Goal: Check status: Check status

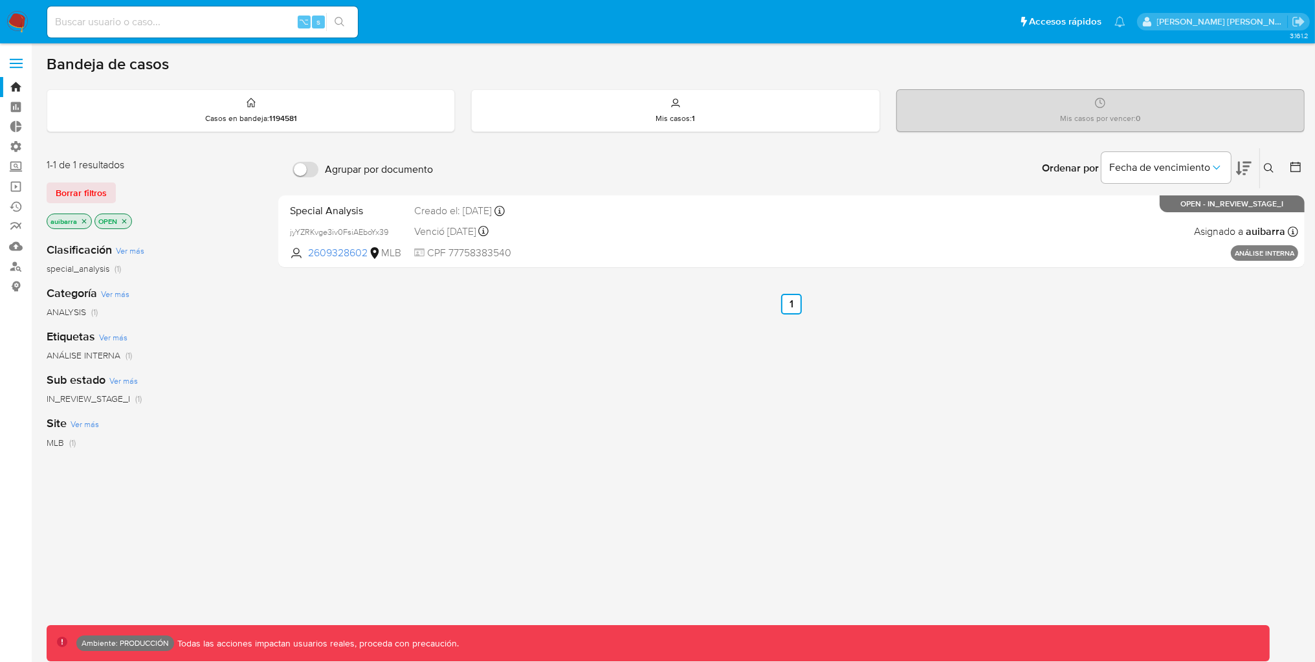
click at [228, 25] on input at bounding box center [202, 22] width 311 height 17
paste input "143125485"
type input "143125485"
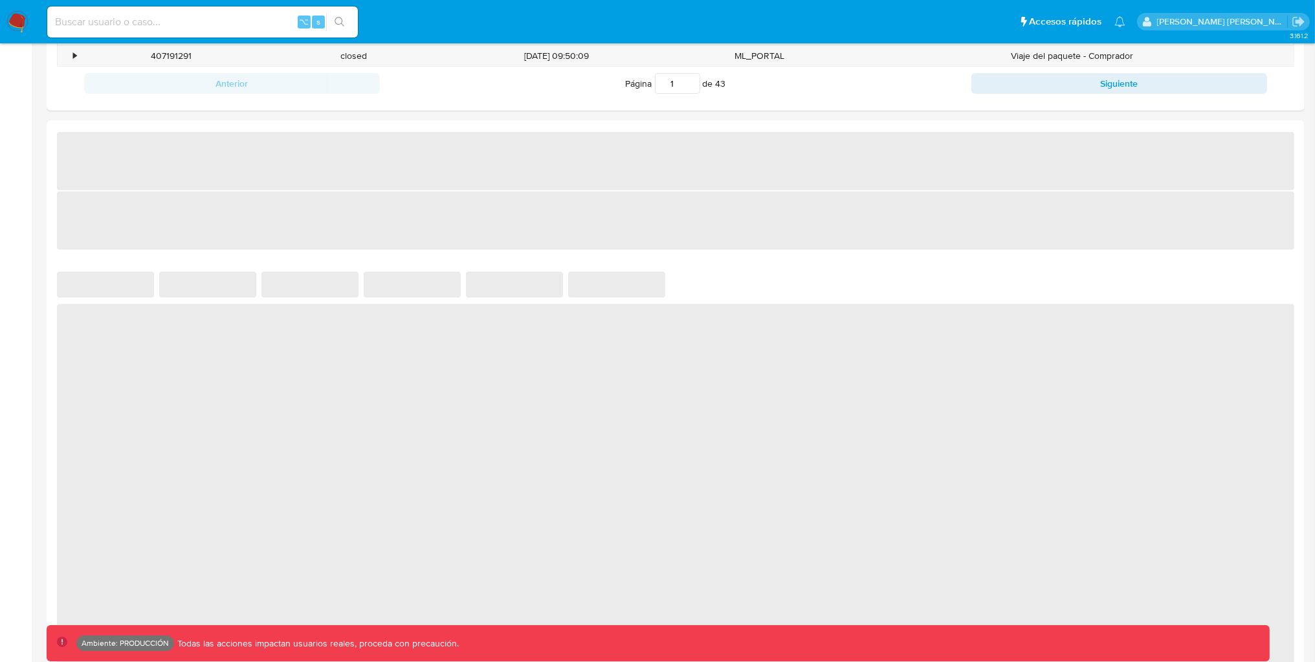
select select "10"
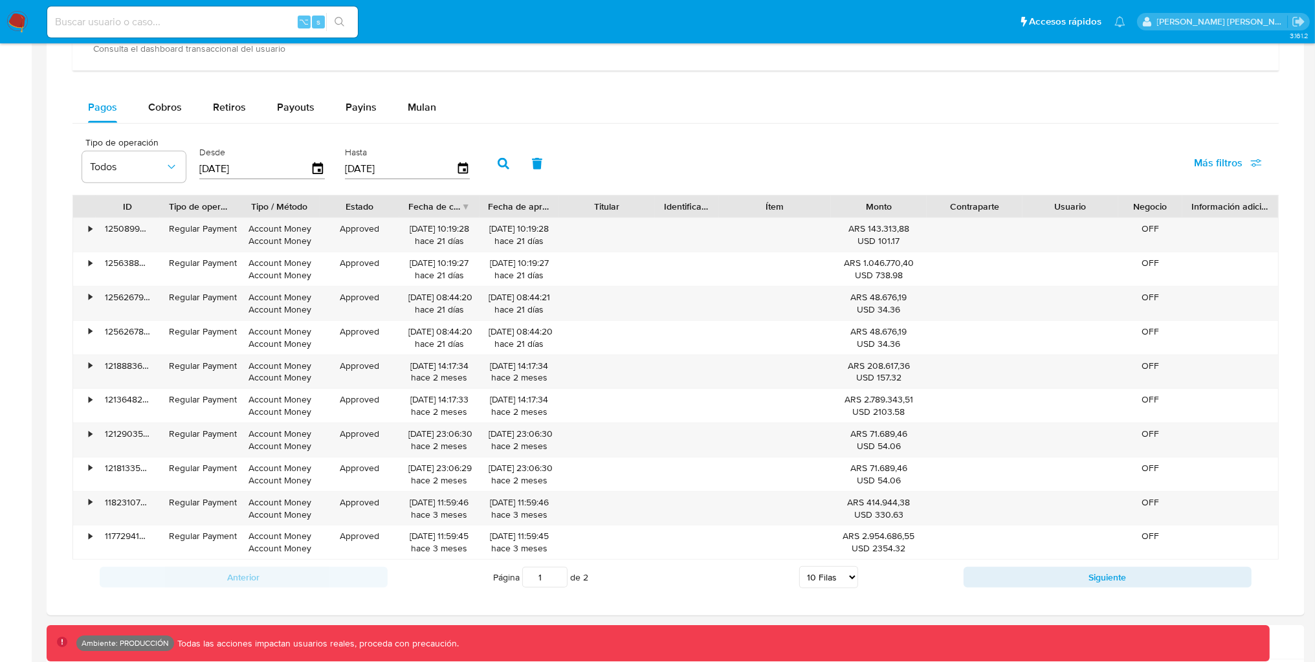
scroll to position [820, 0]
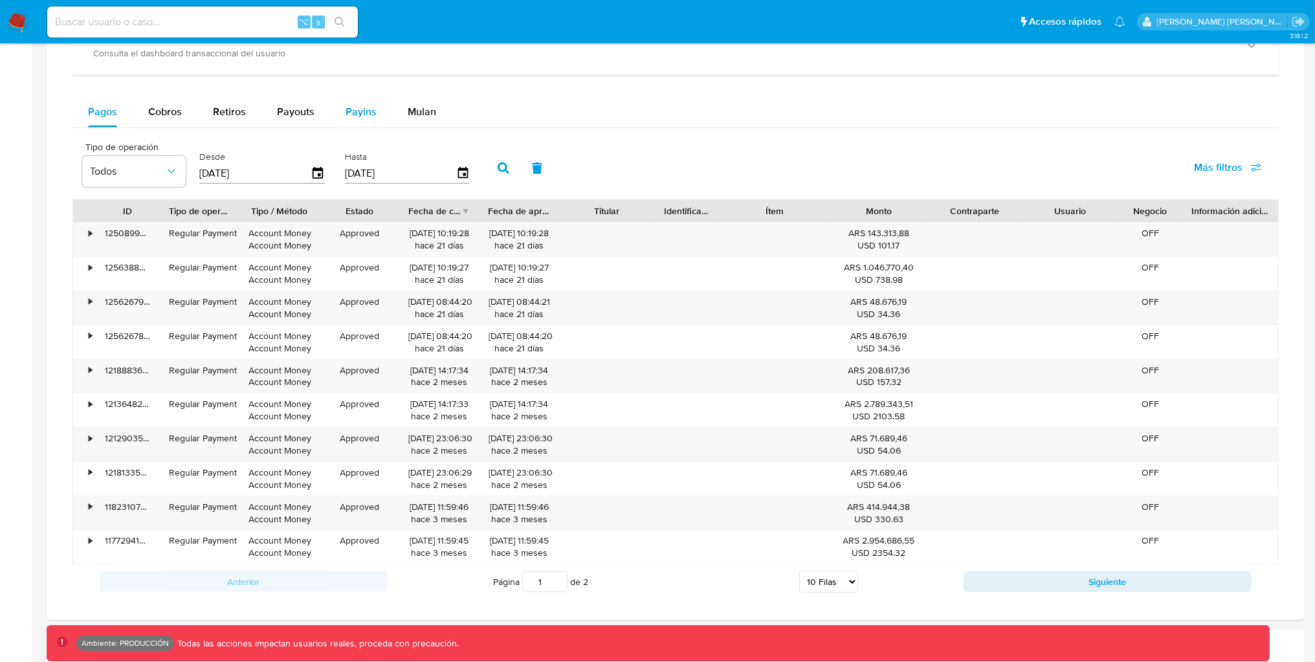
click at [360, 114] on span "Payins" at bounding box center [361, 111] width 31 height 15
select select "10"
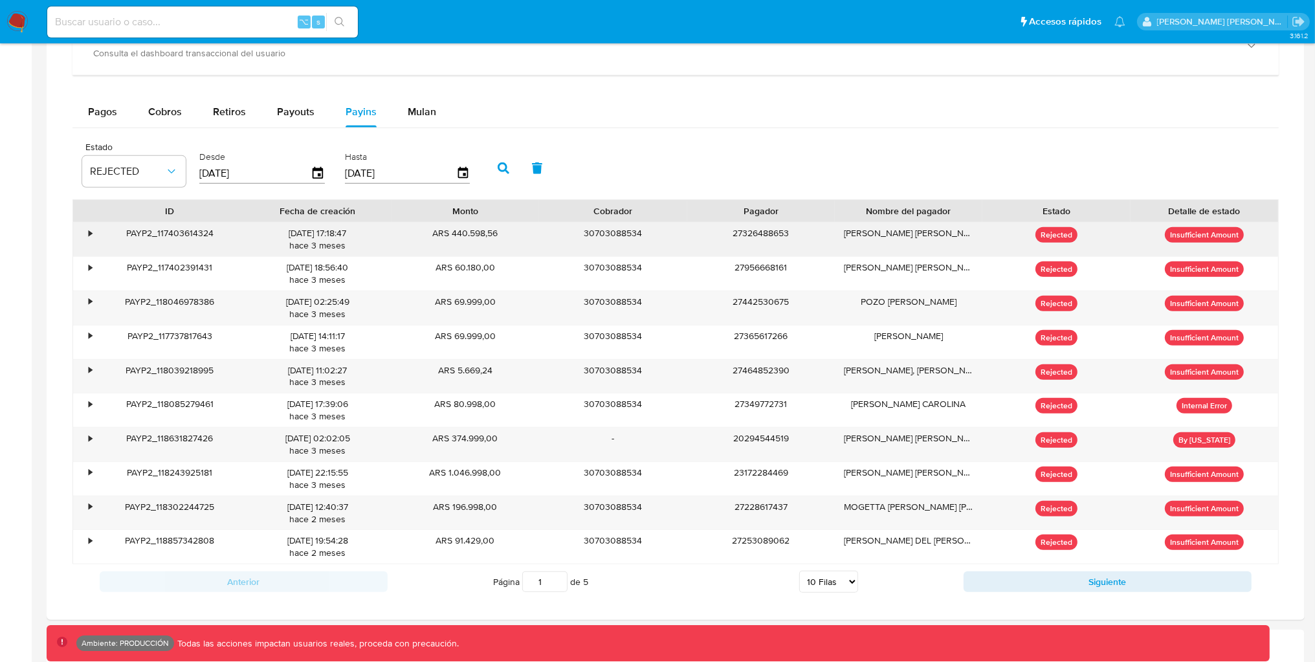
click at [97, 231] on div "PAYP2_117403614324" at bounding box center [170, 240] width 148 height 34
click at [93, 232] on div "•" at bounding box center [84, 240] width 23 height 34
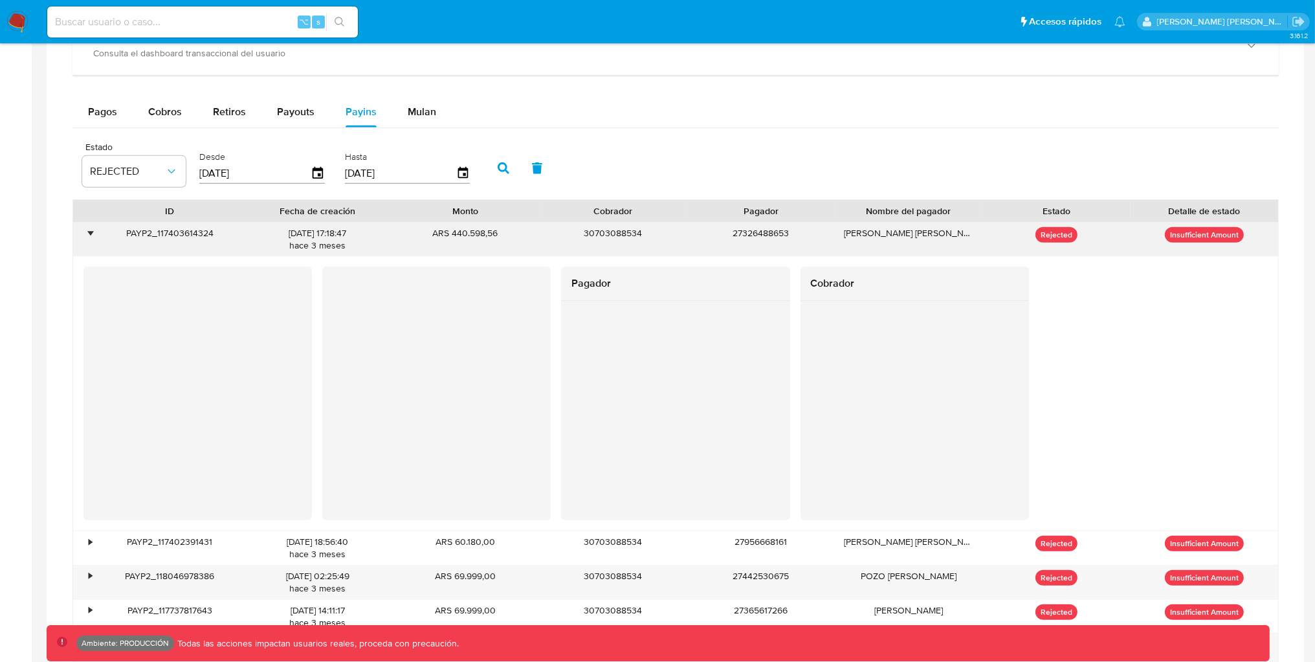
click at [92, 232] on div "•" at bounding box center [90, 233] width 3 height 12
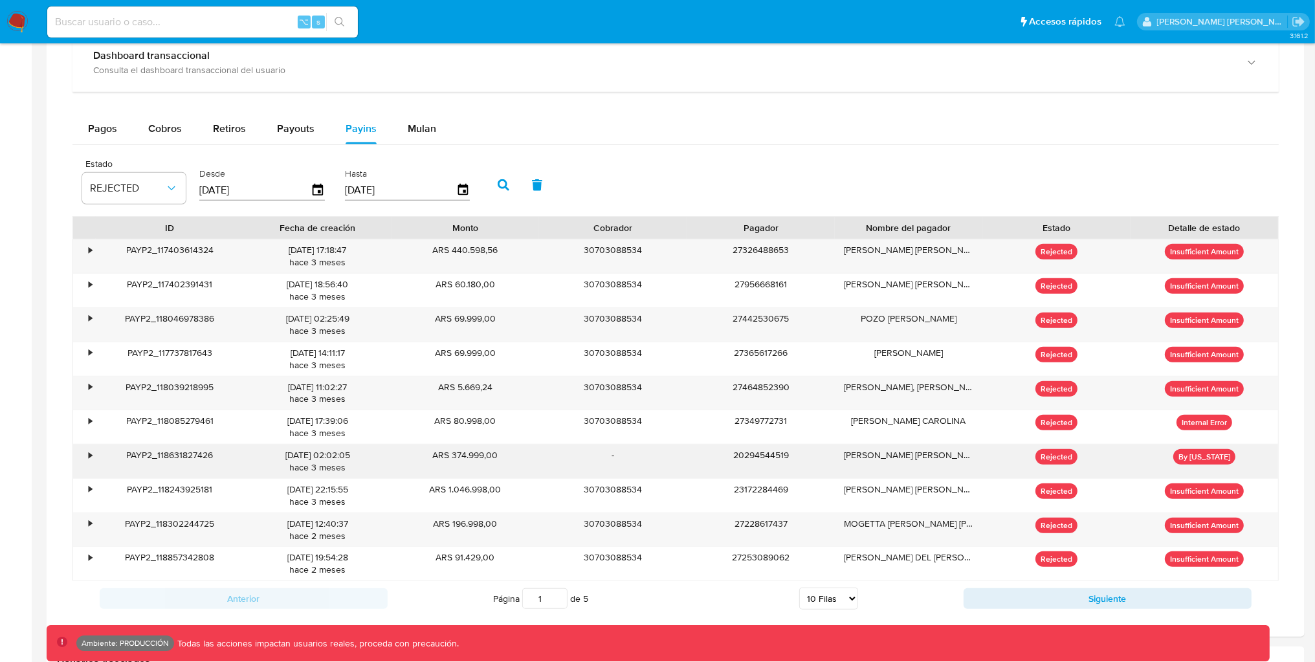
scroll to position [808, 0]
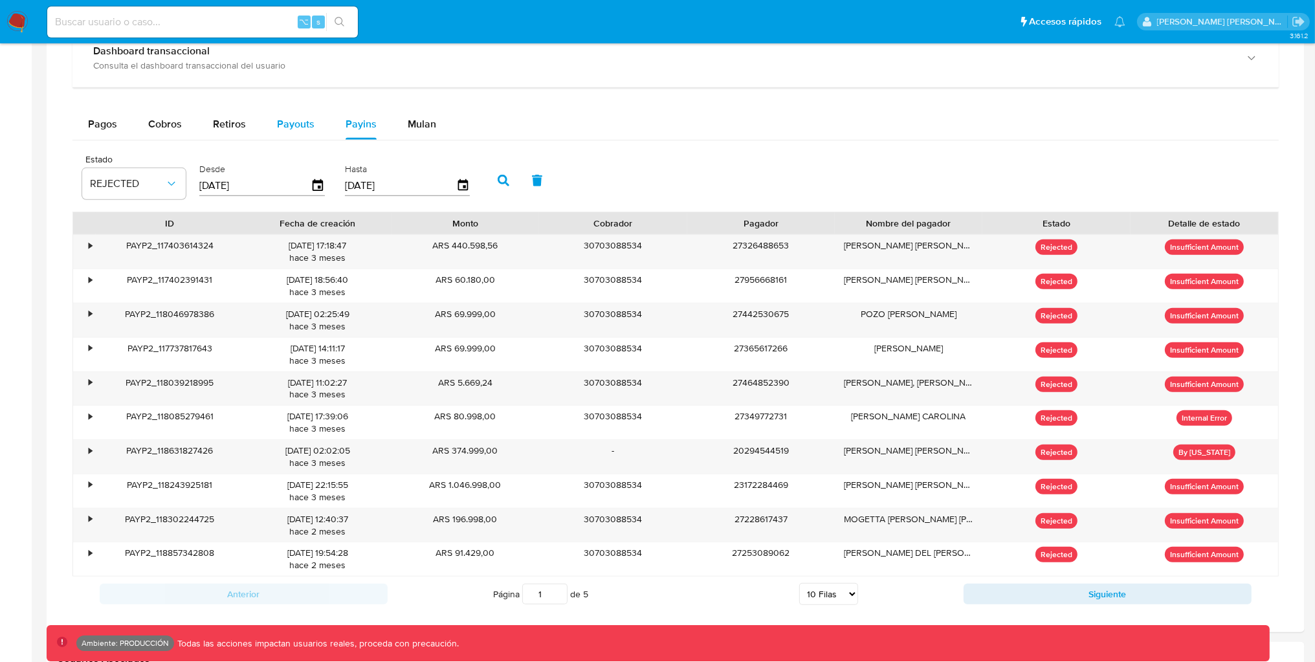
click at [302, 122] on span "Payouts" at bounding box center [296, 124] width 38 height 15
select select "10"
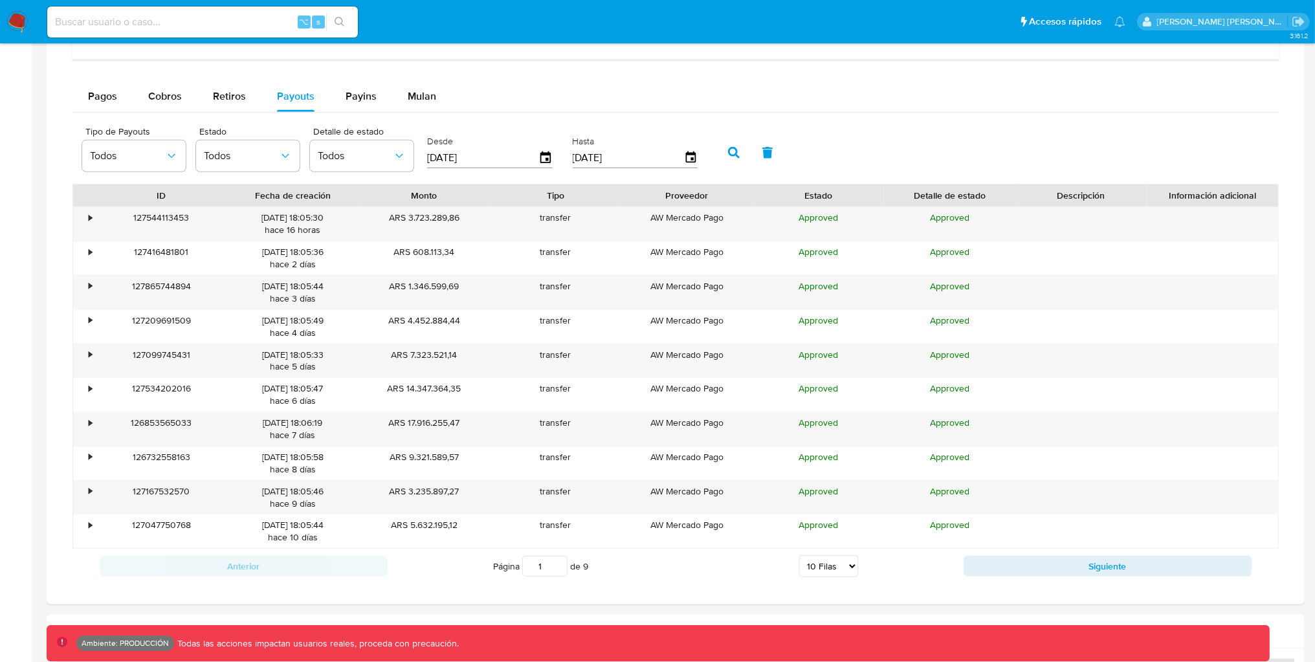
scroll to position [825, 0]
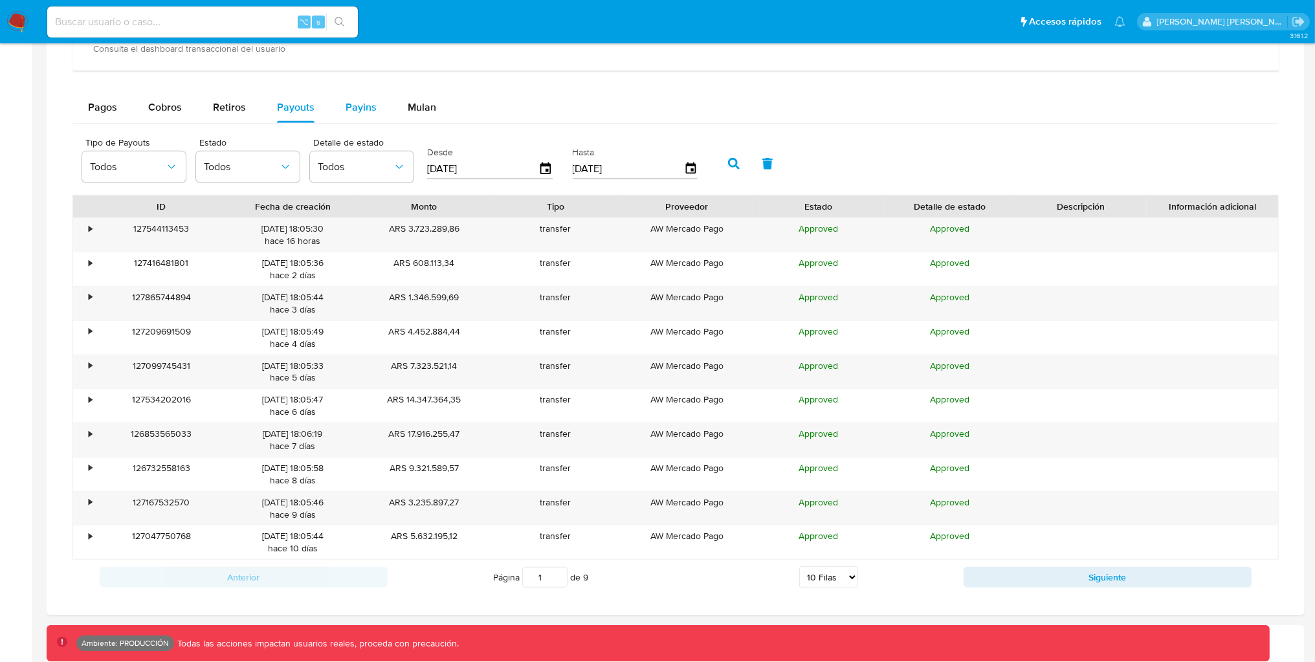
click at [350, 117] on div "Payins" at bounding box center [361, 107] width 31 height 31
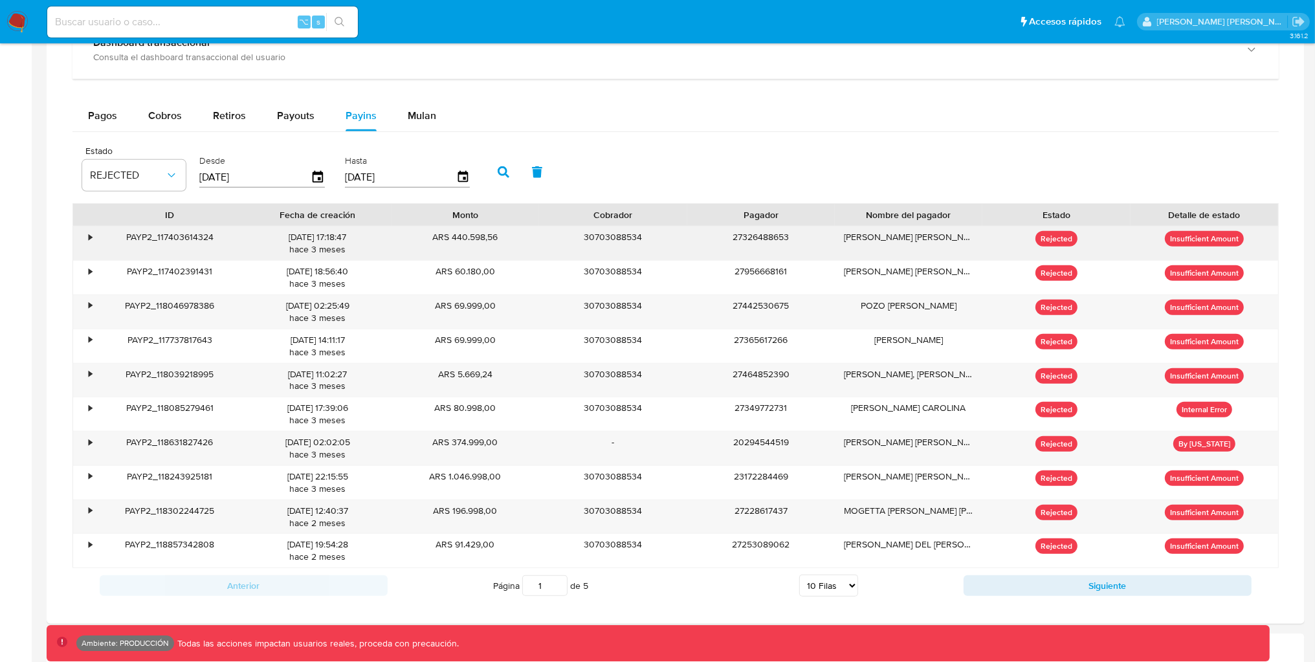
scroll to position [818, 0]
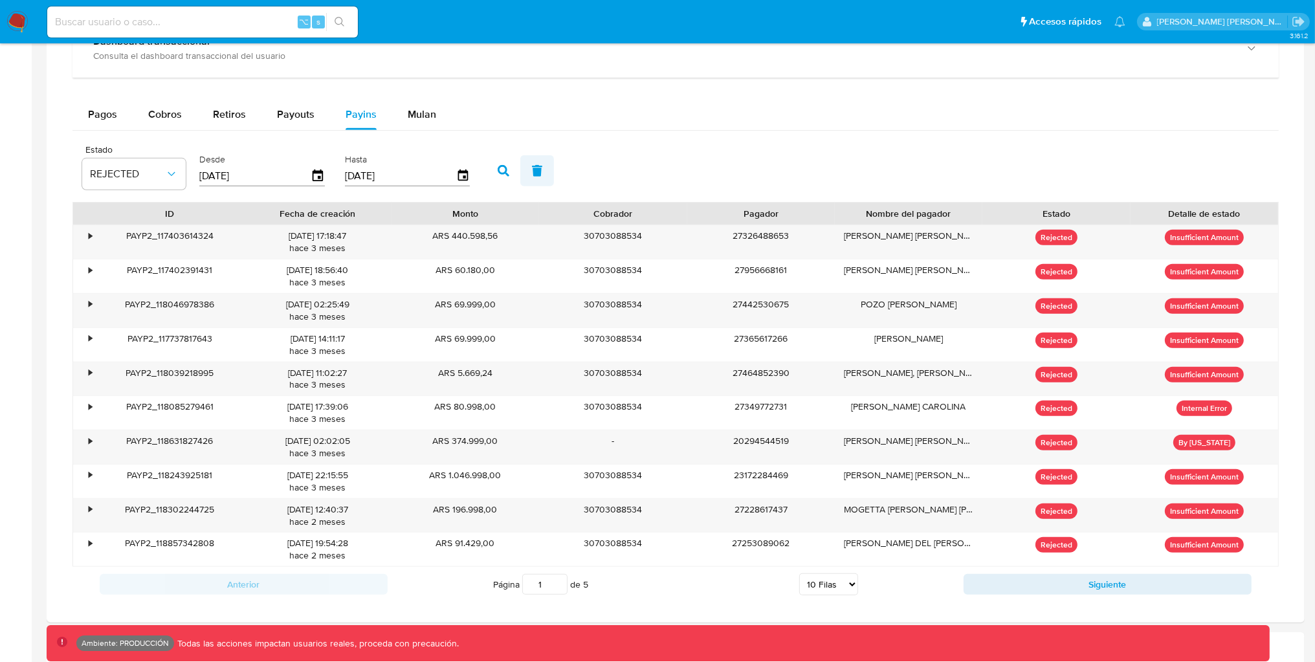
click at [533, 173] on icon "button" at bounding box center [538, 171] width 10 height 12
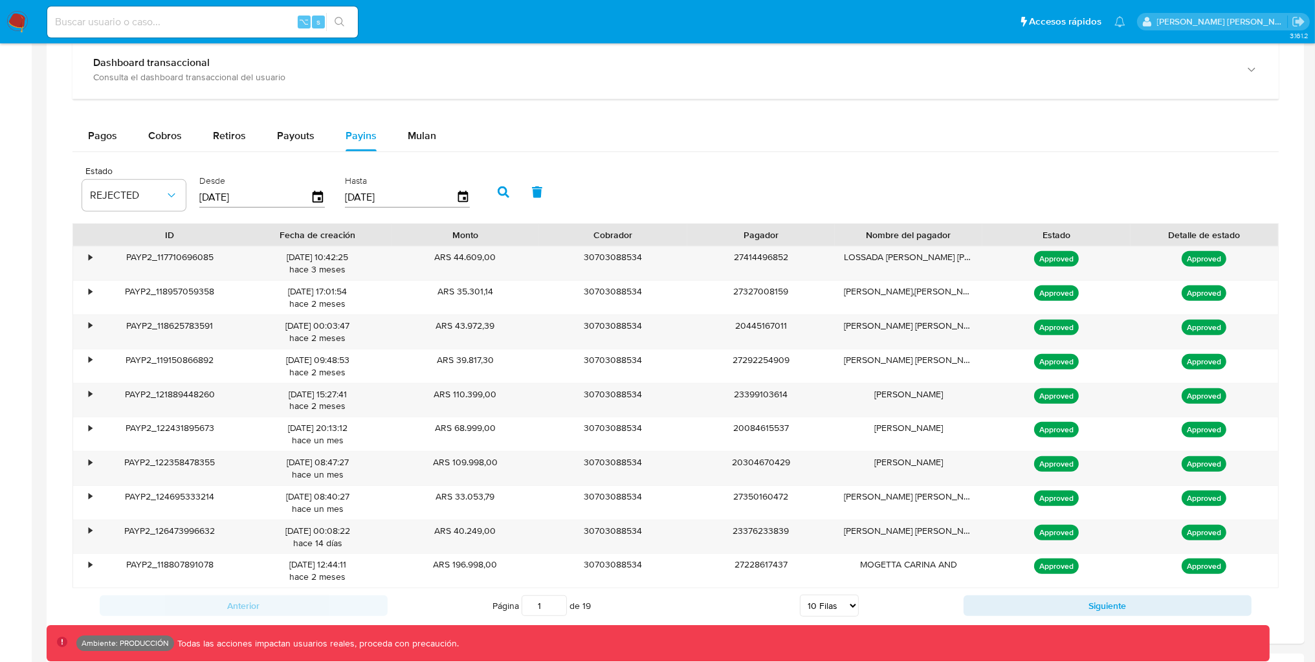
scroll to position [794, 0]
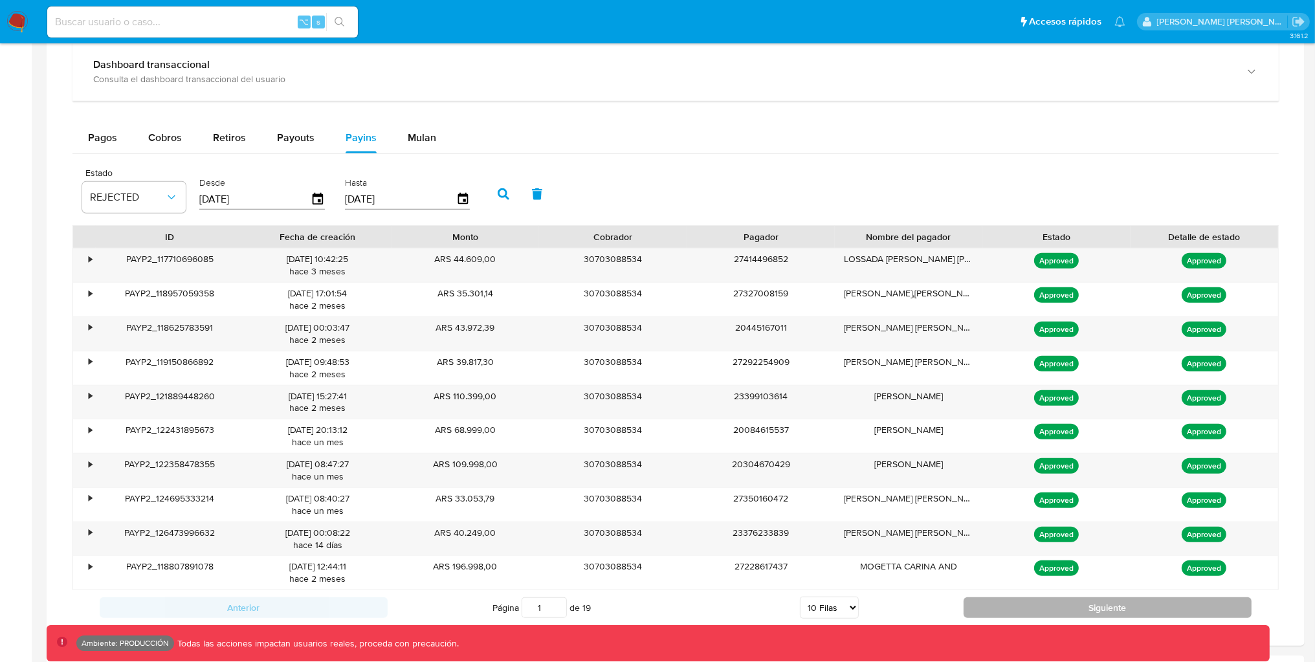
click at [1031, 614] on button "Siguiente" at bounding box center [1108, 607] width 288 height 21
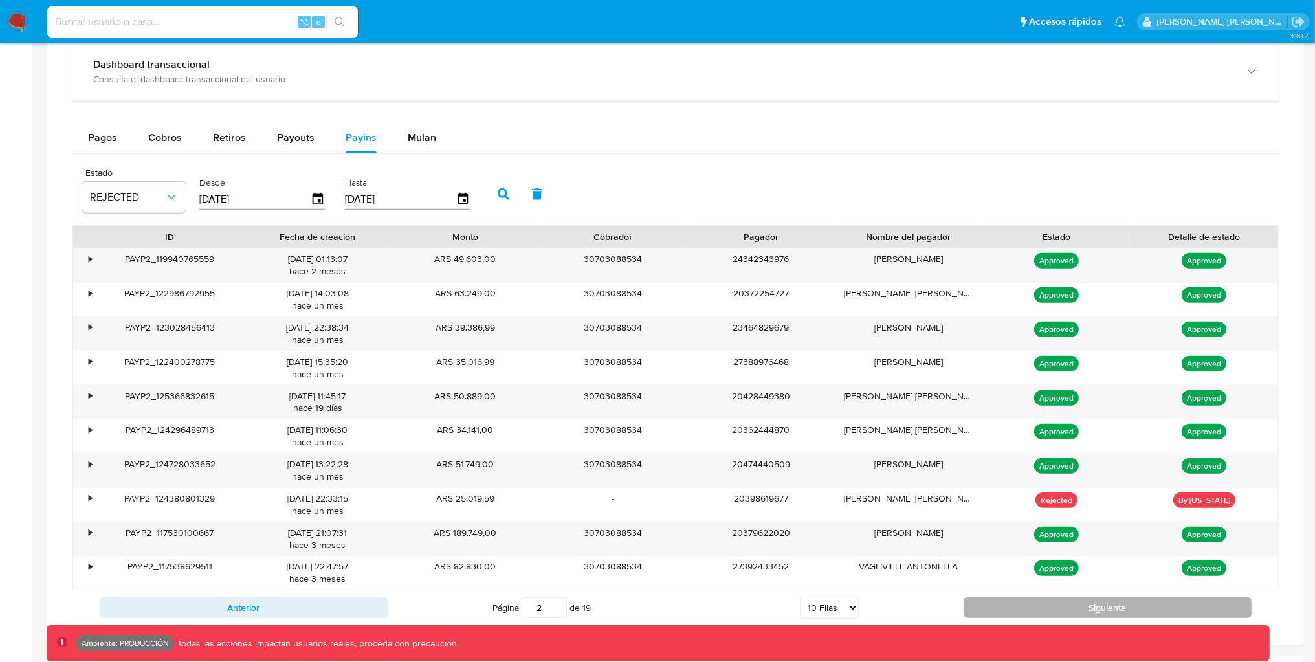
click at [1031, 614] on button "Siguiente" at bounding box center [1108, 607] width 288 height 21
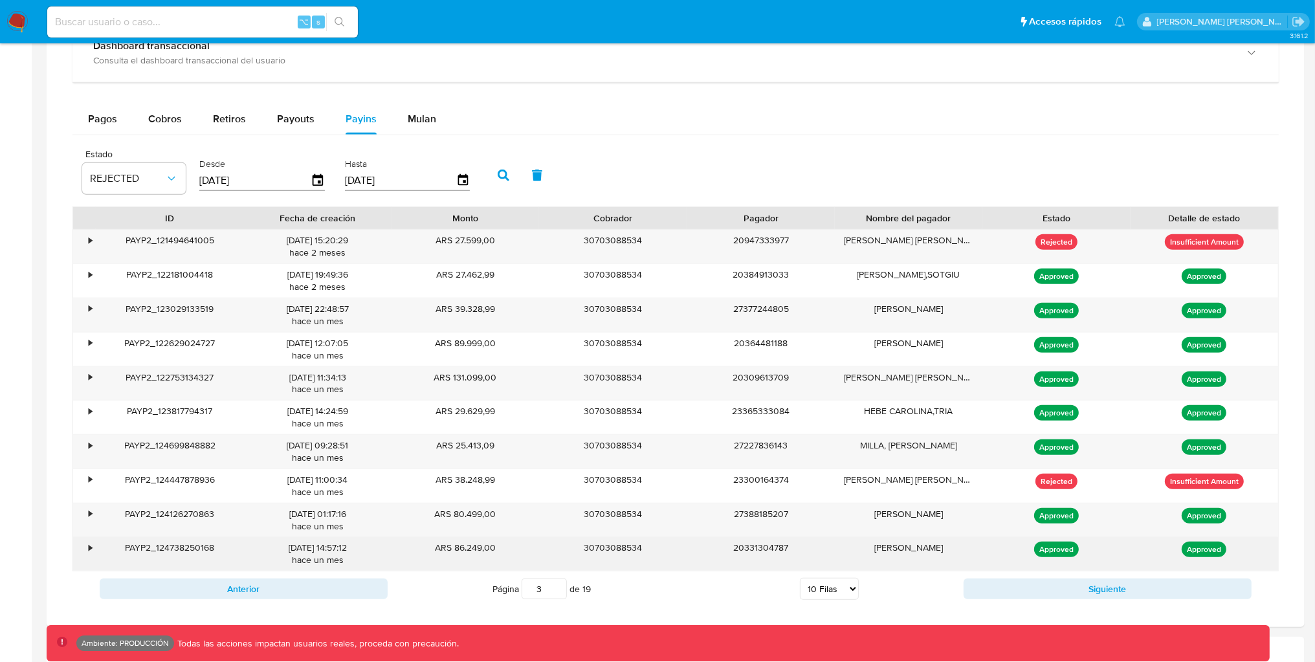
scroll to position [820, 0]
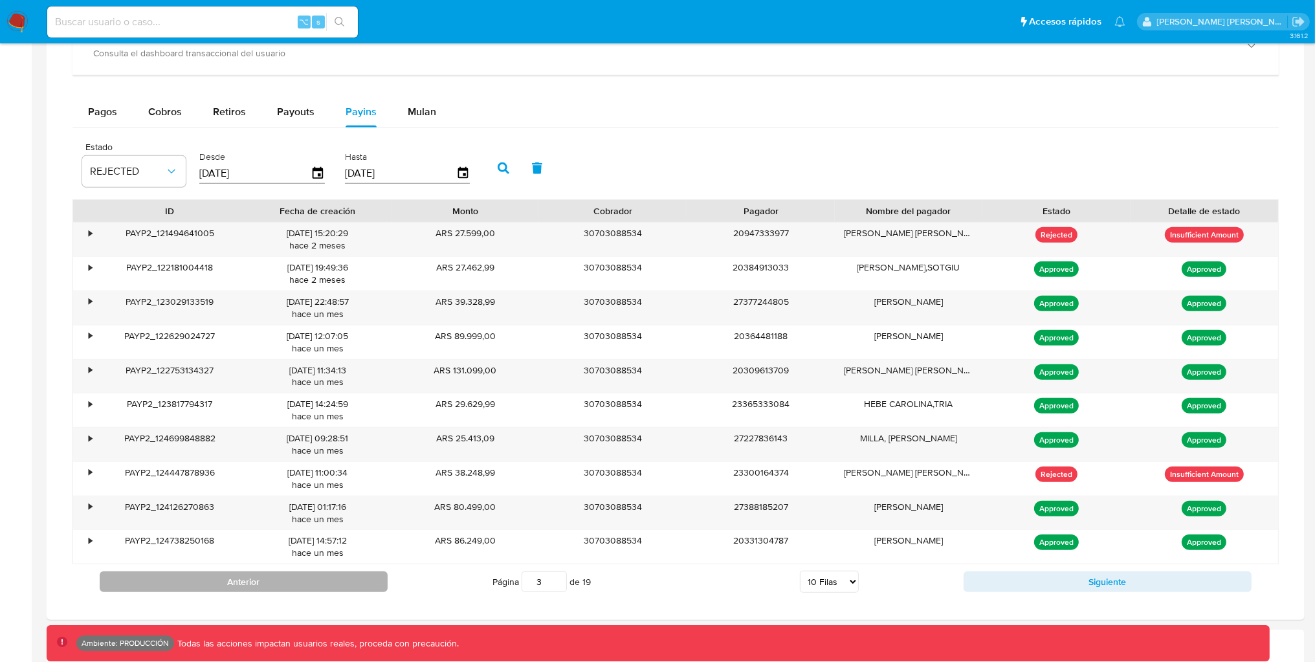
click at [349, 581] on button "Anterior" at bounding box center [244, 582] width 288 height 21
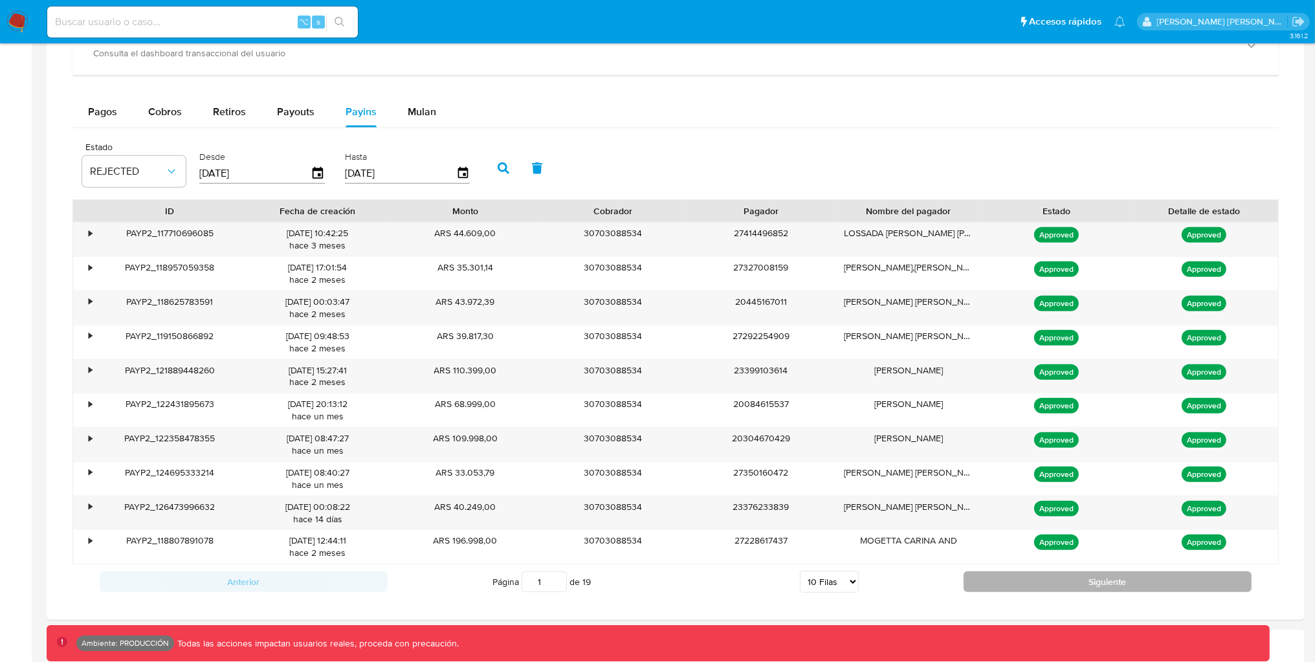
click at [1041, 590] on button "Siguiente" at bounding box center [1108, 582] width 288 height 21
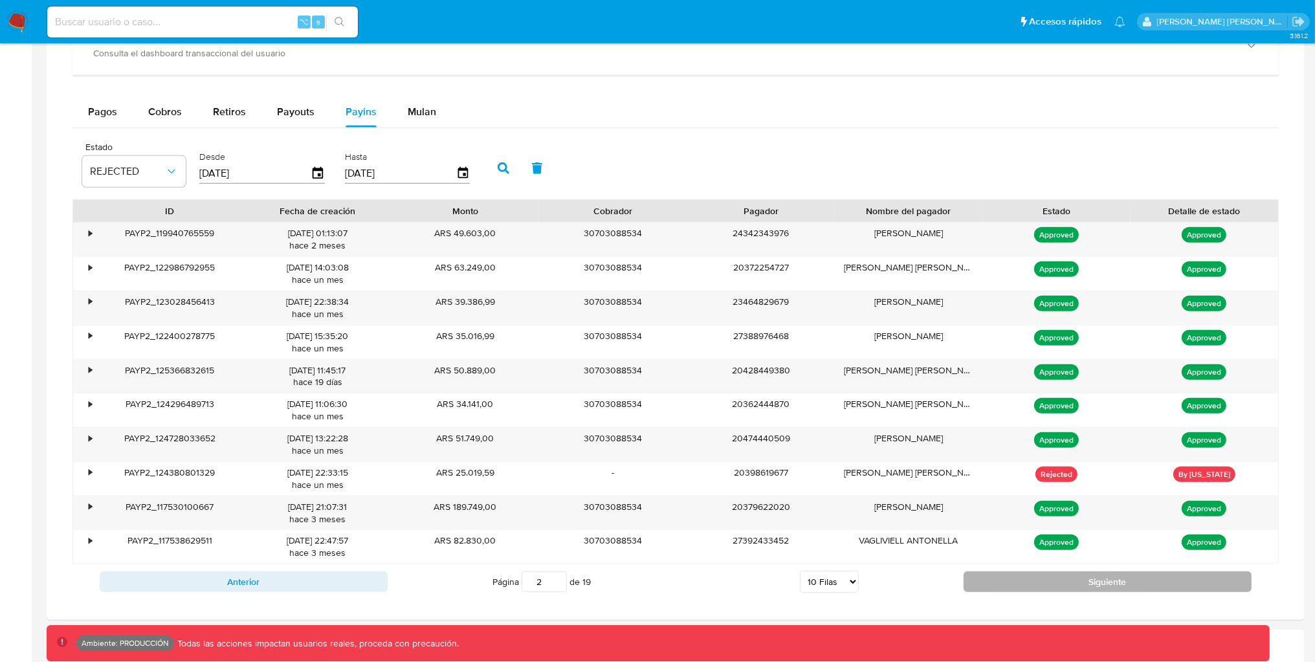
click at [1041, 590] on button "Siguiente" at bounding box center [1108, 582] width 288 height 21
click at [1040, 590] on button "Siguiente" at bounding box center [1108, 582] width 288 height 21
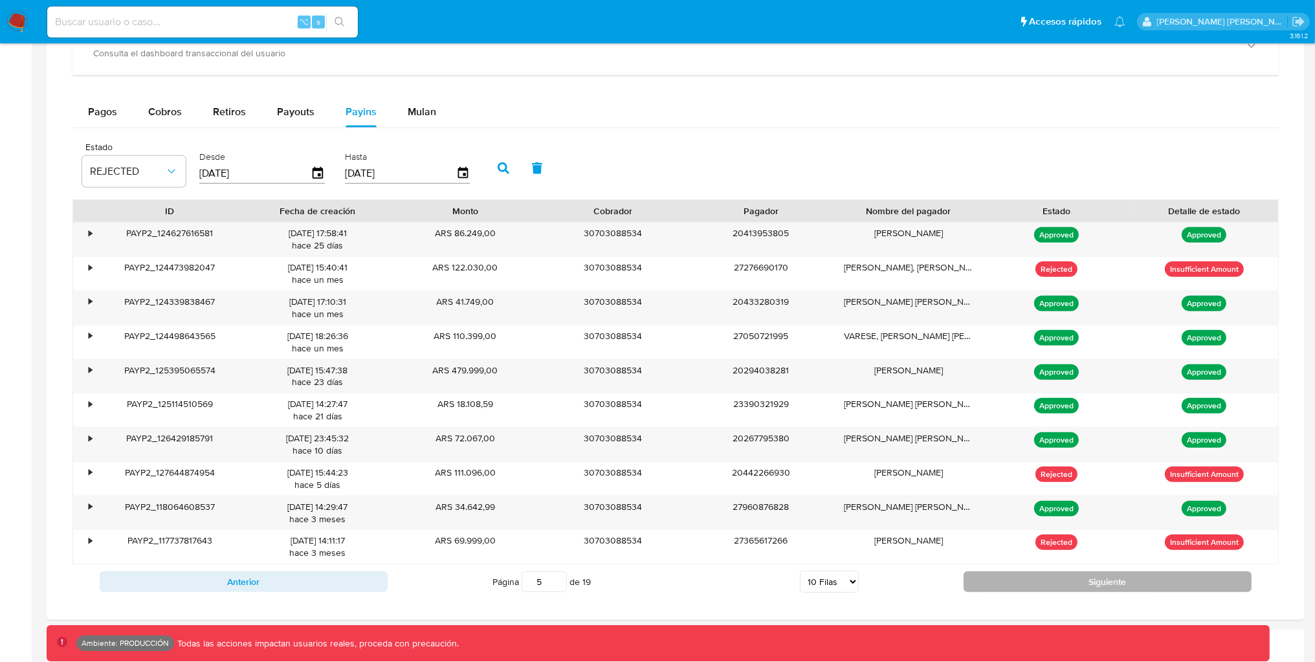
click at [1040, 590] on button "Siguiente" at bounding box center [1108, 582] width 288 height 21
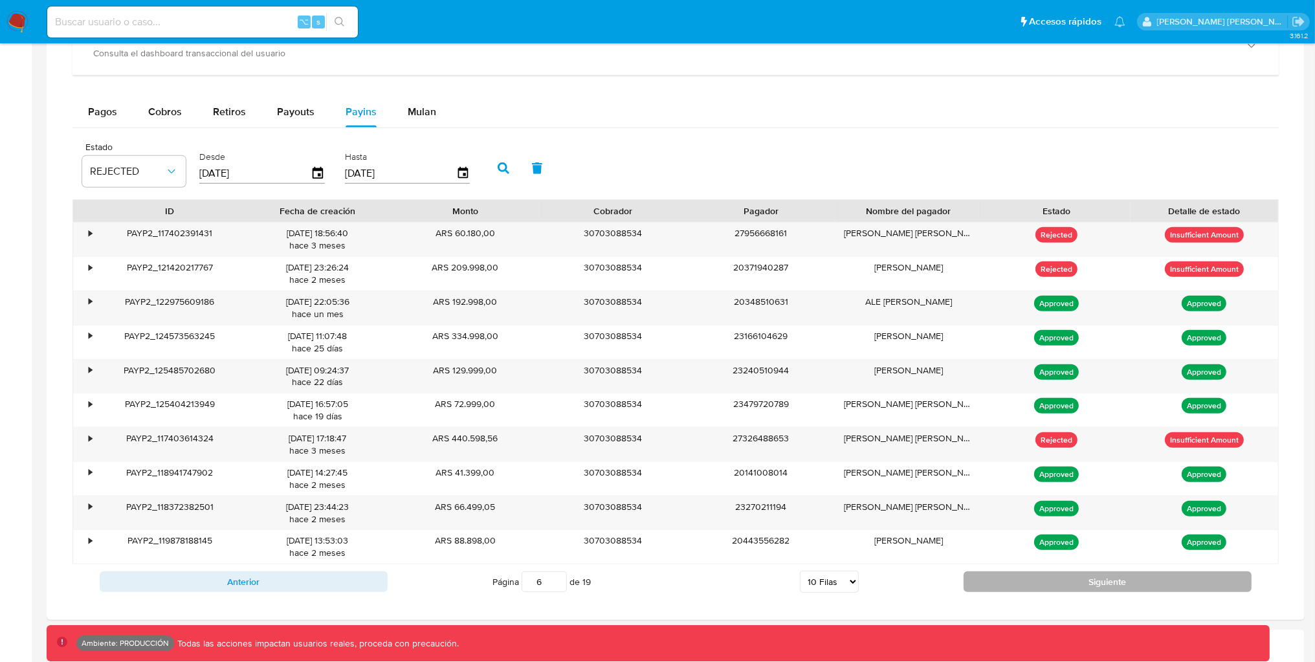
click at [1040, 590] on button "Siguiente" at bounding box center [1108, 582] width 288 height 21
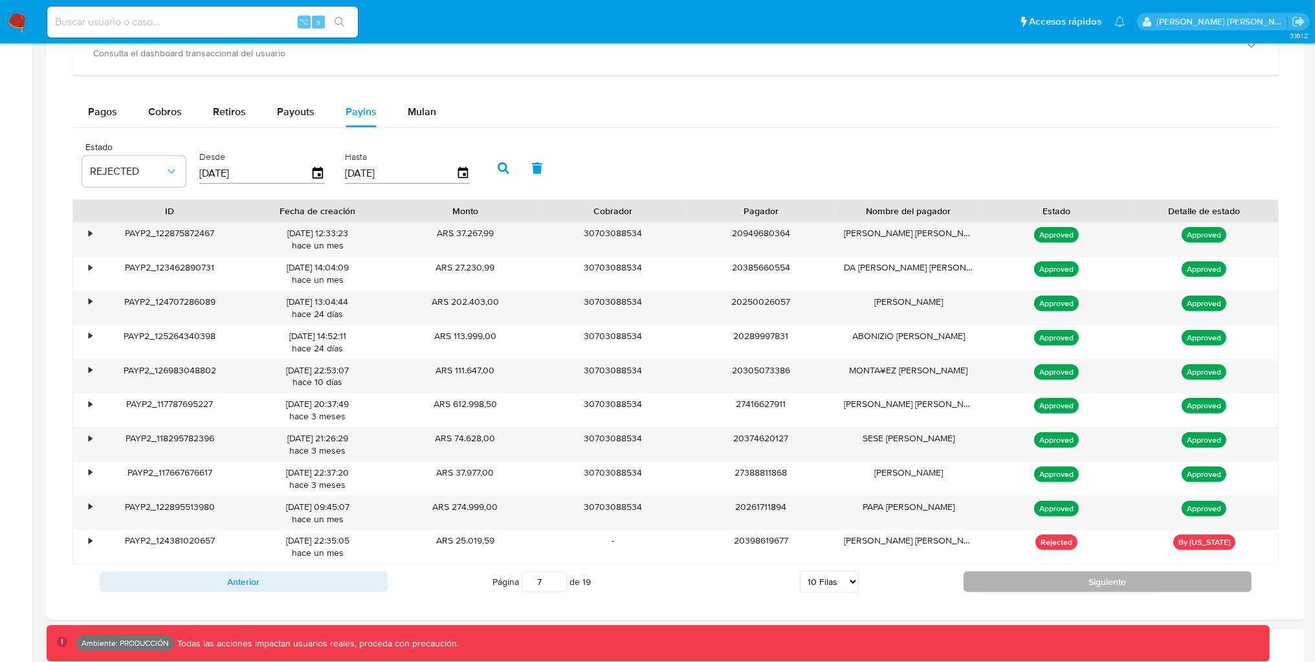
click at [1040, 590] on button "Siguiente" at bounding box center [1108, 582] width 288 height 21
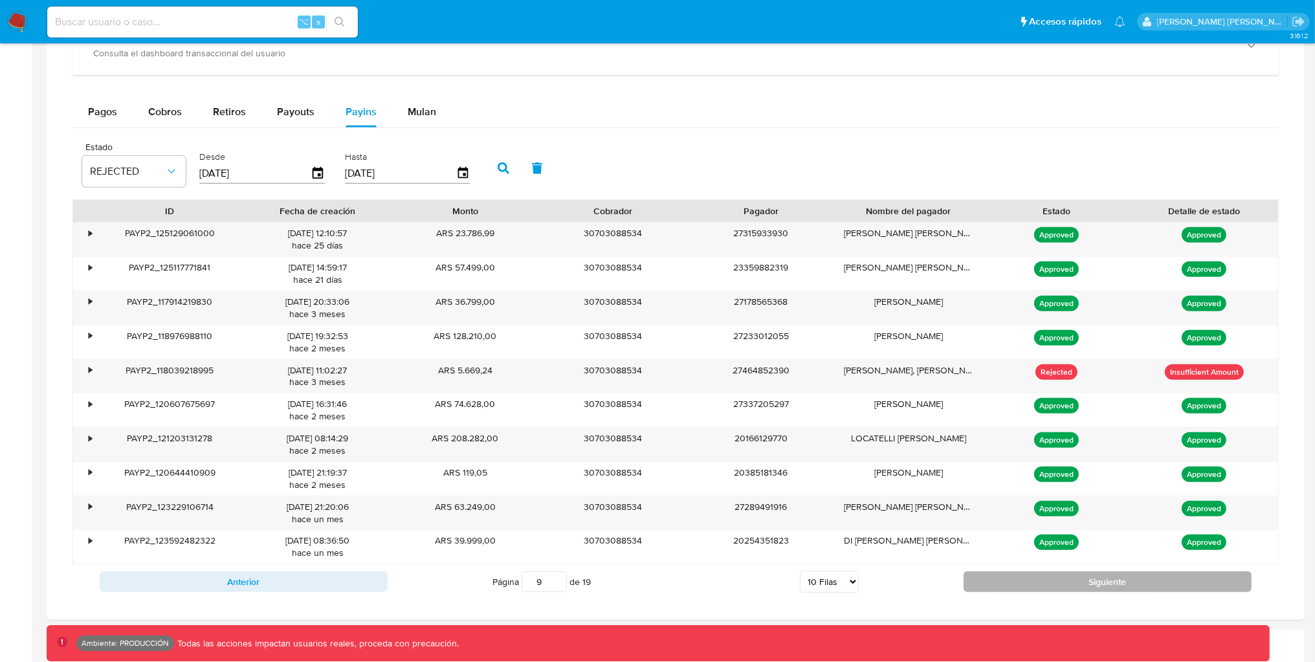
click at [1040, 590] on button "Siguiente" at bounding box center [1108, 582] width 288 height 21
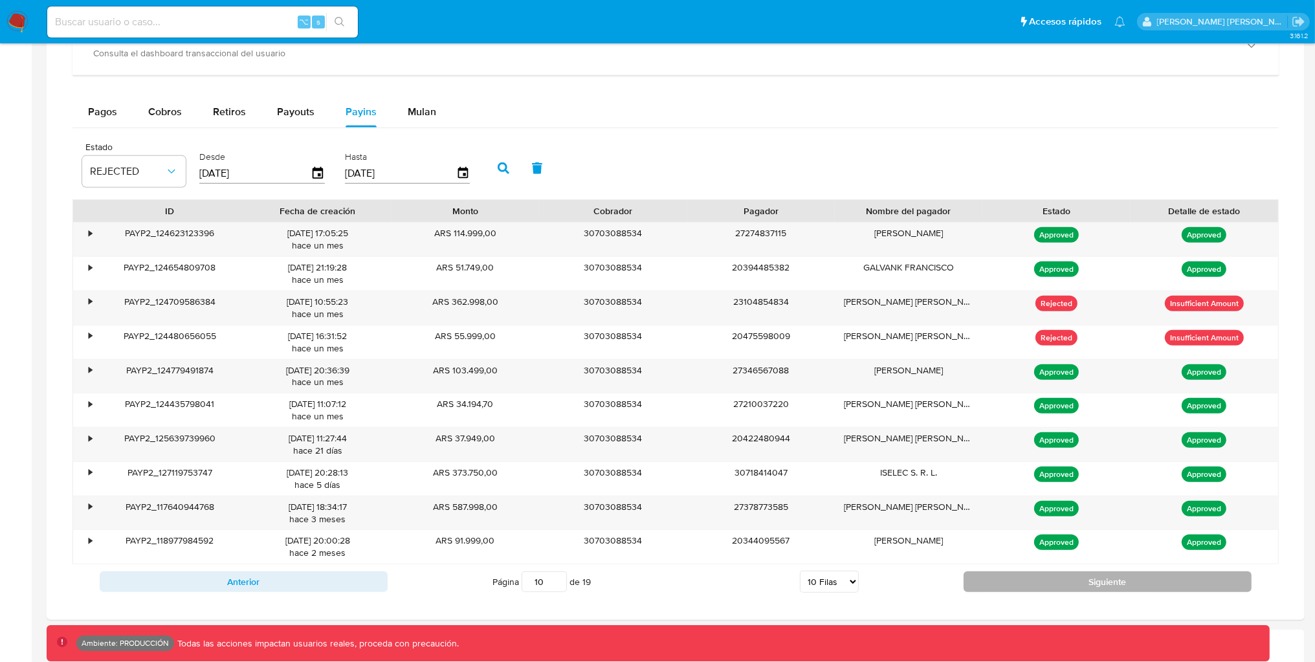
click at [1040, 590] on button "Siguiente" at bounding box center [1108, 582] width 288 height 21
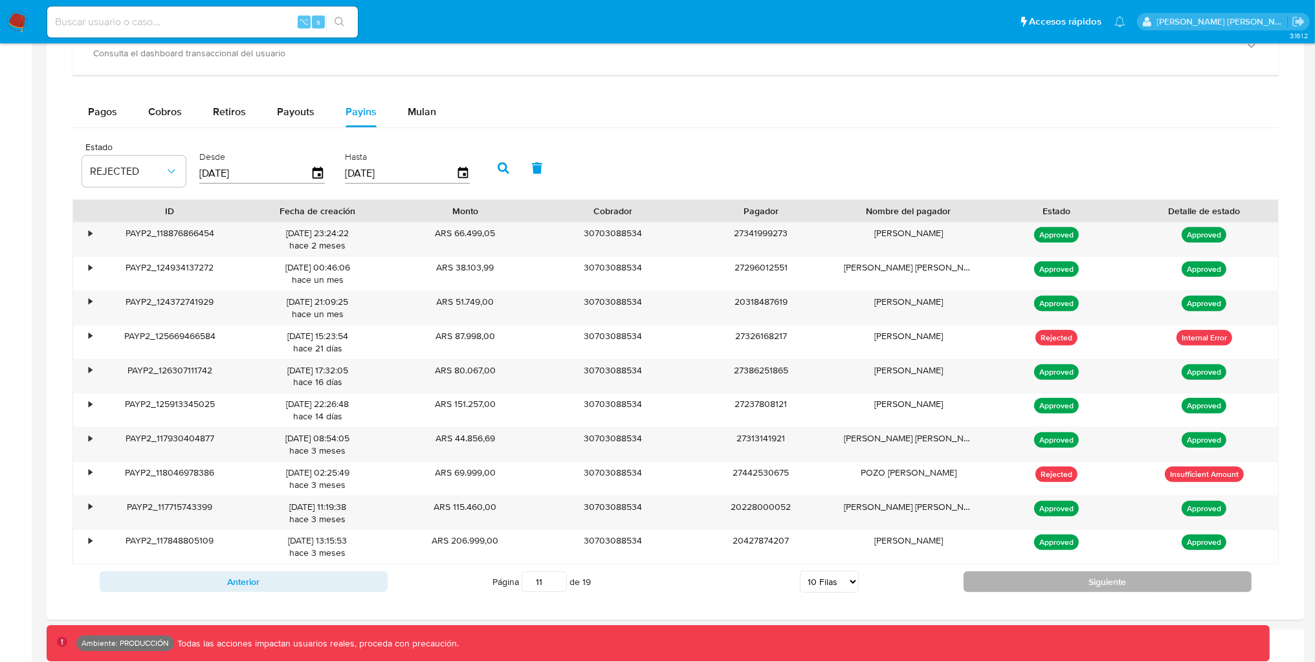
click at [1040, 590] on button "Siguiente" at bounding box center [1108, 582] width 288 height 21
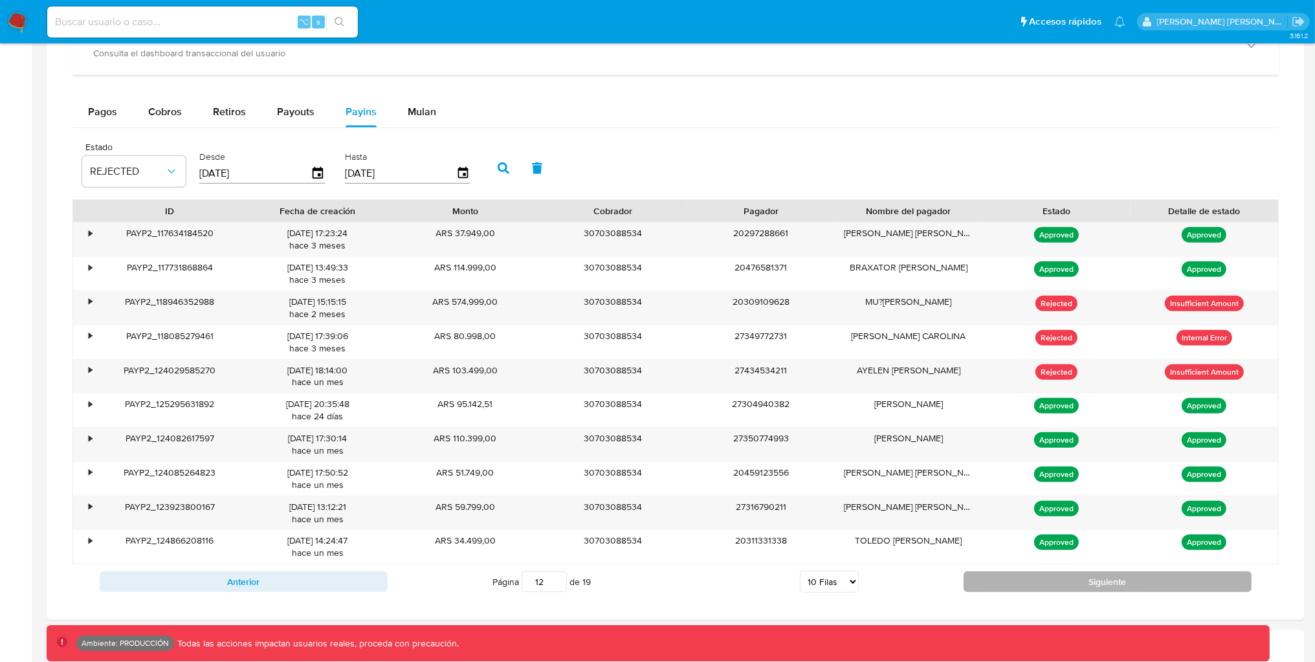
click at [1040, 590] on button "Siguiente" at bounding box center [1108, 582] width 288 height 21
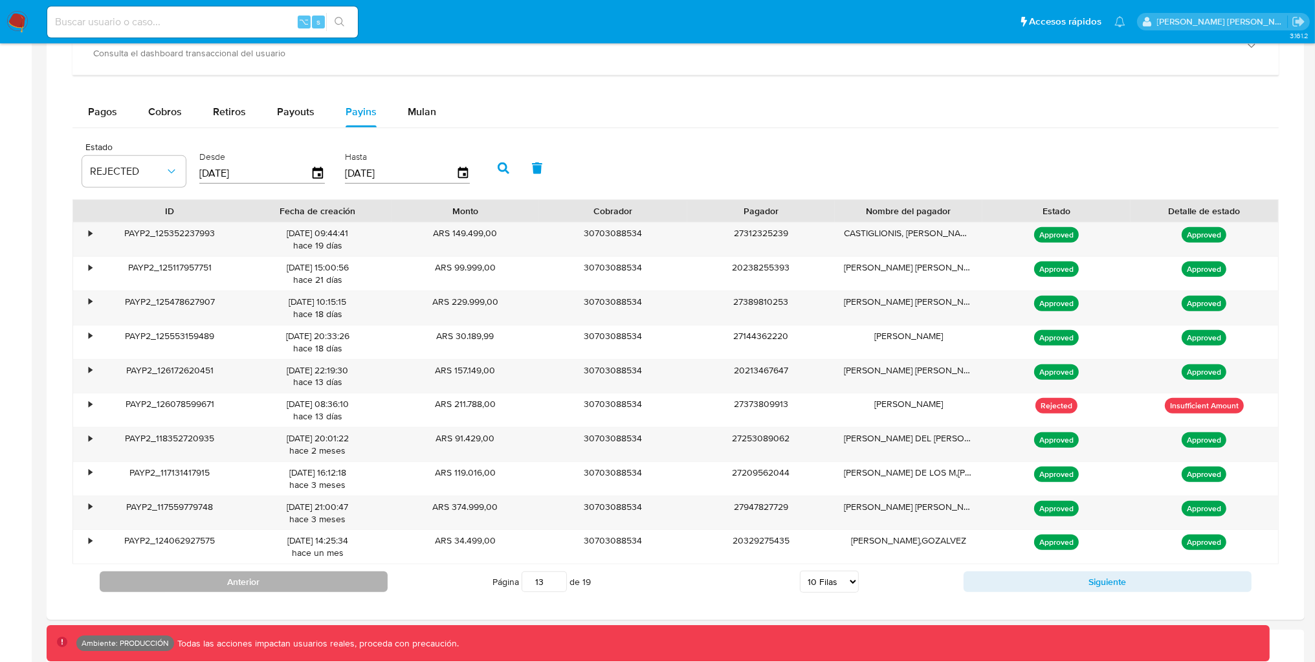
click at [165, 581] on button "Anterior" at bounding box center [244, 582] width 288 height 21
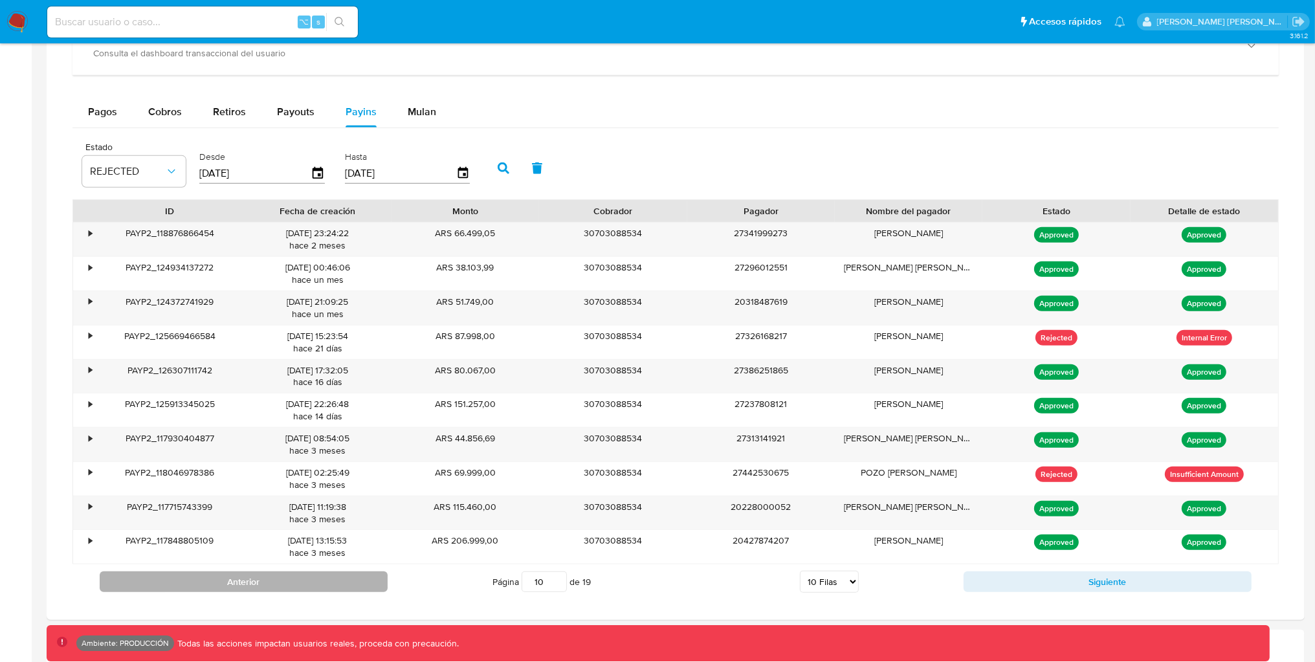
click at [165, 581] on button "Anterior" at bounding box center [244, 582] width 288 height 21
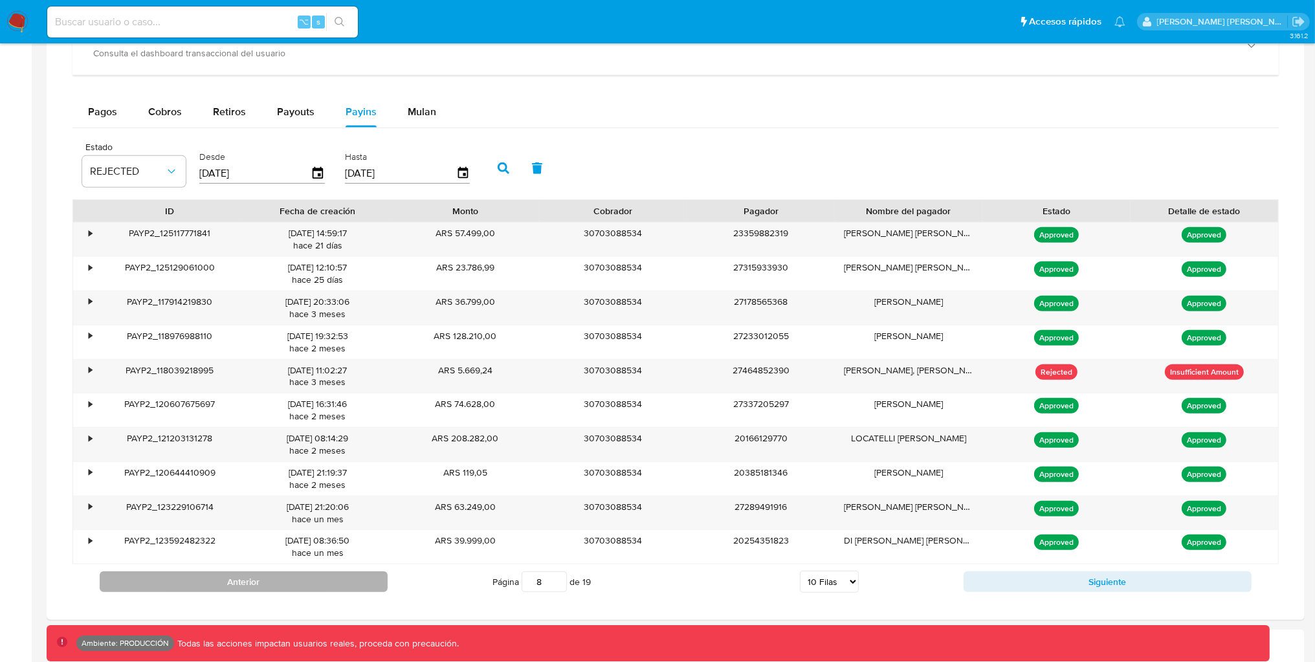
click at [165, 579] on button "Anterior" at bounding box center [244, 582] width 288 height 21
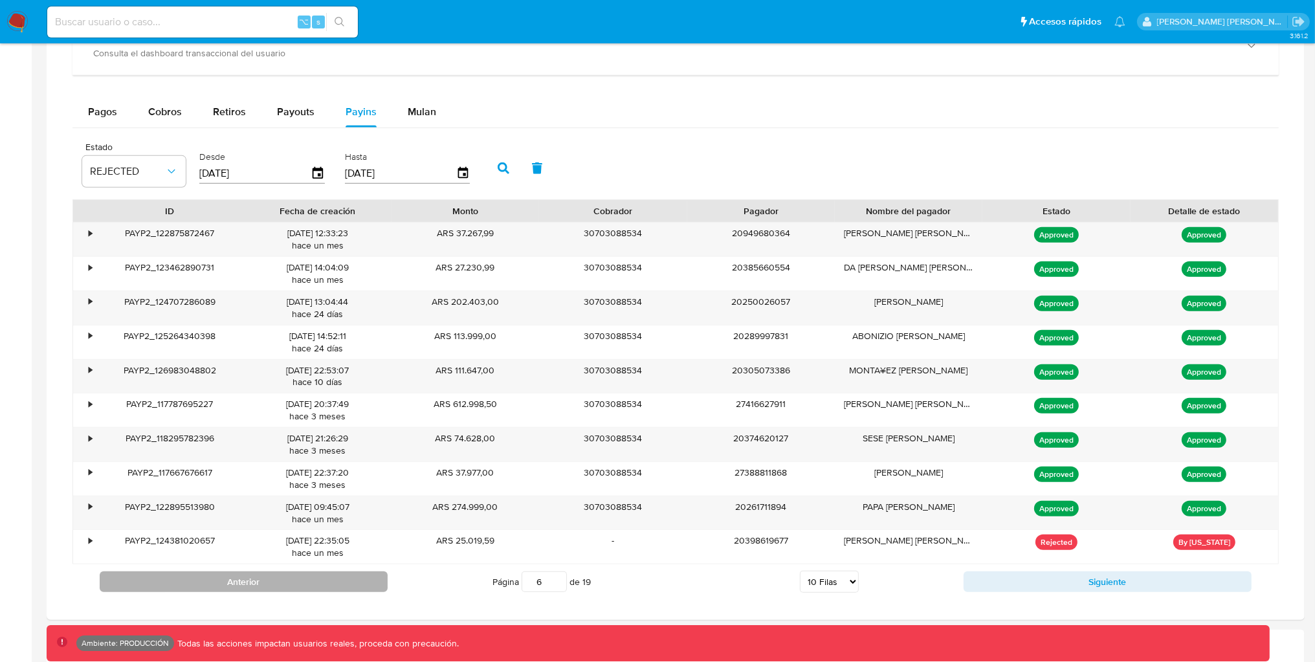
click at [165, 579] on button "Anterior" at bounding box center [244, 582] width 288 height 21
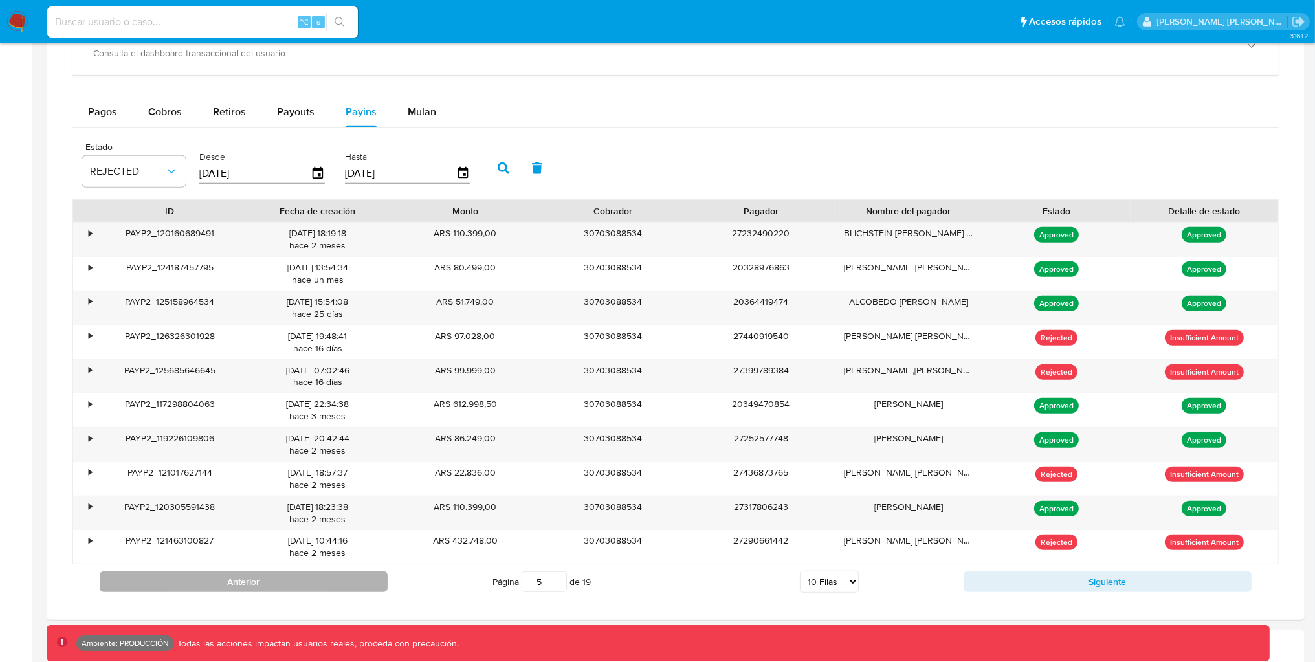
click at [165, 579] on button "Anterior" at bounding box center [244, 582] width 288 height 21
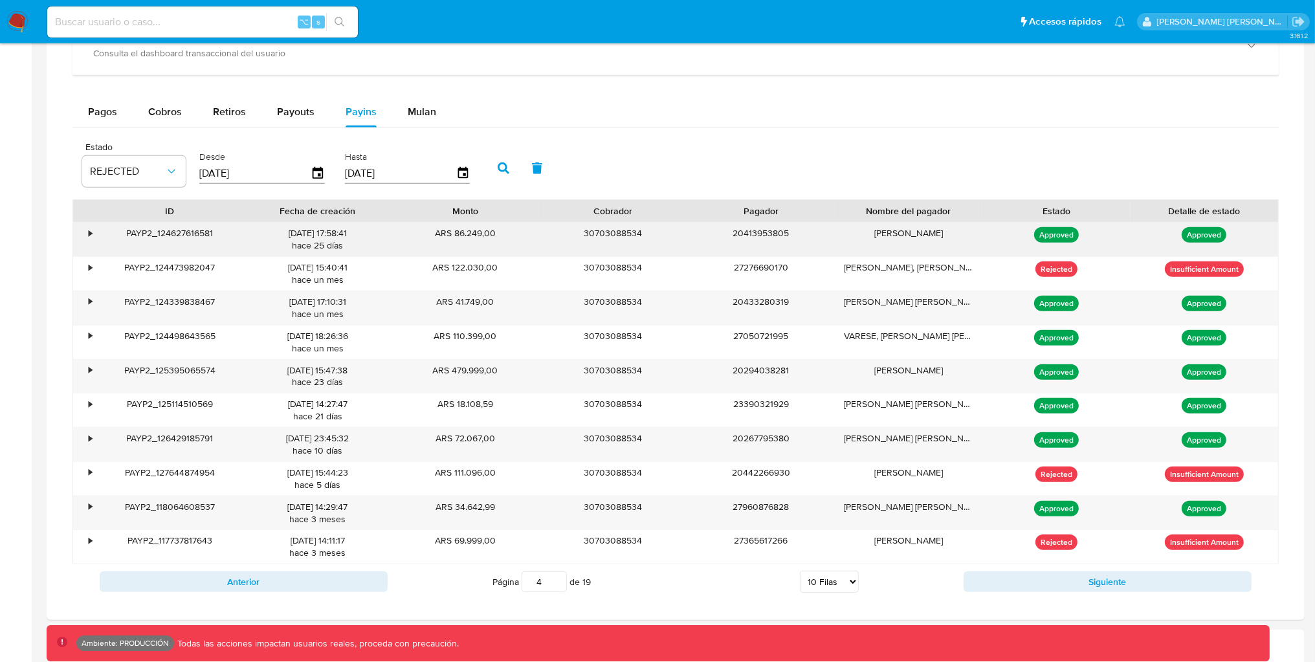
click at [92, 235] on div "•" at bounding box center [90, 233] width 3 height 12
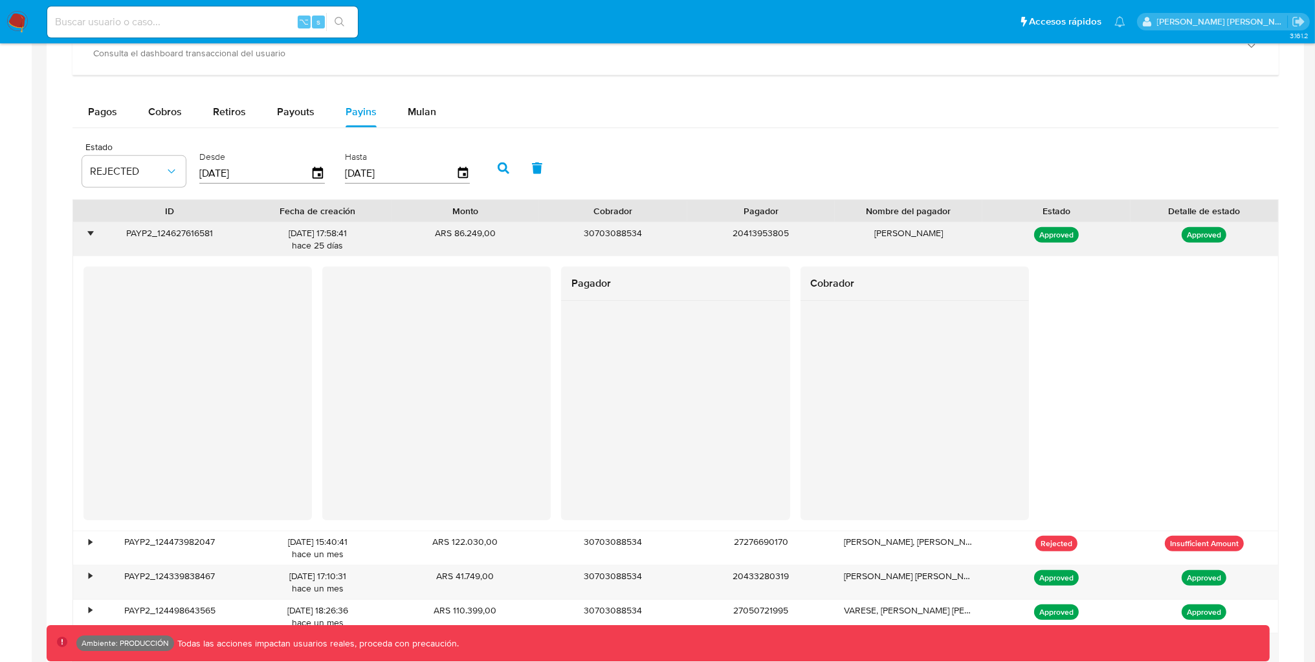
click at [92, 235] on div "•" at bounding box center [90, 233] width 3 height 12
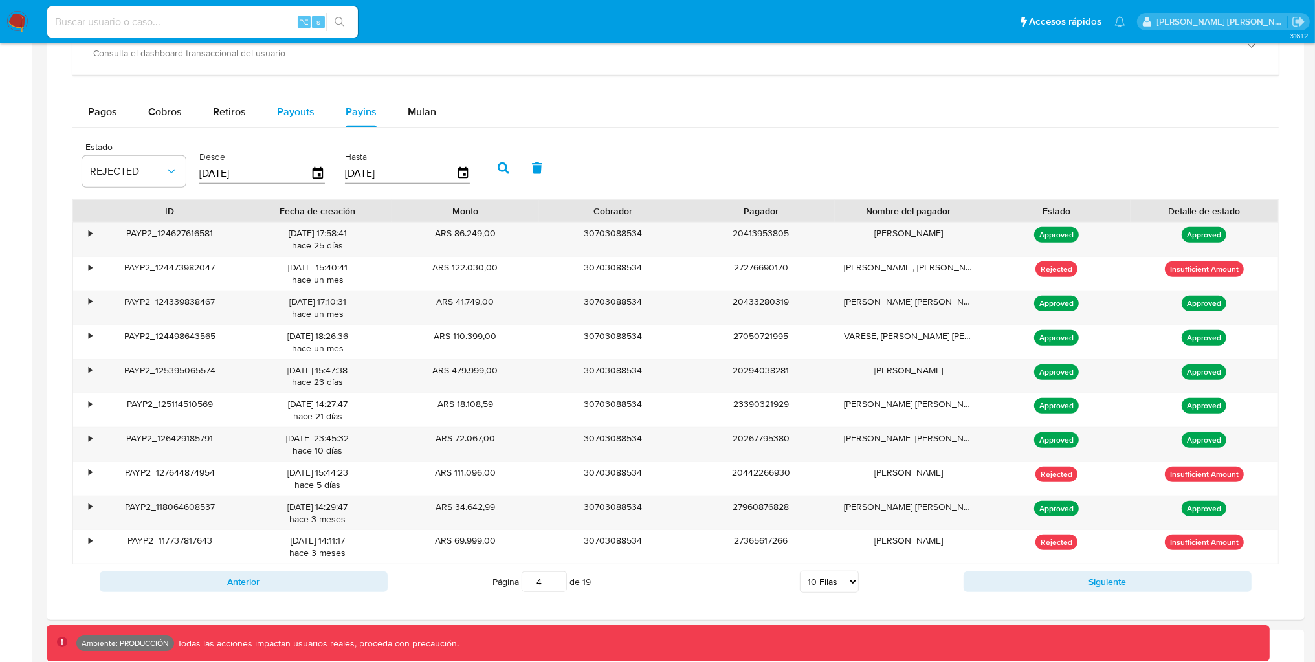
click at [285, 110] on span "Payouts" at bounding box center [296, 111] width 38 height 15
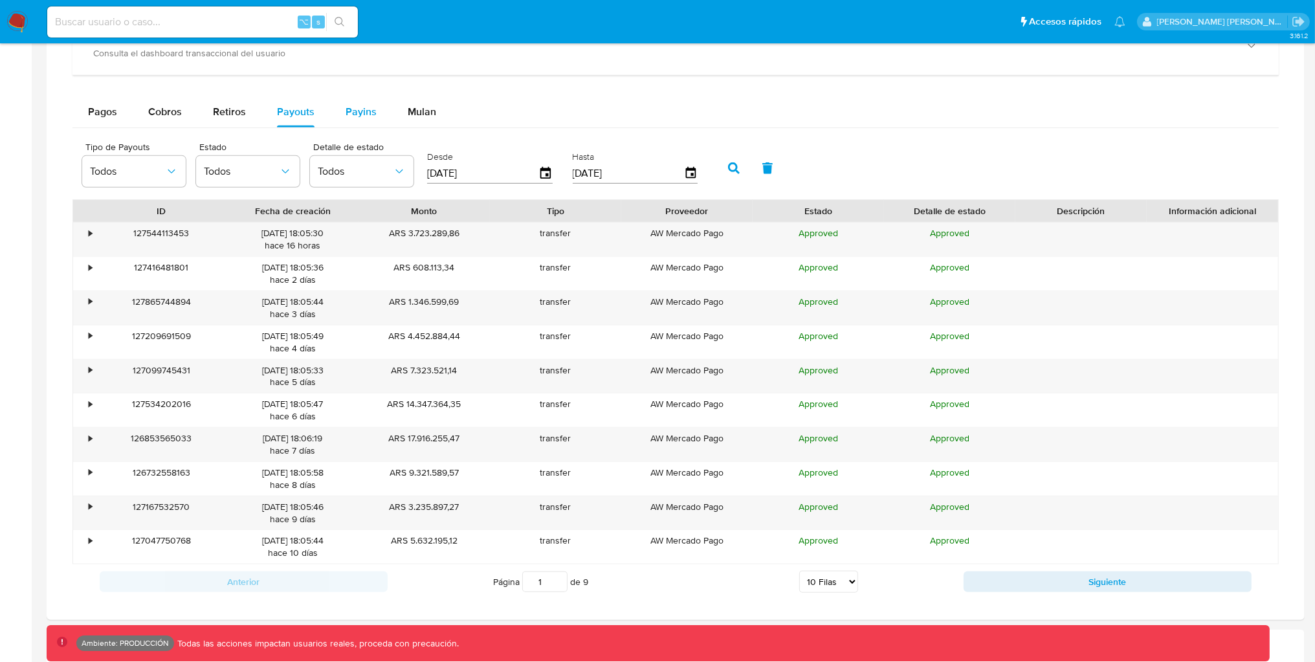
click at [349, 110] on span "Payins" at bounding box center [361, 111] width 31 height 15
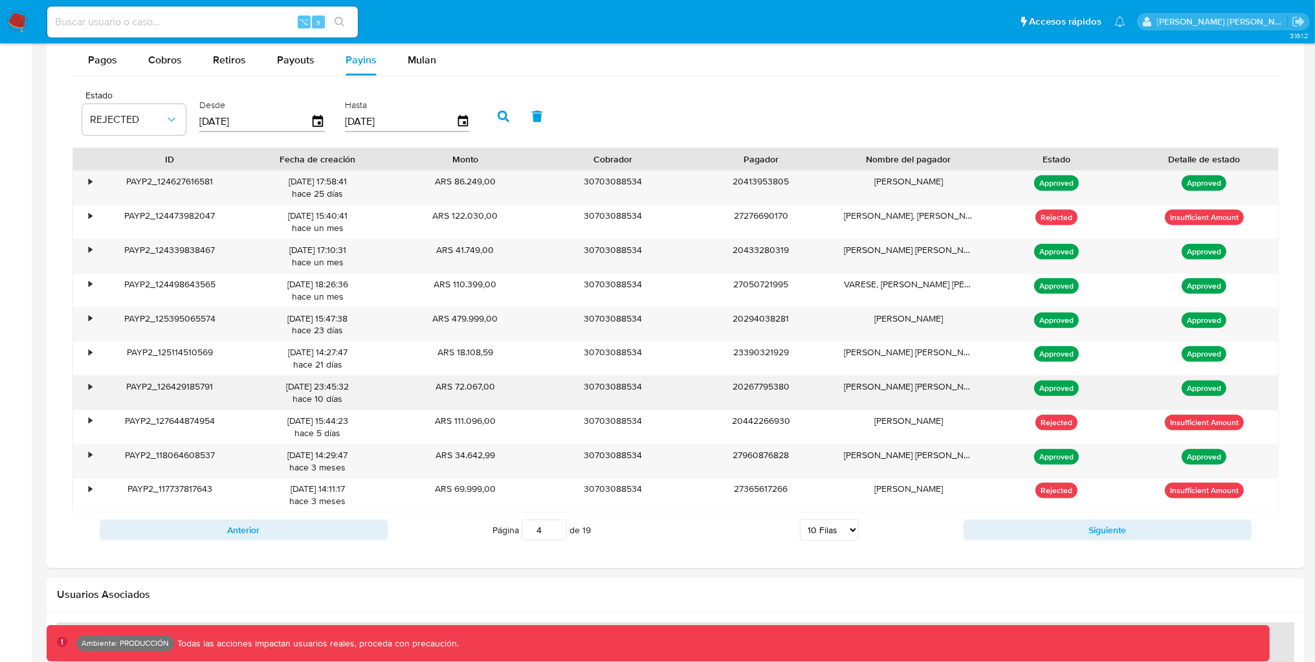
scroll to position [961, 0]
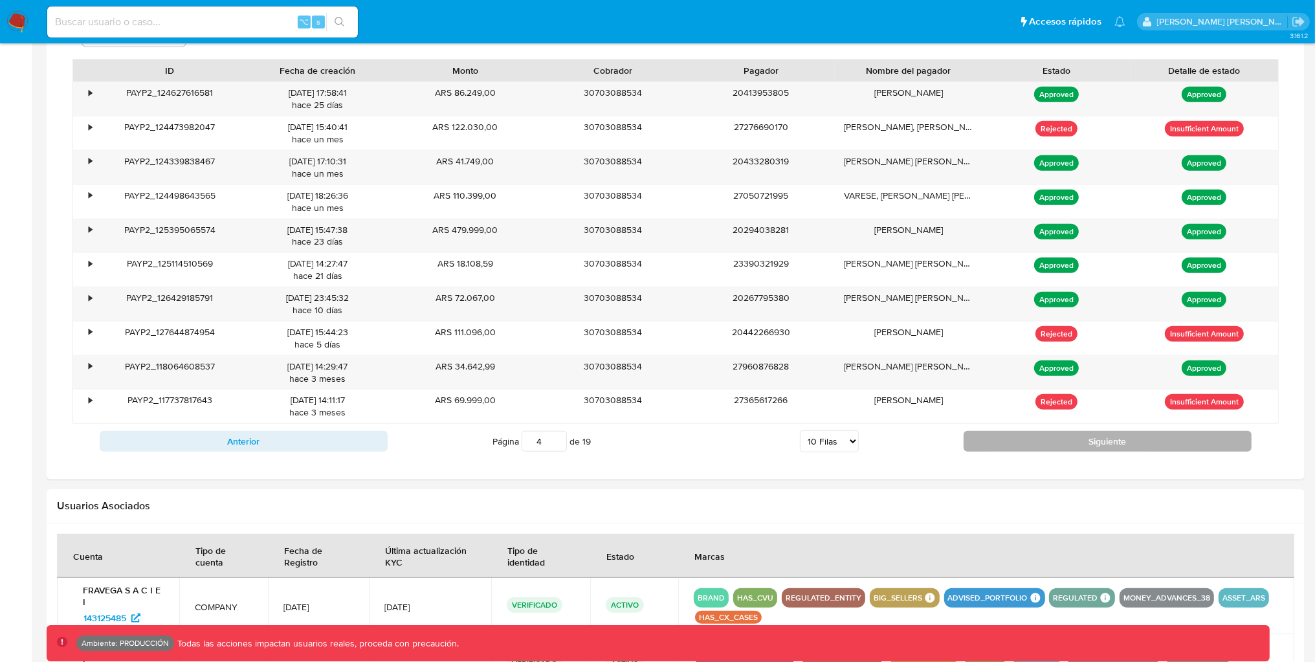
click at [1129, 448] on button "Siguiente" at bounding box center [1108, 441] width 288 height 21
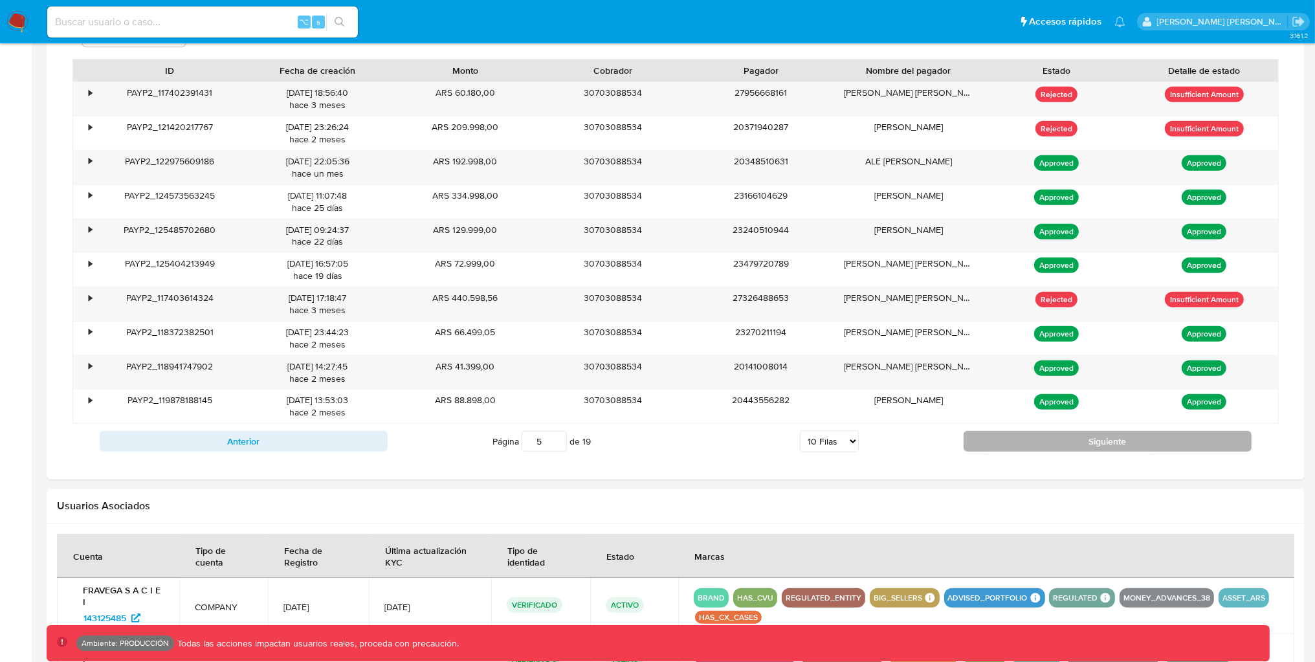
click at [1128, 446] on button "Siguiente" at bounding box center [1108, 441] width 288 height 21
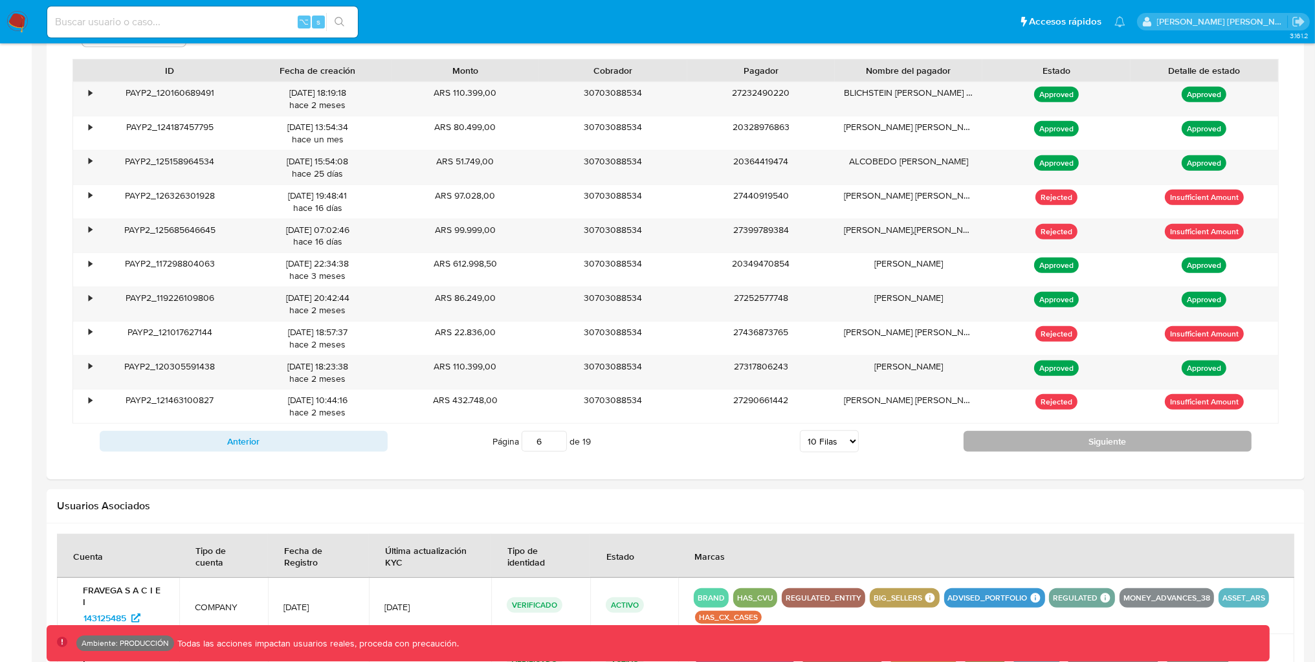
click at [1130, 439] on button "Siguiente" at bounding box center [1108, 441] width 288 height 21
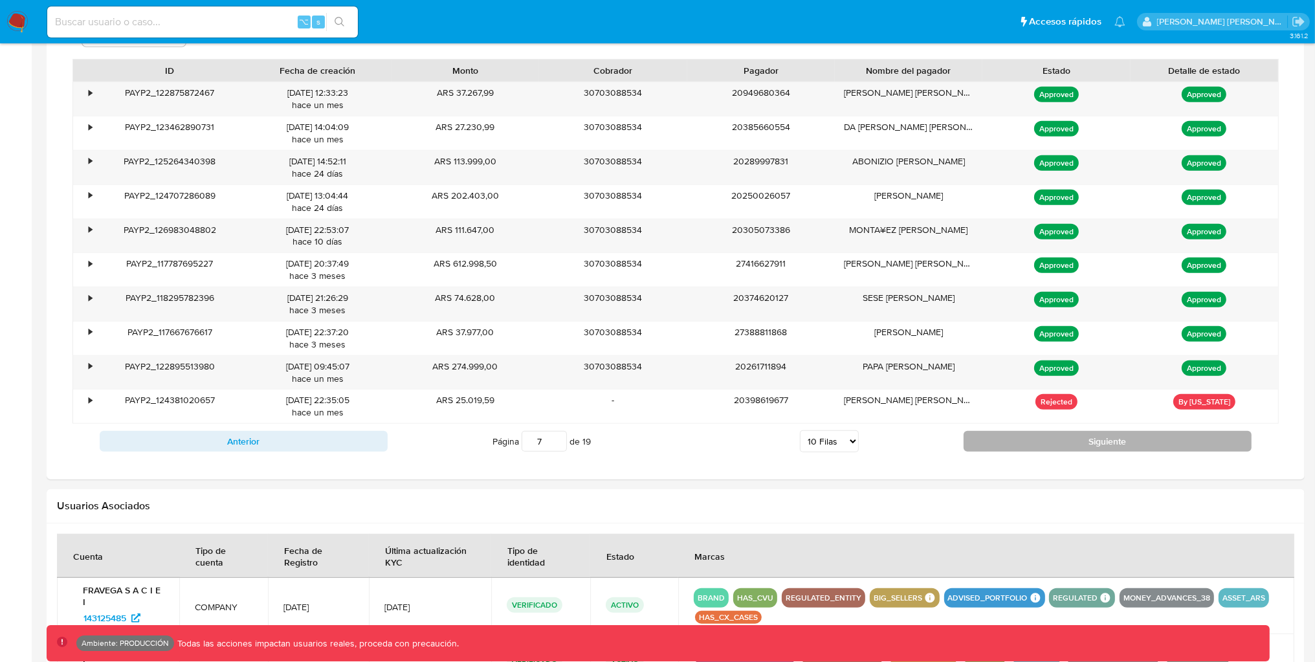
click at [1130, 439] on button "Siguiente" at bounding box center [1108, 441] width 288 height 21
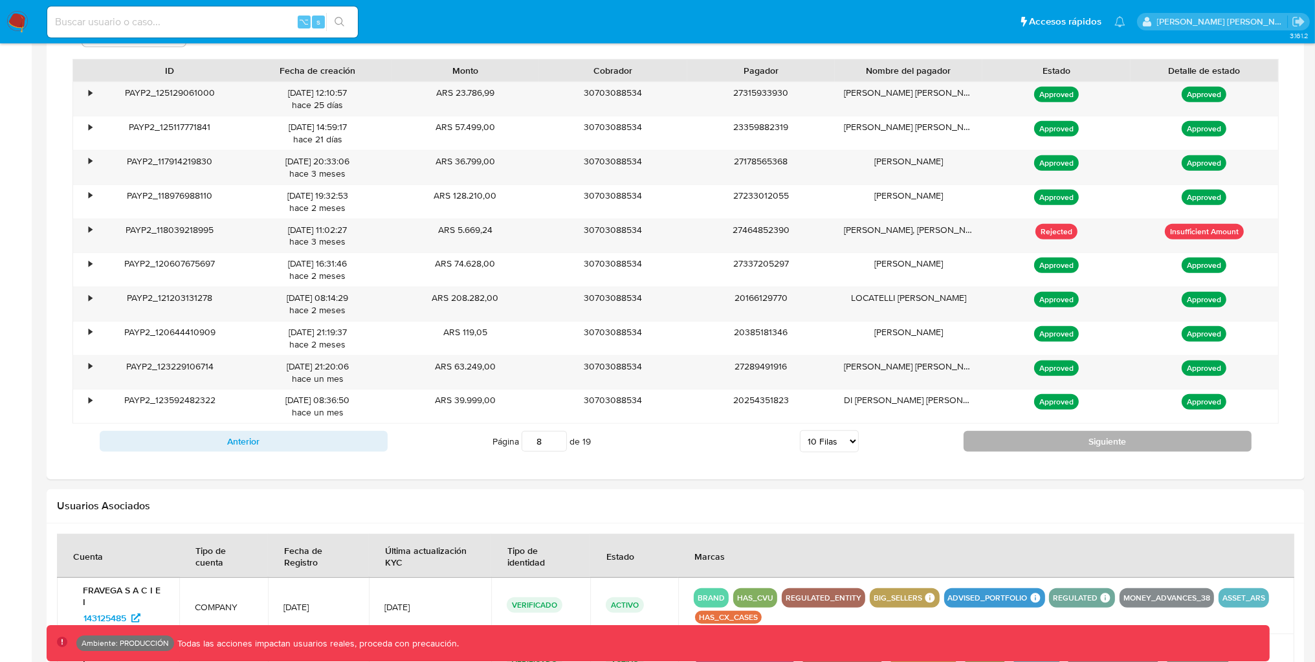
click at [1129, 438] on button "Siguiente" at bounding box center [1108, 441] width 288 height 21
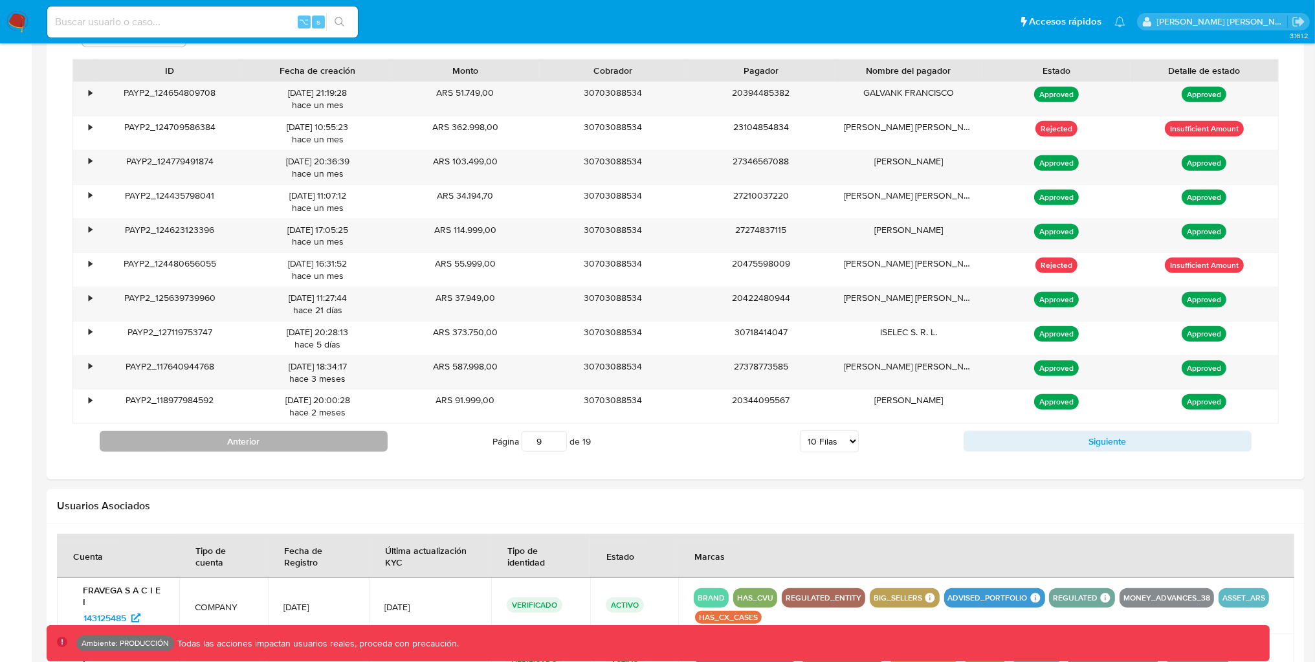
click at [359, 449] on button "Anterior" at bounding box center [244, 441] width 288 height 21
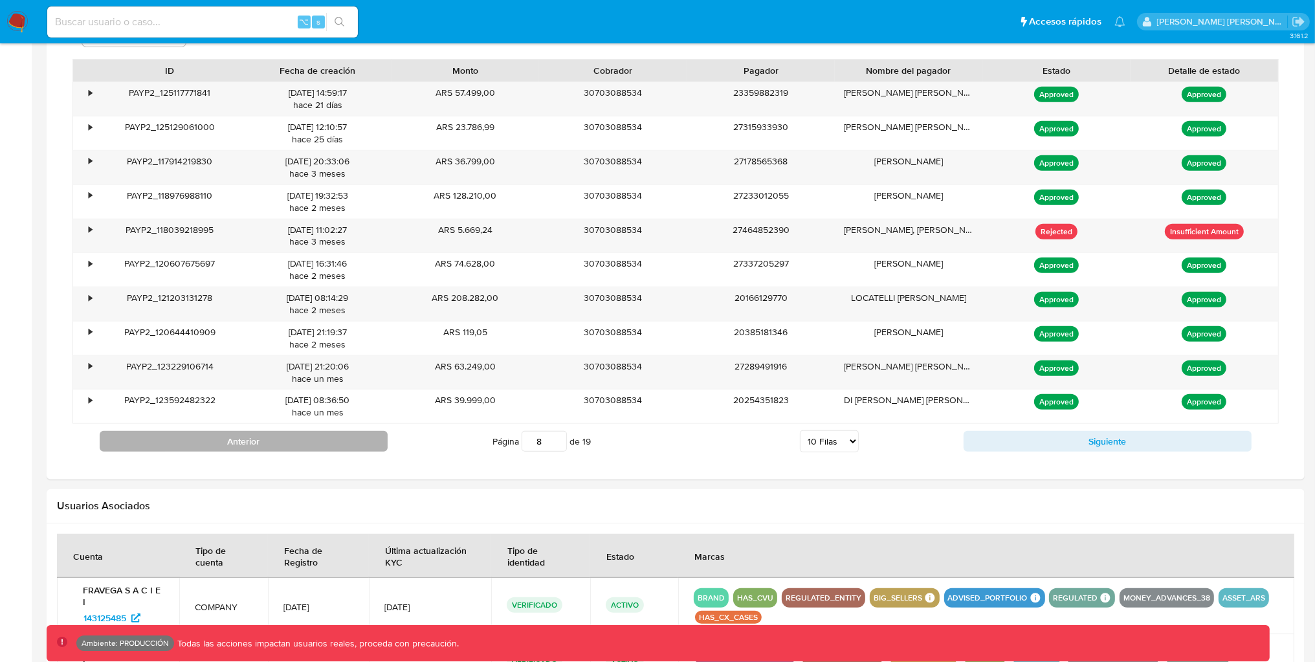
click at [359, 449] on button "Anterior" at bounding box center [244, 441] width 288 height 21
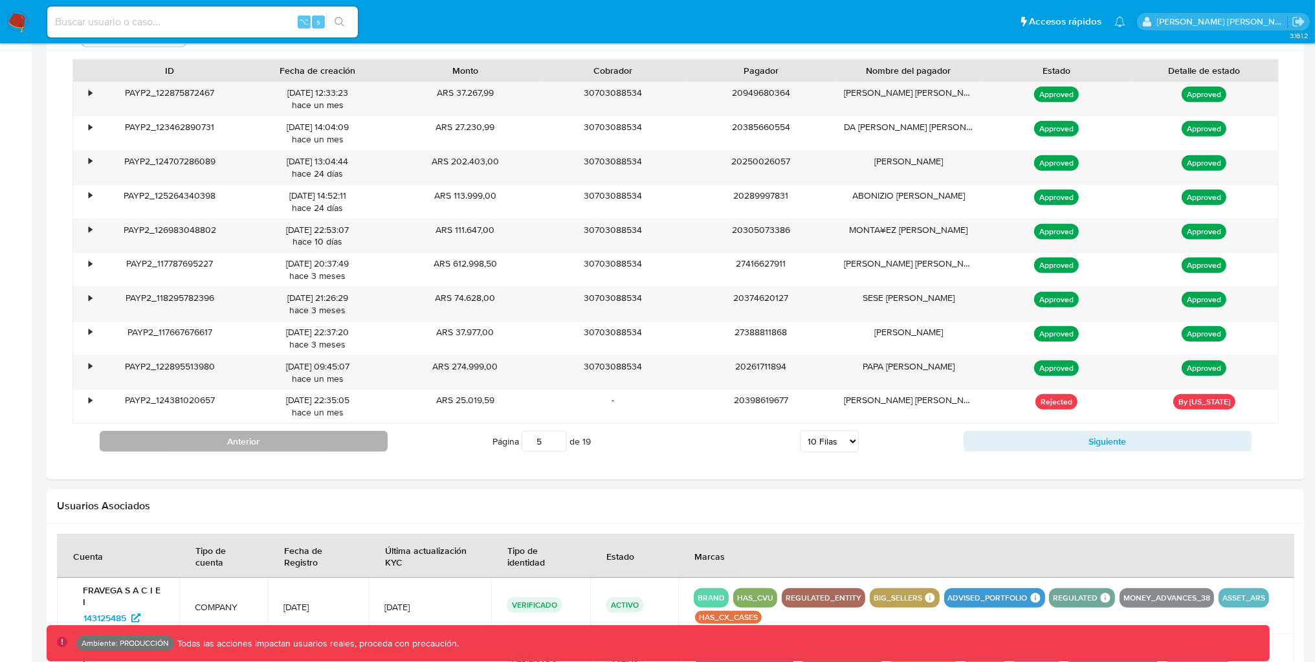
click at [359, 449] on button "Anterior" at bounding box center [244, 441] width 288 height 21
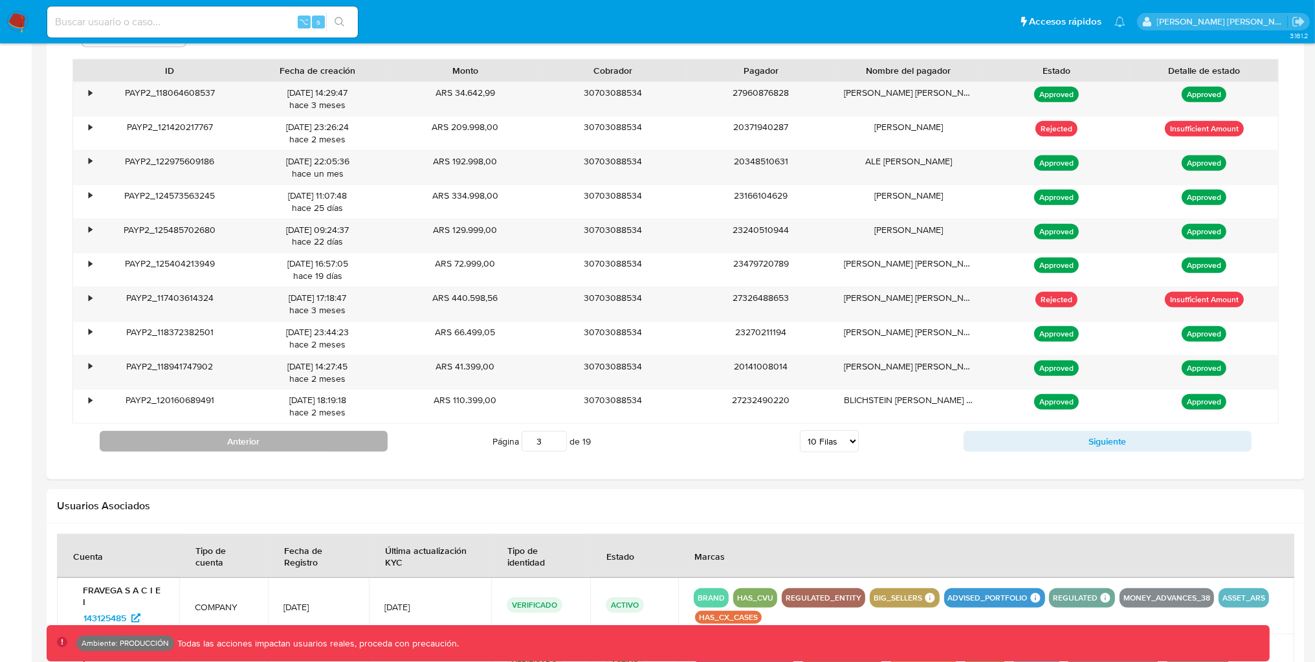
click at [359, 449] on button "Anterior" at bounding box center [244, 441] width 288 height 21
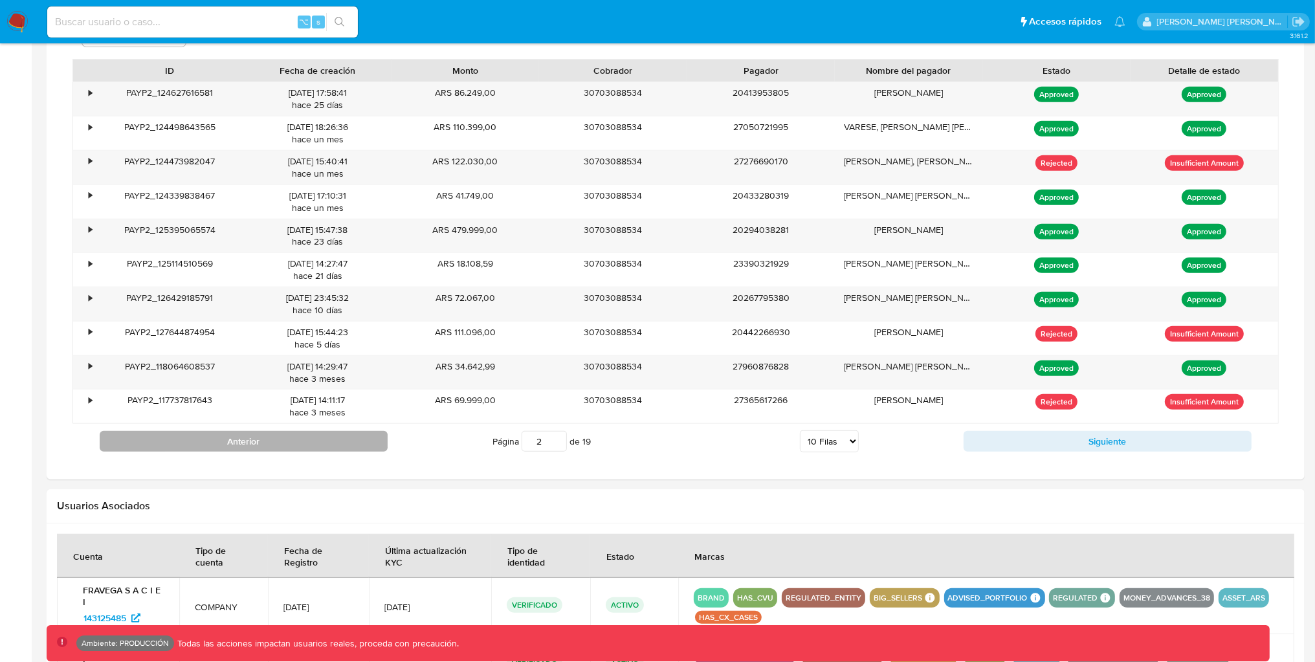
click at [359, 449] on button "Anterior" at bounding box center [244, 441] width 288 height 21
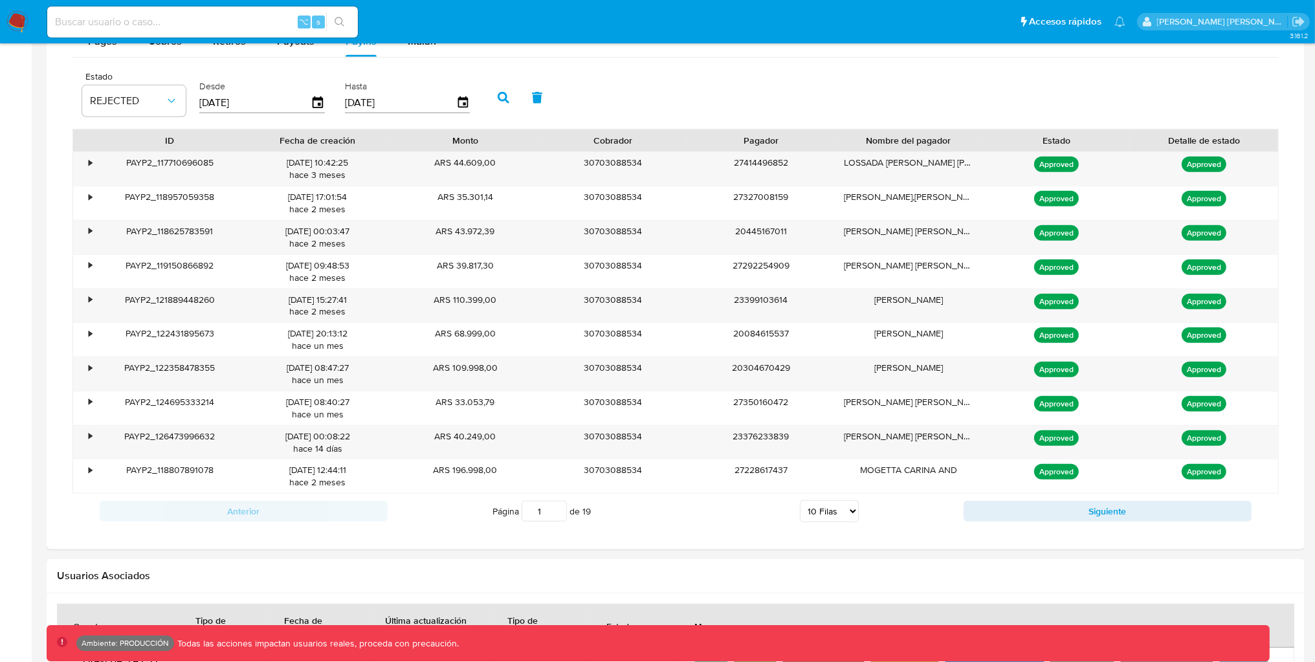
scroll to position [888, 0]
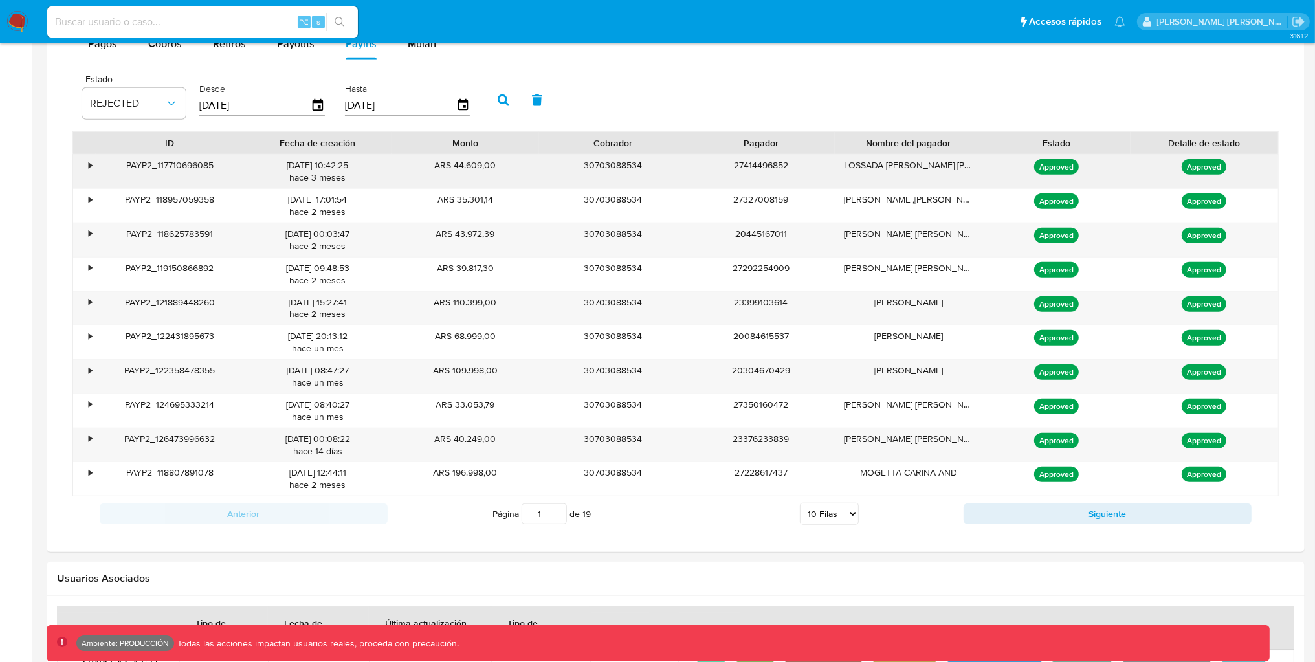
click at [87, 166] on div "•" at bounding box center [84, 172] width 23 height 34
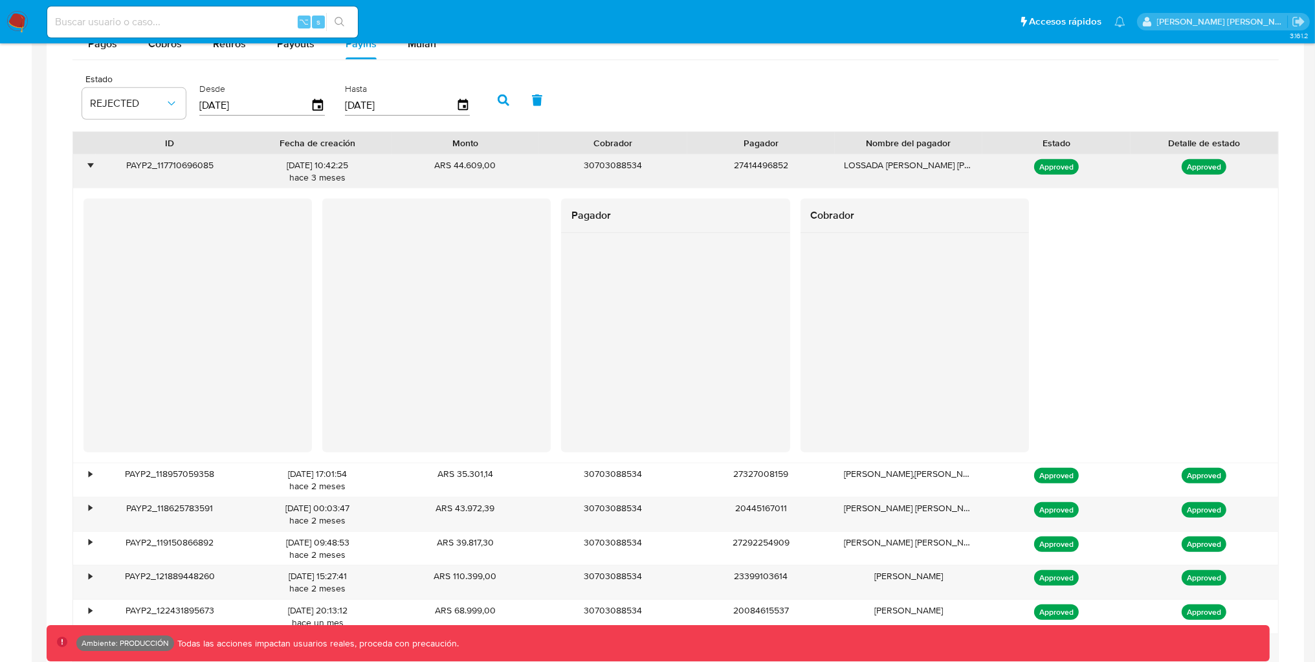
click at [89, 166] on div "•" at bounding box center [90, 165] width 3 height 12
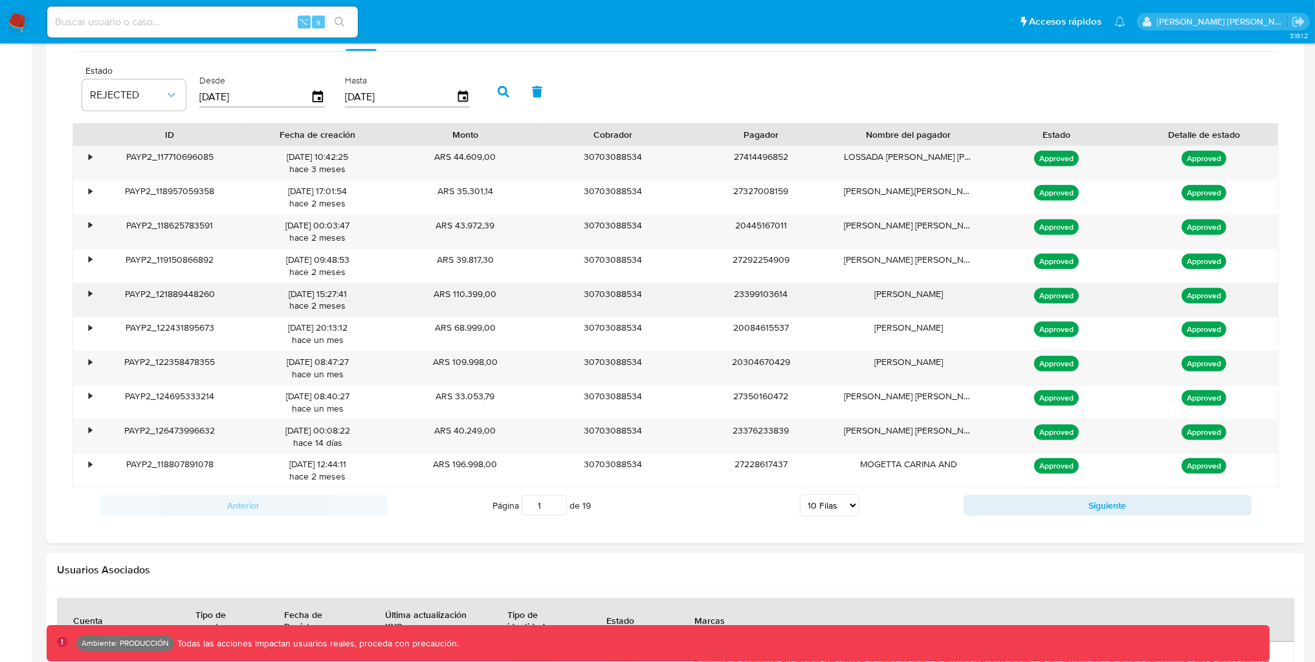
scroll to position [907, 0]
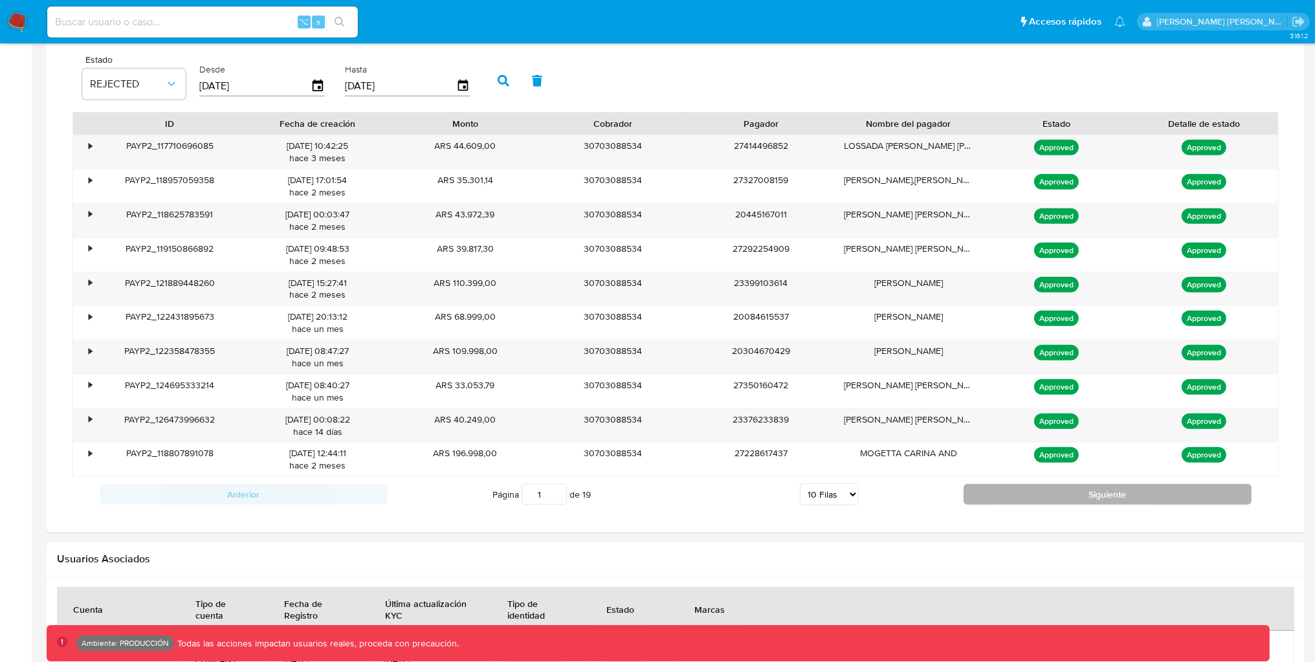
click at [999, 501] on button "Siguiente" at bounding box center [1108, 494] width 288 height 21
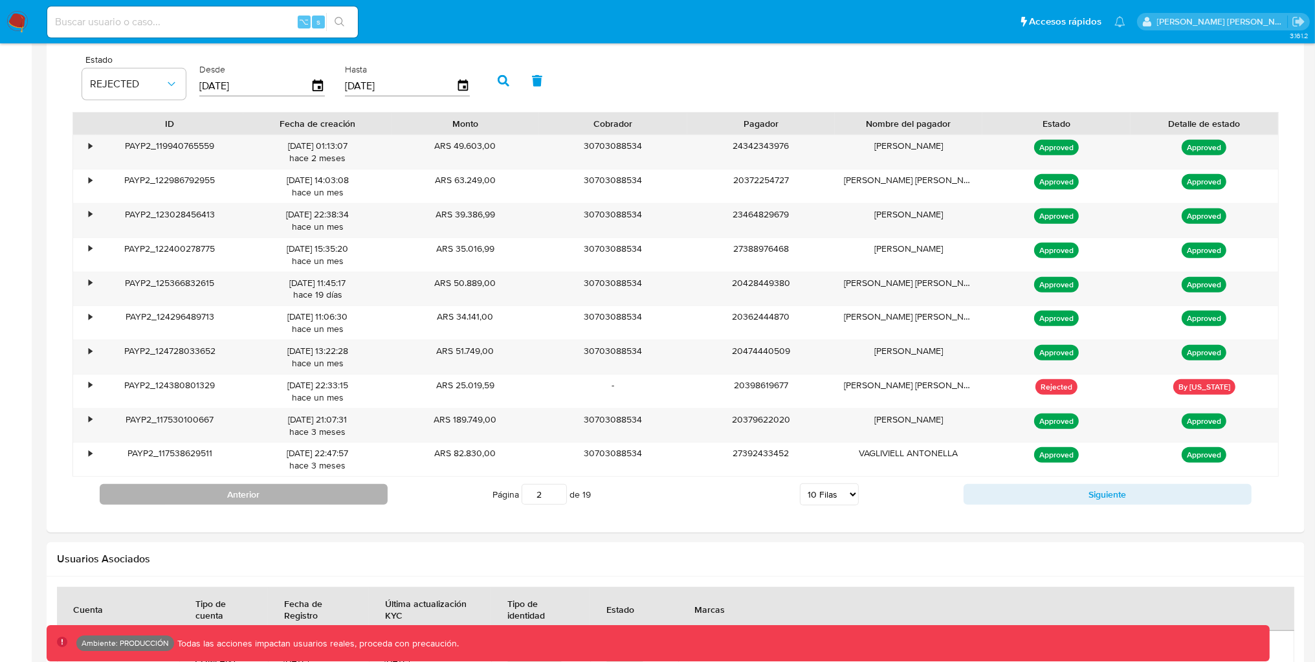
click at [370, 495] on button "Anterior" at bounding box center [244, 494] width 288 height 21
type input "1"
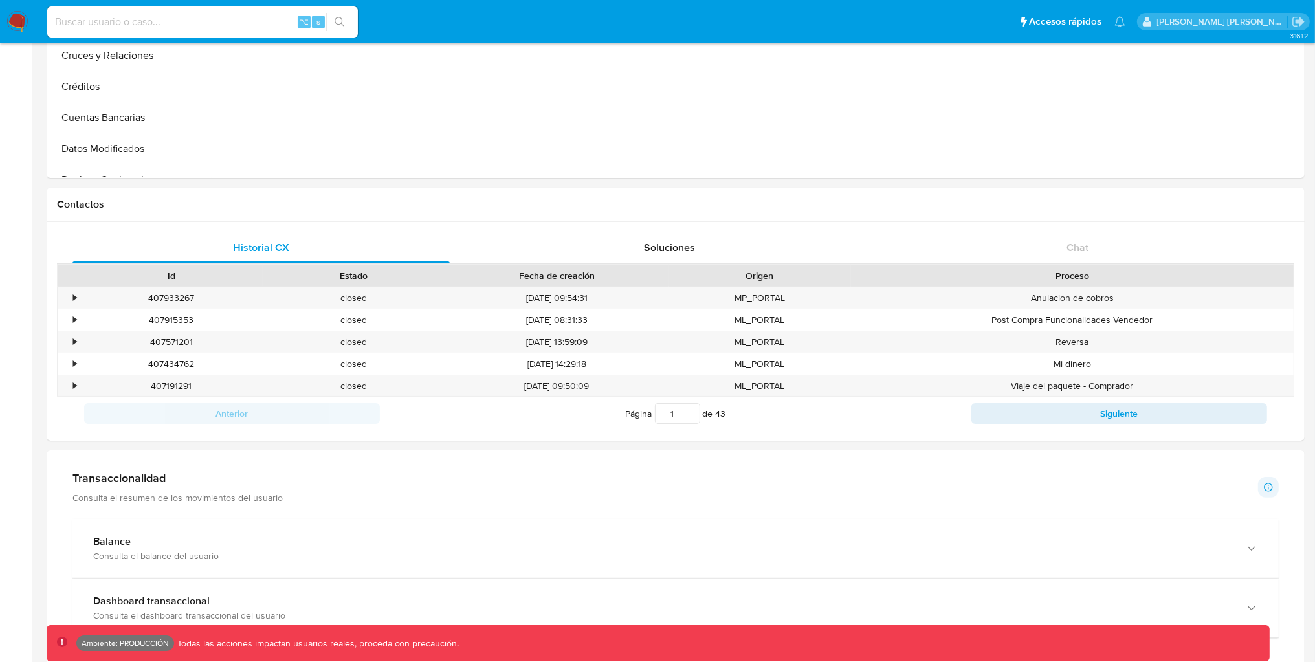
scroll to position [0, 0]
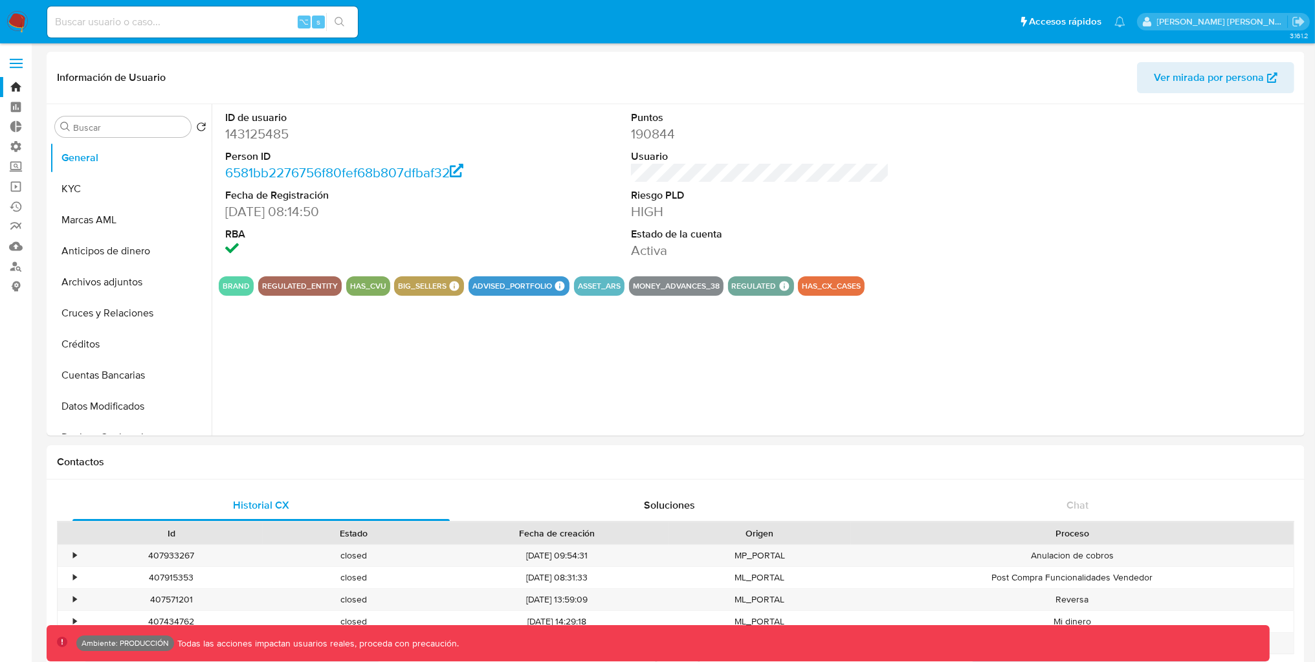
click at [32, 17] on nav "Pausado Ver notificaciones ⌥ s Accesos rápidos Presiona las siguientes teclas p…" at bounding box center [657, 21] width 1315 height 43
click at [21, 19] on img at bounding box center [17, 22] width 22 height 22
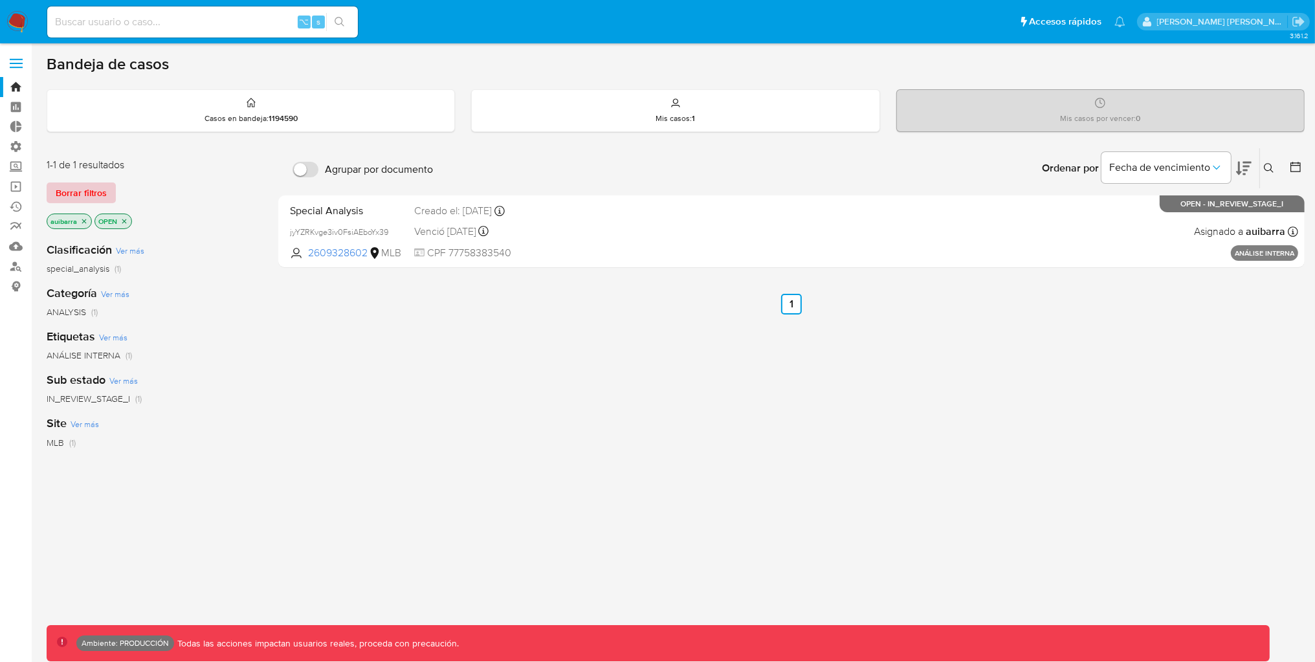
click at [93, 197] on span "Borrar filtros" at bounding box center [81, 193] width 51 height 18
click at [93, 197] on div "Borrar filtros" at bounding box center [150, 193] width 207 height 21
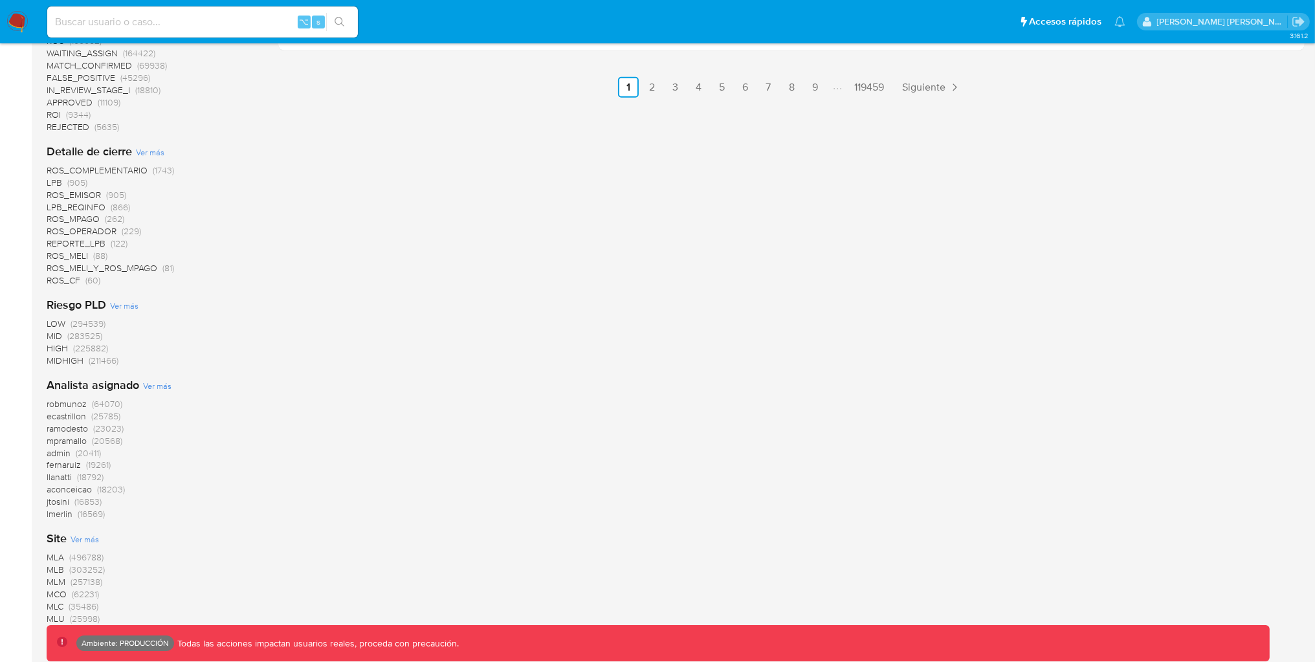
scroll to position [1043, 0]
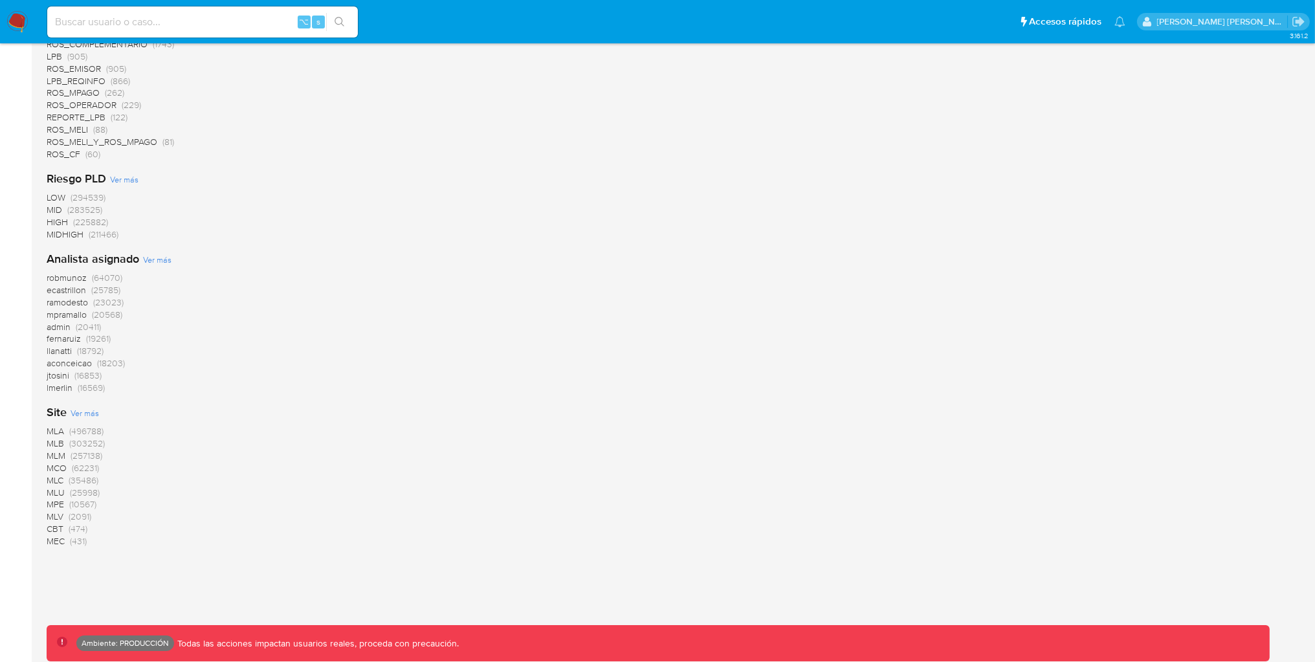
click at [56, 440] on span "MLB" at bounding box center [55, 443] width 17 height 13
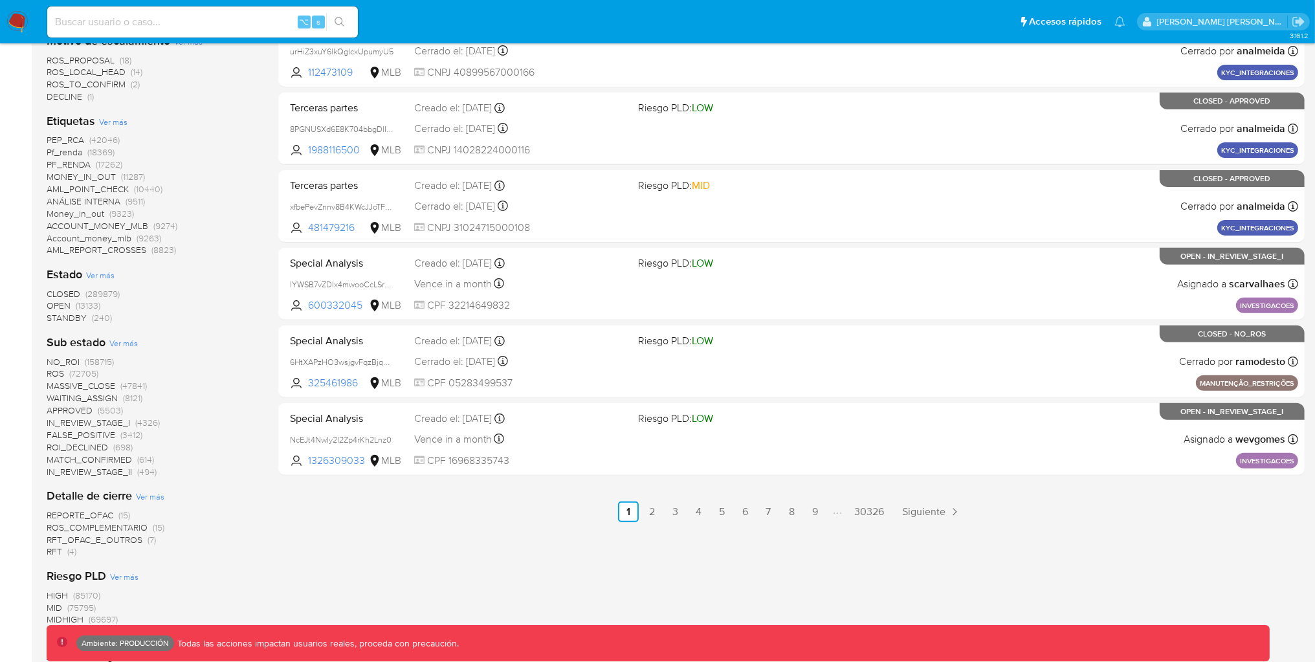
scroll to position [737, 0]
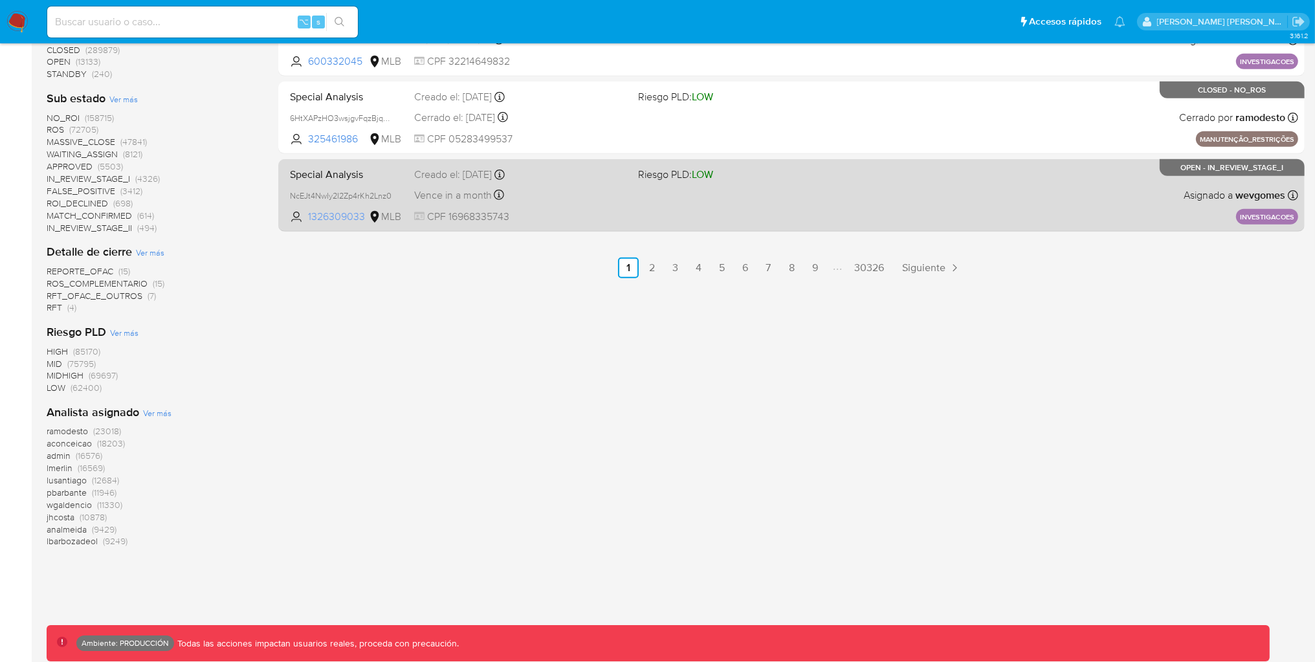
click at [339, 214] on span "1326309033" at bounding box center [337, 217] width 58 height 14
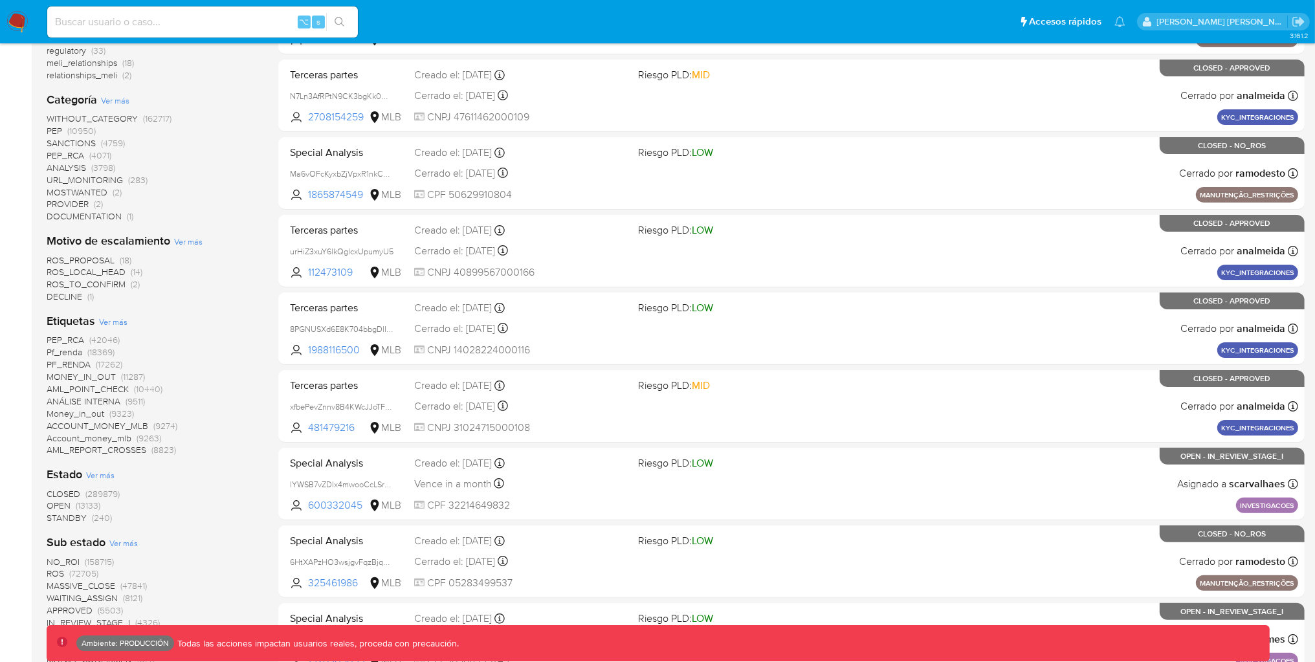
scroll to position [302, 0]
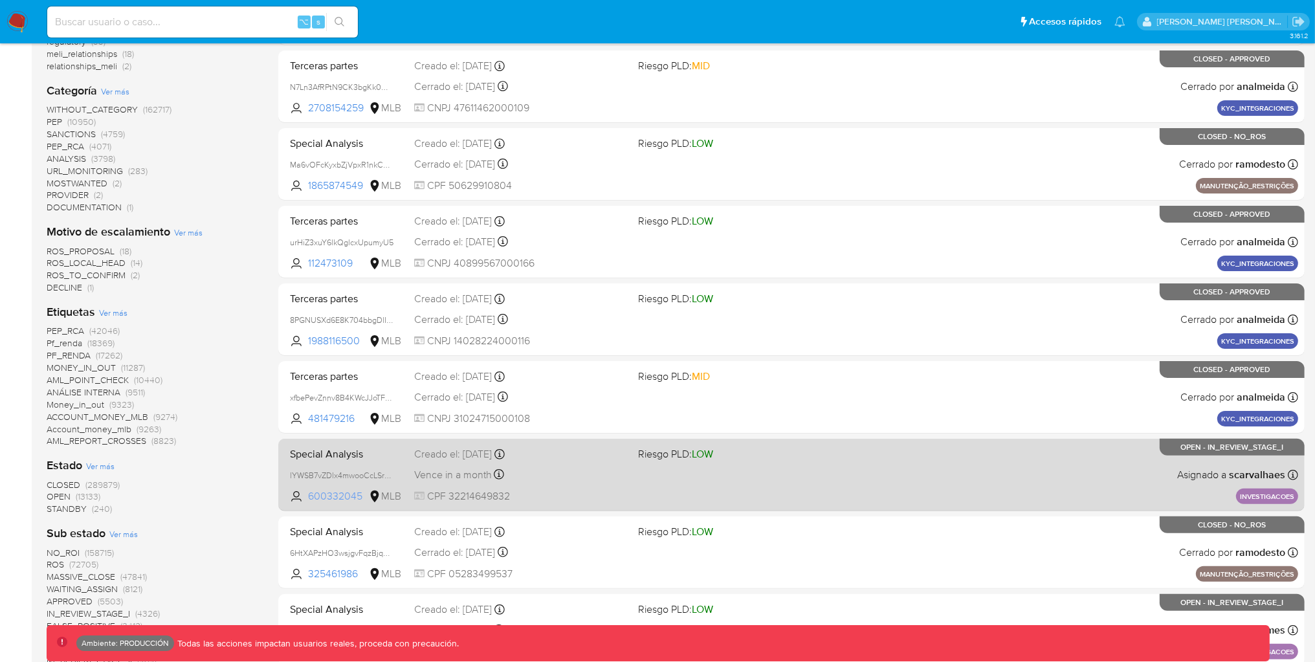
click at [340, 493] on span "600332045" at bounding box center [337, 496] width 58 height 14
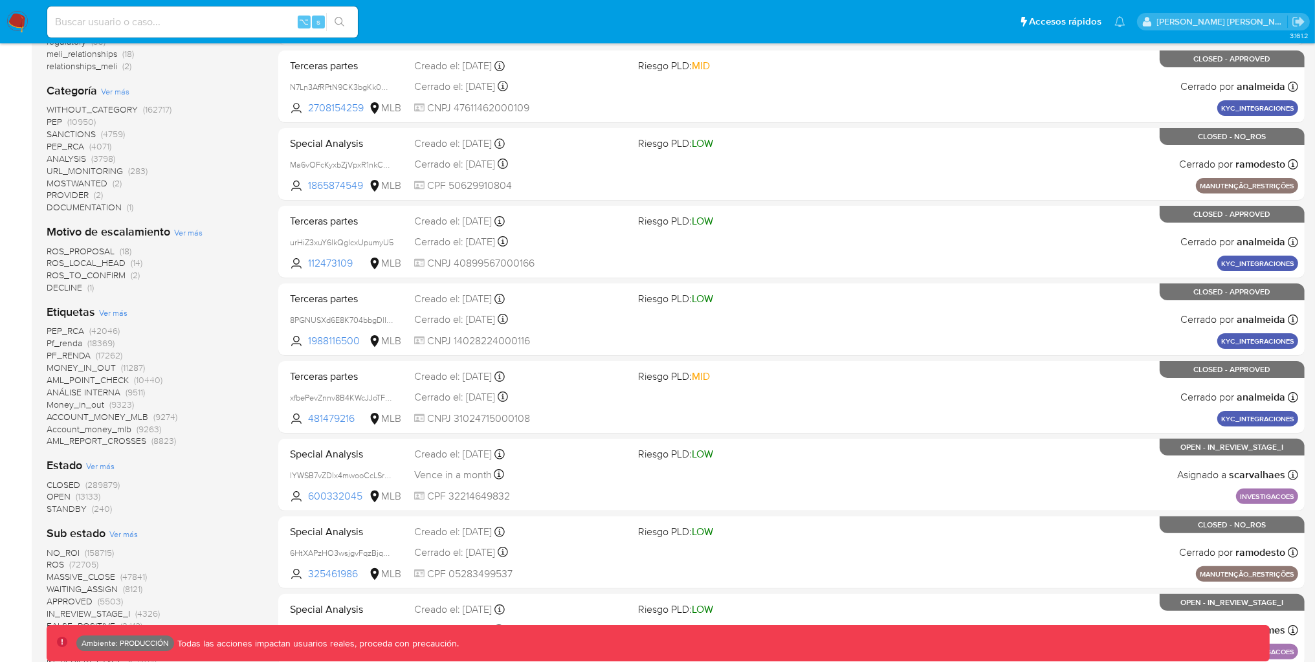
click at [237, 10] on div "⌥ s" at bounding box center [202, 21] width 311 height 31
click at [232, 18] on input at bounding box center [202, 22] width 311 height 17
paste input "11805290"
type input "11805290"
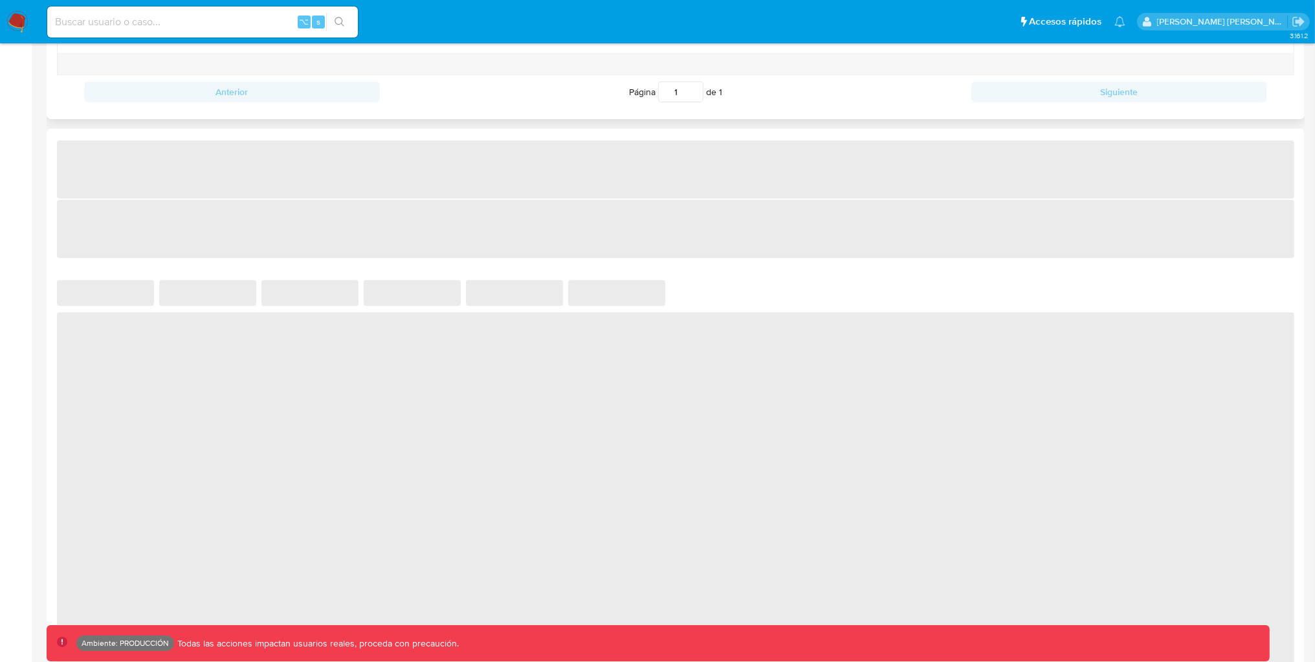
select select "10"
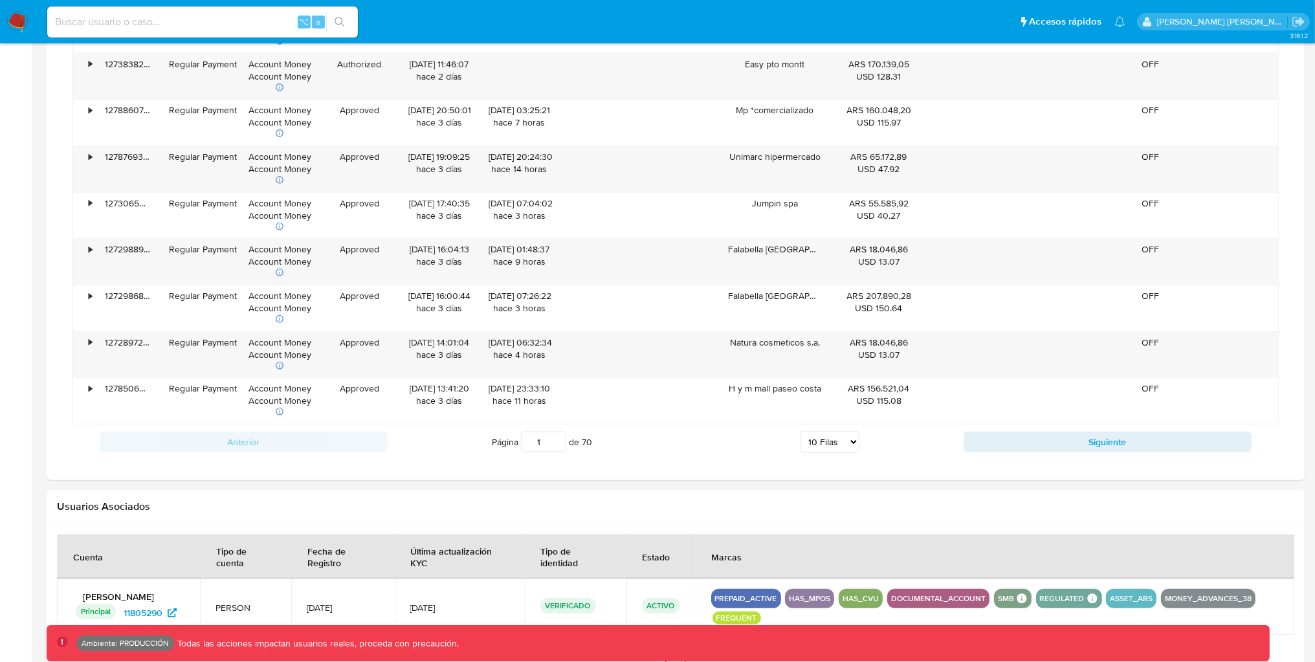
scroll to position [1101, 0]
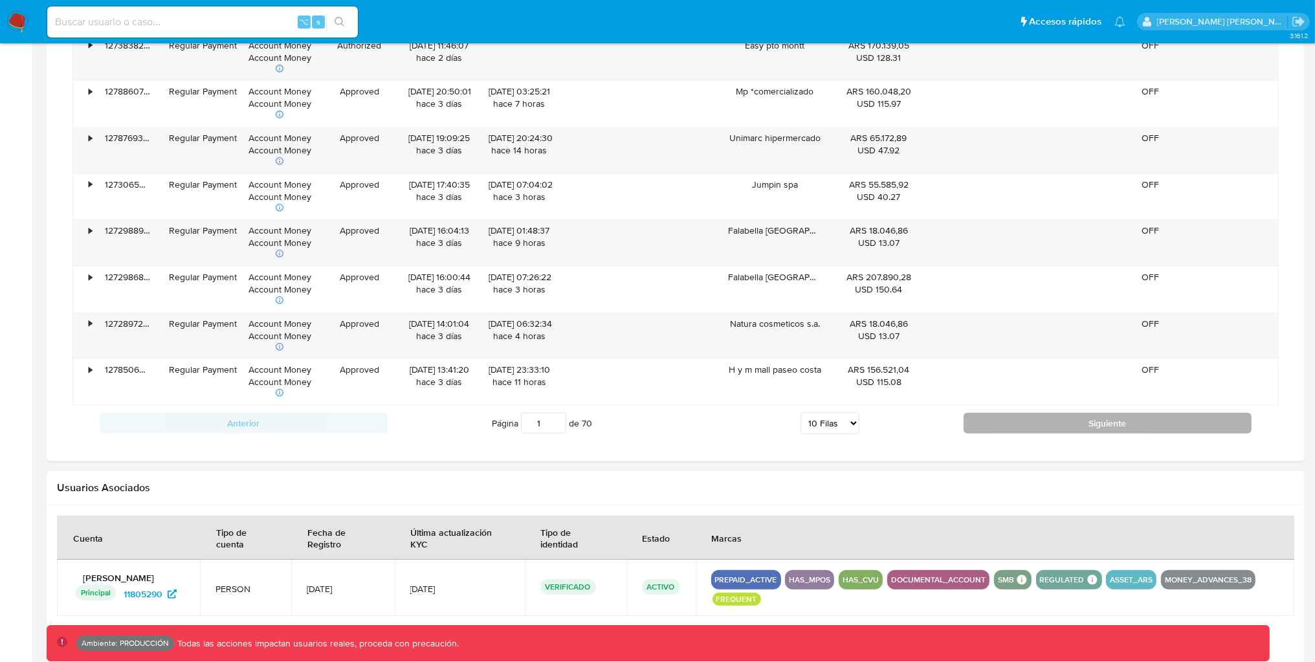
click at [1035, 419] on button "Siguiente" at bounding box center [1108, 423] width 288 height 21
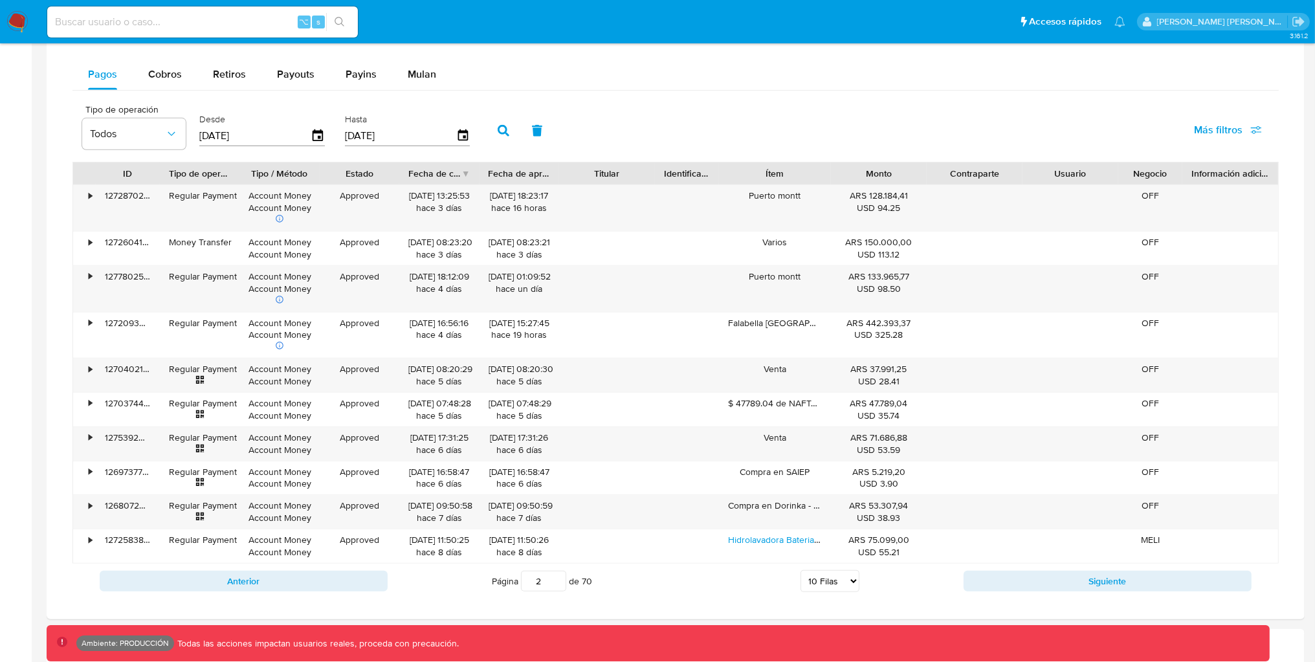
scroll to position [857, 0]
click at [1031, 581] on button "Siguiente" at bounding box center [1108, 582] width 288 height 21
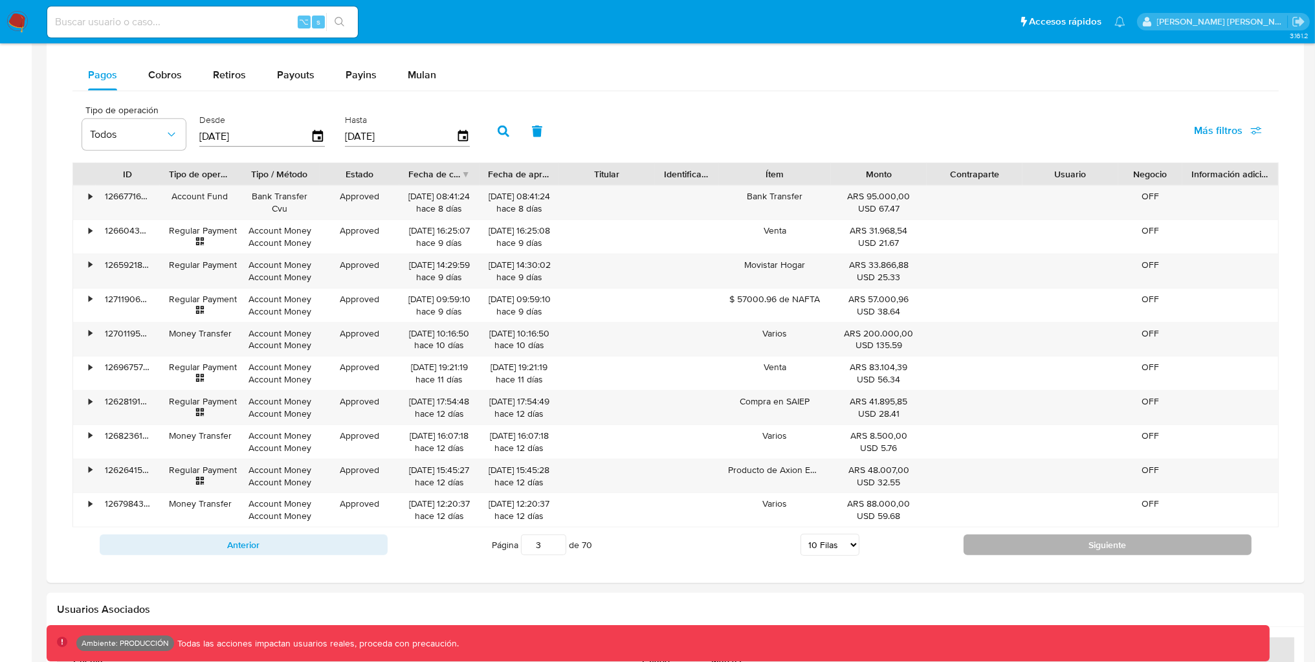
click at [1059, 542] on button "Siguiente" at bounding box center [1108, 545] width 288 height 21
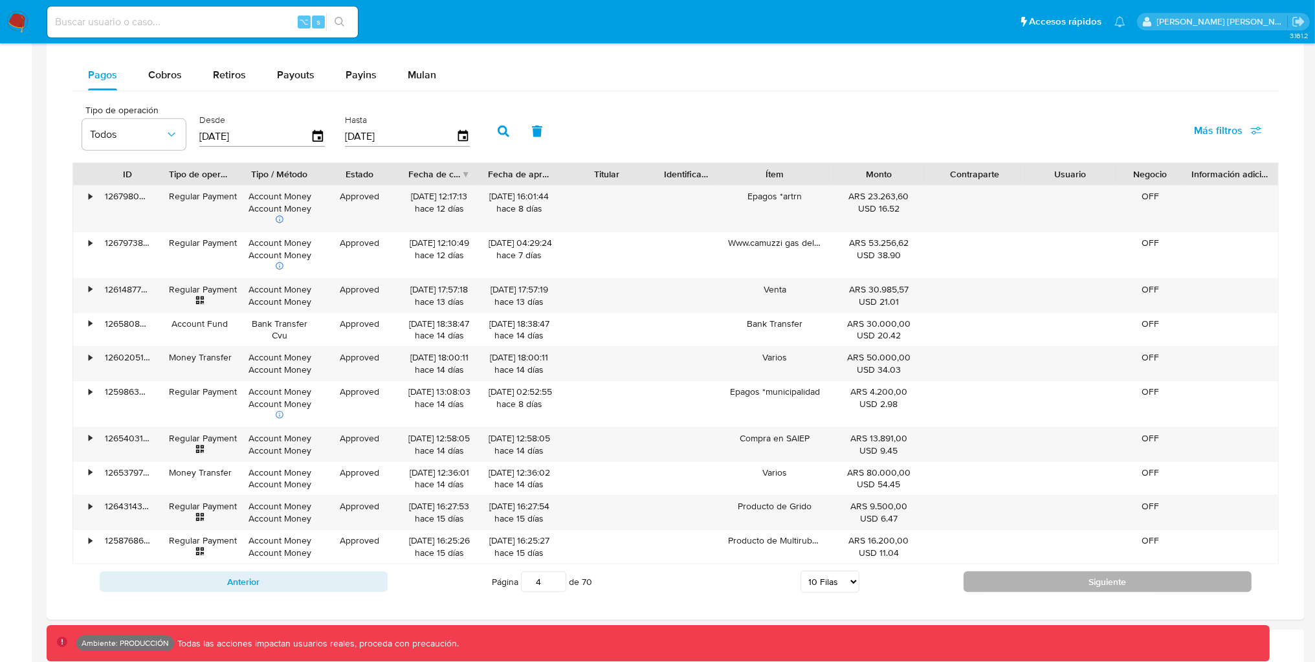
click at [1031, 587] on button "Siguiente" at bounding box center [1108, 582] width 288 height 21
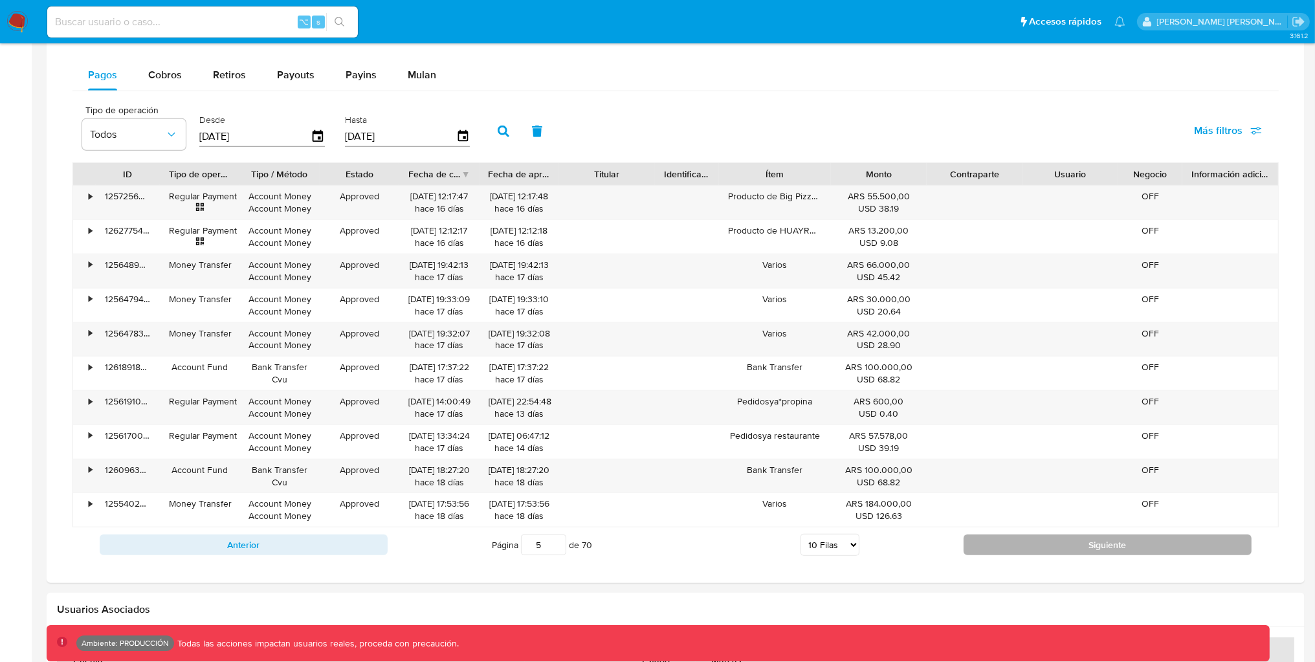
click at [1052, 554] on button "Siguiente" at bounding box center [1108, 545] width 288 height 21
click at [1052, 553] on button "Siguiente" at bounding box center [1108, 545] width 288 height 21
click at [1056, 545] on button "Siguiente" at bounding box center [1108, 545] width 288 height 21
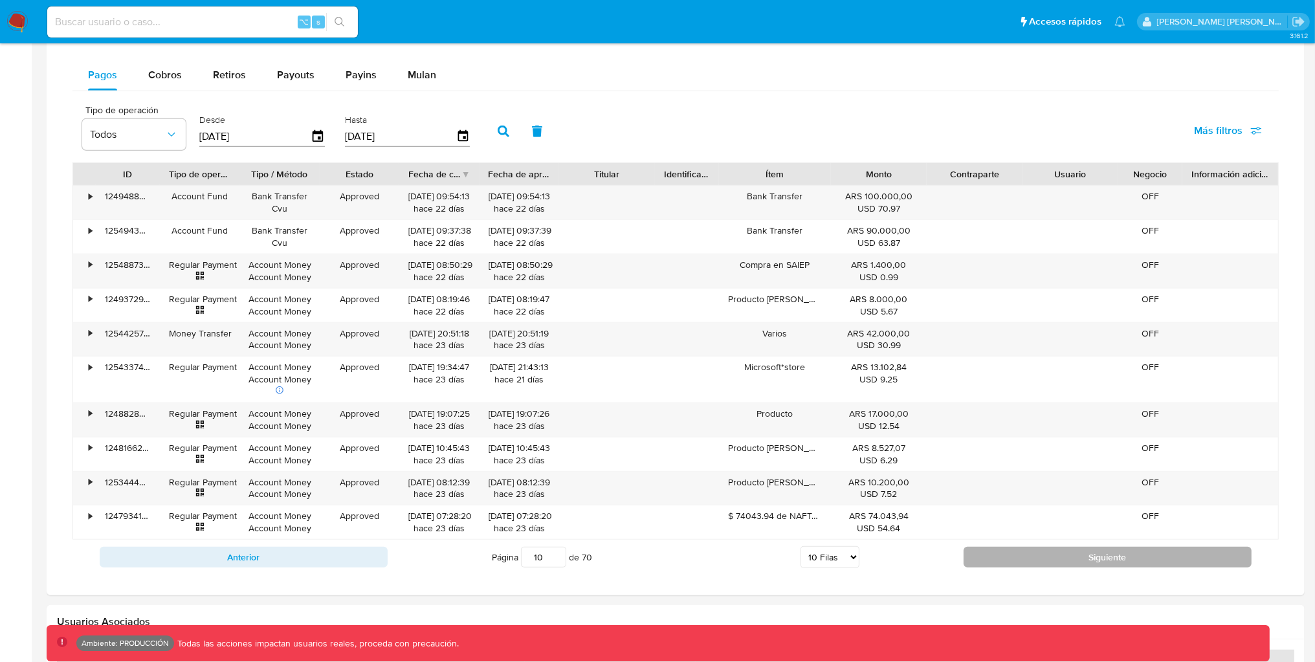
click at [1051, 549] on button "Siguiente" at bounding box center [1108, 557] width 288 height 21
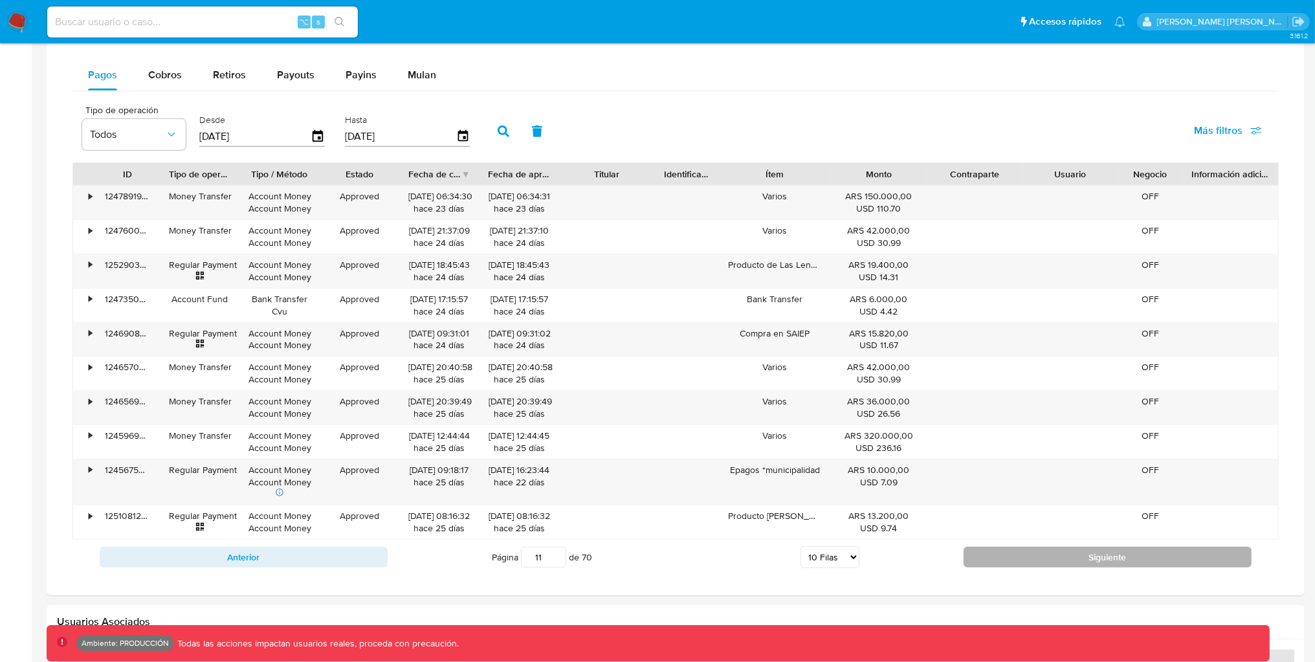
click at [1044, 554] on button "Siguiente" at bounding box center [1108, 557] width 288 height 21
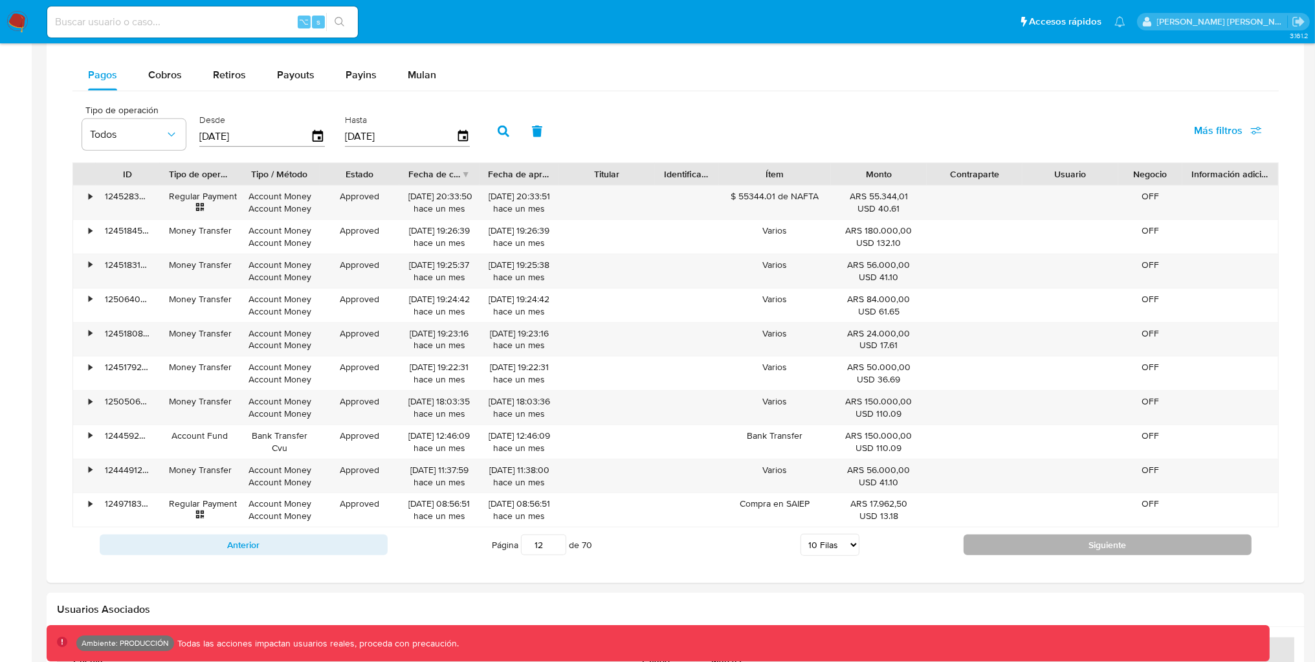
click at [1044, 554] on button "Siguiente" at bounding box center [1108, 545] width 288 height 21
click at [1044, 553] on button "Siguiente" at bounding box center [1108, 545] width 288 height 21
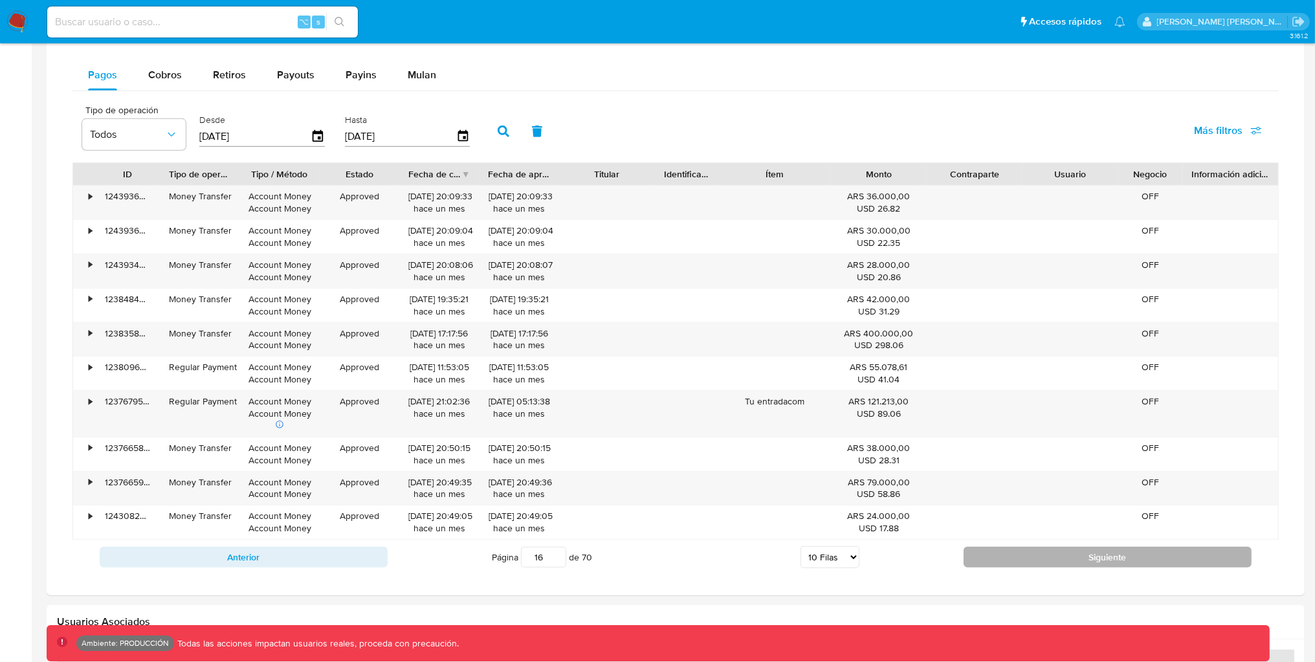
click at [1044, 554] on button "Siguiente" at bounding box center [1108, 557] width 288 height 21
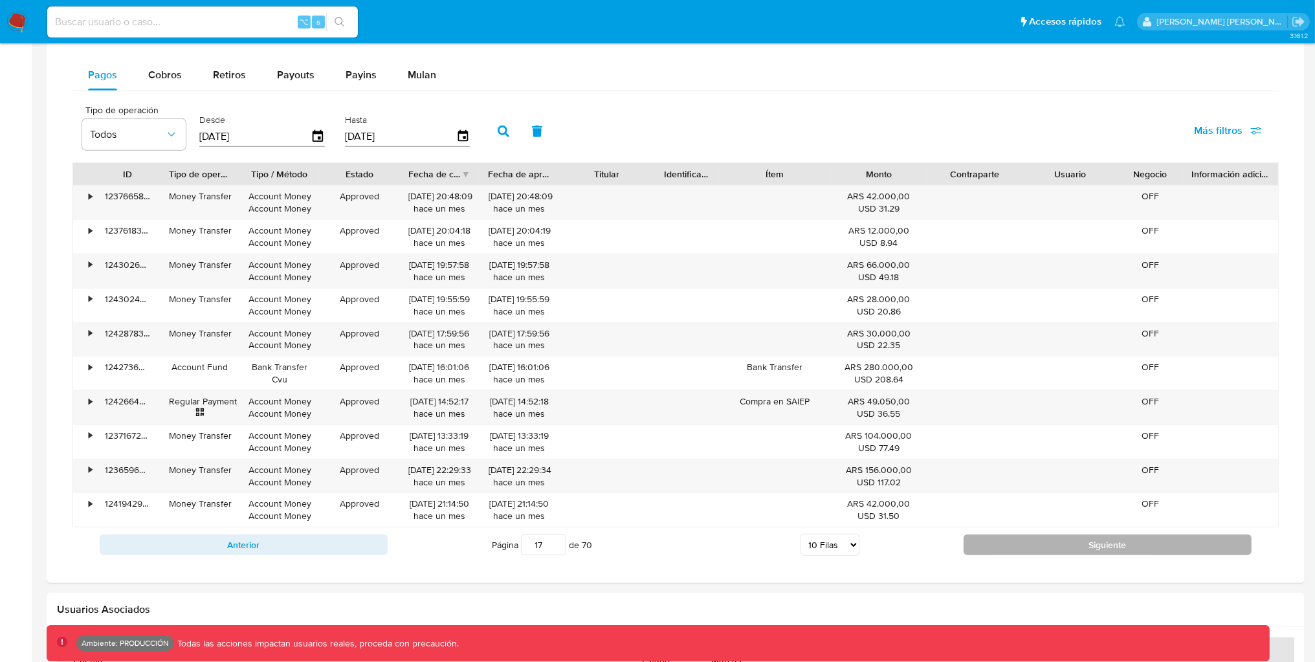
click at [1044, 554] on button "Siguiente" at bounding box center [1108, 545] width 288 height 21
click at [1046, 554] on button "Siguiente" at bounding box center [1108, 545] width 288 height 21
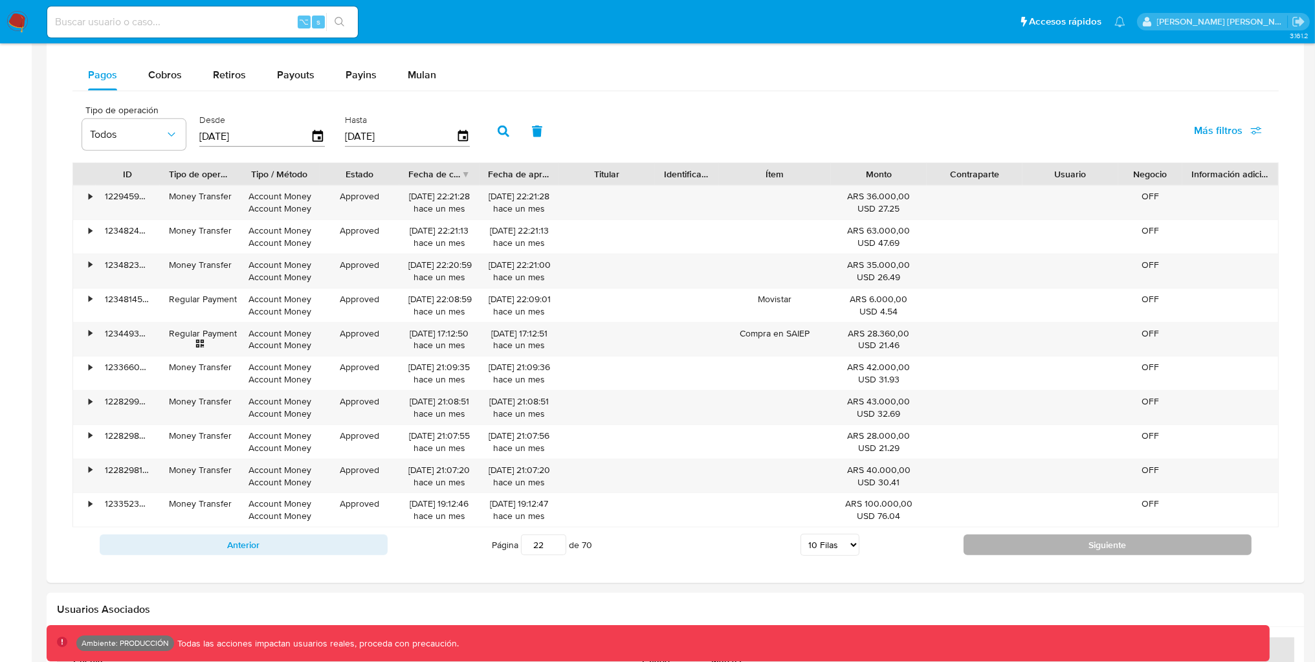
click at [1019, 549] on button "Siguiente" at bounding box center [1108, 545] width 288 height 21
type input "24"
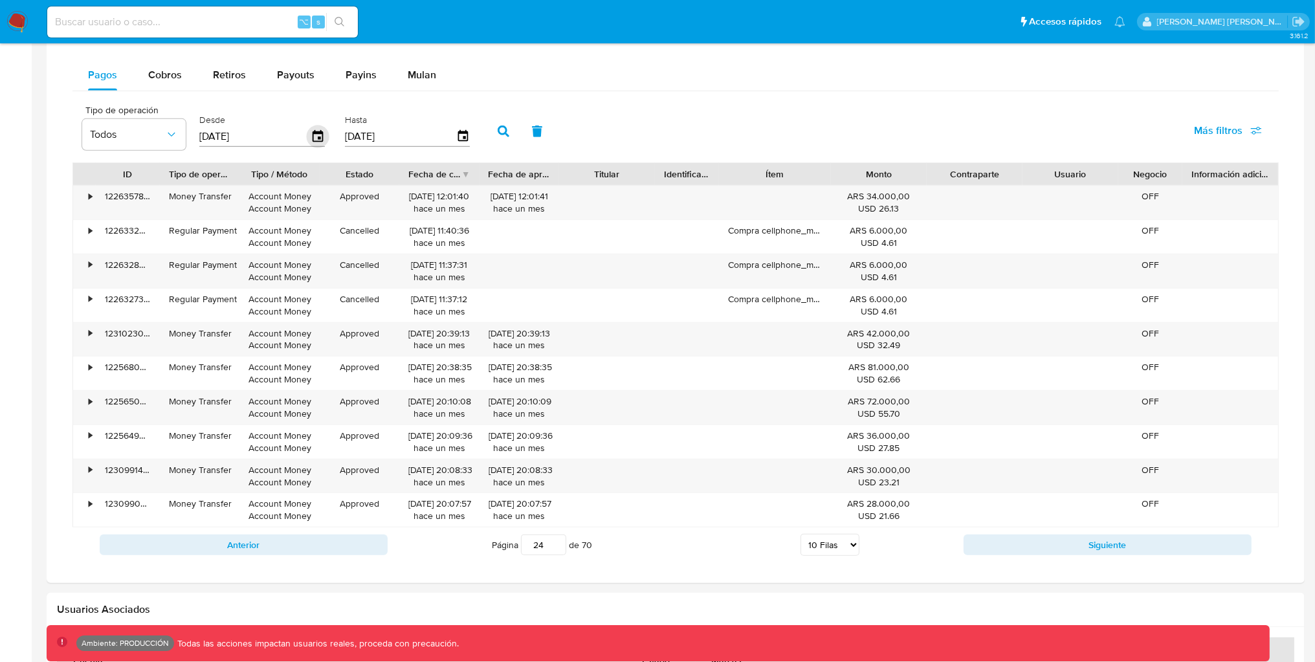
click at [315, 140] on icon "button" at bounding box center [318, 136] width 10 height 12
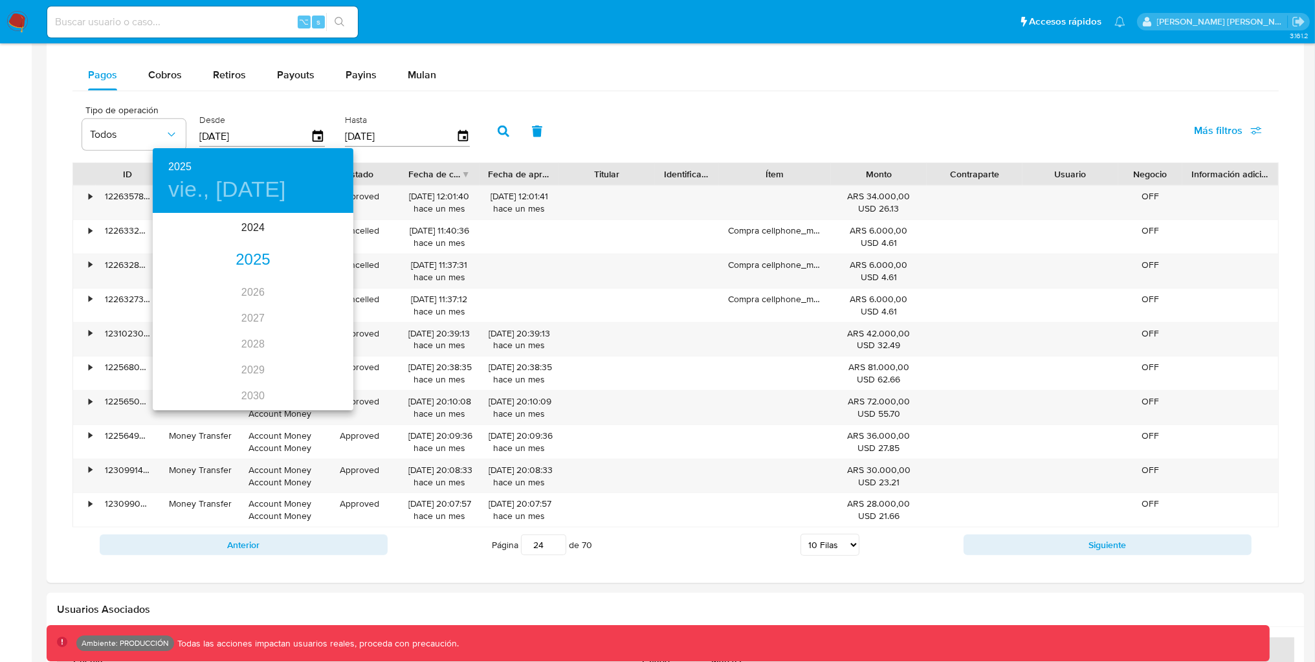
click at [261, 253] on div "2025" at bounding box center [253, 260] width 201 height 26
click at [313, 333] on div "sep." at bounding box center [320, 336] width 67 height 49
click at [303, 306] on p "13" at bounding box center [305, 304] width 10 height 13
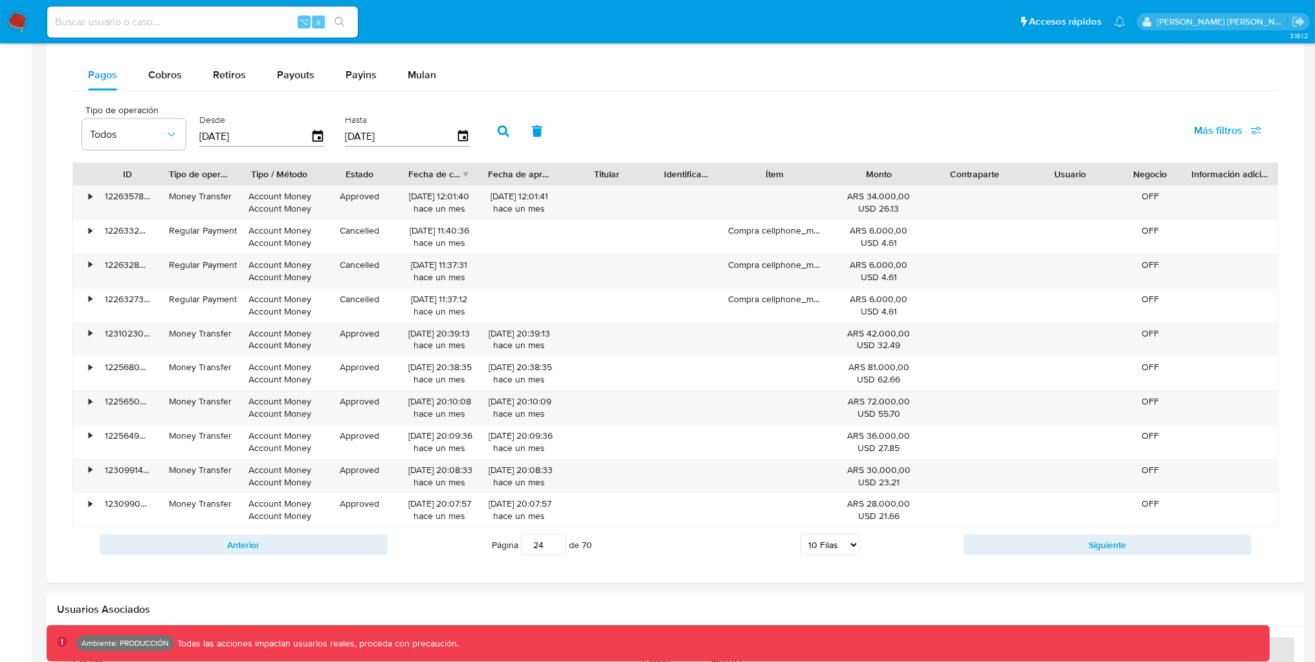
type input "13/09/2025"
click at [494, 143] on button "button" at bounding box center [504, 131] width 34 height 31
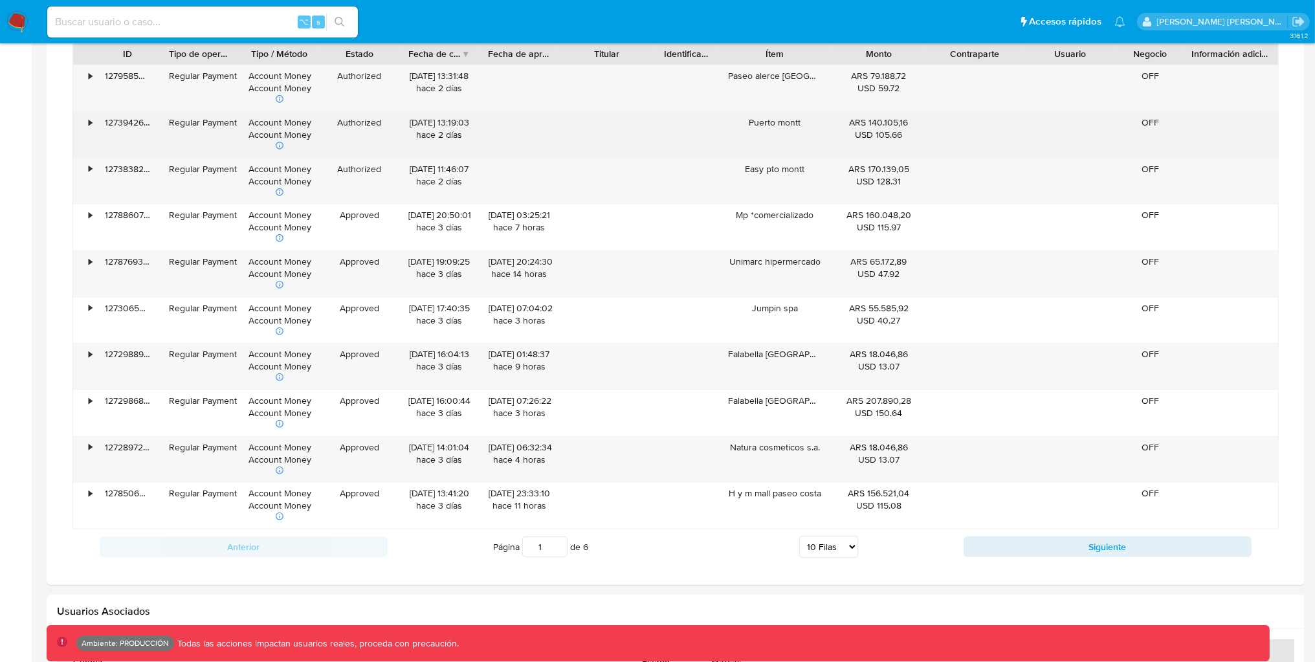
scroll to position [1173, 0]
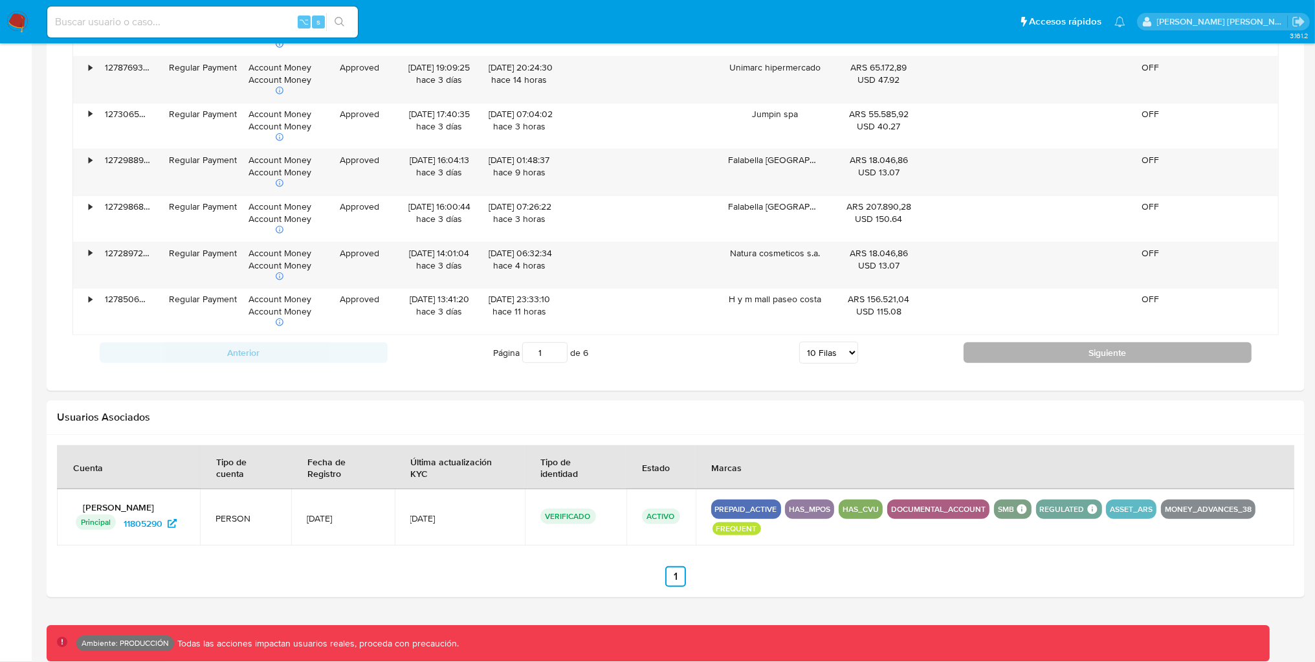
click at [1089, 355] on button "Siguiente" at bounding box center [1108, 352] width 288 height 21
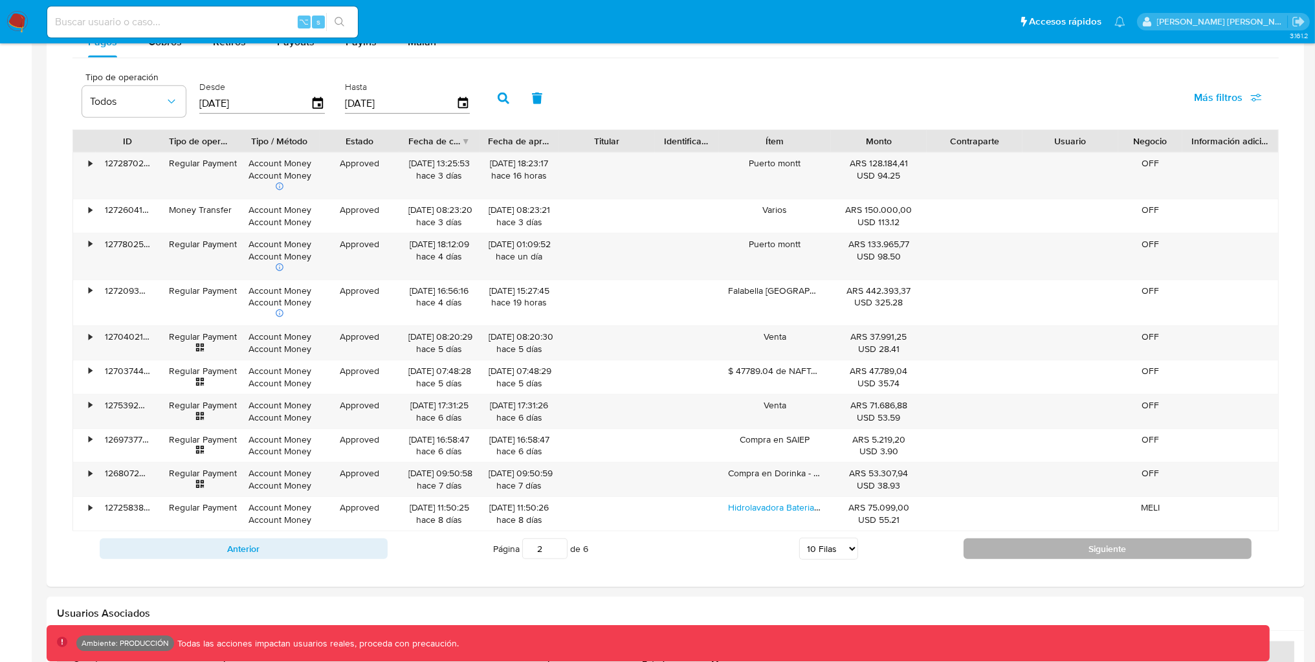
scroll to position [926, 0]
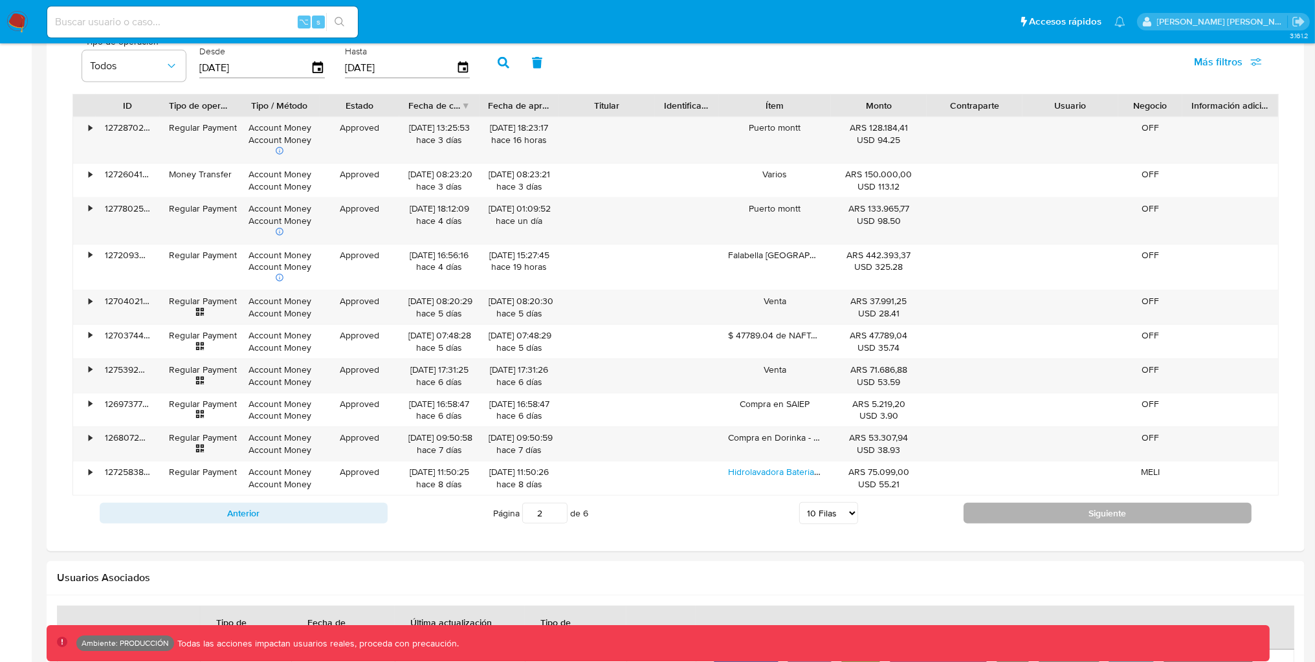
click at [1052, 508] on button "Siguiente" at bounding box center [1108, 513] width 288 height 21
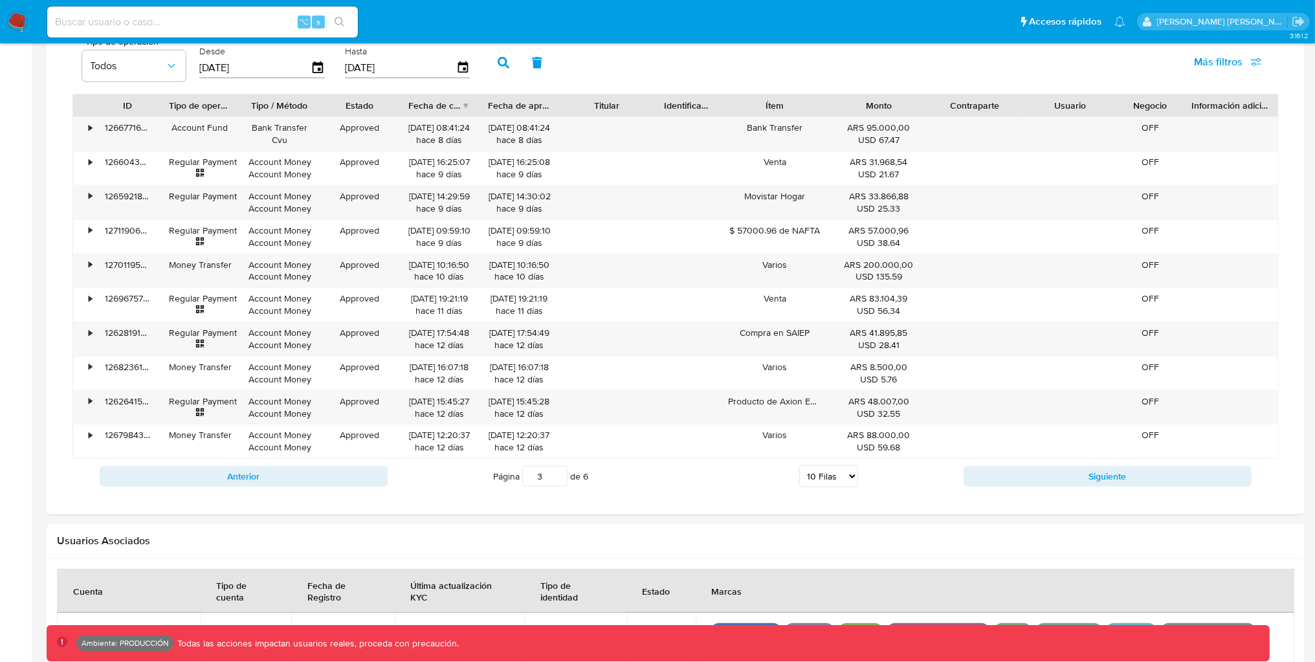
click at [1051, 511] on div at bounding box center [676, 149] width 1258 height 732
click at [1059, 494] on div "Anterior Página 3 de 6 5 Filas 10 Filas 20 Filas 25 Filas 50 Filas 100 Filas Si…" at bounding box center [675, 476] width 1207 height 35
click at [1070, 479] on button "Siguiente" at bounding box center [1108, 476] width 288 height 21
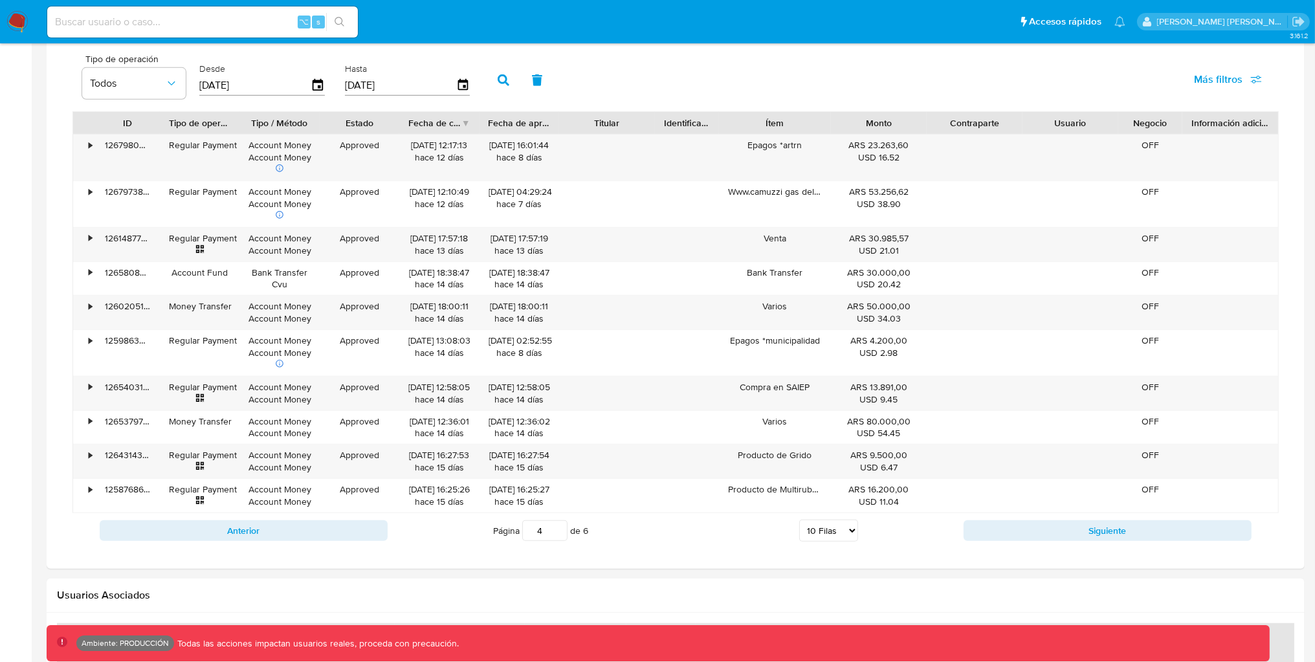
scroll to position [907, 0]
click at [1067, 533] on button "Siguiente" at bounding box center [1108, 532] width 288 height 21
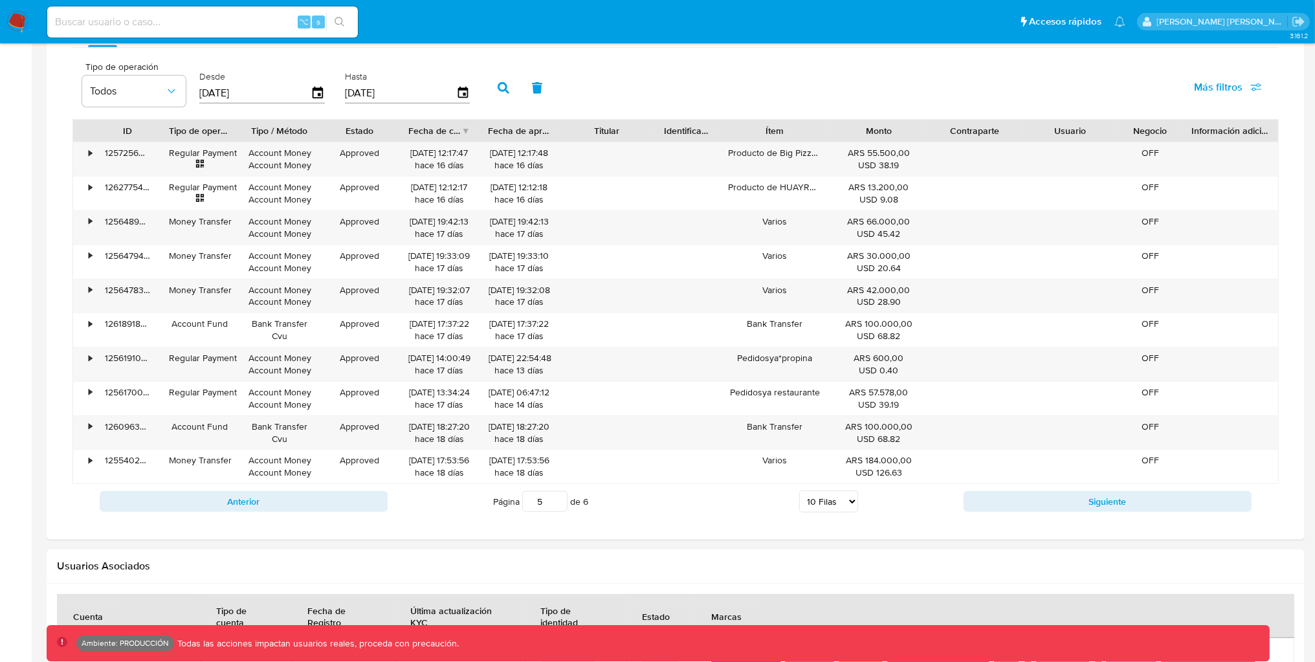
scroll to position [896, 0]
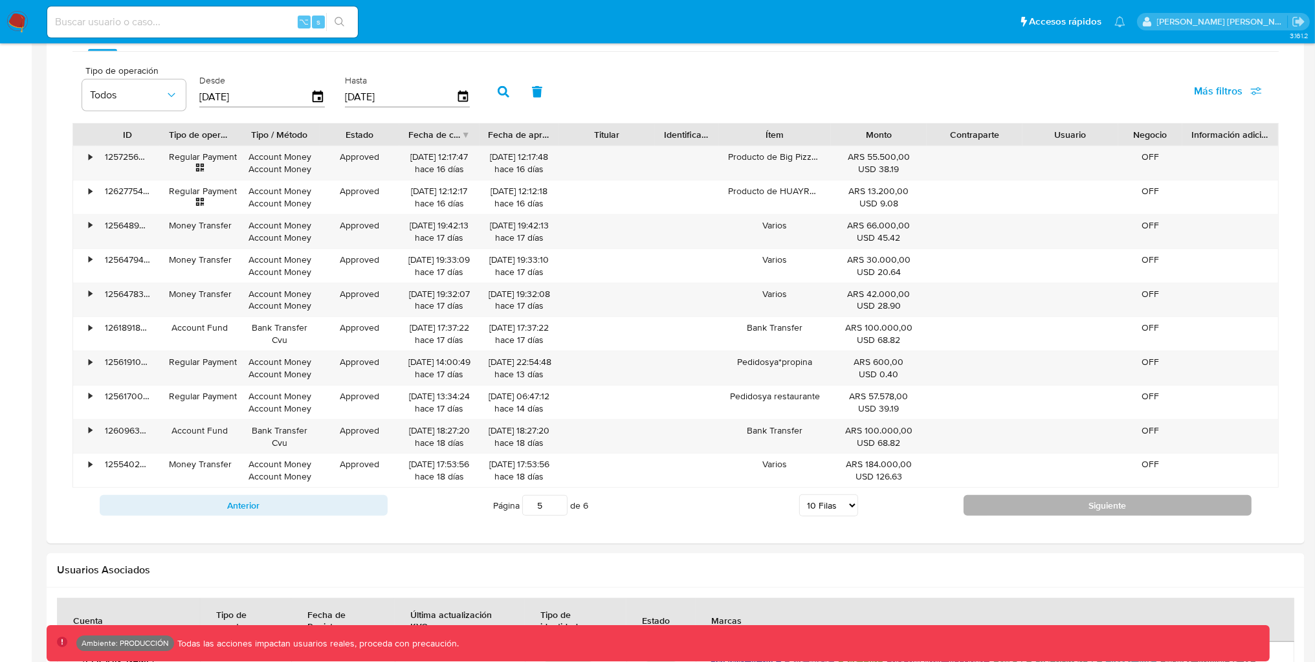
click at [1088, 507] on button "Siguiente" at bounding box center [1108, 505] width 288 height 21
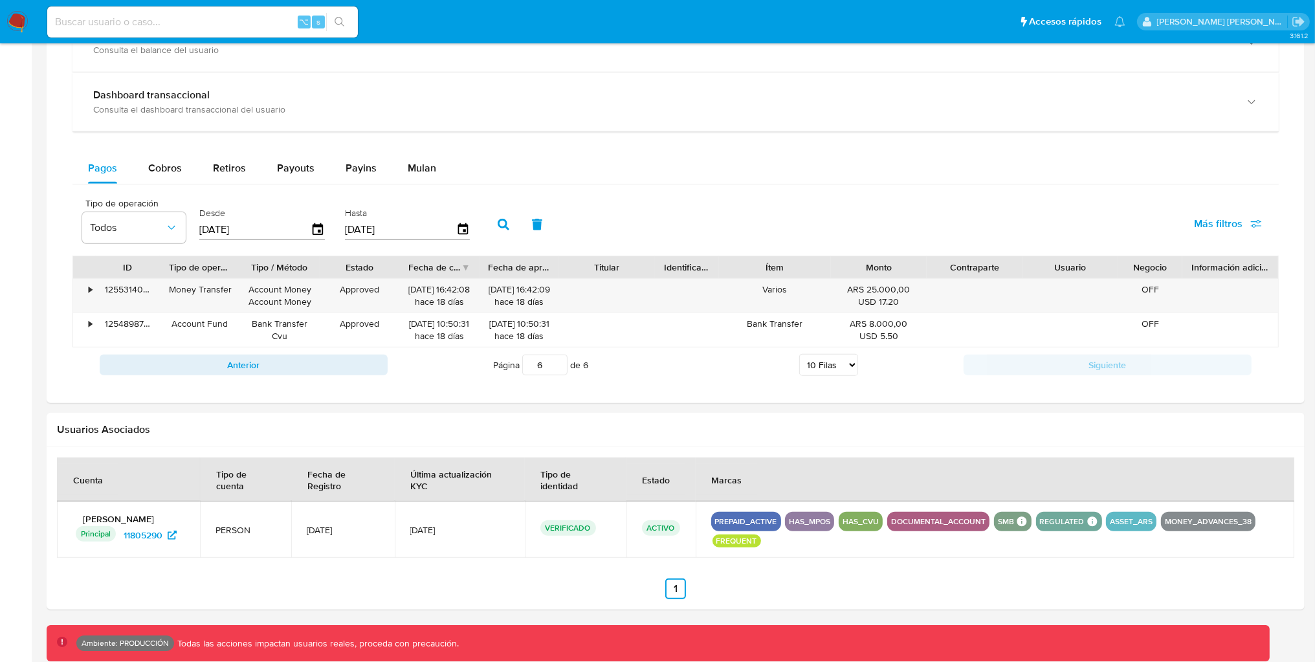
scroll to position [761, 0]
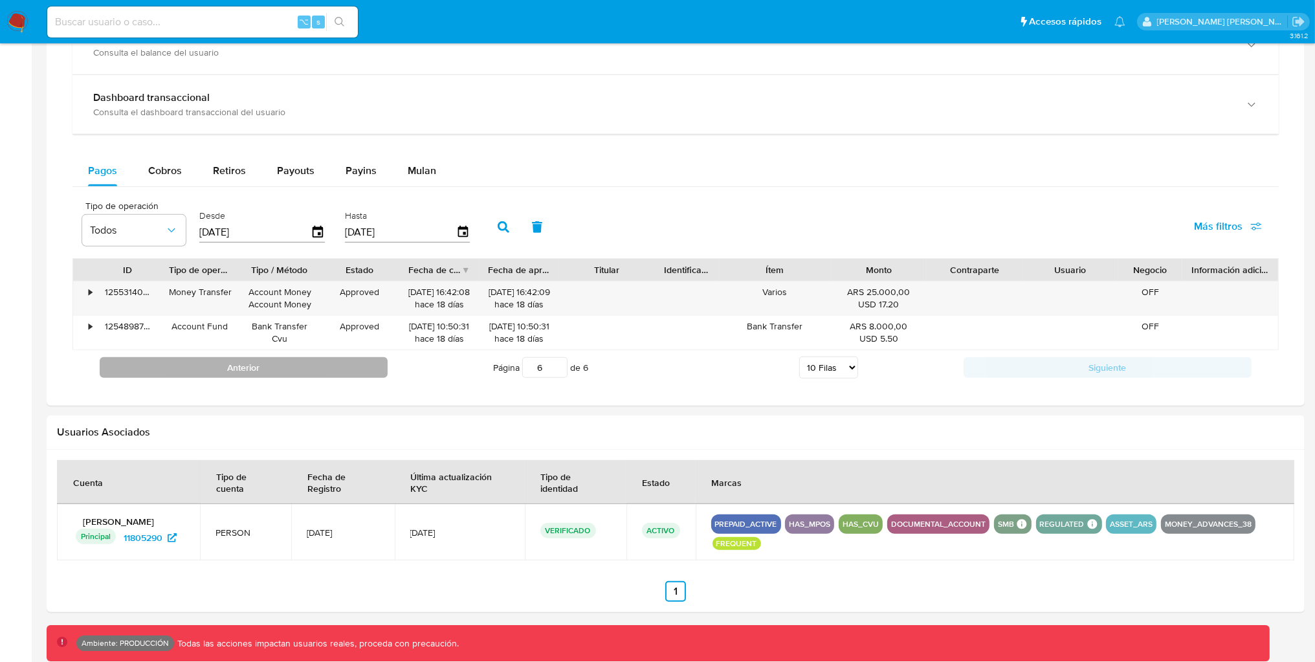
click at [252, 368] on button "Anterior" at bounding box center [244, 367] width 288 height 21
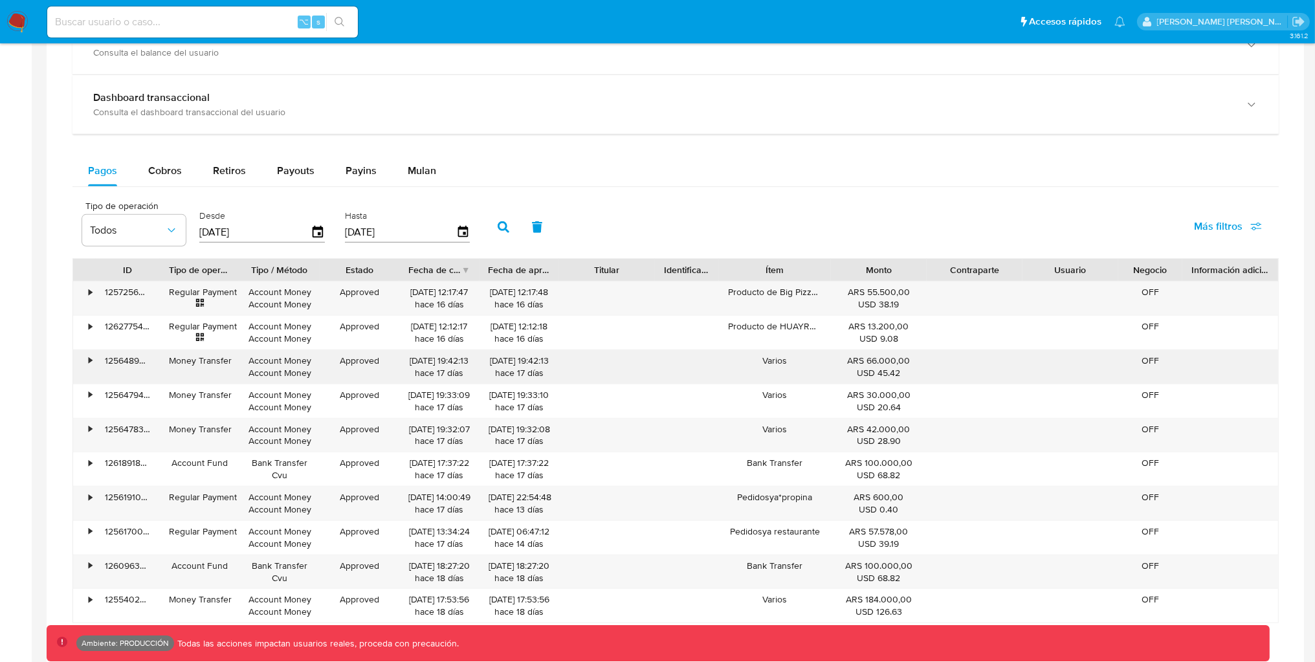
scroll to position [1051, 0]
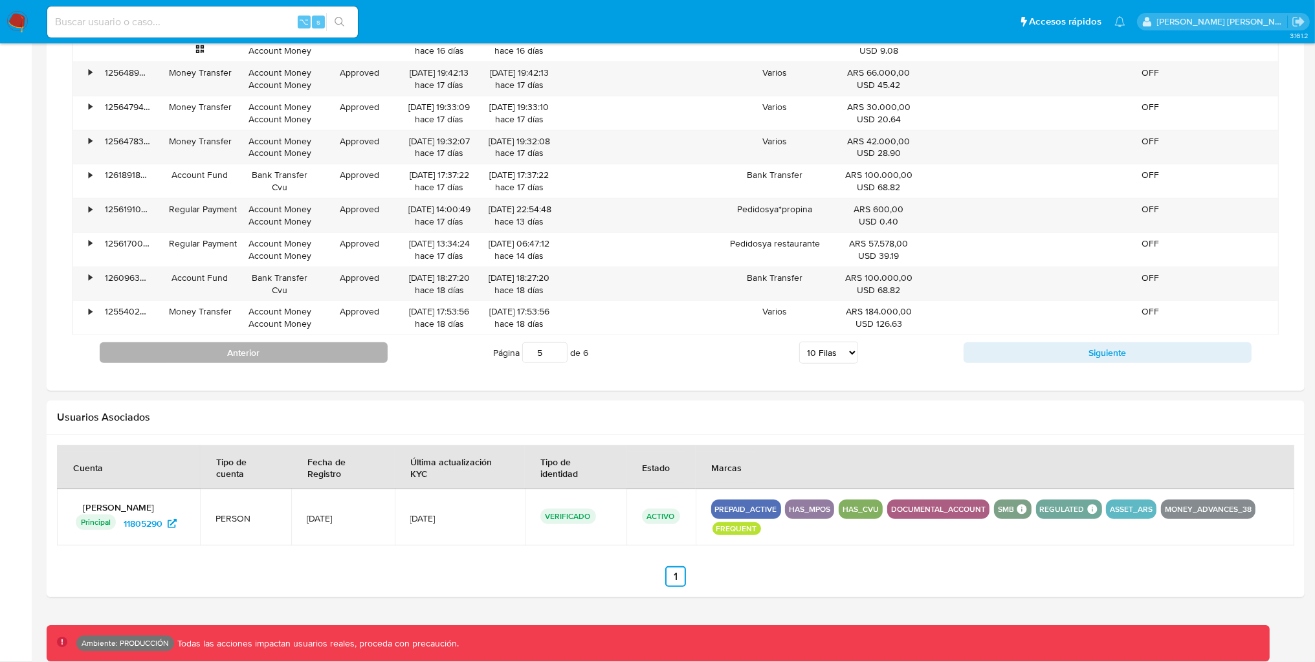
click at [268, 359] on button "Anterior" at bounding box center [244, 352] width 288 height 21
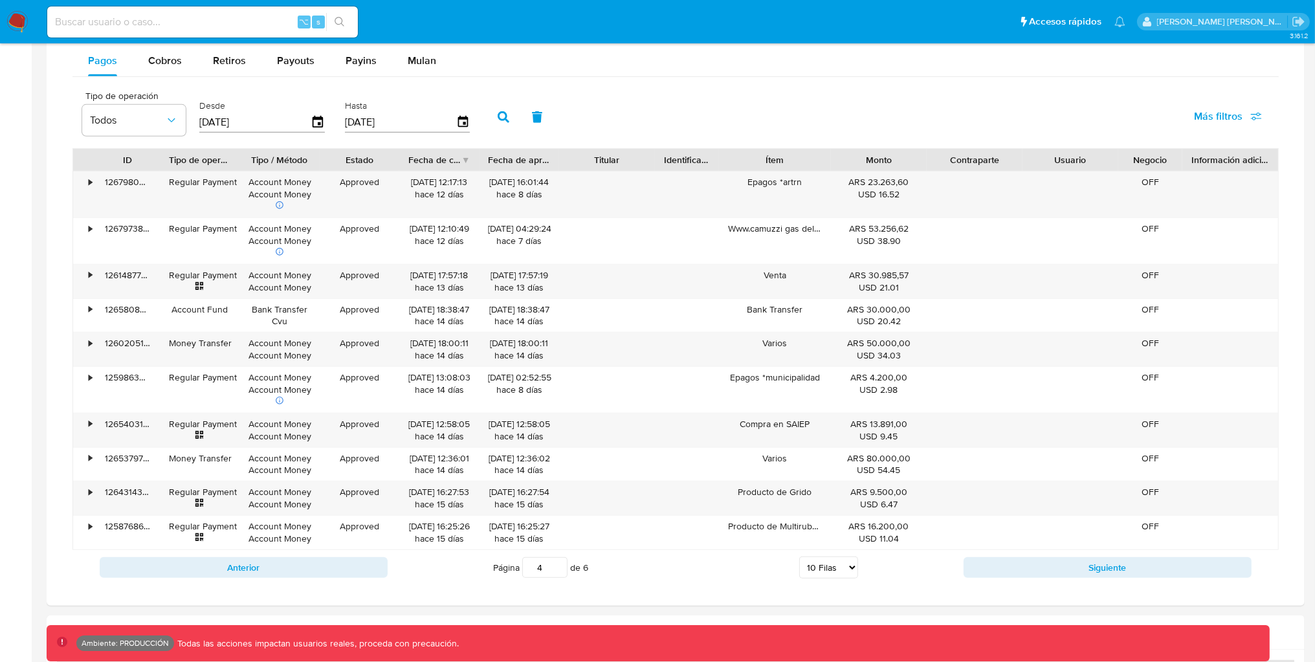
scroll to position [866, 0]
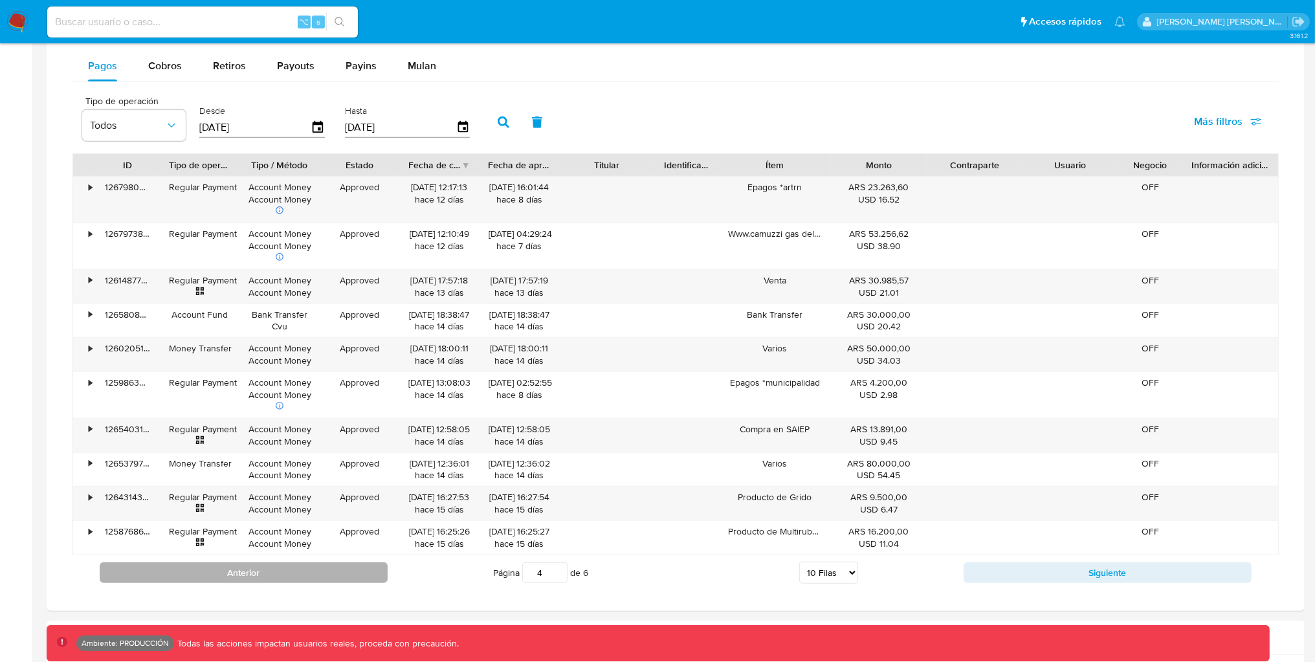
click at [273, 565] on button "Anterior" at bounding box center [244, 572] width 288 height 21
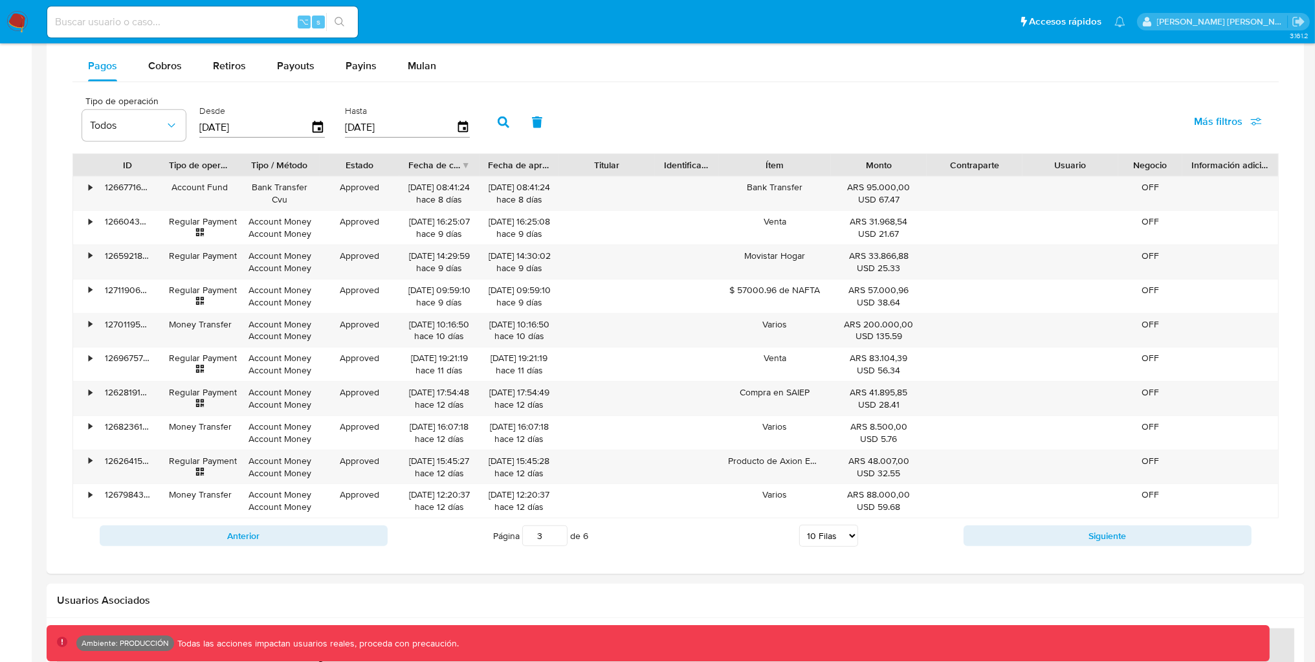
scroll to position [882, 0]
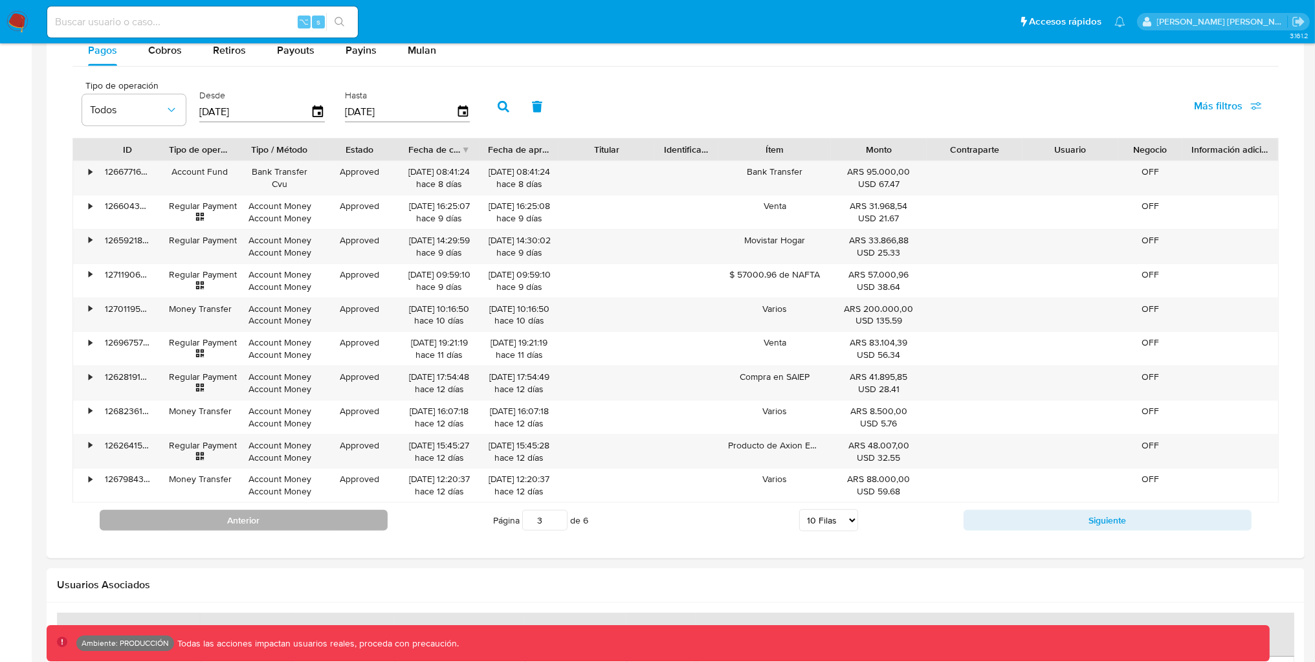
click at [303, 522] on button "Anterior" at bounding box center [244, 520] width 288 height 21
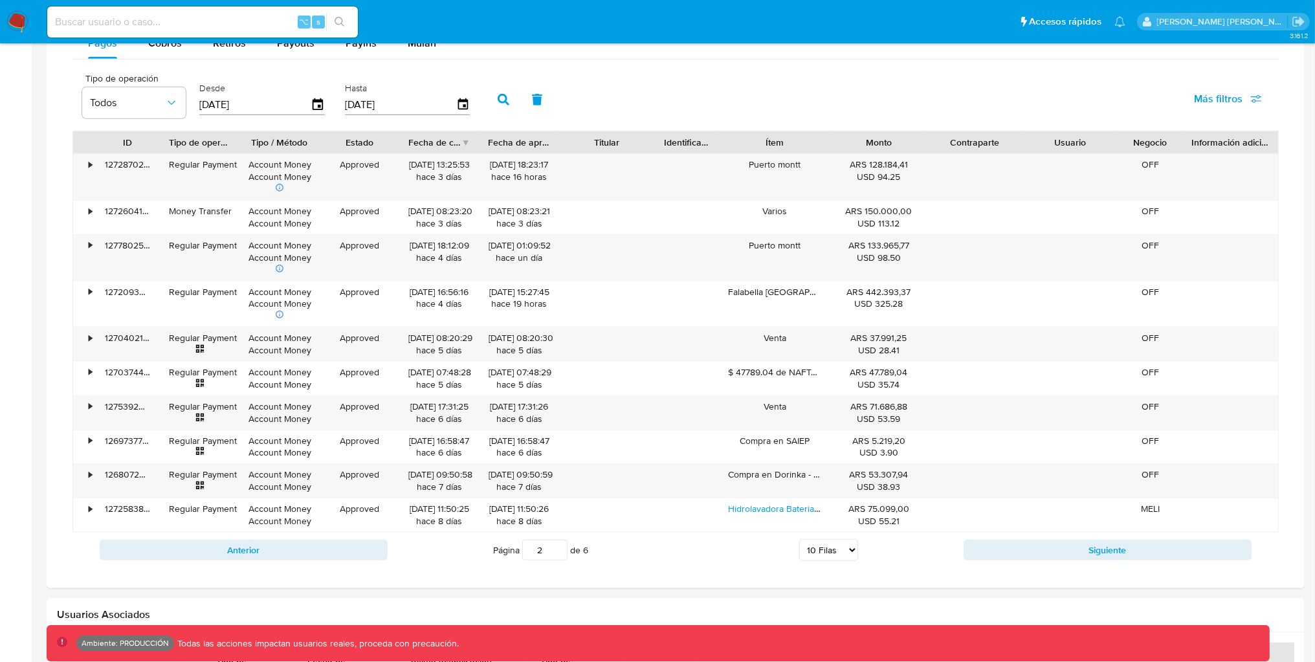
scroll to position [885, 0]
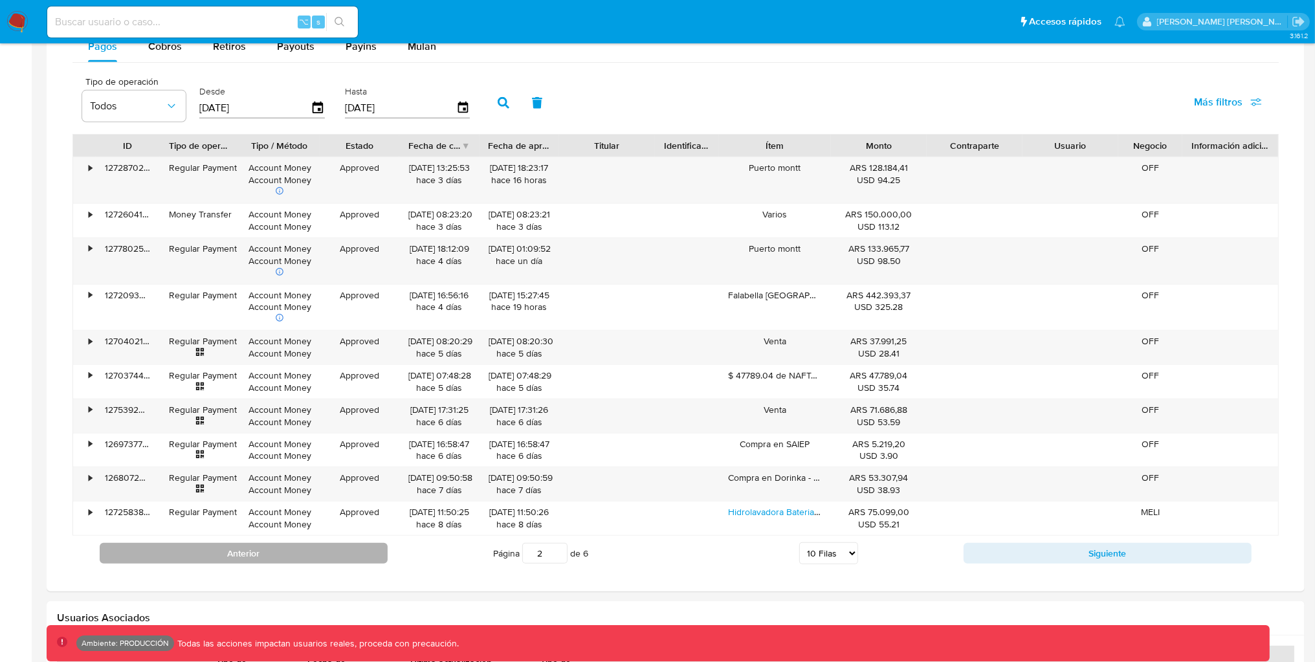
click at [326, 559] on button "Anterior" at bounding box center [244, 553] width 288 height 21
type input "1"
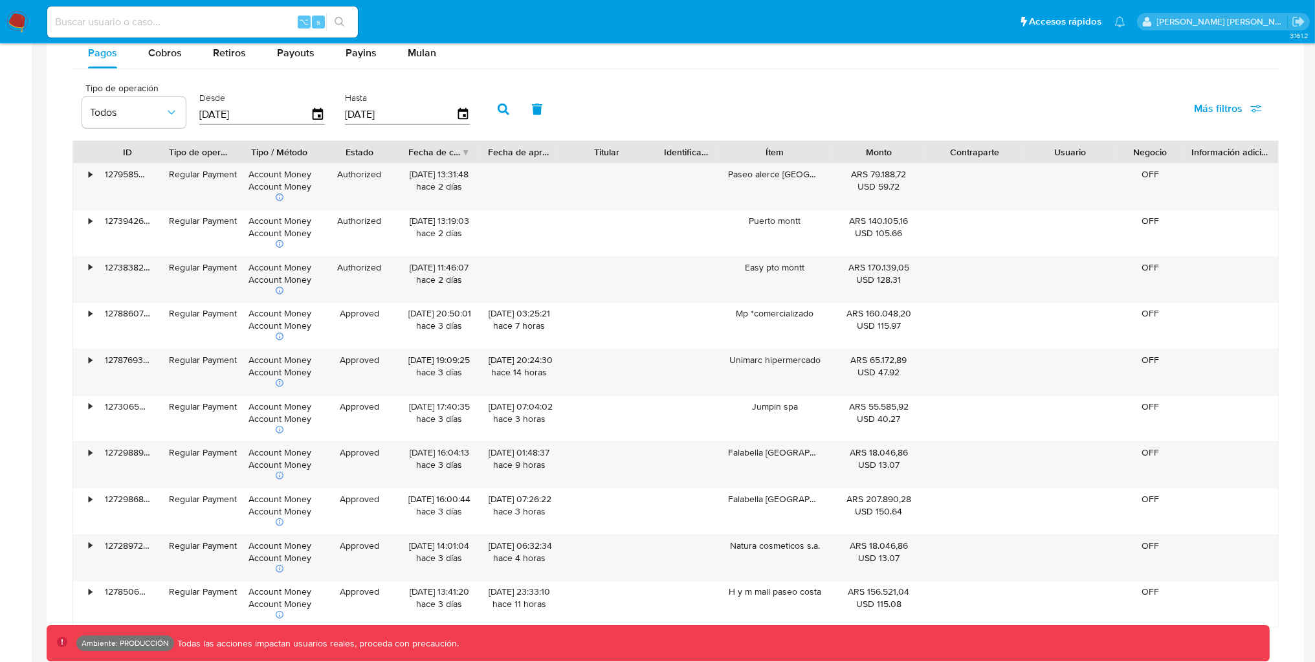
scroll to position [944, 0]
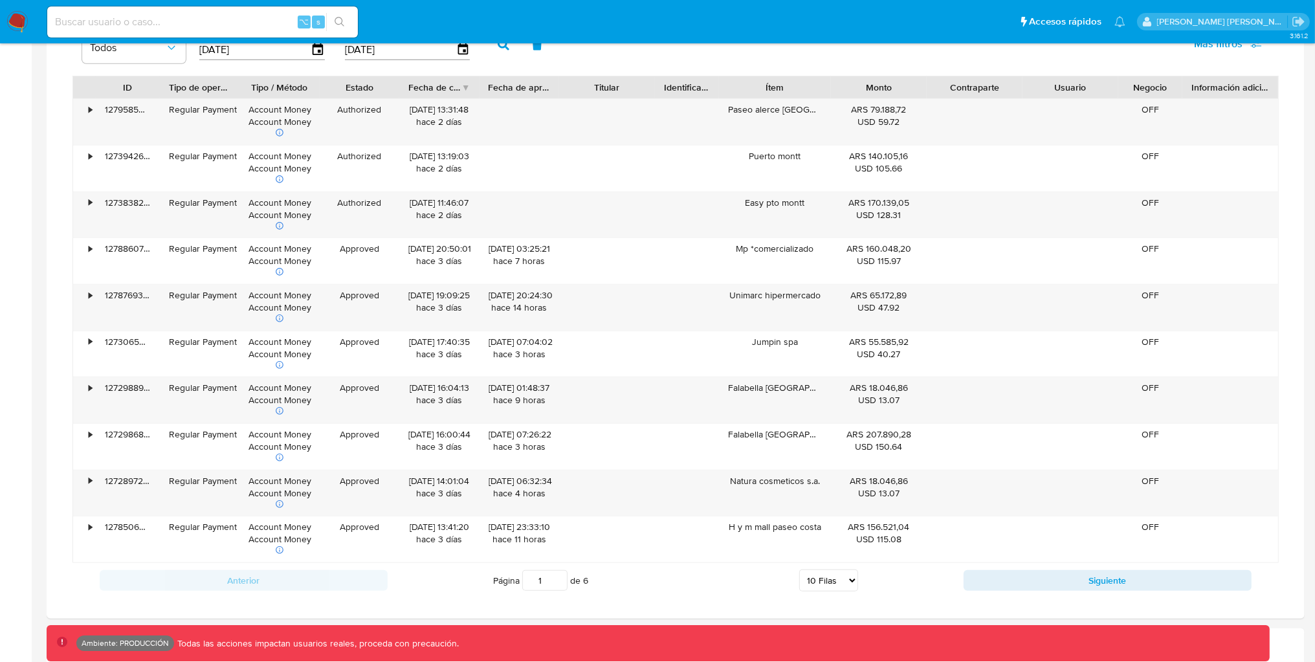
click at [238, 21] on input at bounding box center [202, 22] width 311 height 17
paste input "11805290"
type input "11805290"
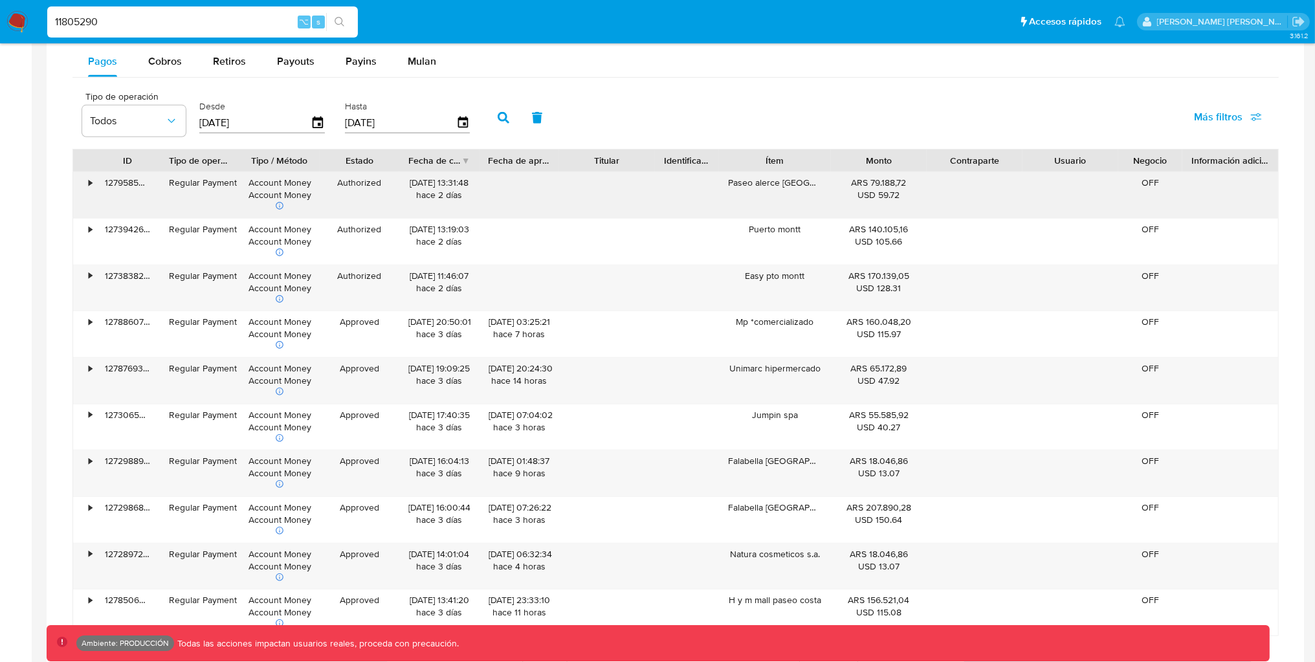
scroll to position [852, 0]
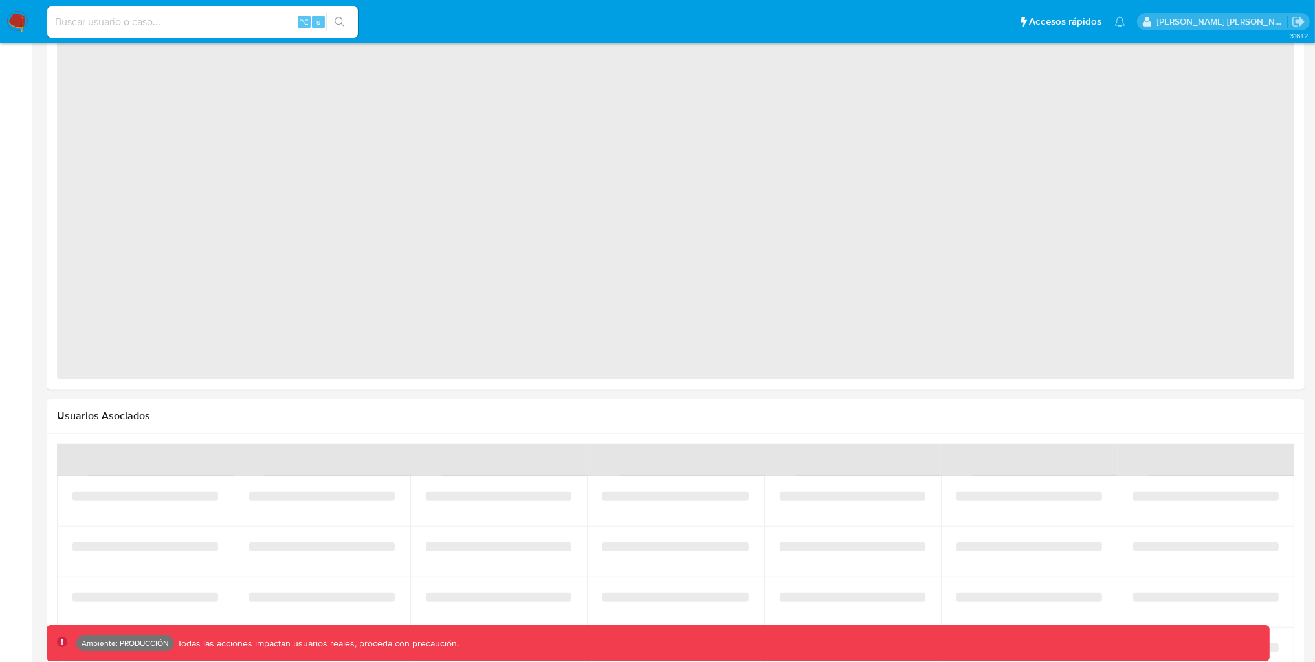
select select "10"
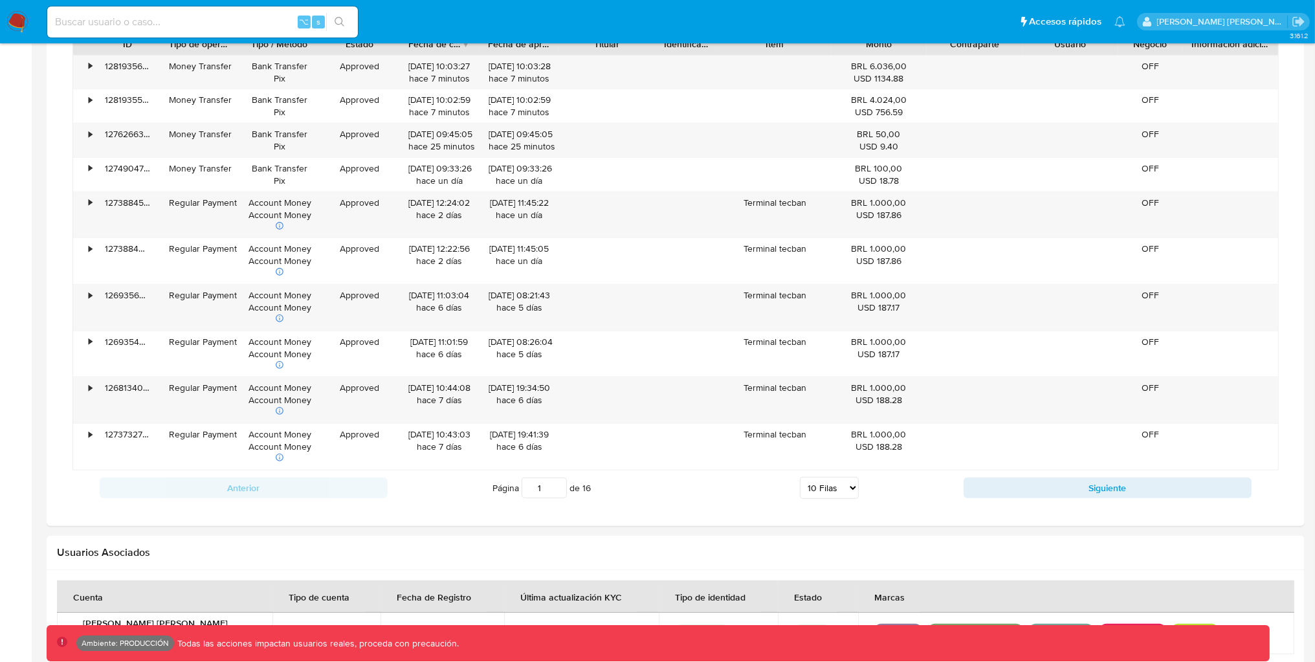
scroll to position [972, 0]
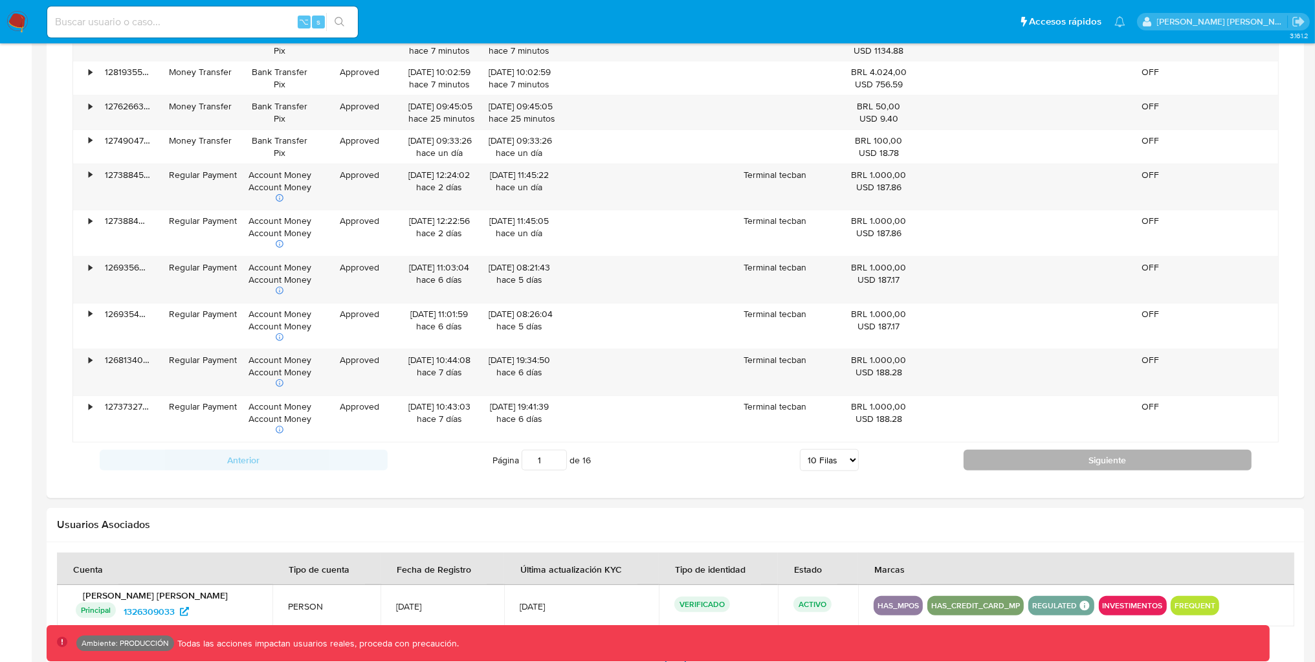
click at [1009, 460] on button "Siguiente" at bounding box center [1108, 460] width 288 height 21
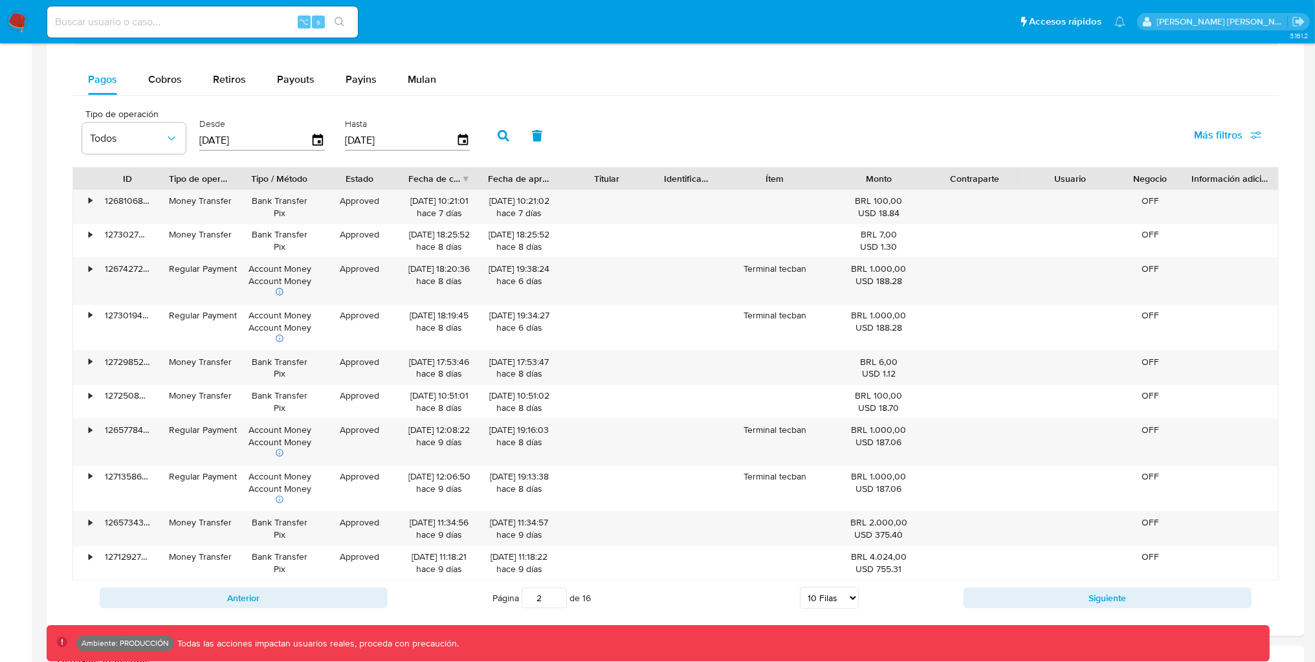
scroll to position [810, 0]
click at [1045, 590] on button "Siguiente" at bounding box center [1108, 597] width 288 height 21
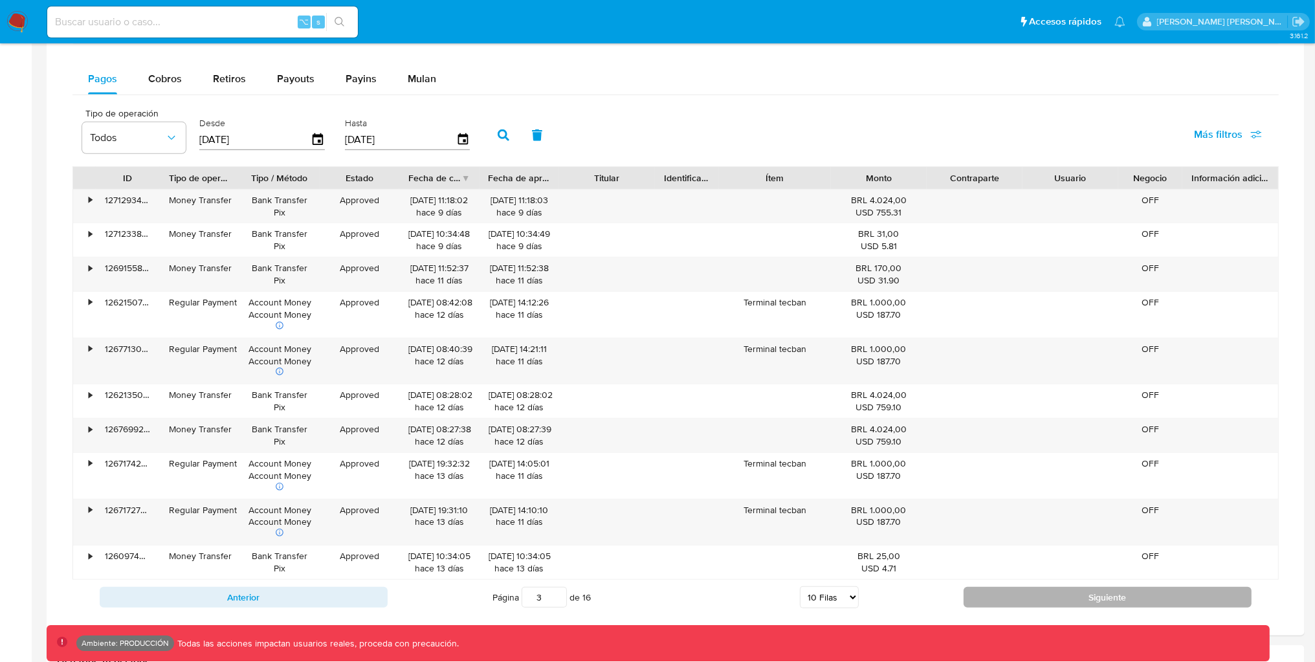
click at [1027, 590] on button "Siguiente" at bounding box center [1108, 597] width 288 height 21
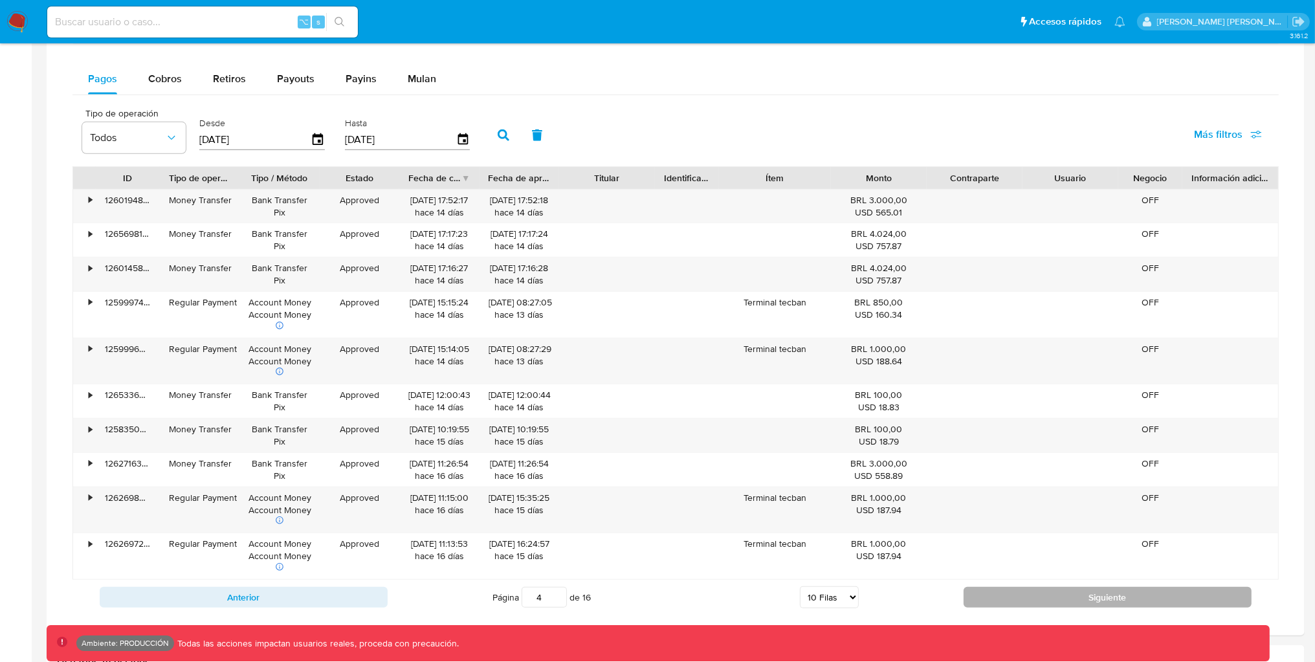
click at [1026, 593] on button "Siguiente" at bounding box center [1108, 597] width 288 height 21
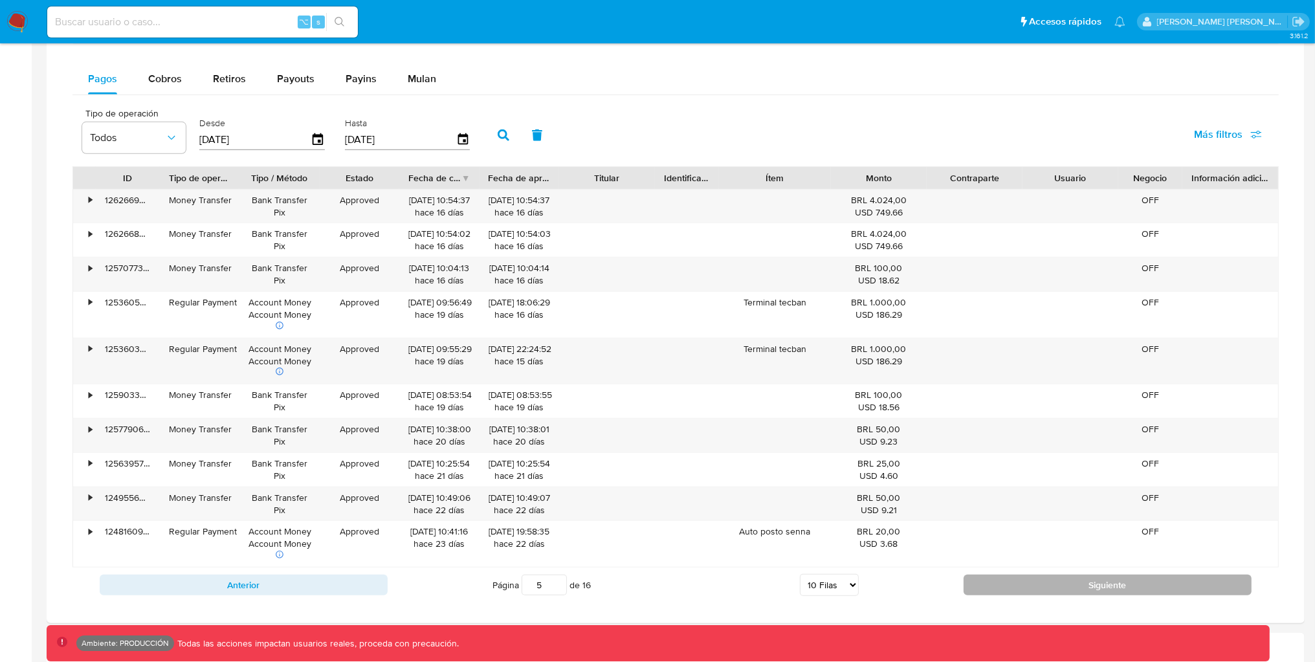
click at [1027, 588] on button "Siguiente" at bounding box center [1108, 585] width 288 height 21
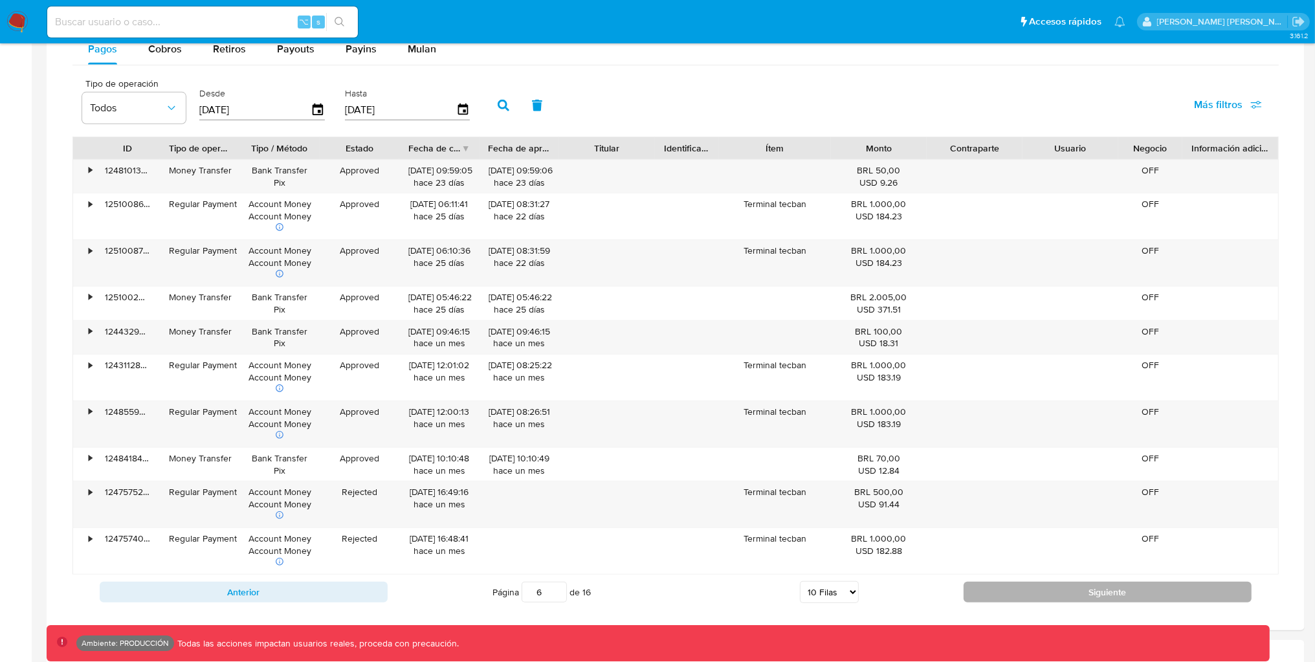
scroll to position [838, 0]
click at [1027, 588] on button "Siguiente" at bounding box center [1108, 593] width 288 height 21
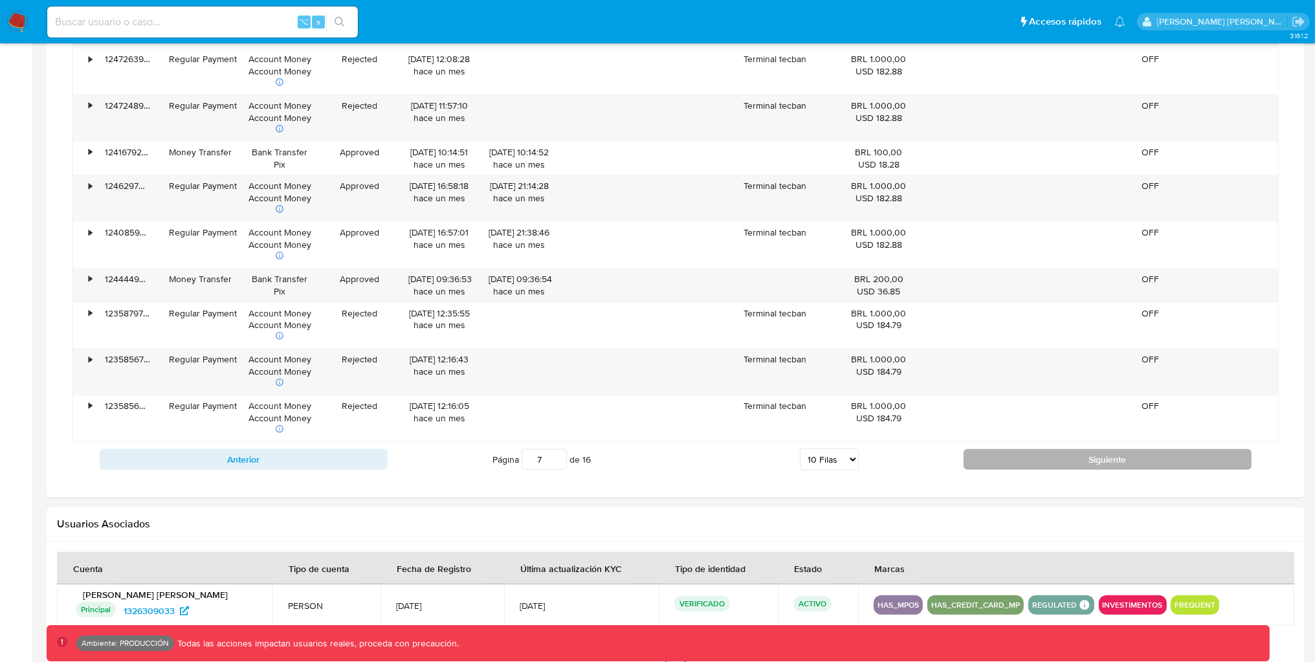
click at [1086, 468] on button "Siguiente" at bounding box center [1108, 459] width 288 height 21
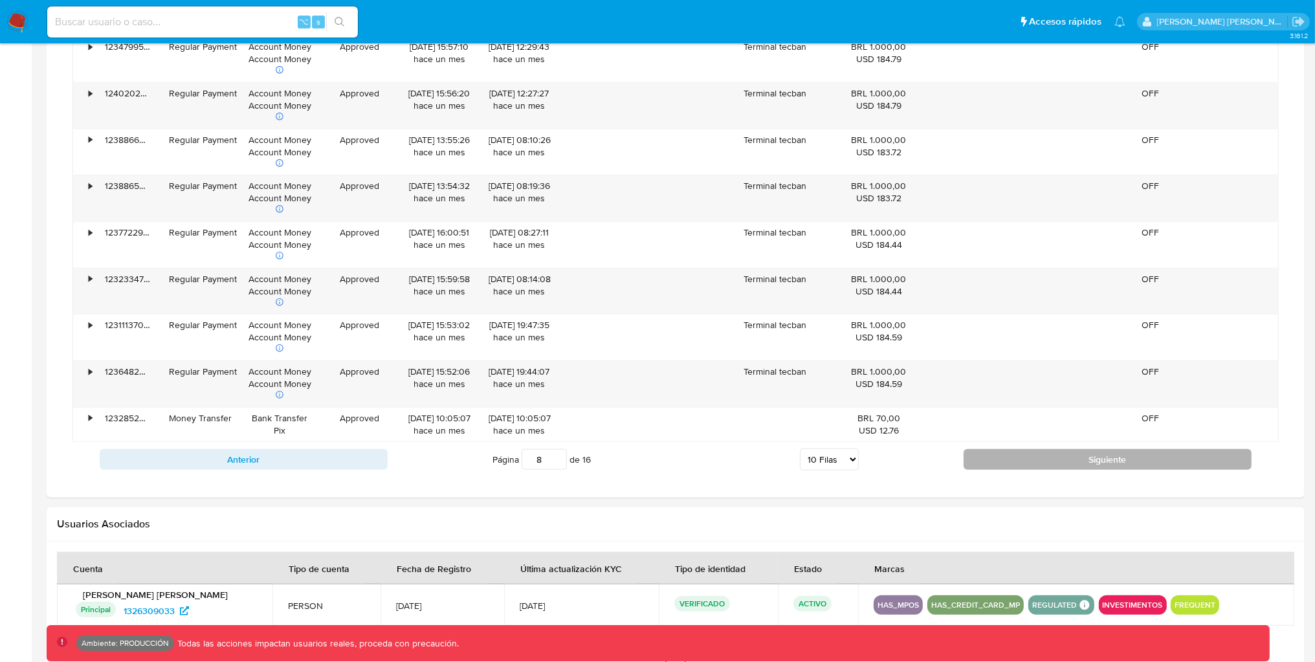
click at [1085, 469] on button "Siguiente" at bounding box center [1108, 459] width 288 height 21
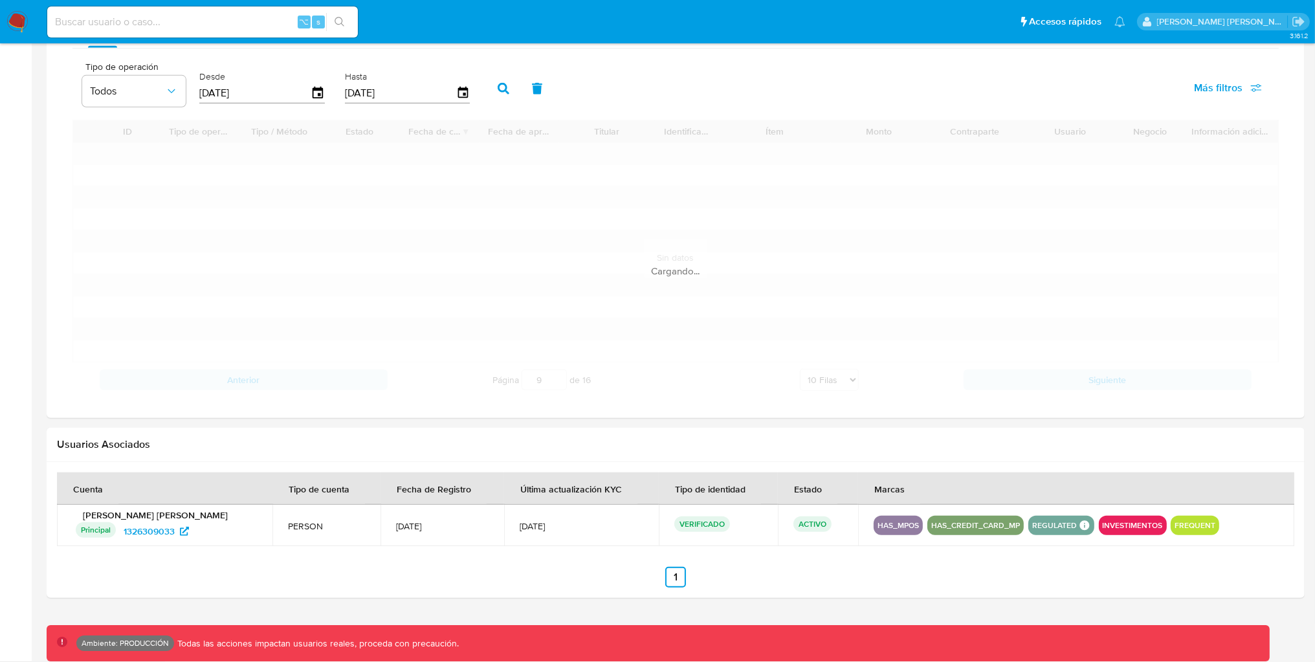
scroll to position [997, 0]
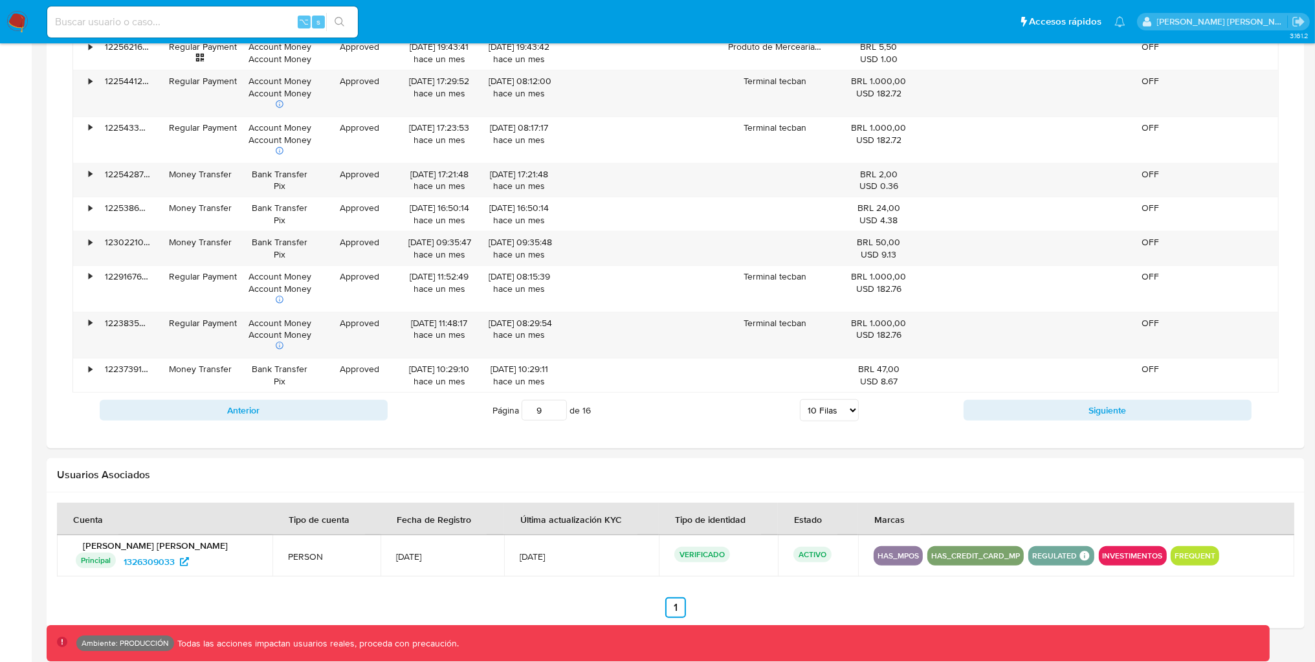
click at [1084, 431] on div "Transaccionalidad Consulta el resumen de los movimientos del usuario Informació…" at bounding box center [676, 58] width 1238 height 760
click at [1084, 423] on div "Anterior Página 9 de 16 5 Filas 10 Filas 20 Filas 25 Filas 50 Filas 100 Filas S…" at bounding box center [675, 410] width 1207 height 35
click at [1080, 413] on button "Siguiente" at bounding box center [1108, 410] width 288 height 21
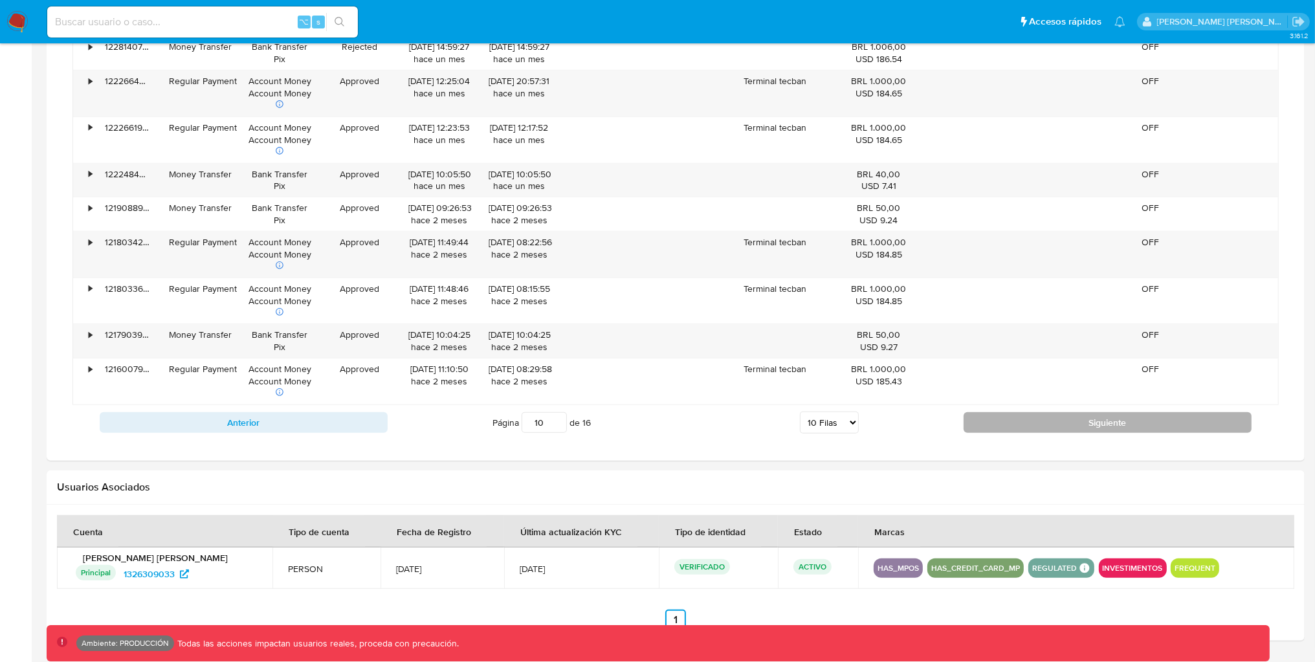
click at [1069, 426] on button "Siguiente" at bounding box center [1108, 422] width 288 height 21
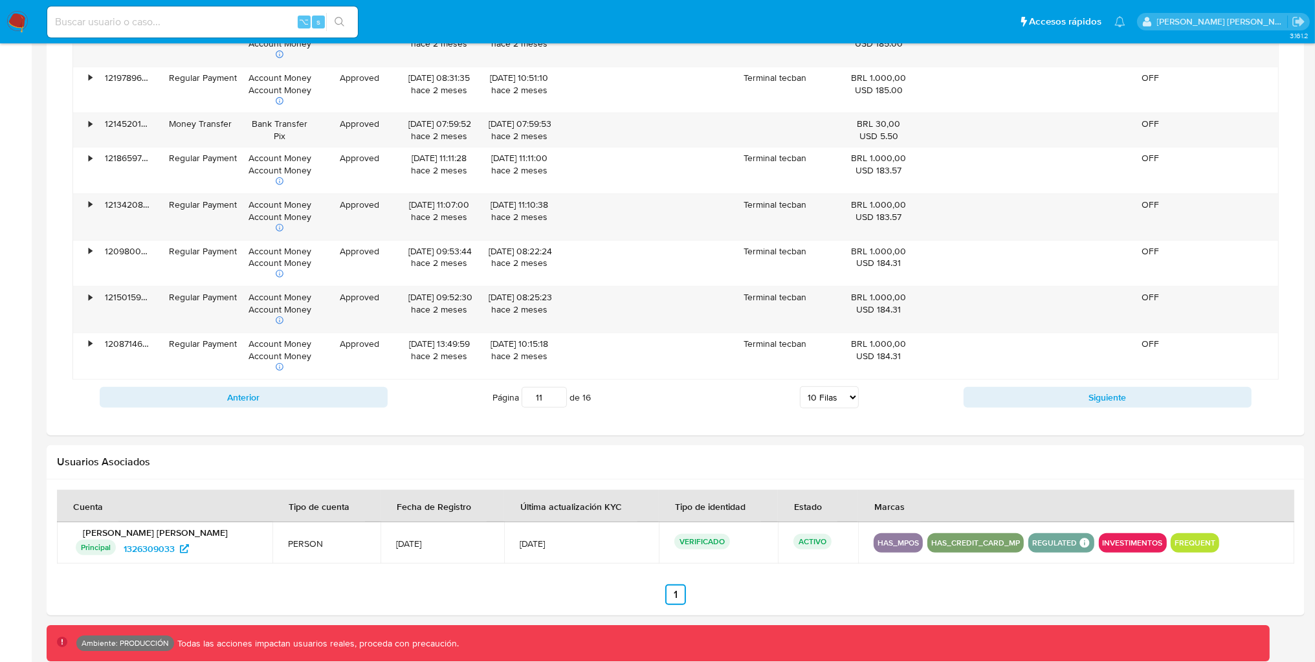
scroll to position [1078, 0]
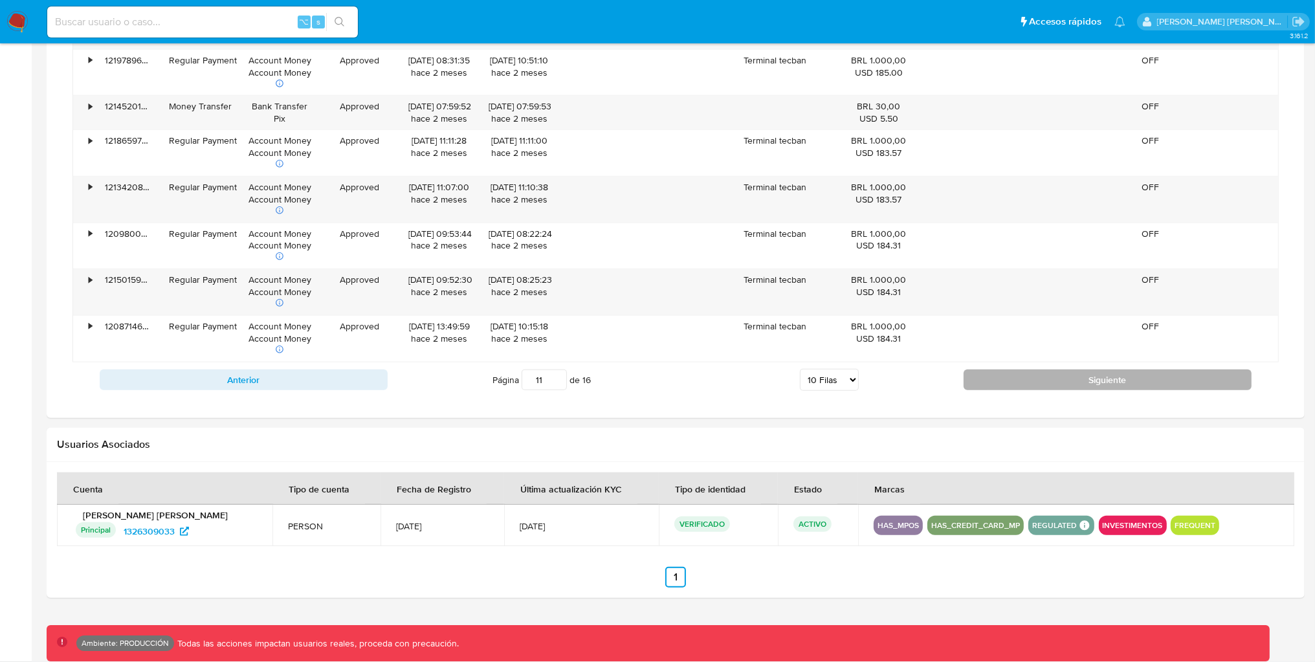
click at [1085, 379] on button "Siguiente" at bounding box center [1108, 380] width 288 height 21
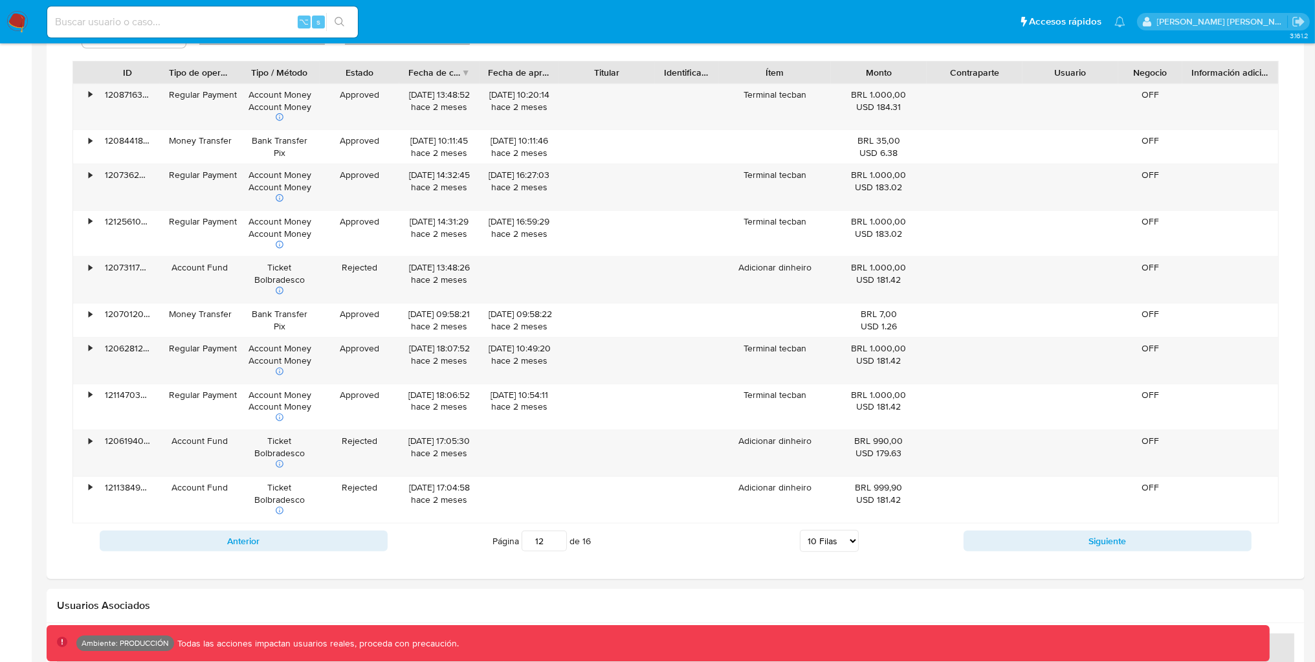
scroll to position [1002, 0]
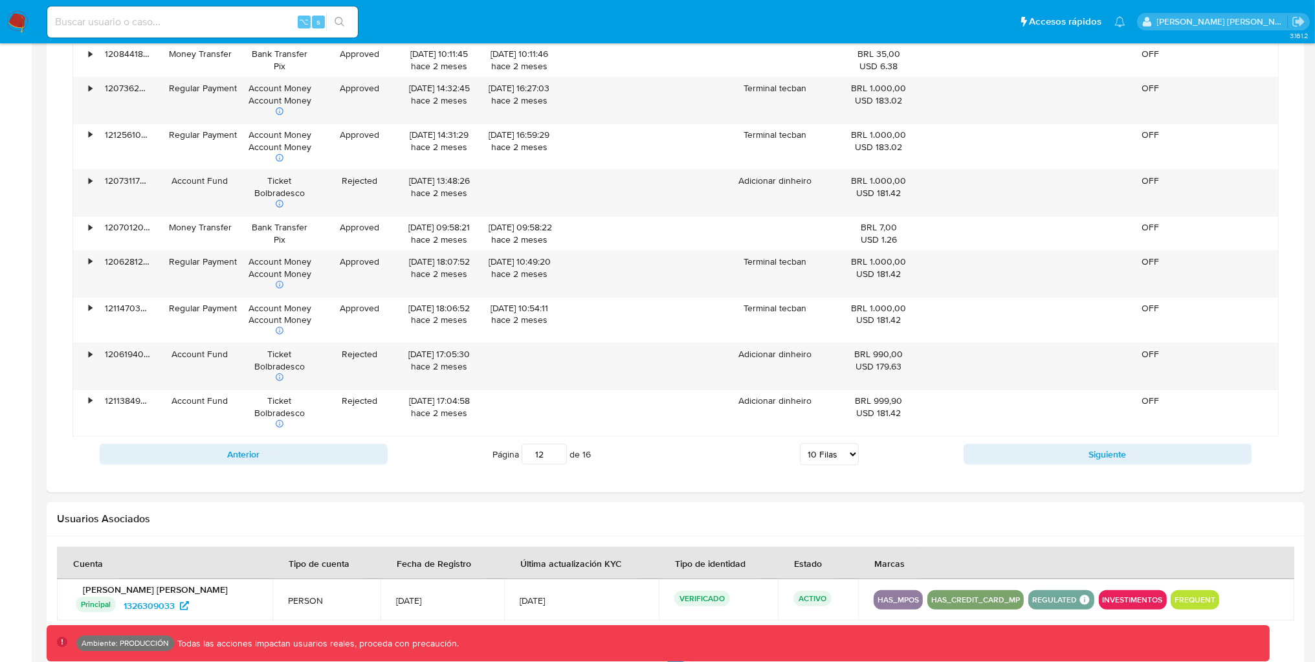
click at [1019, 443] on div "Anterior Página 12 de 16 5 Filas 10 Filas 20 Filas 25 Filas 50 Filas 100 Filas …" at bounding box center [675, 454] width 1207 height 35
click at [1018, 447] on button "Siguiente" at bounding box center [1108, 454] width 288 height 21
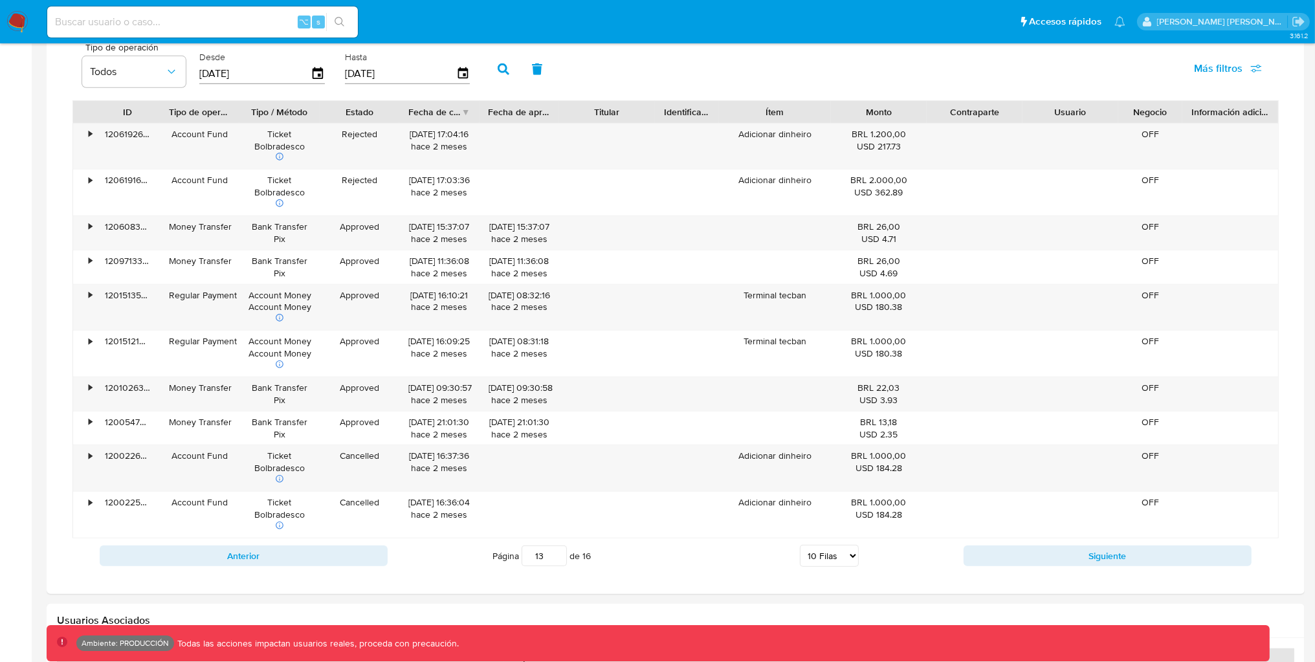
scroll to position [887, 0]
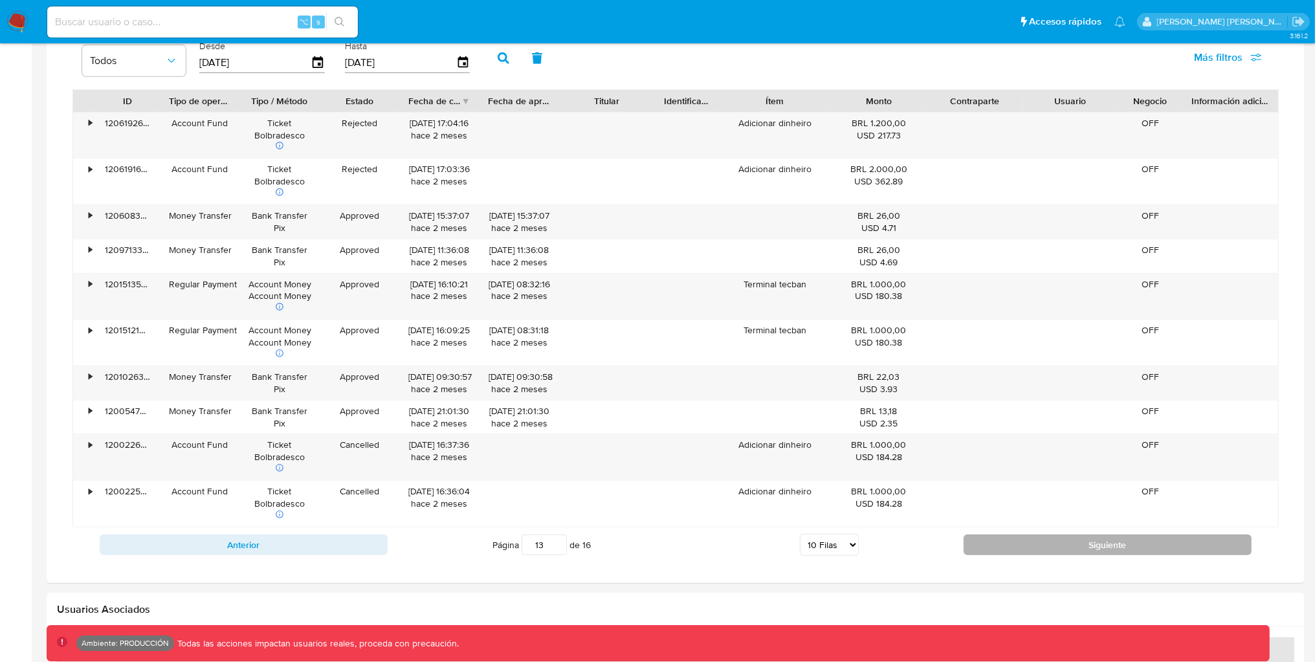
click at [986, 553] on button "Siguiente" at bounding box center [1108, 545] width 288 height 21
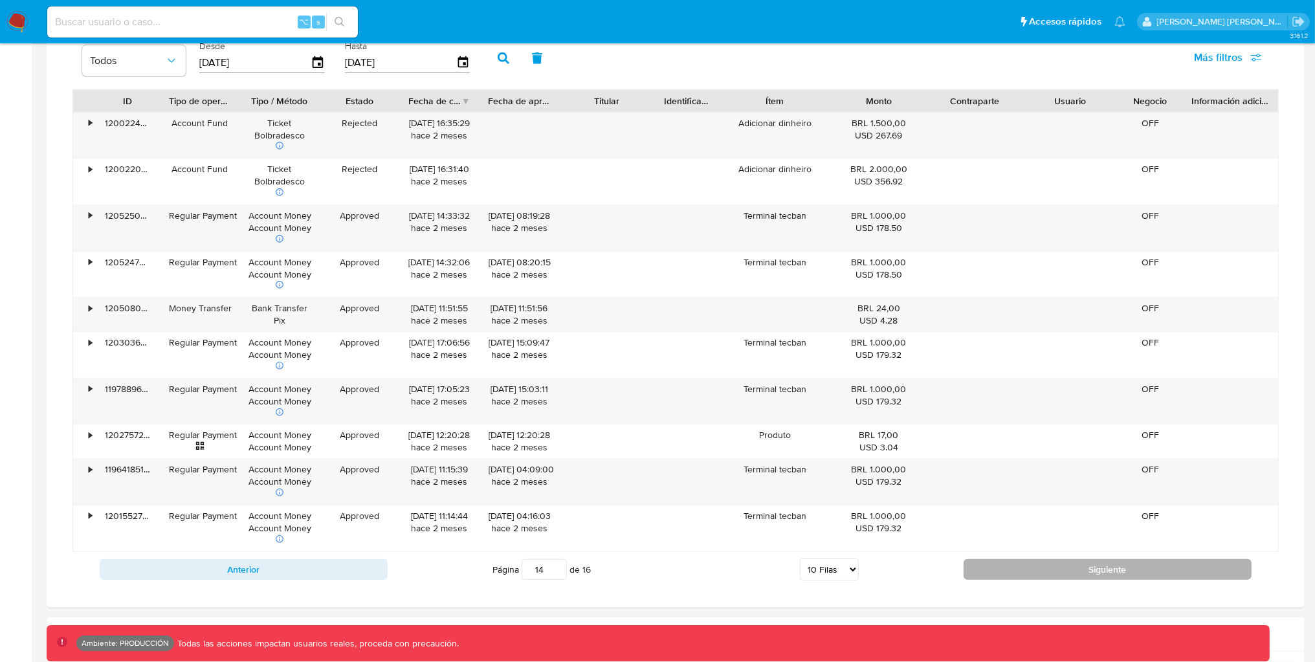
click at [1005, 567] on button "Siguiente" at bounding box center [1108, 569] width 288 height 21
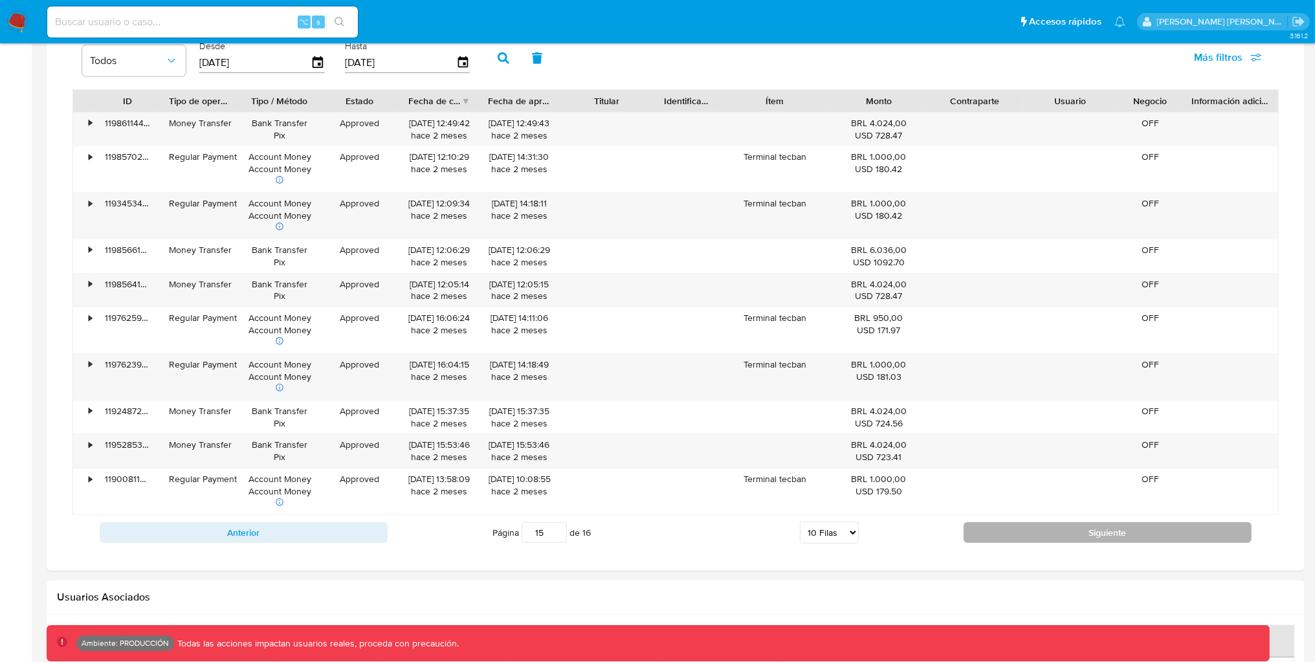
click at [1027, 543] on button "Siguiente" at bounding box center [1108, 532] width 288 height 21
type input "16"
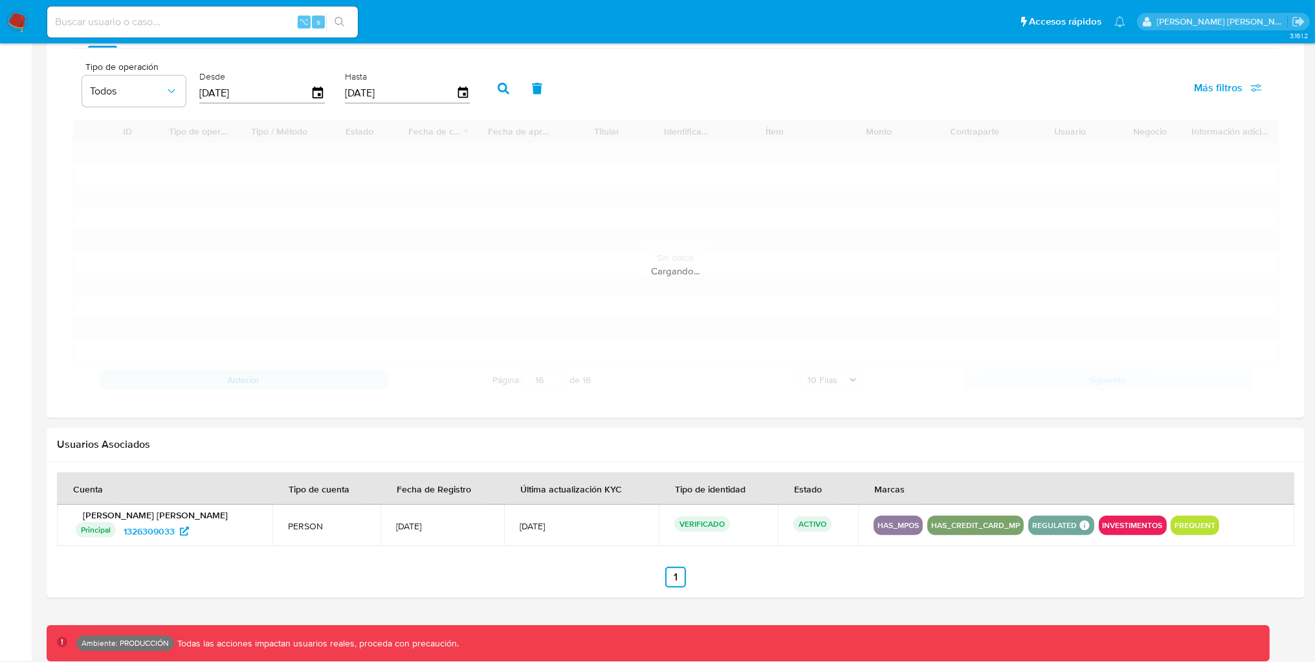
scroll to position [870, 0]
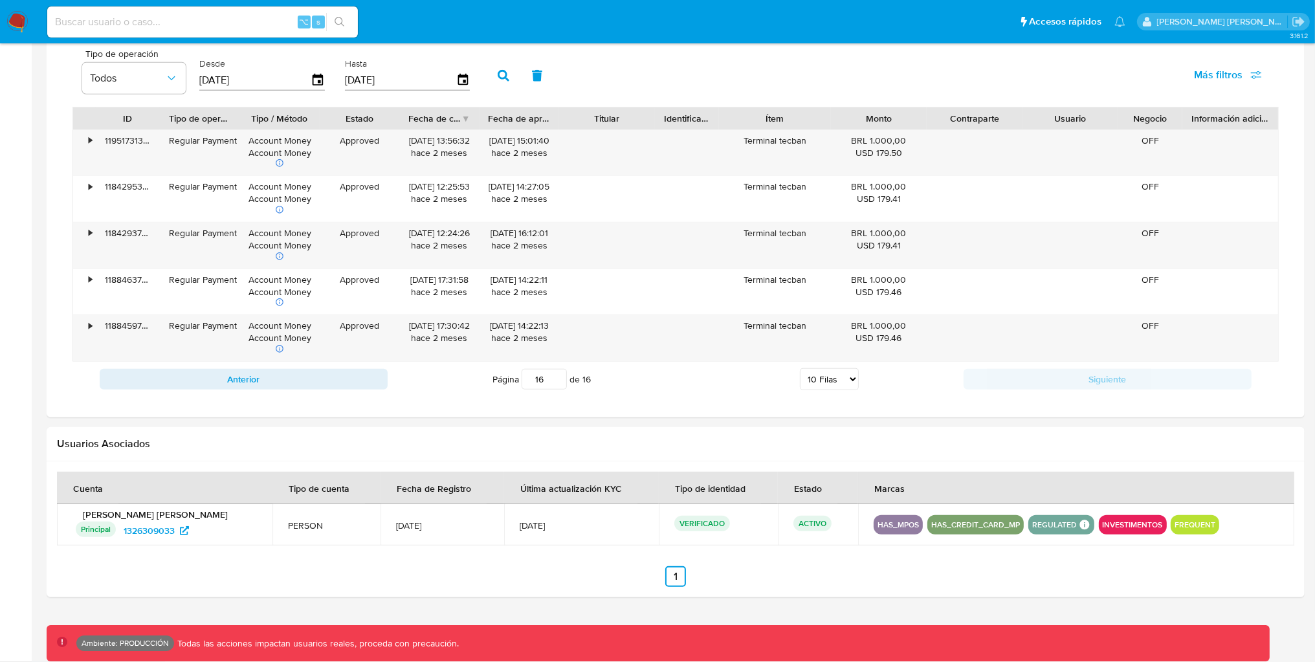
click at [1038, 533] on div "REGULATED REGULATED MLB BACEN COMPLIES LEGACY Mark Id MLB_BACEN Compliant is_co…" at bounding box center [1062, 524] width 66 height 19
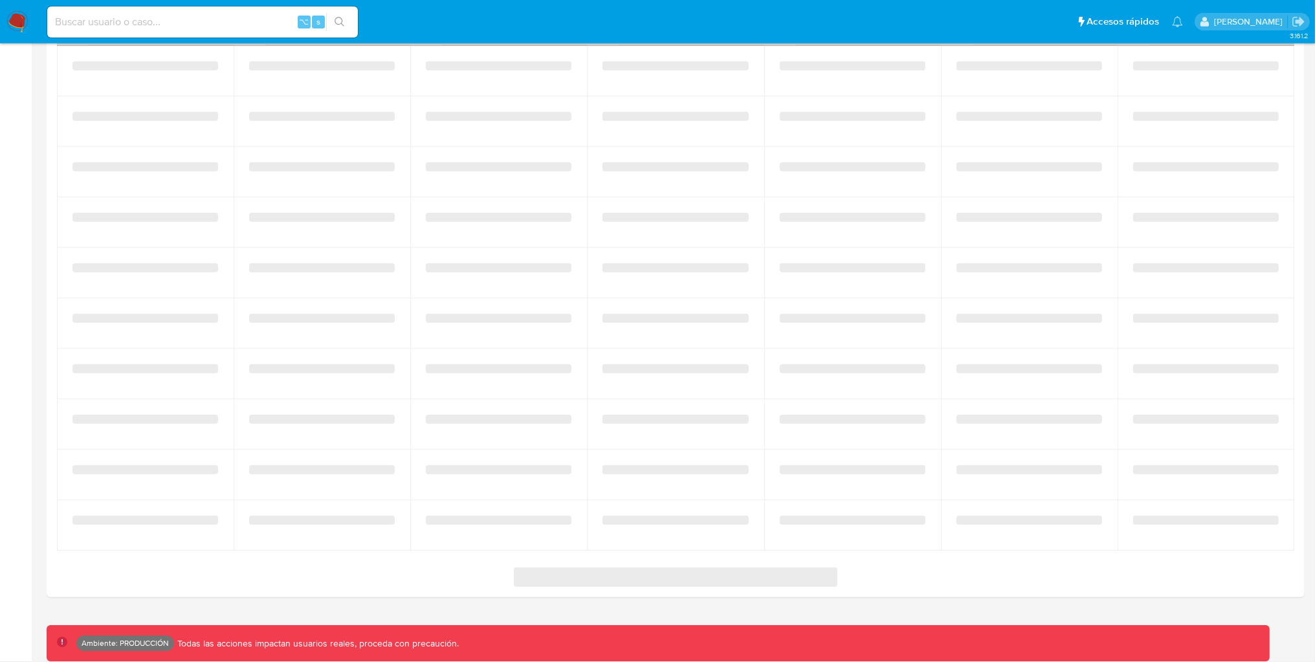
select select "10"
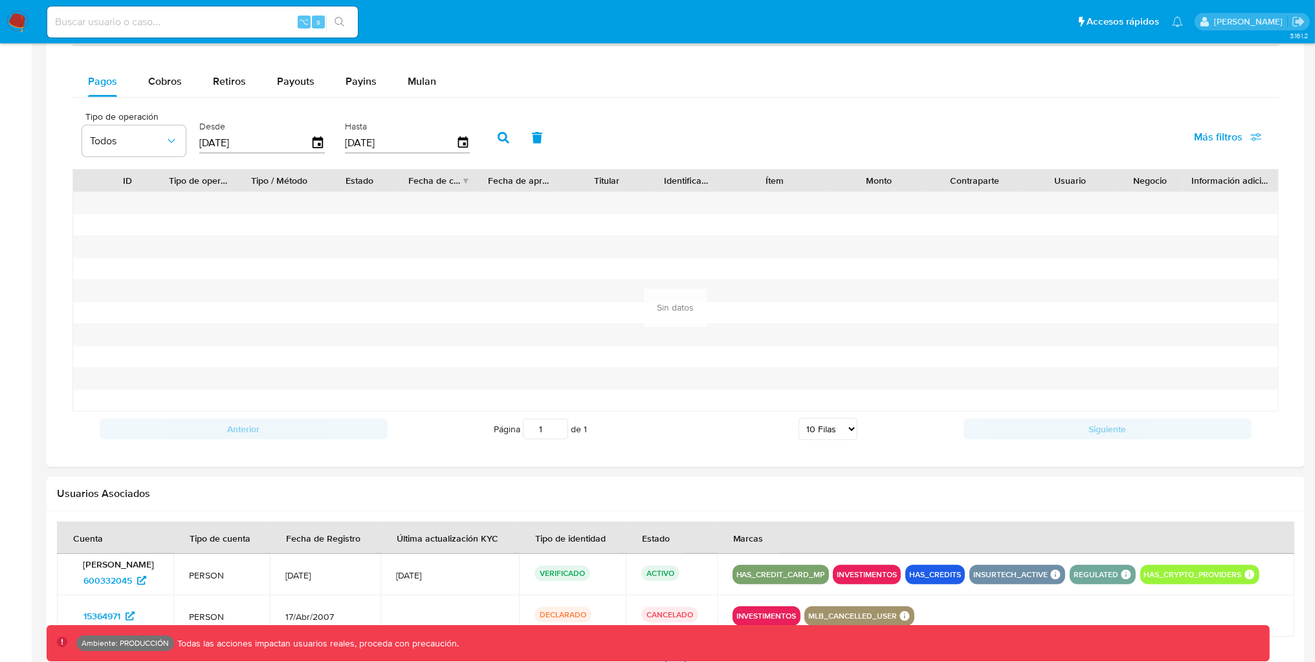
scroll to position [784, 0]
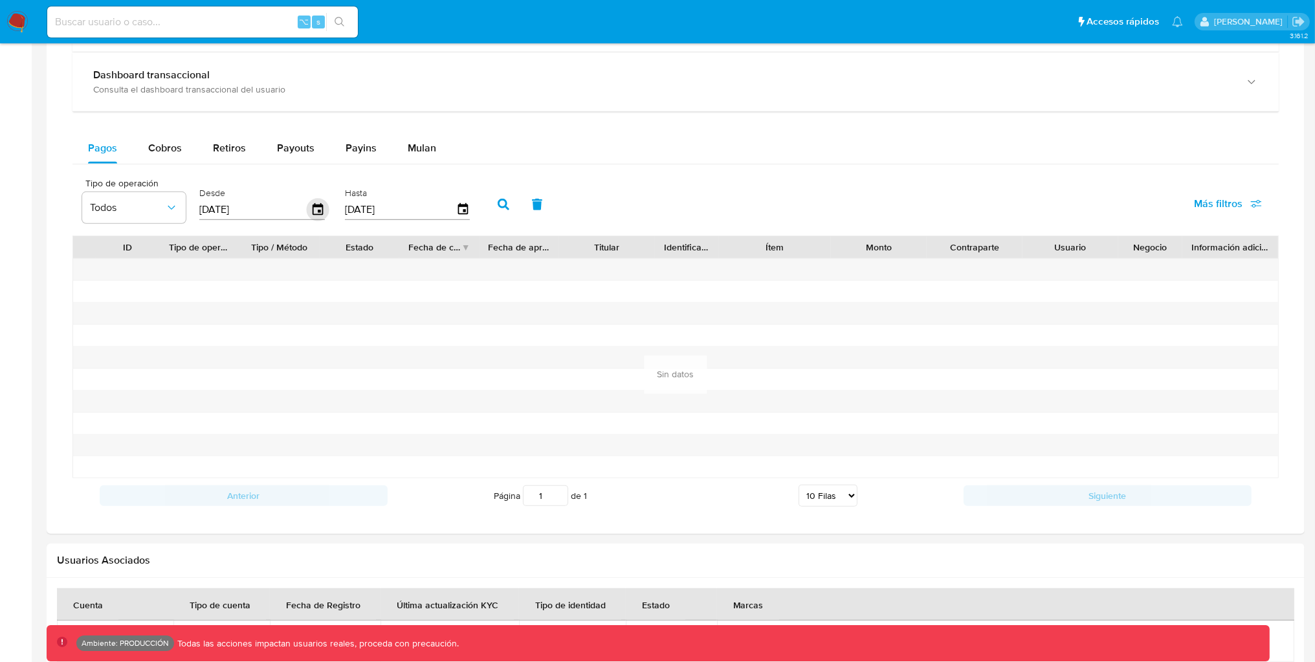
click at [307, 208] on icon "button" at bounding box center [318, 210] width 23 height 23
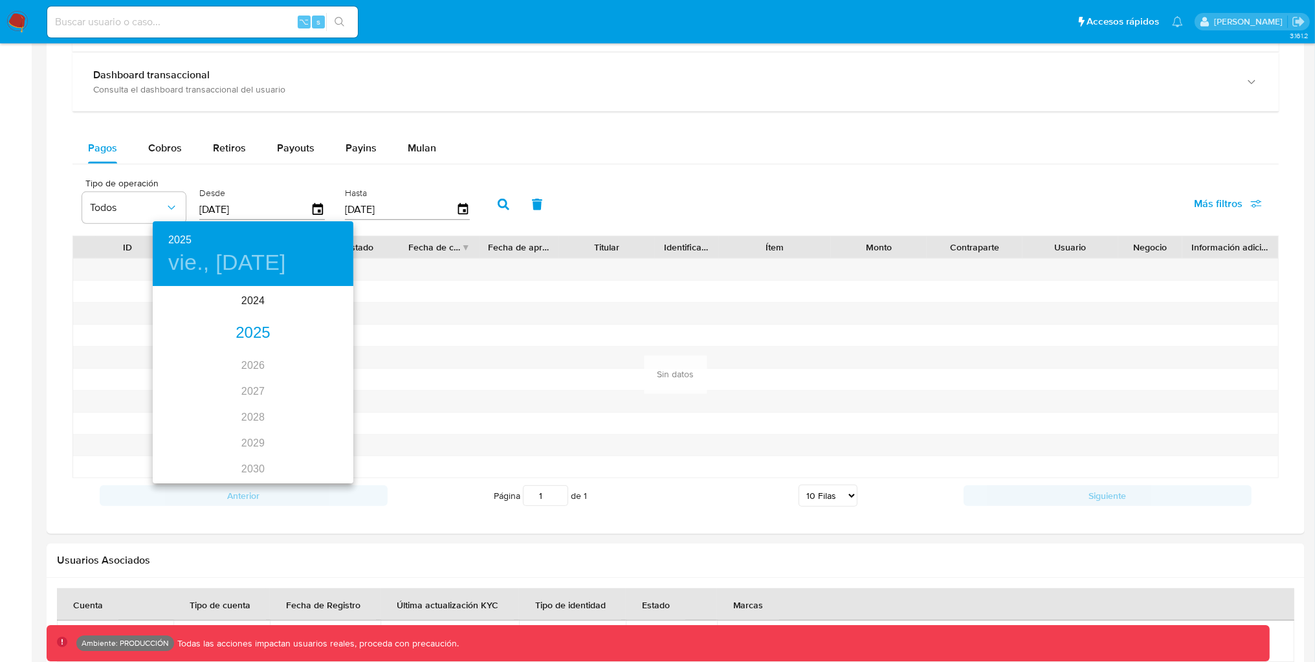
click at [260, 315] on div "2024 2025 2026 2027 2028 2029 2030 2031 2032 2033 2034 2035" at bounding box center [253, 385] width 201 height 194
click at [248, 298] on div "2024" at bounding box center [253, 301] width 201 height 26
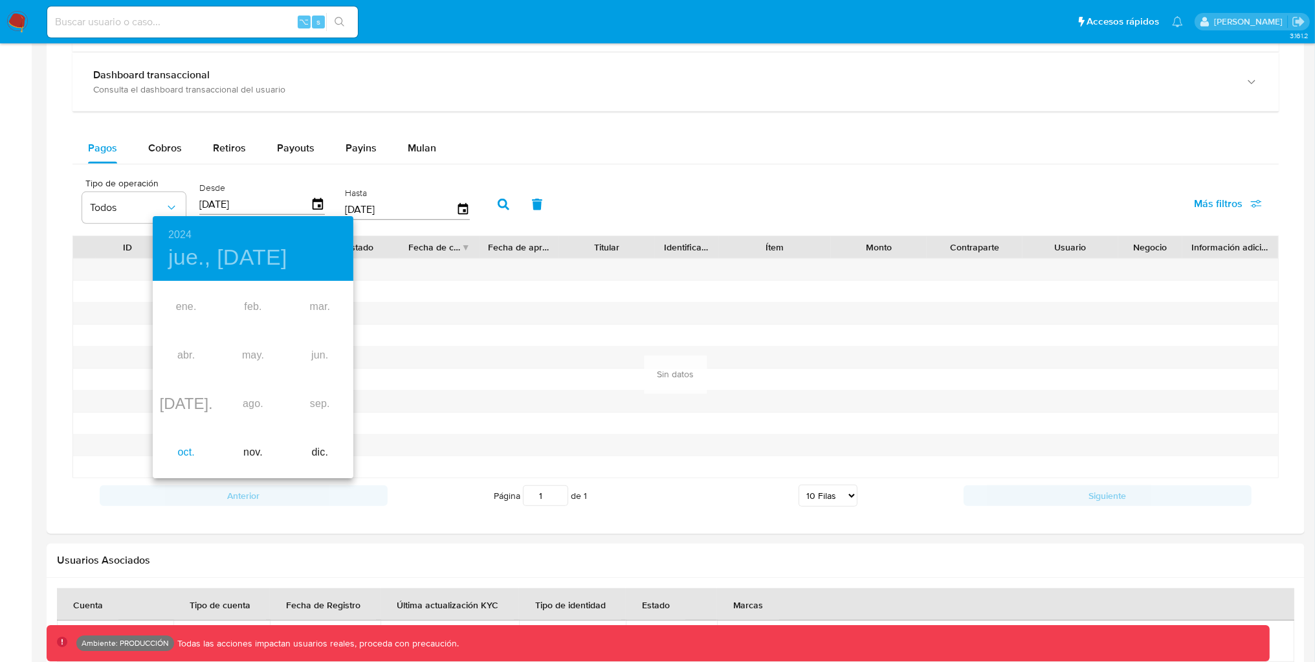
click at [175, 454] on div "oct." at bounding box center [186, 452] width 67 height 49
type input "04/10/2024"
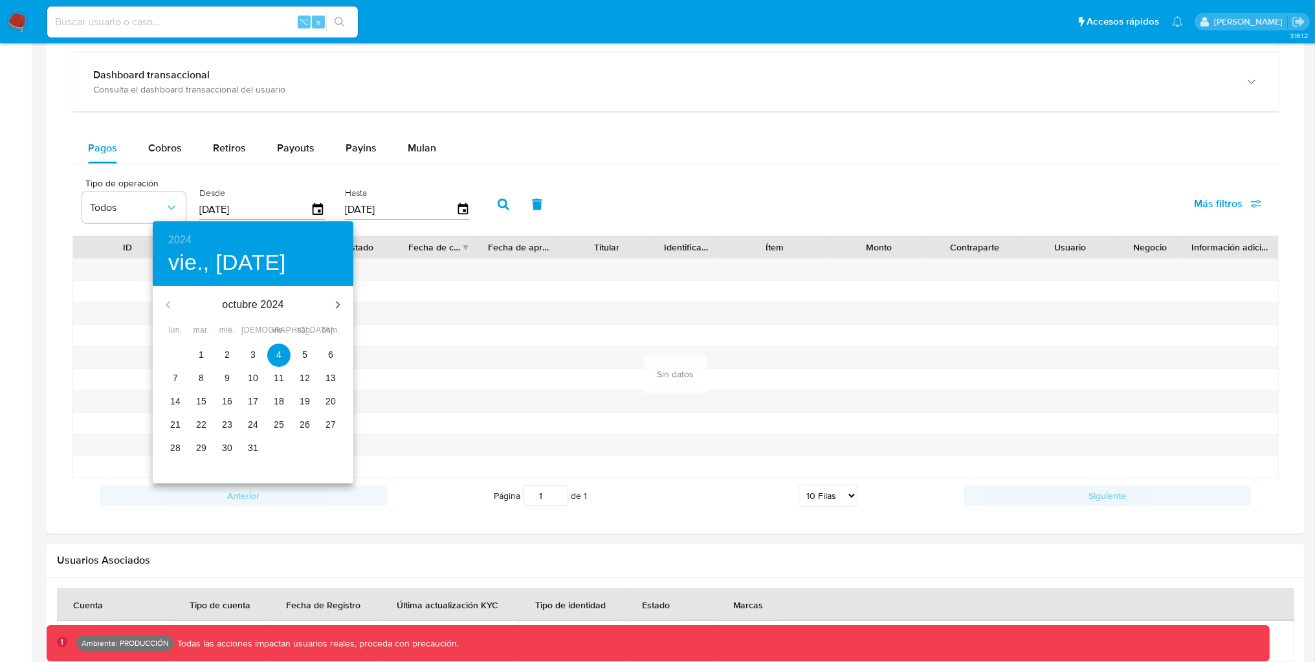
click at [274, 353] on span "4" at bounding box center [278, 354] width 23 height 13
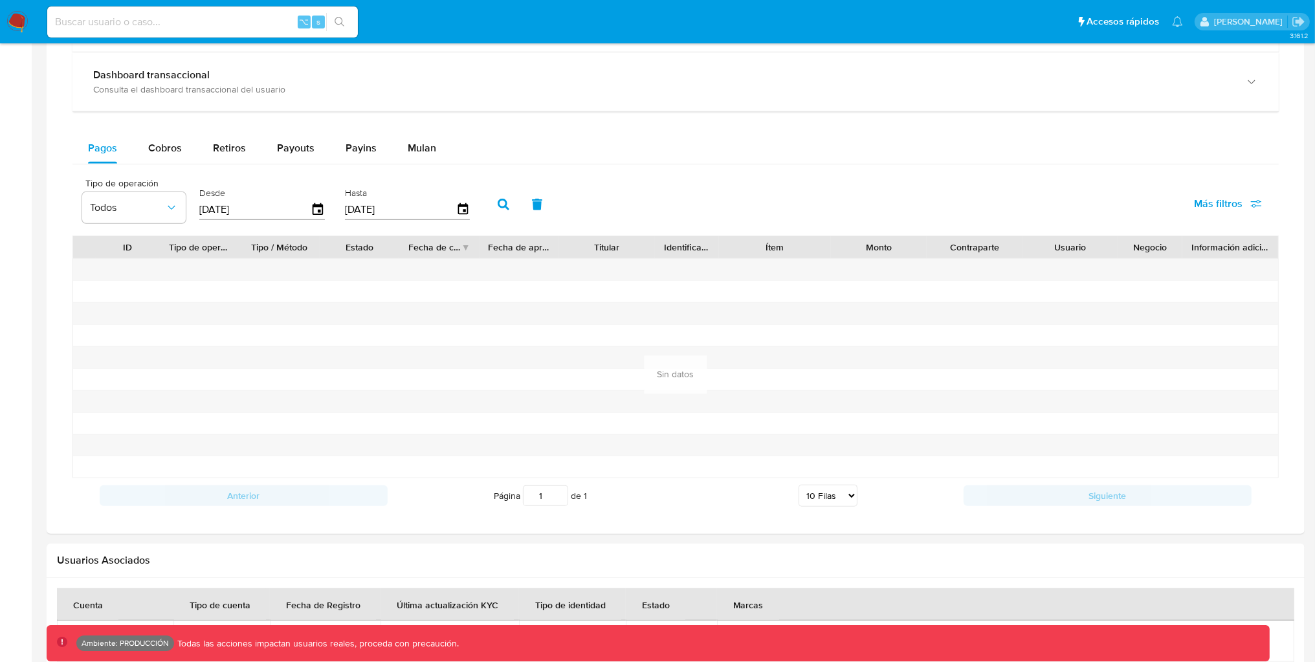
click at [503, 203] on button "button" at bounding box center [504, 204] width 34 height 31
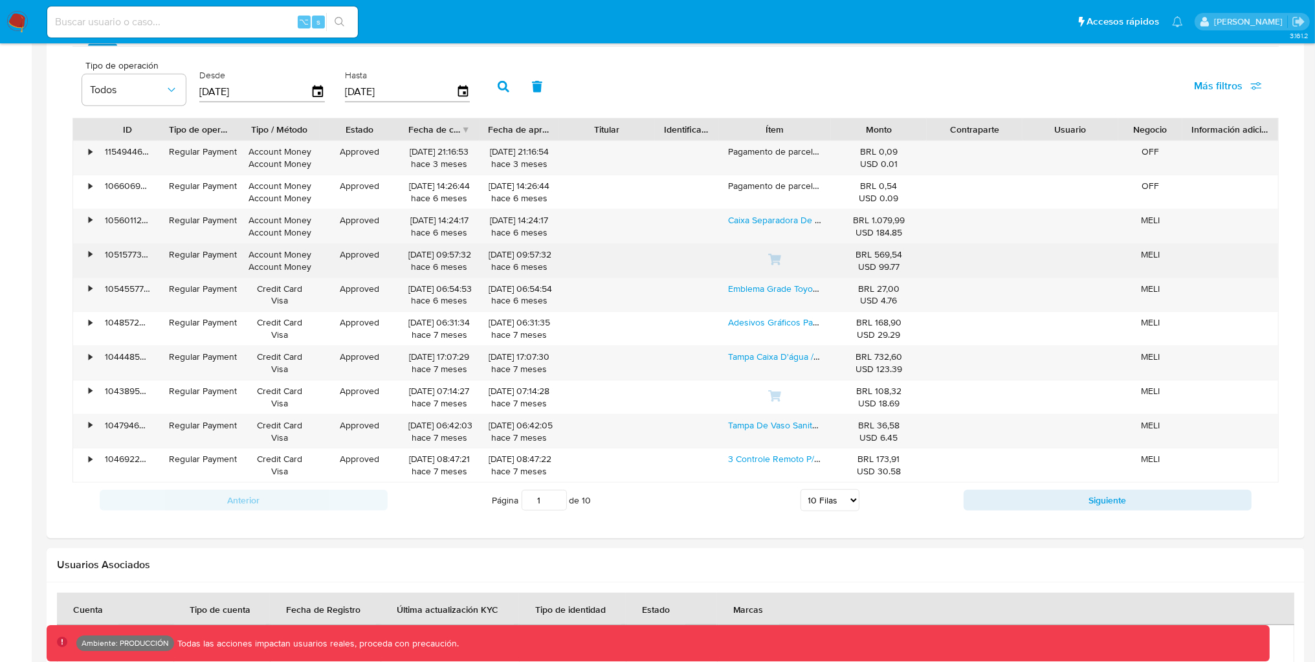
scroll to position [1098, 0]
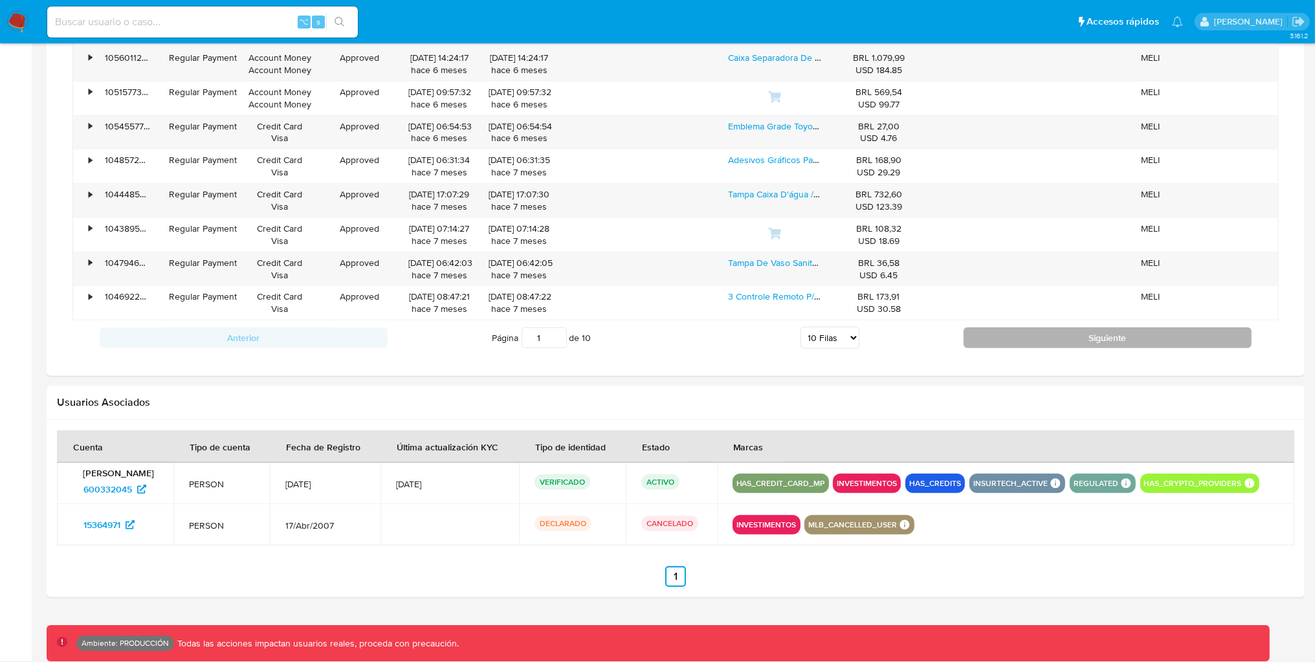
click at [1069, 328] on button "Siguiente" at bounding box center [1108, 338] width 288 height 21
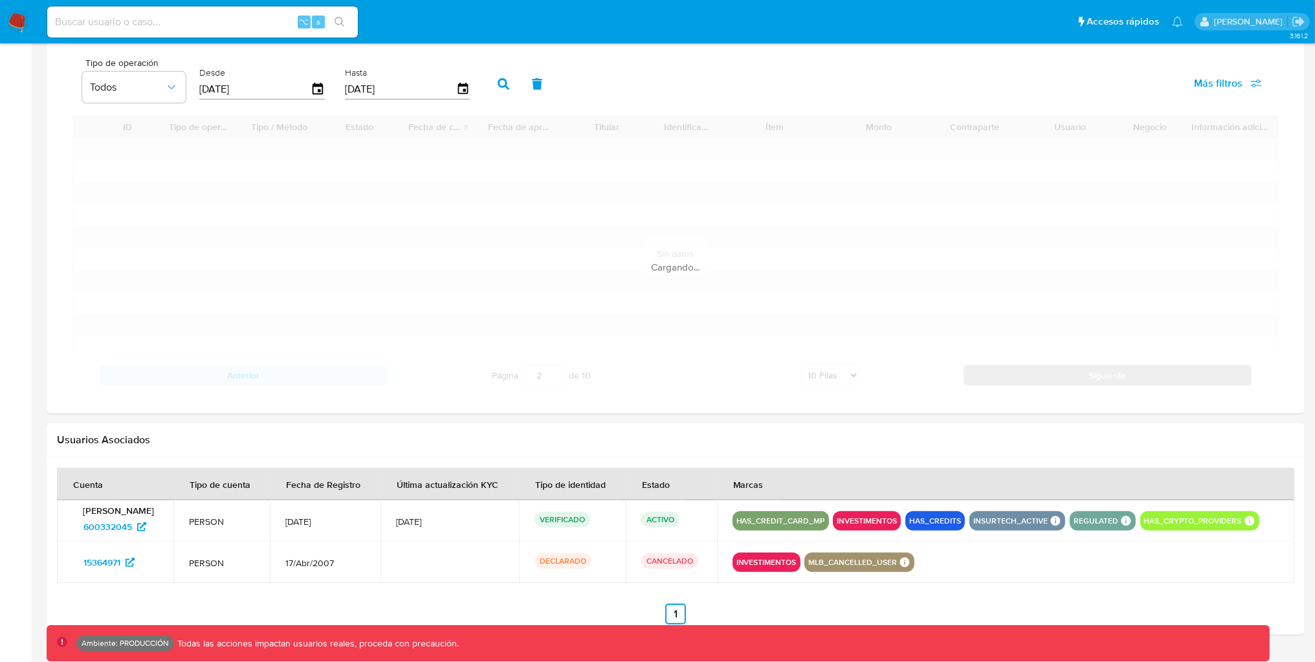
scroll to position [901, 0]
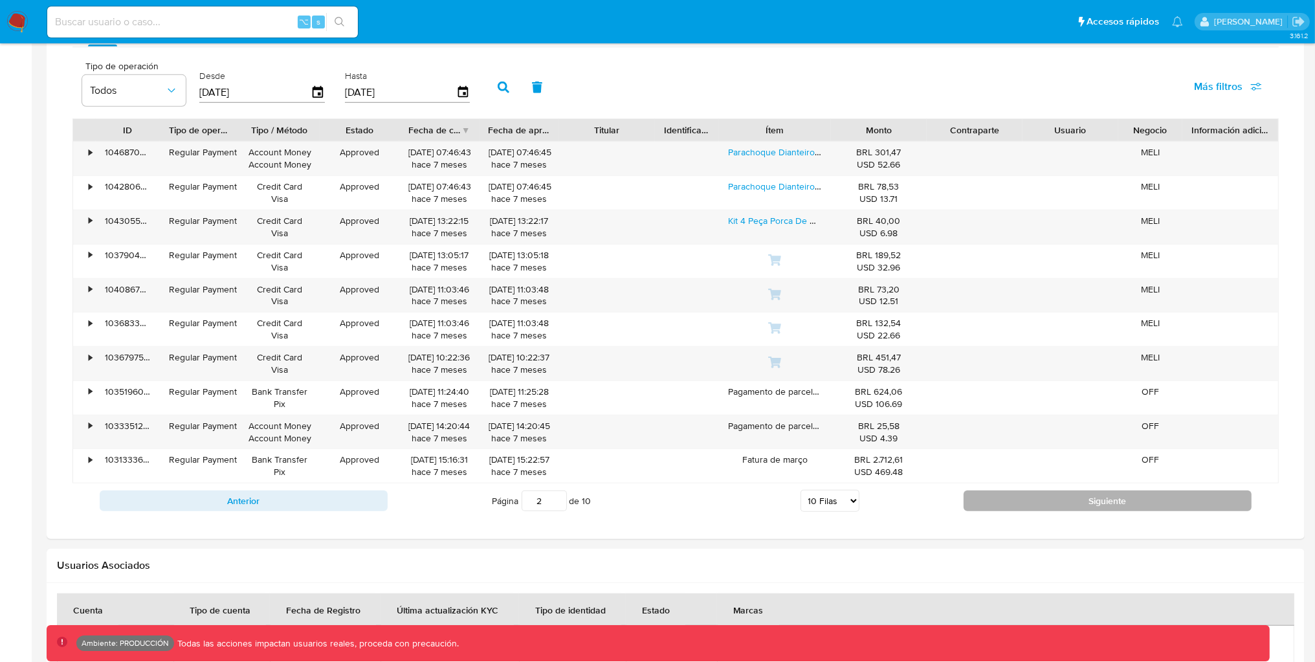
click at [1050, 494] on button "Siguiente" at bounding box center [1108, 501] width 288 height 21
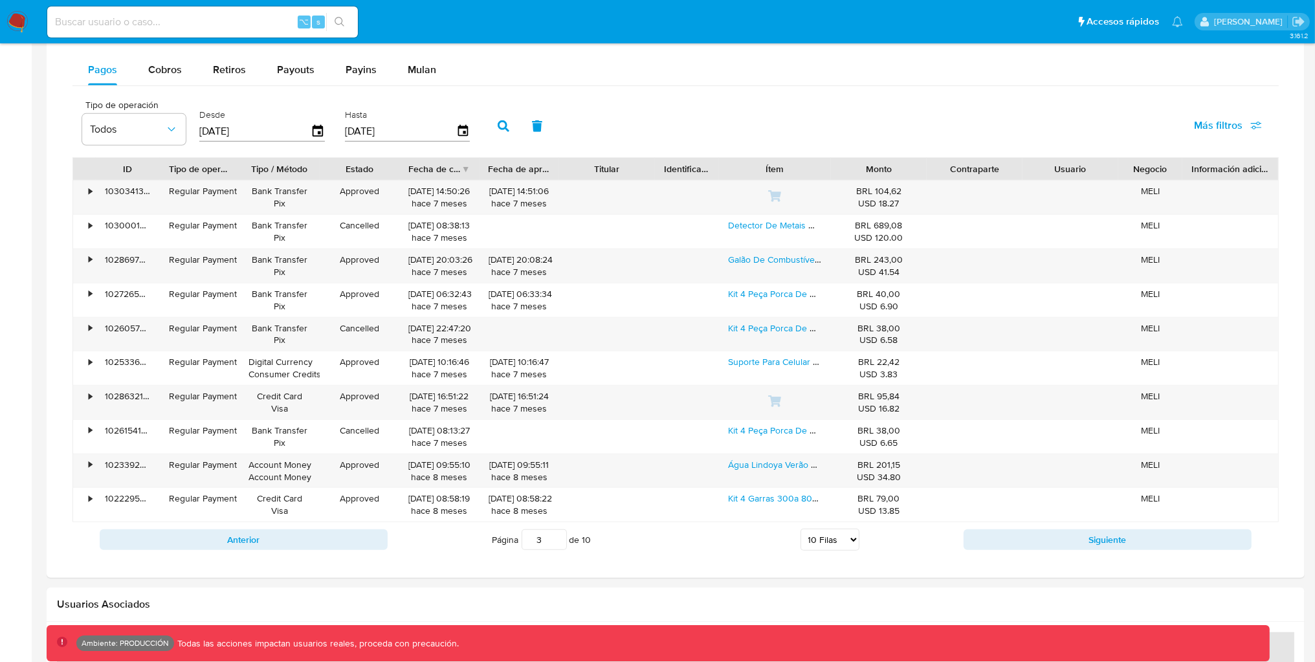
scroll to position [861, 0]
click at [1040, 551] on button "Siguiente" at bounding box center [1108, 541] width 288 height 21
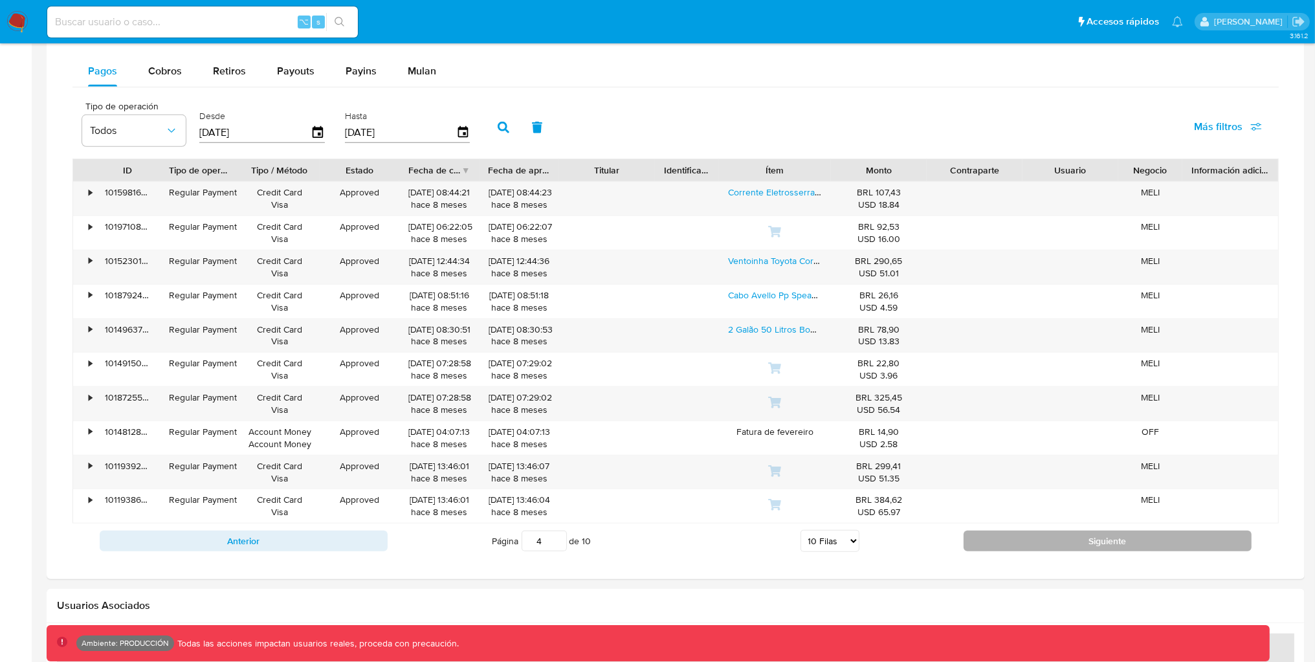
click at [1047, 545] on button "Siguiente" at bounding box center [1108, 541] width 288 height 21
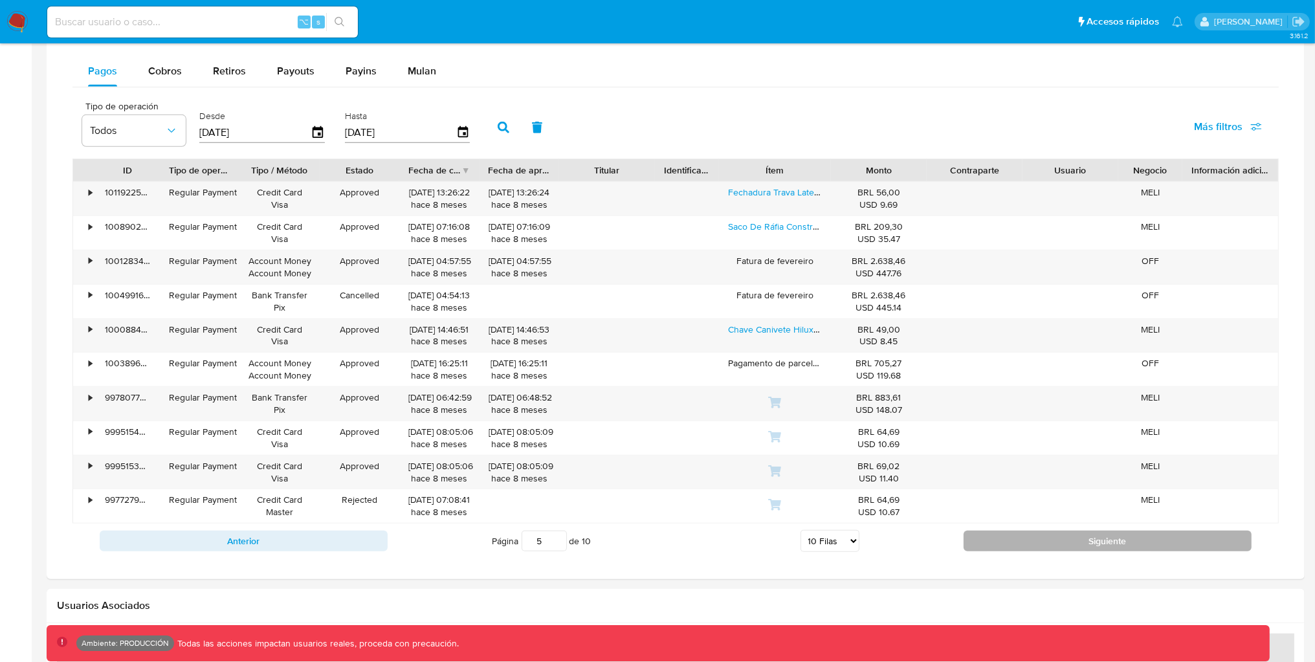
click at [1056, 539] on button "Siguiente" at bounding box center [1108, 541] width 288 height 21
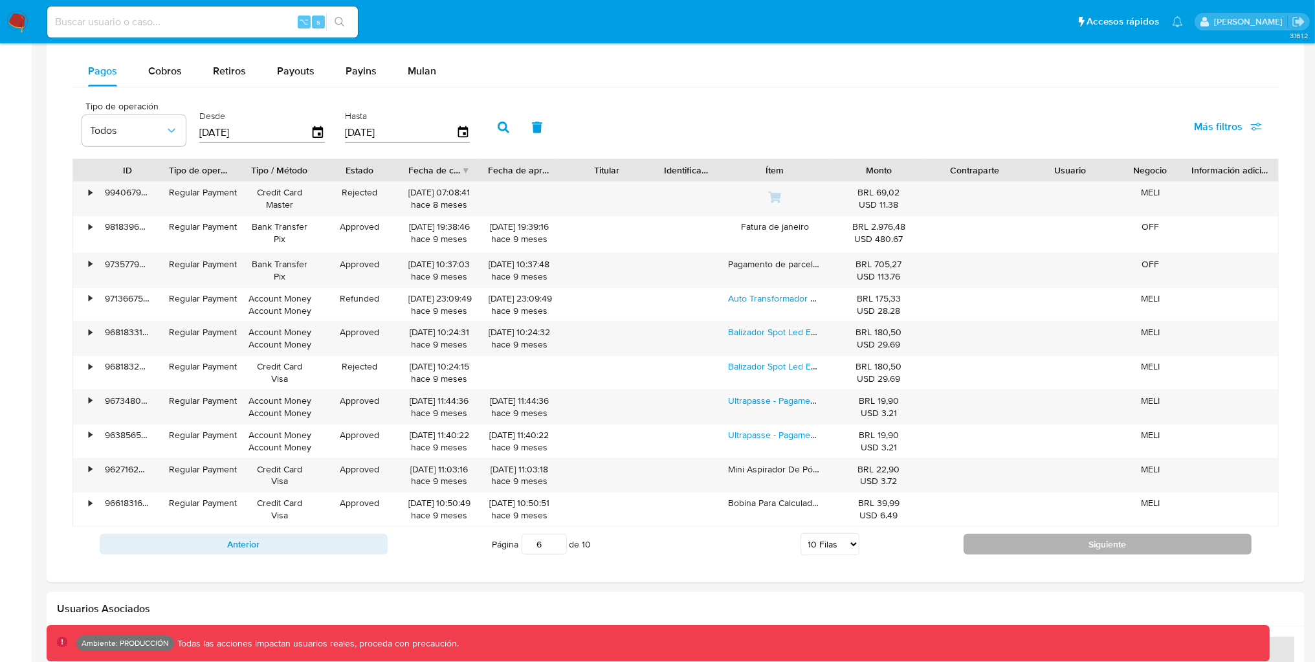
click at [1055, 540] on button "Siguiente" at bounding box center [1108, 544] width 288 height 21
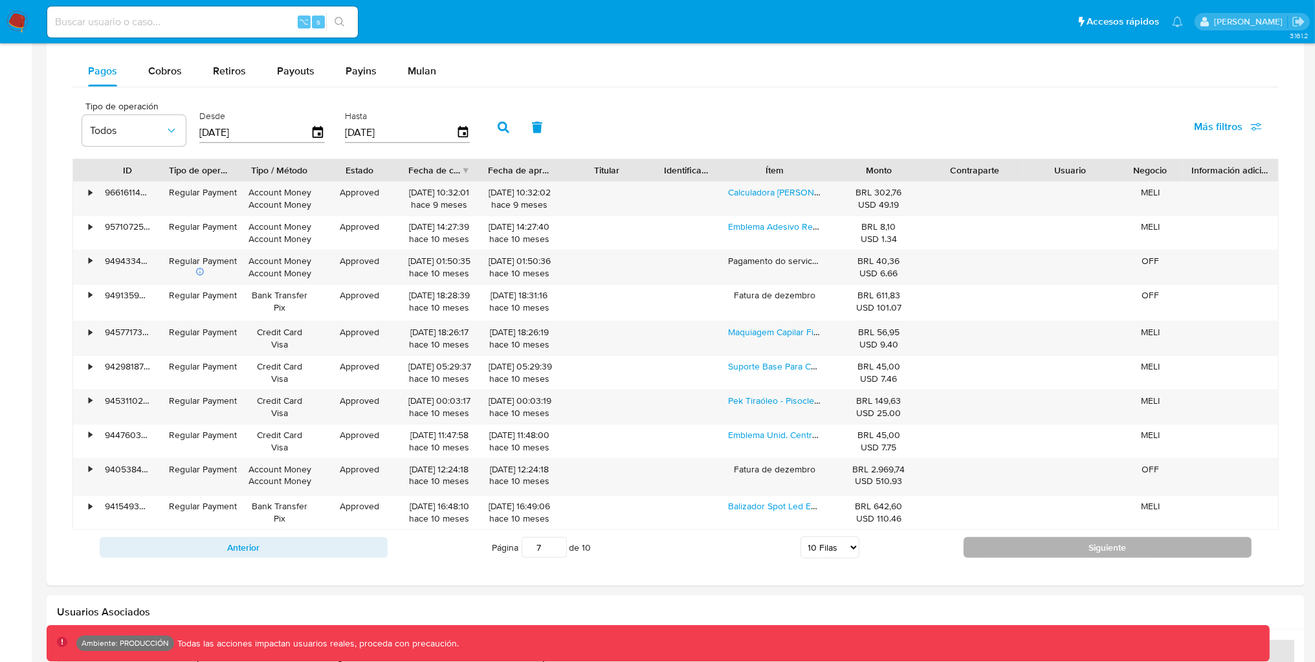
click at [1047, 553] on button "Siguiente" at bounding box center [1108, 547] width 288 height 21
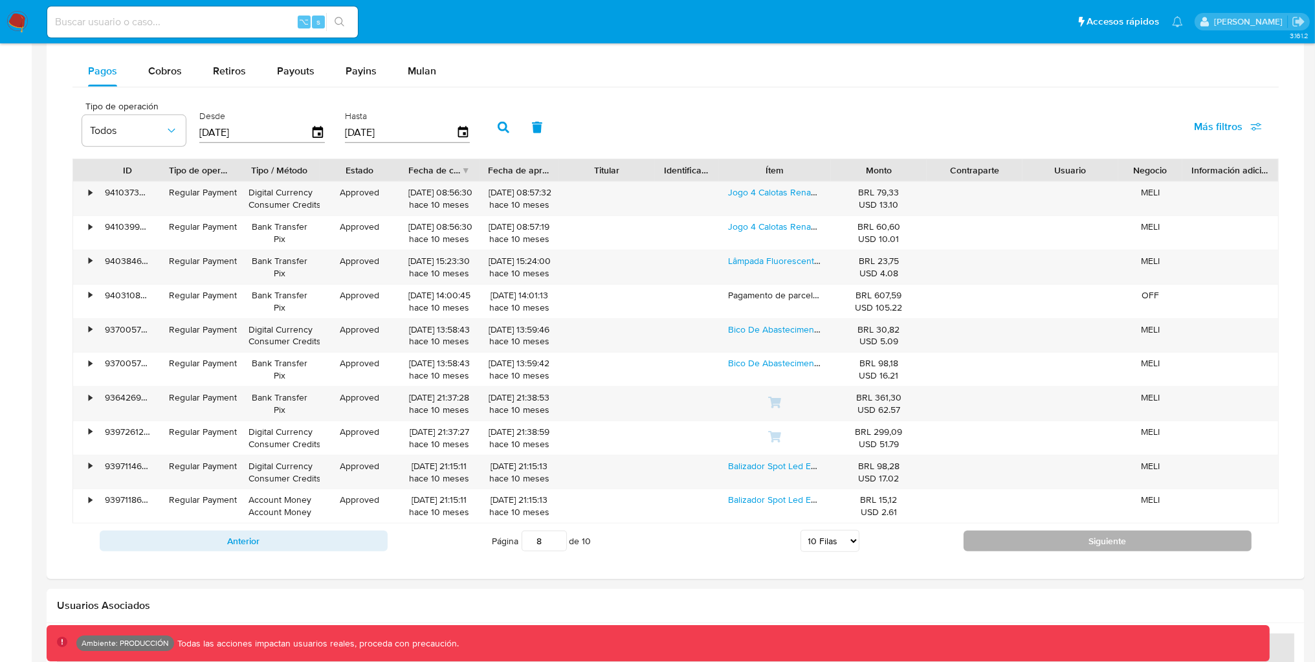
click at [1047, 551] on button "Siguiente" at bounding box center [1108, 541] width 288 height 21
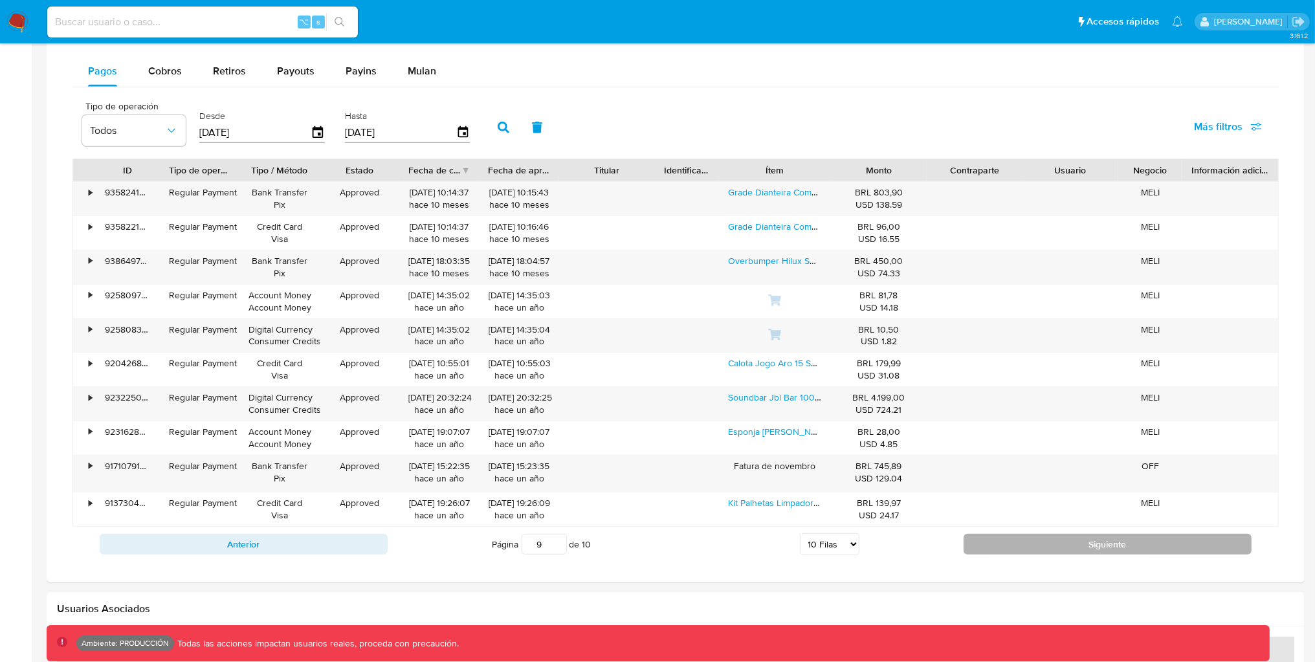
click at [1046, 552] on button "Siguiente" at bounding box center [1108, 544] width 288 height 21
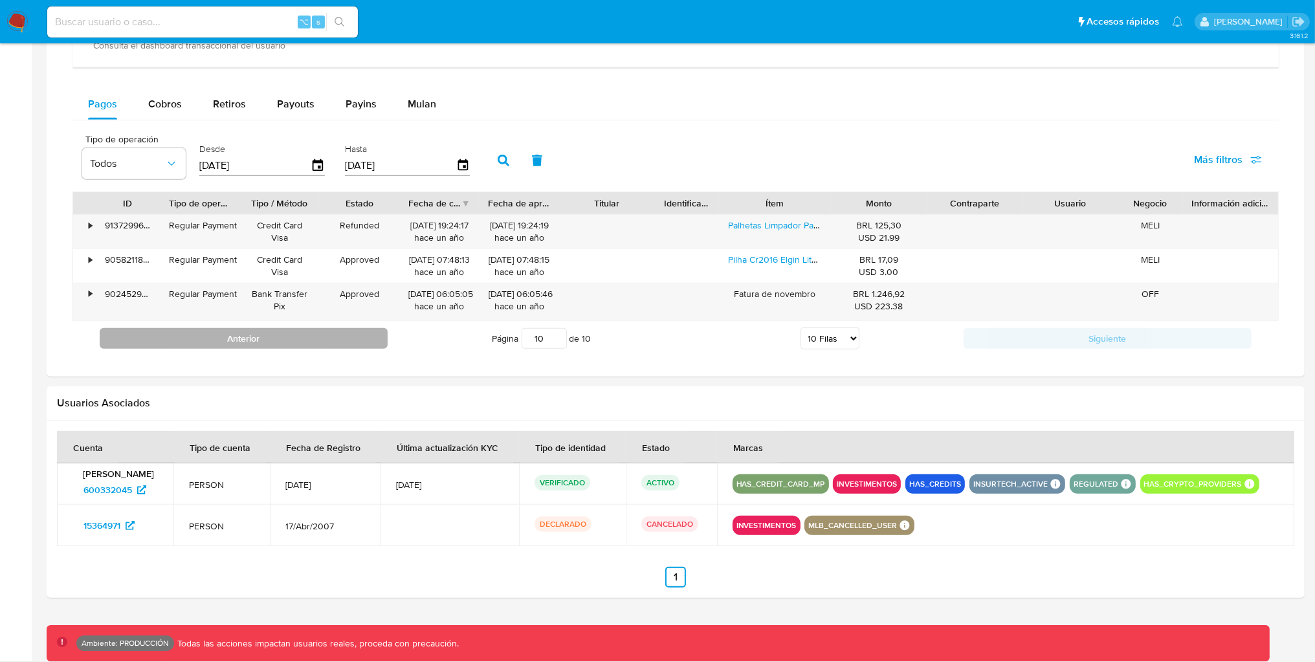
click at [336, 328] on button "Anterior" at bounding box center [244, 338] width 288 height 21
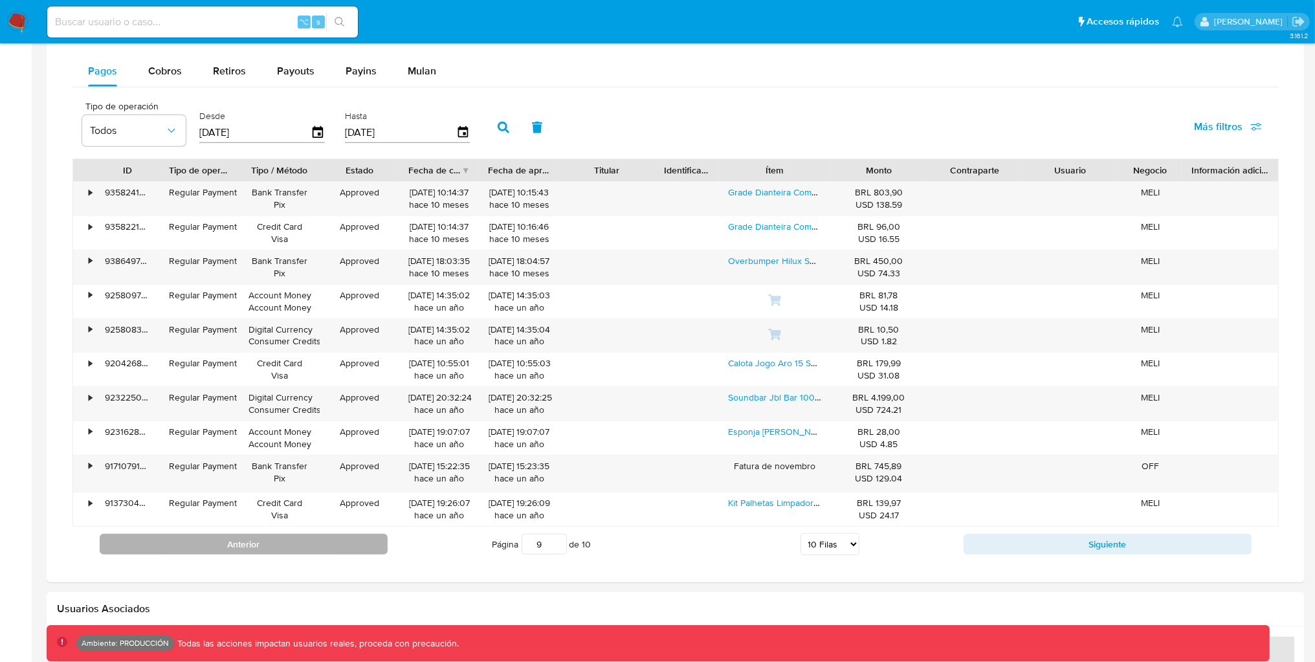
click at [291, 539] on button "Anterior" at bounding box center [244, 544] width 288 height 21
type input "8"
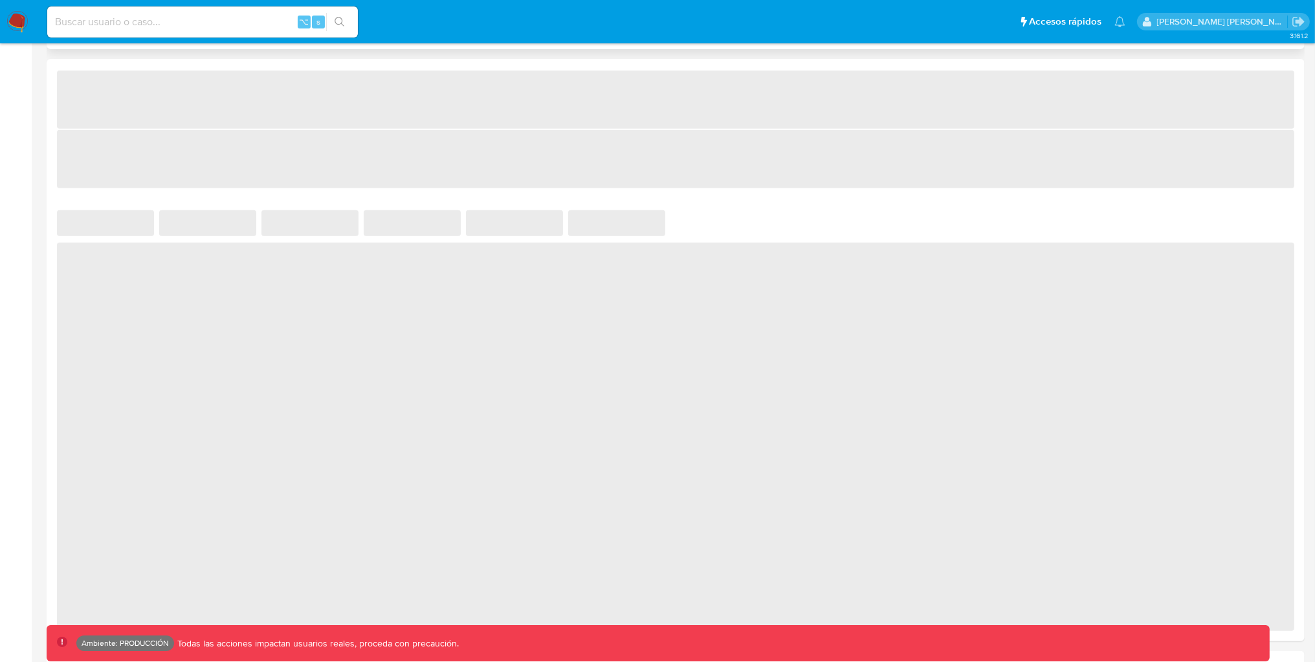
select select "10"
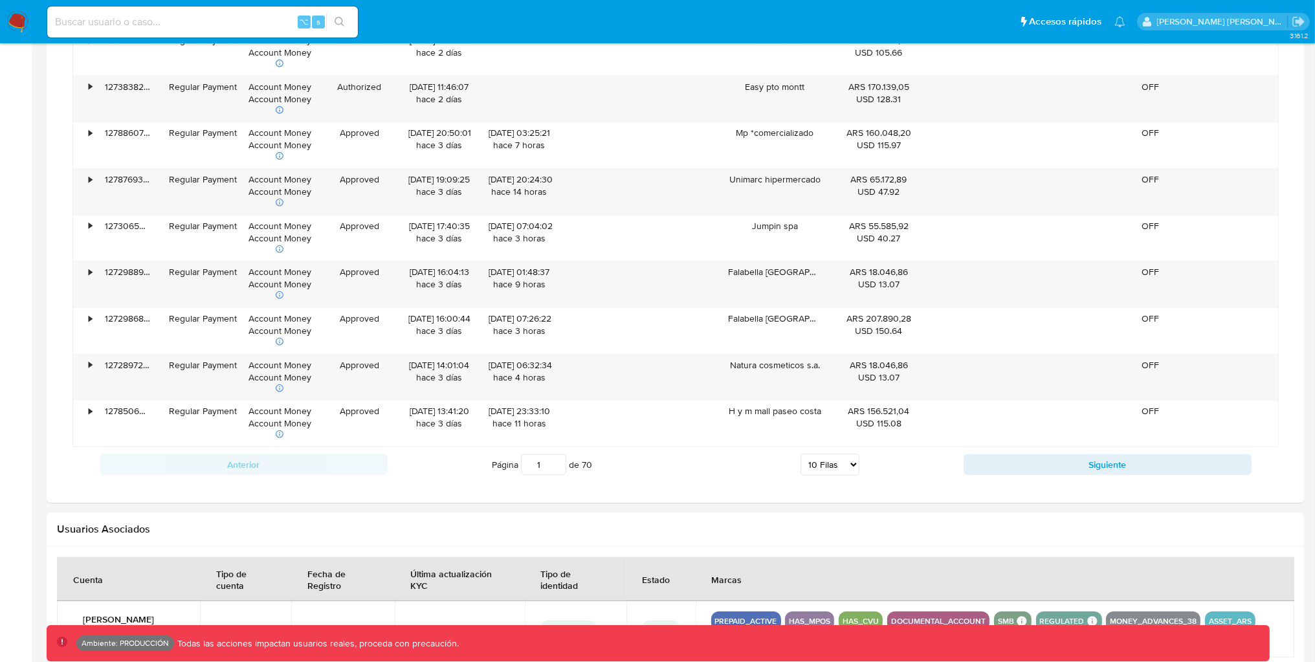
scroll to position [1173, 0]
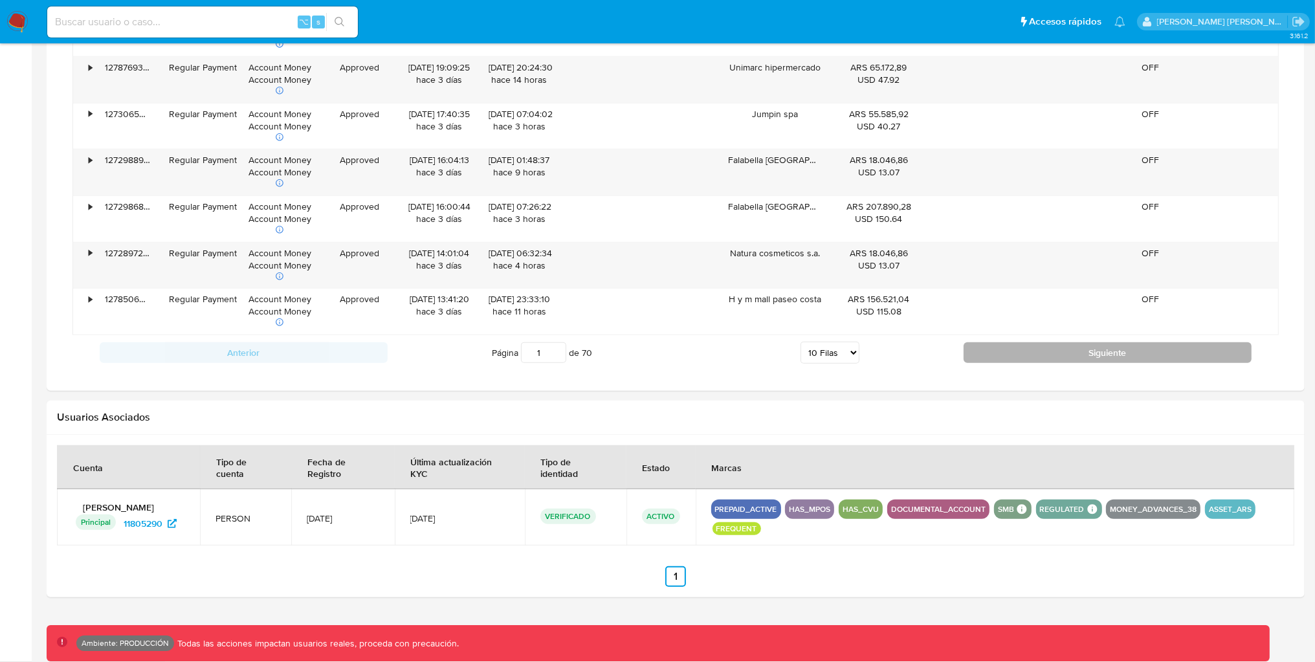
click at [1006, 354] on button "Siguiente" at bounding box center [1108, 352] width 288 height 21
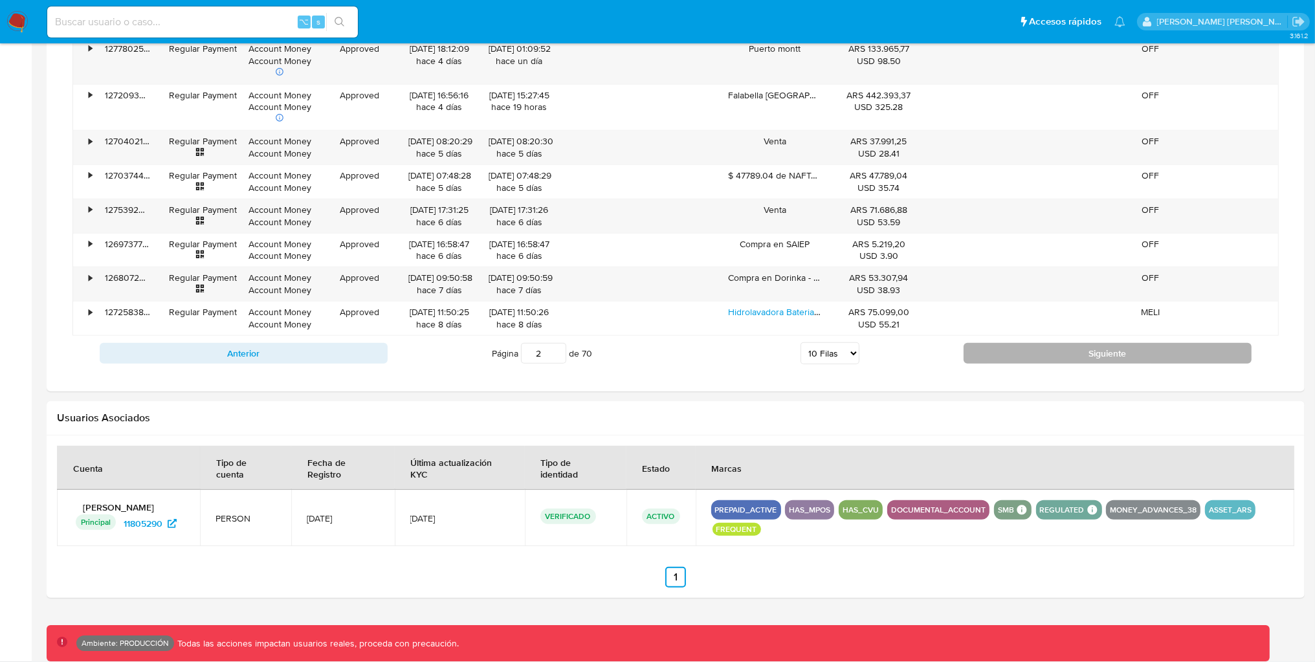
click at [1006, 354] on button "Siguiente" at bounding box center [1108, 353] width 288 height 21
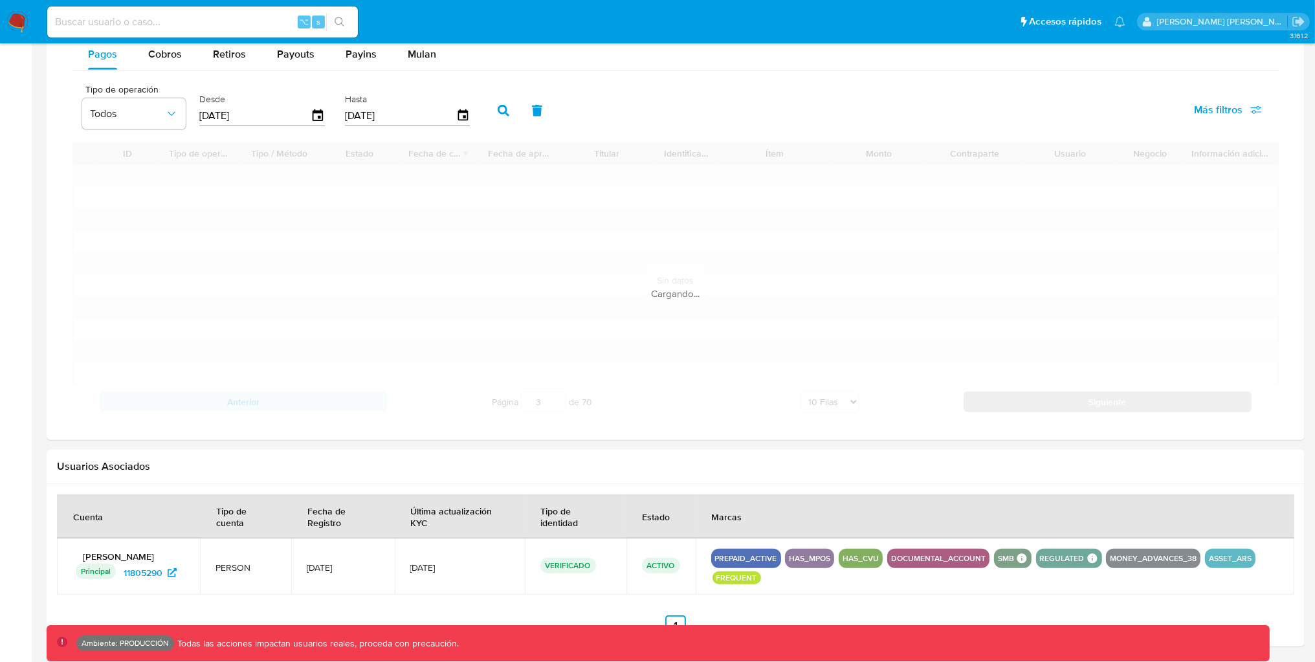
scroll to position [876, 0]
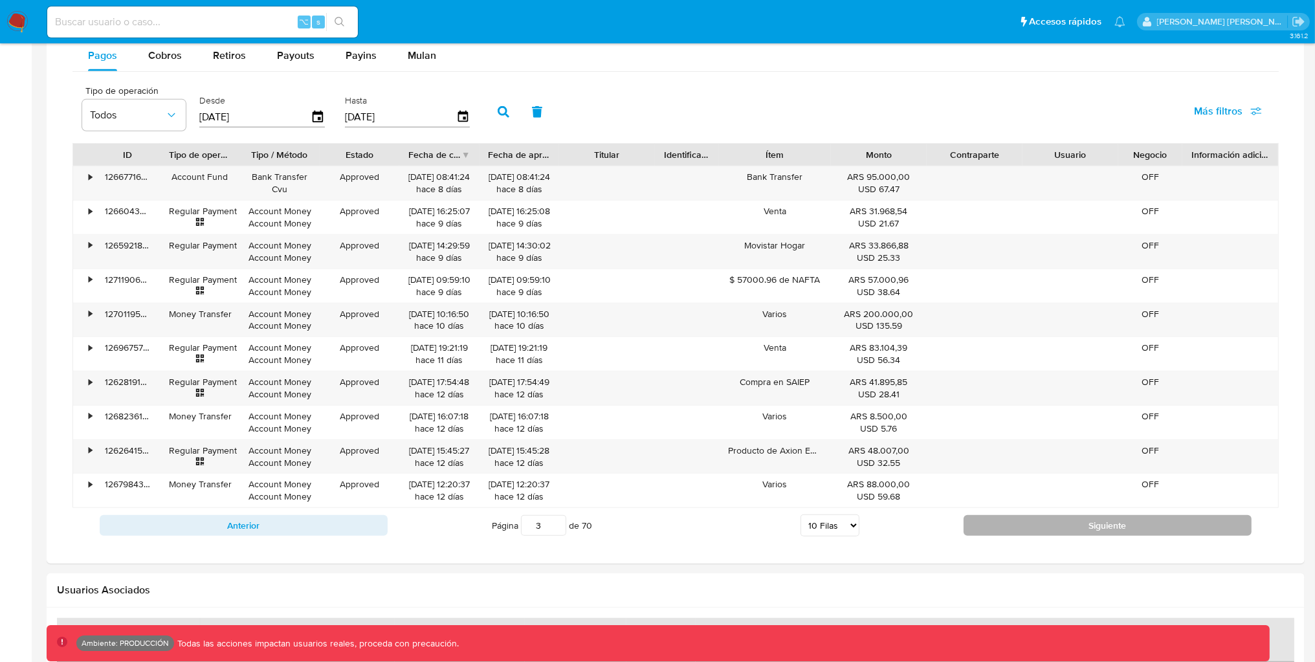
click at [1029, 531] on button "Siguiente" at bounding box center [1108, 525] width 288 height 21
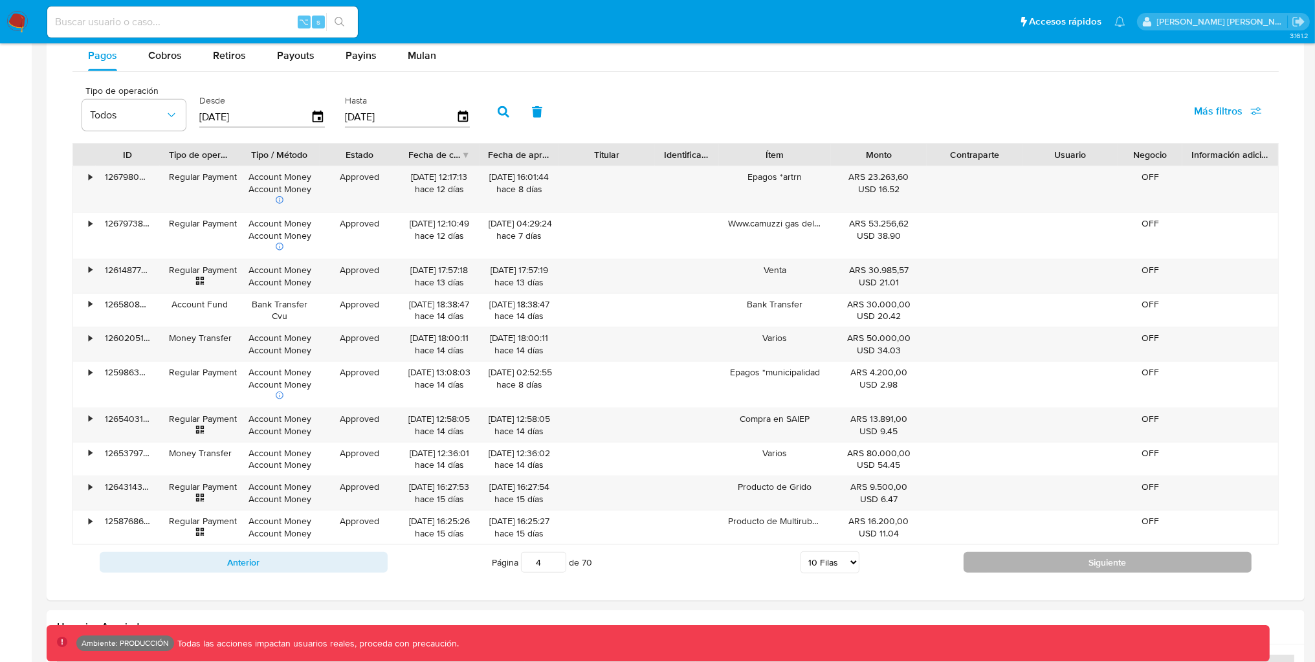
click at [1047, 556] on button "Siguiente" at bounding box center [1108, 562] width 288 height 21
type input "5"
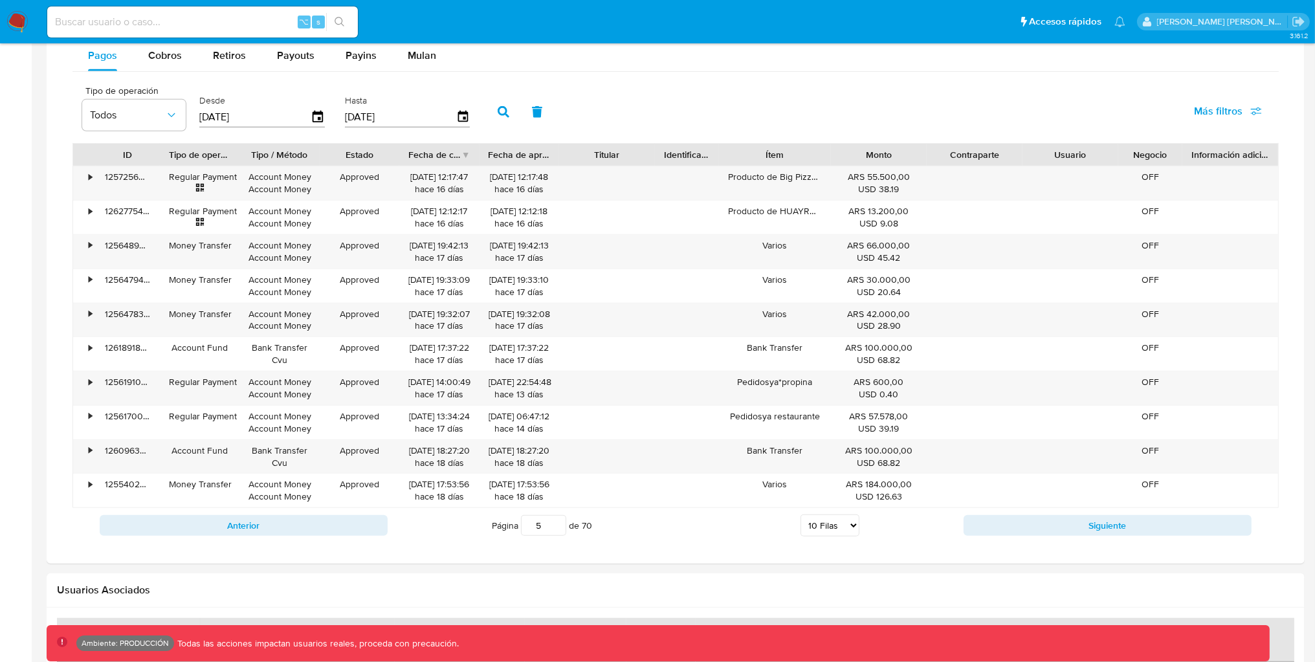
click at [838, 520] on select "5 Filas 10 Filas 20 Filas 25 Filas 50 Filas 100 Filas" at bounding box center [830, 526] width 59 height 22
select select "50"
click at [801, 517] on select "5 Filas 10 Filas 20 Filas 25 Filas 50 Filas 100 Filas" at bounding box center [830, 526] width 59 height 22
type input "1"
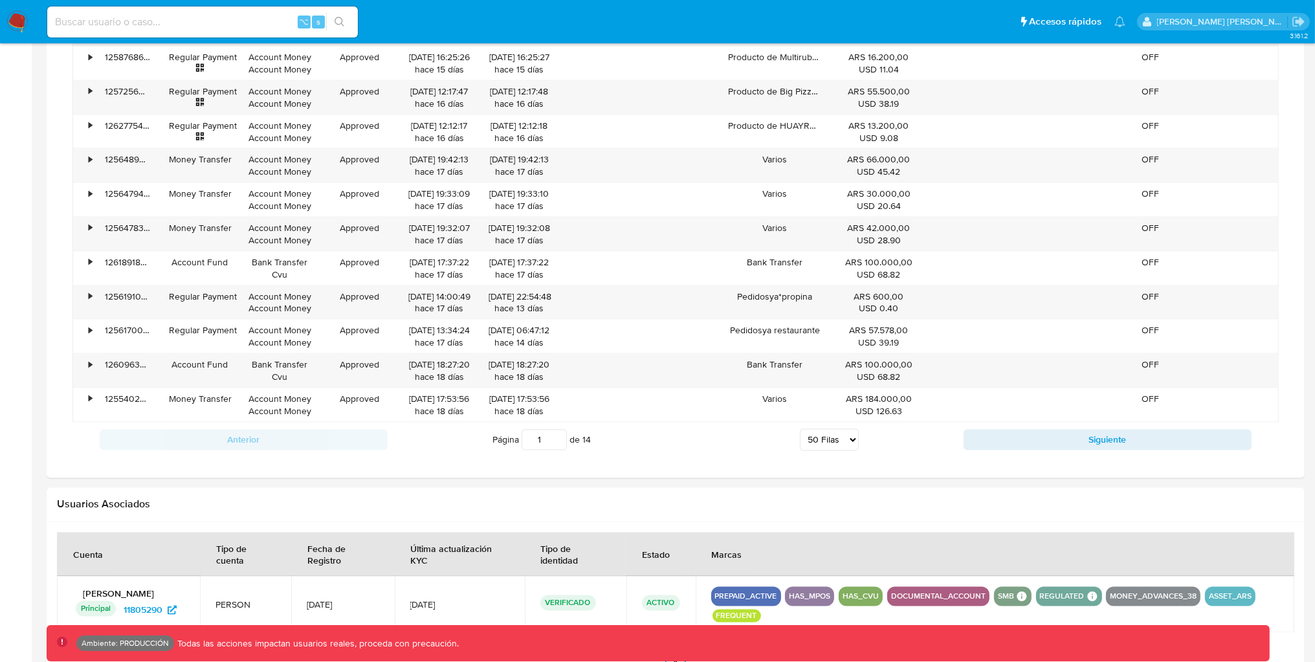
scroll to position [2616, 0]
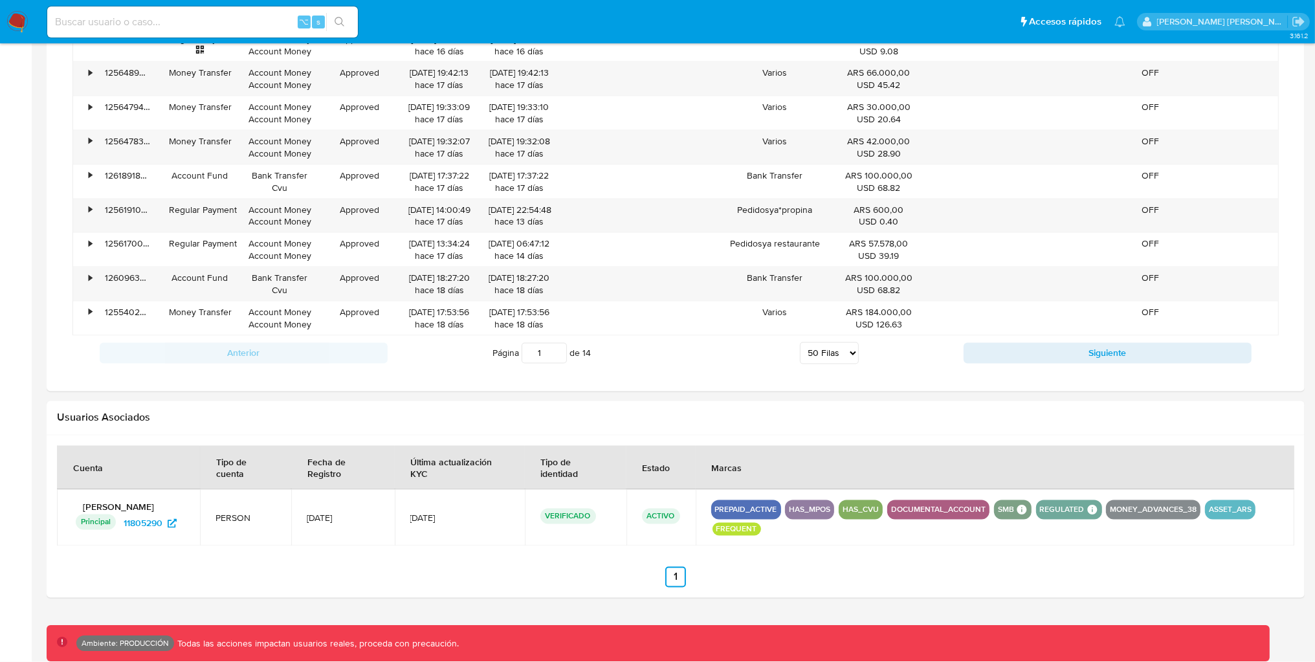
click at [841, 351] on select "5 Filas 10 Filas 20 Filas 25 Filas 50 Filas 100 Filas" at bounding box center [829, 353] width 59 height 22
select select "100"
click at [800, 343] on select "5 Filas 10 Filas 20 Filas 25 Filas 50 Filas 100 Filas" at bounding box center [829, 353] width 59 height 22
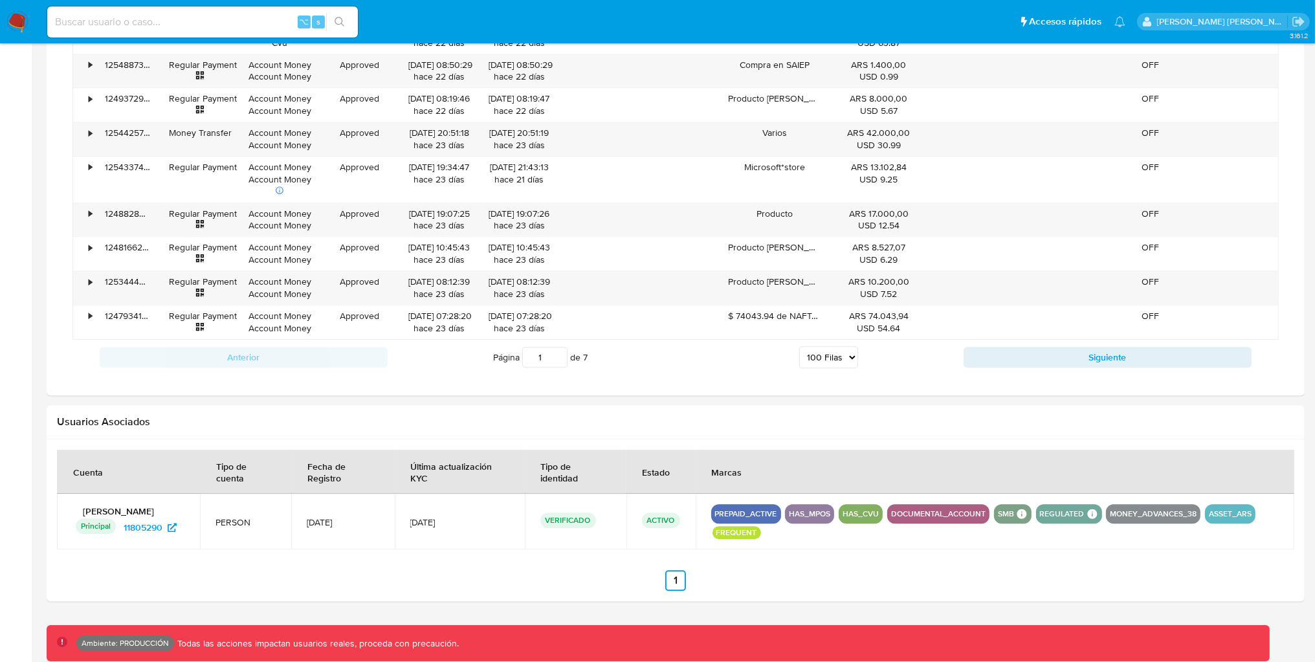
scroll to position [4339, 0]
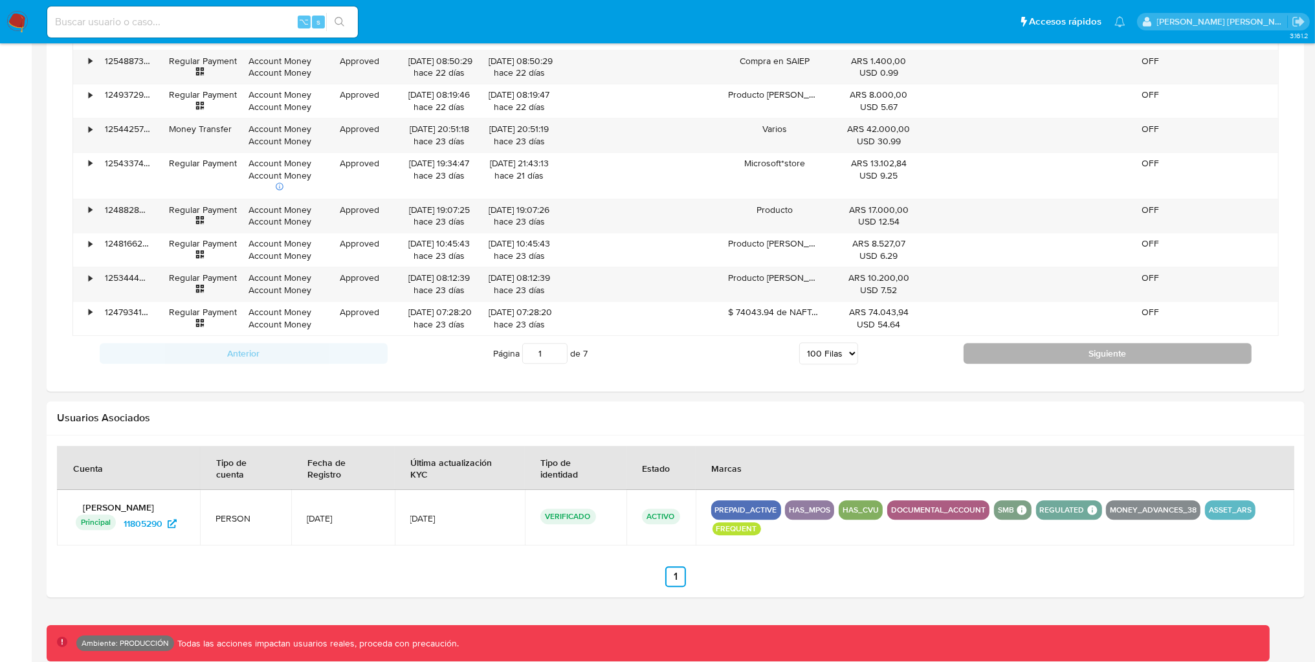
click at [1056, 348] on button "Siguiente" at bounding box center [1108, 353] width 288 height 21
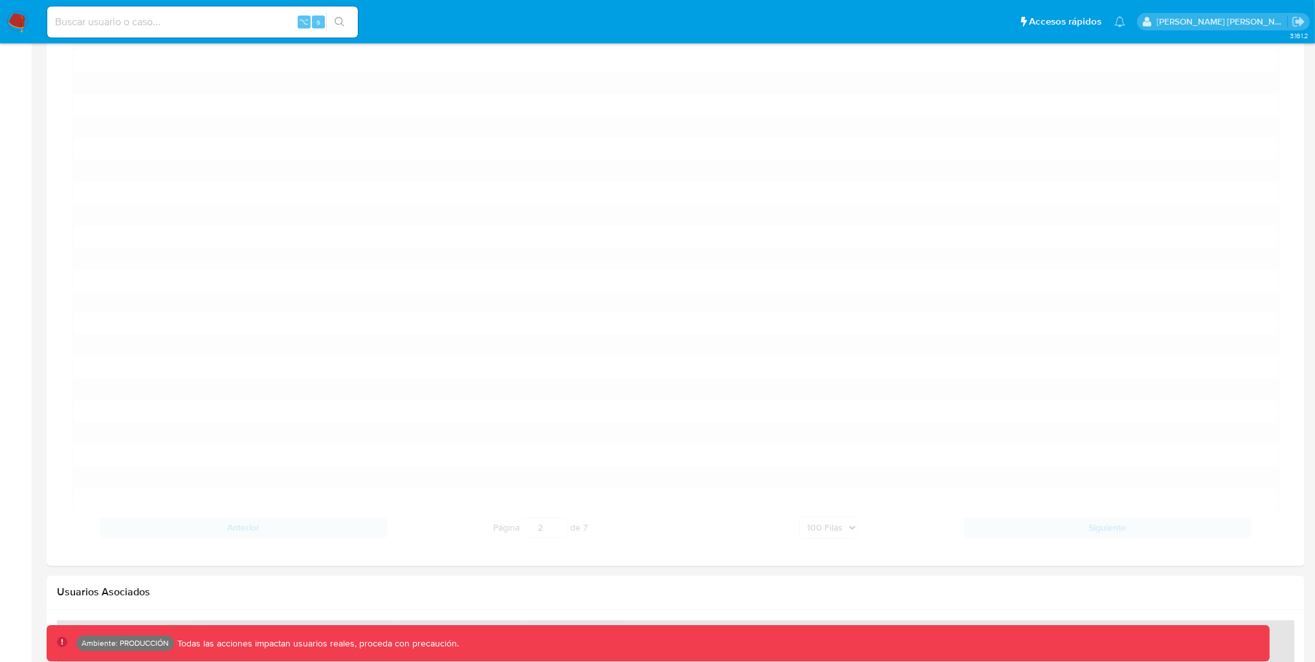
scroll to position [2651, 0]
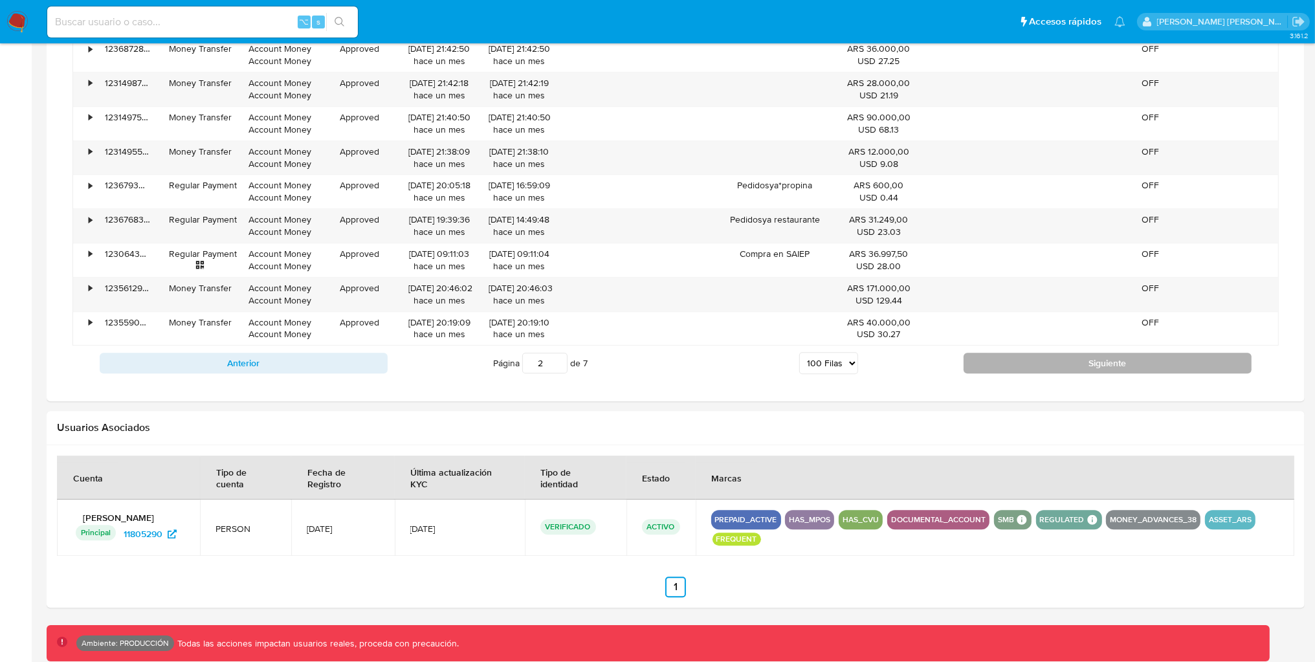
click at [1032, 371] on button "Siguiente" at bounding box center [1108, 363] width 288 height 21
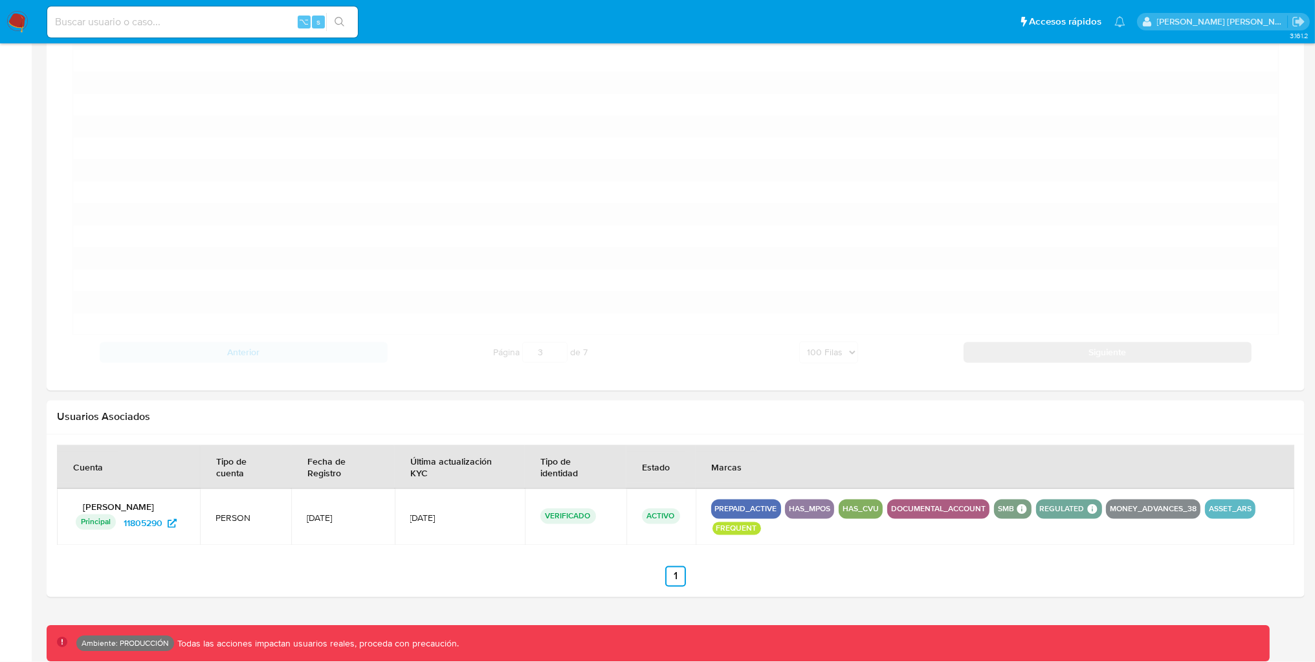
scroll to position [2909, 0]
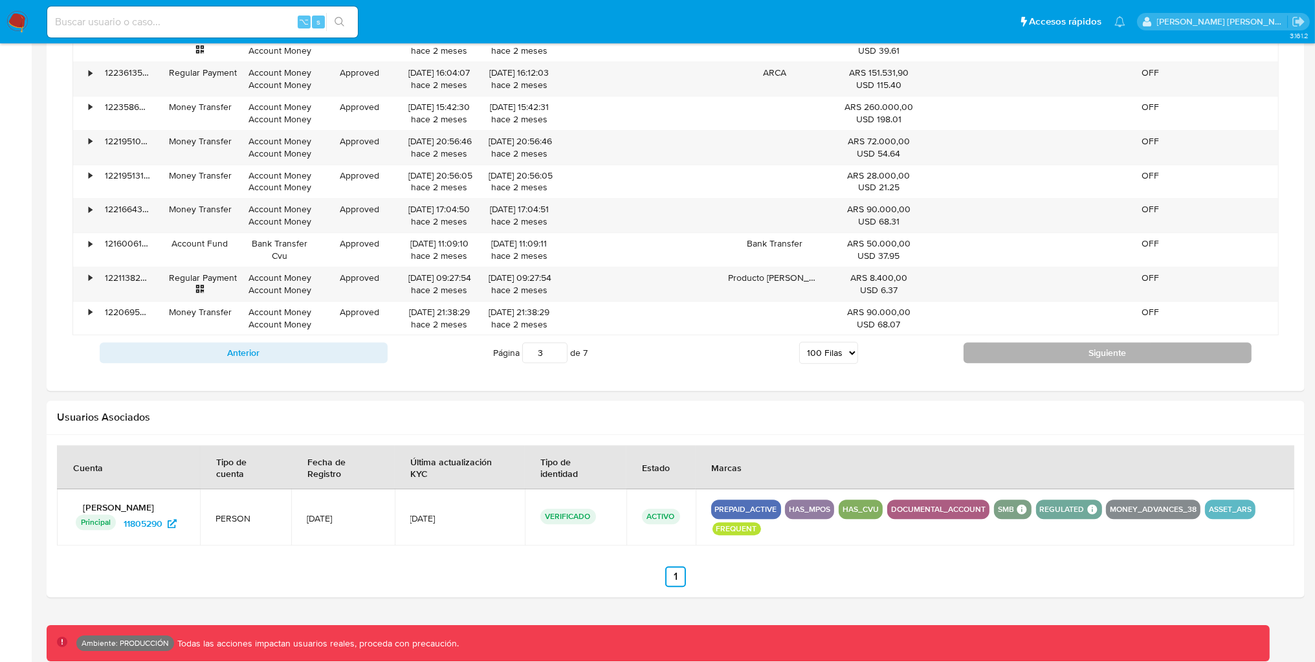
click at [1046, 350] on button "Siguiente" at bounding box center [1108, 352] width 288 height 21
click at [1077, 355] on button "Siguiente" at bounding box center [1108, 352] width 288 height 21
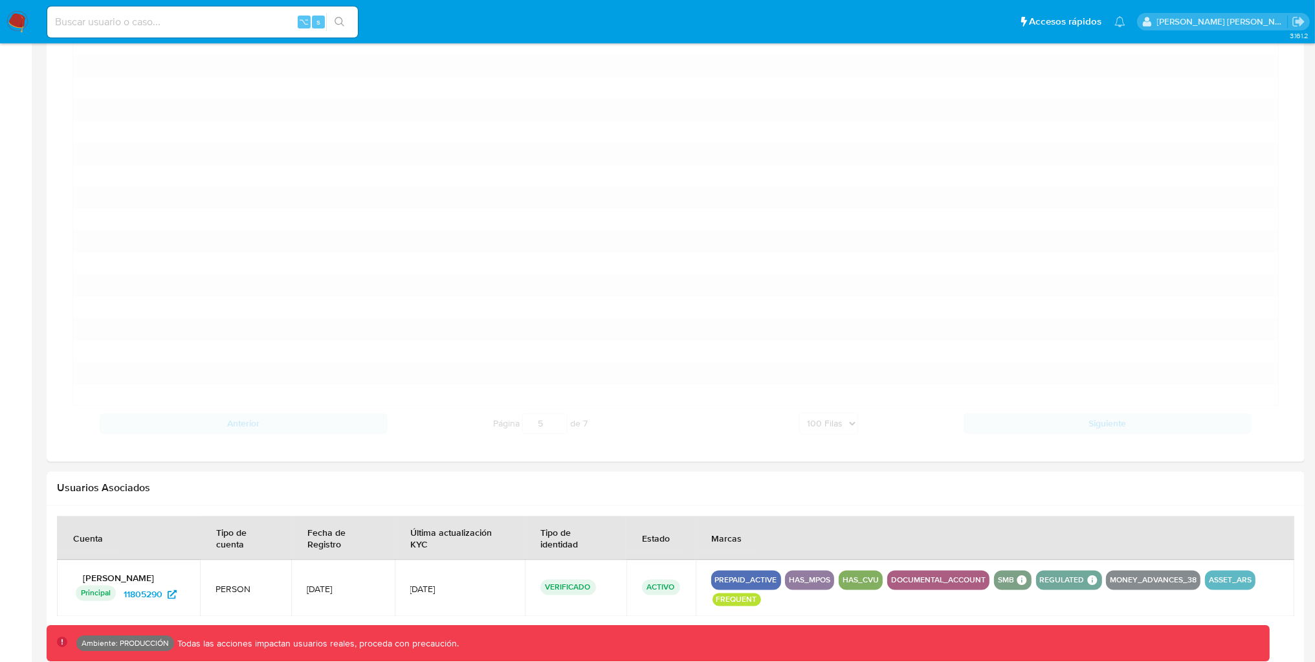
scroll to position [2825, 0]
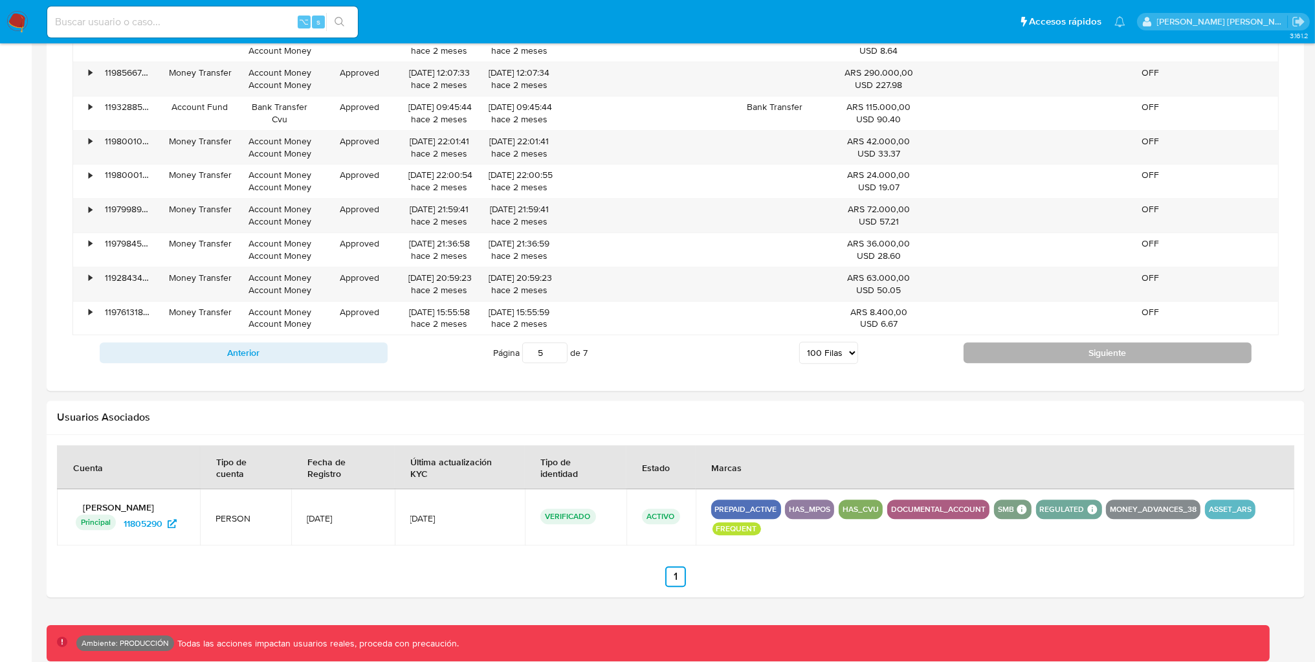
click at [1085, 354] on button "Siguiente" at bounding box center [1108, 352] width 288 height 21
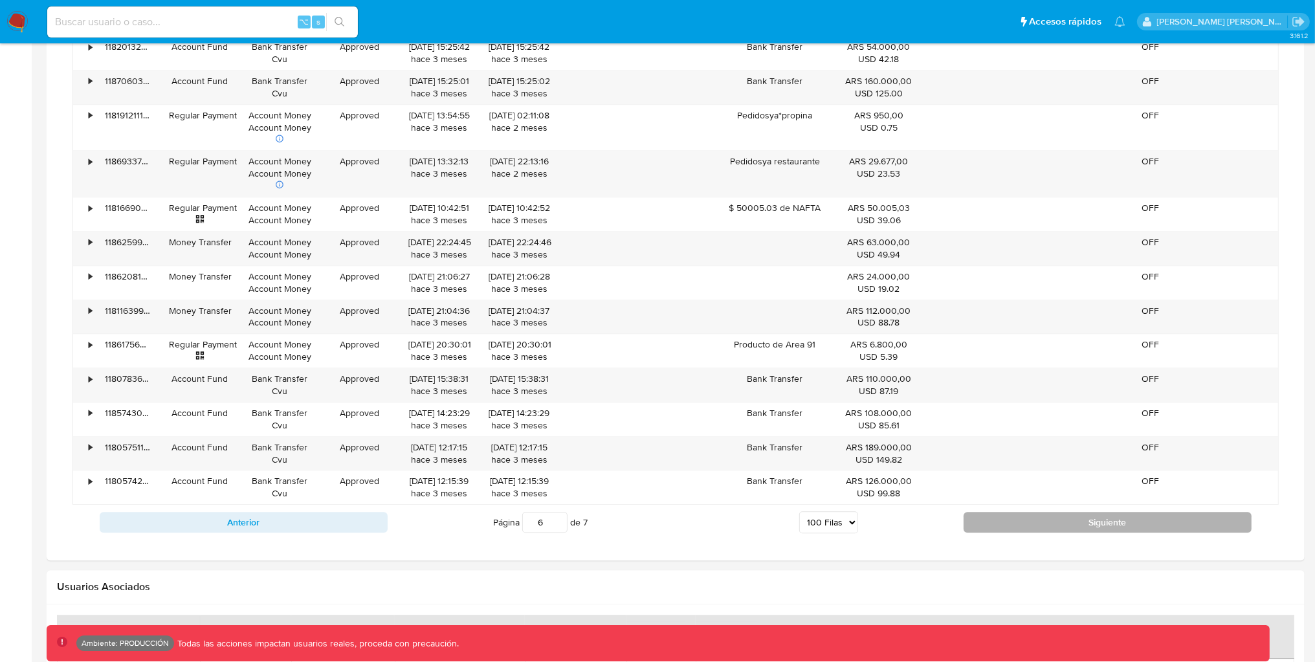
click at [1019, 533] on button "Siguiente" at bounding box center [1108, 522] width 288 height 21
type input "7"
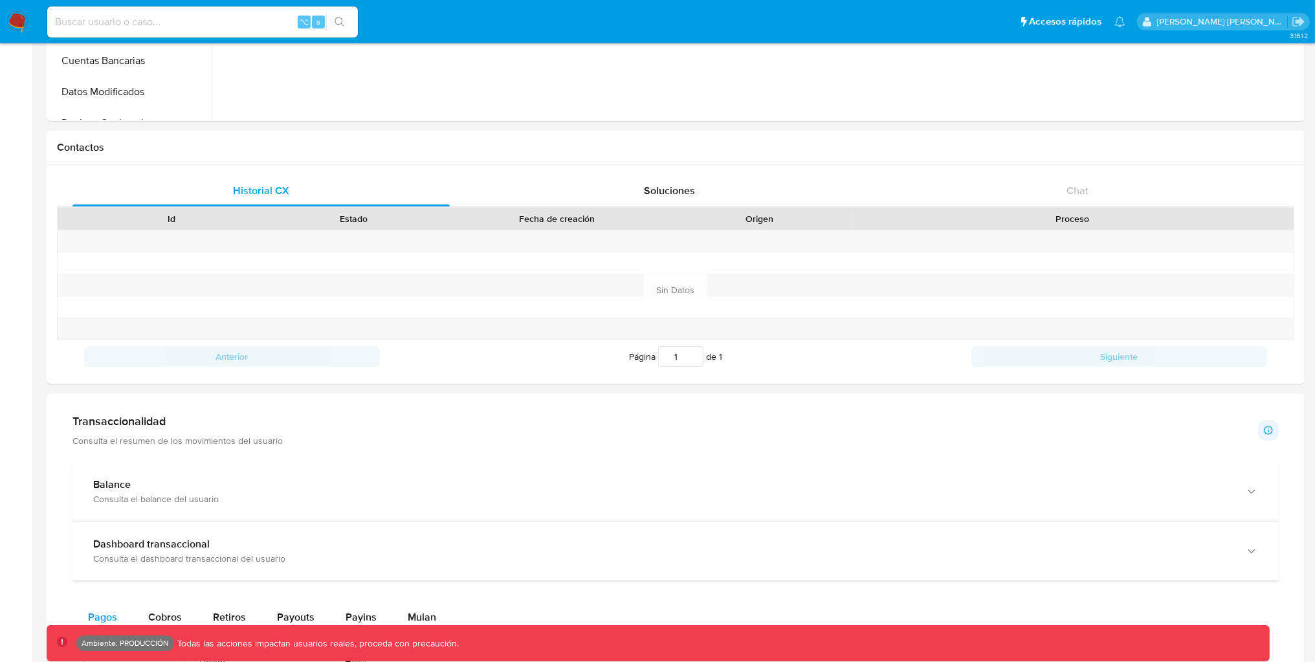
scroll to position [466, 0]
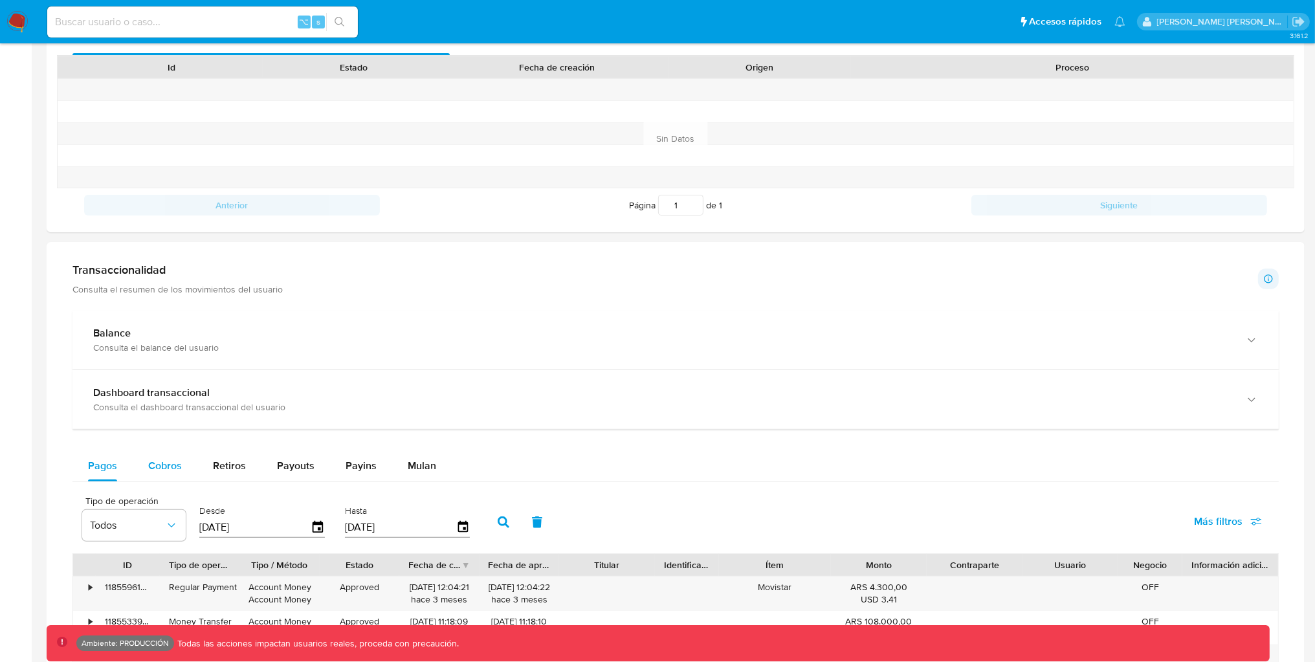
click at [179, 466] on span "Cobros" at bounding box center [165, 465] width 34 height 15
select select "10"
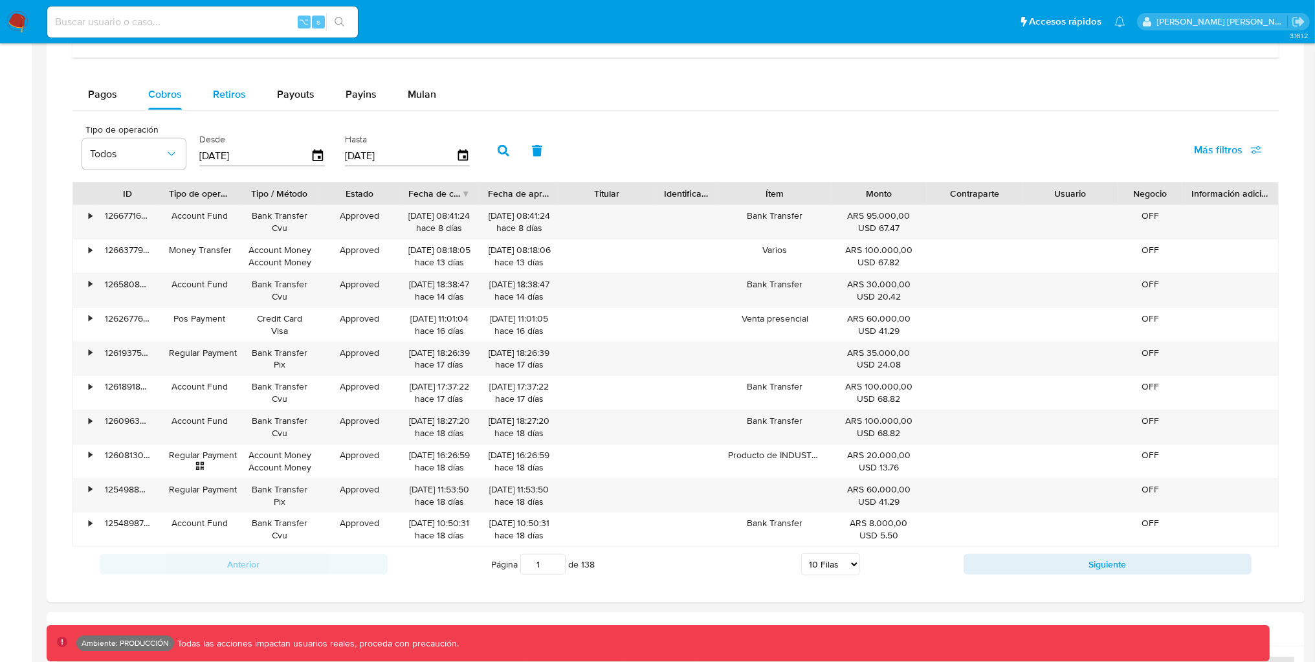
scroll to position [857, 0]
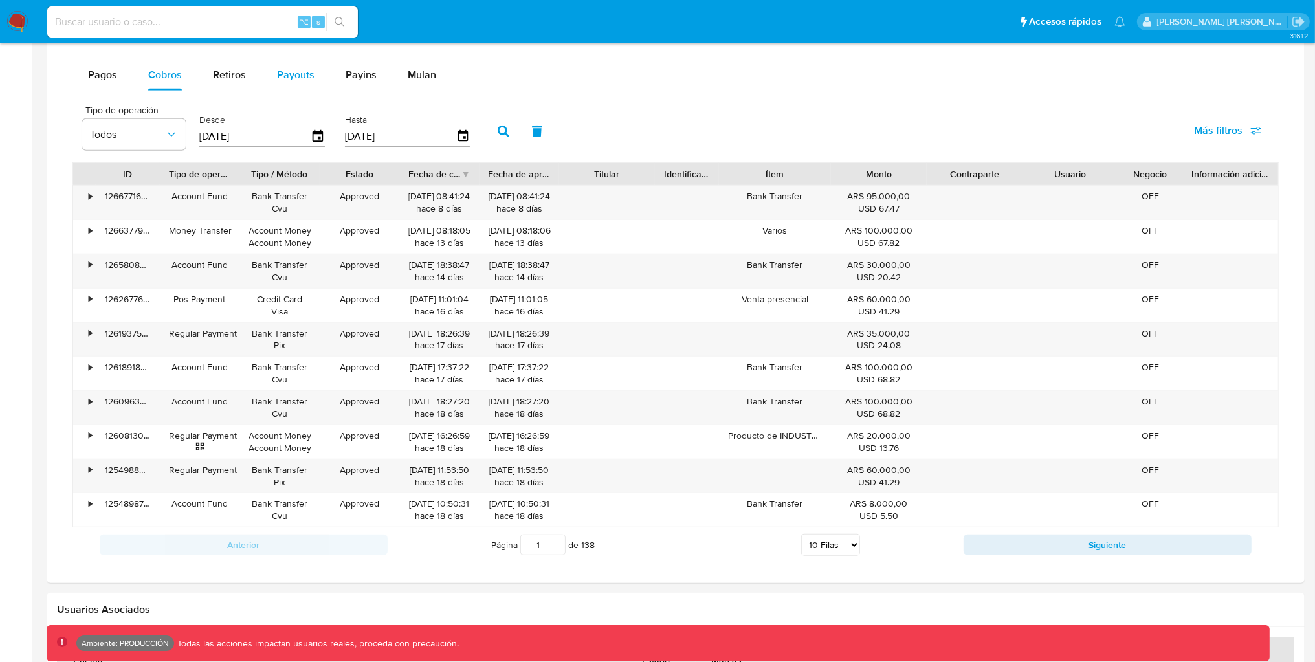
click at [274, 69] on button "Payouts" at bounding box center [295, 75] width 69 height 31
select select "10"
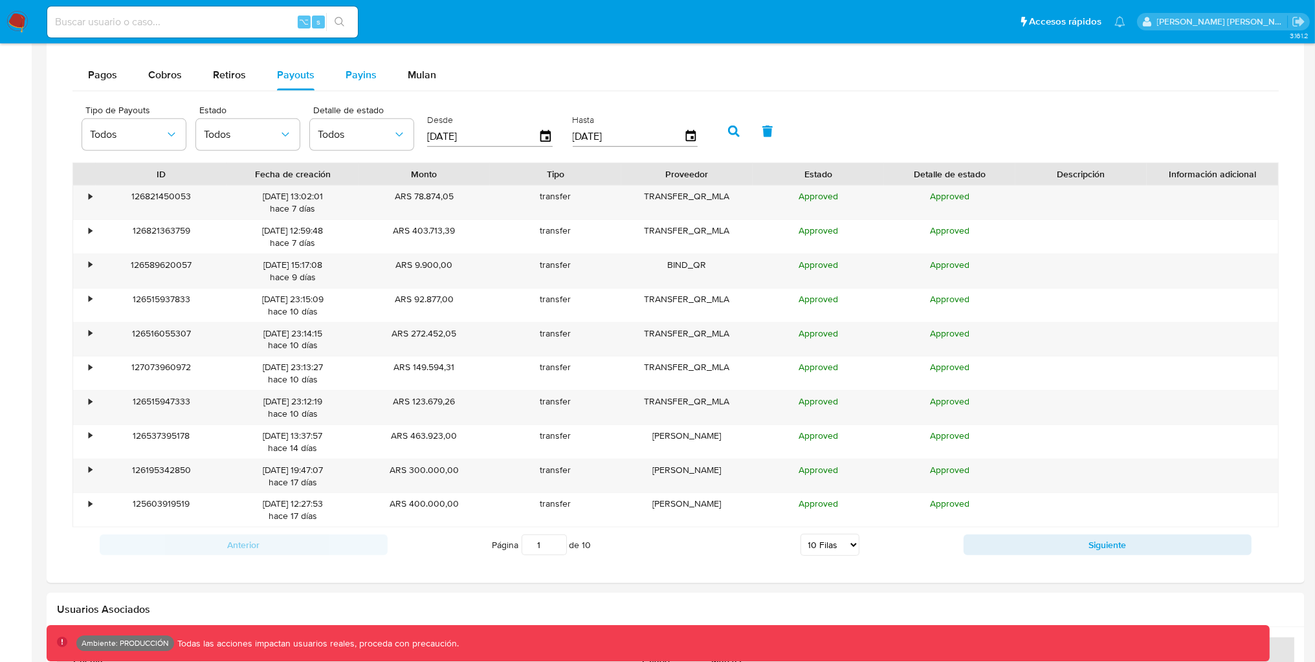
click at [375, 81] on button "Payins" at bounding box center [361, 75] width 62 height 31
select select "10"
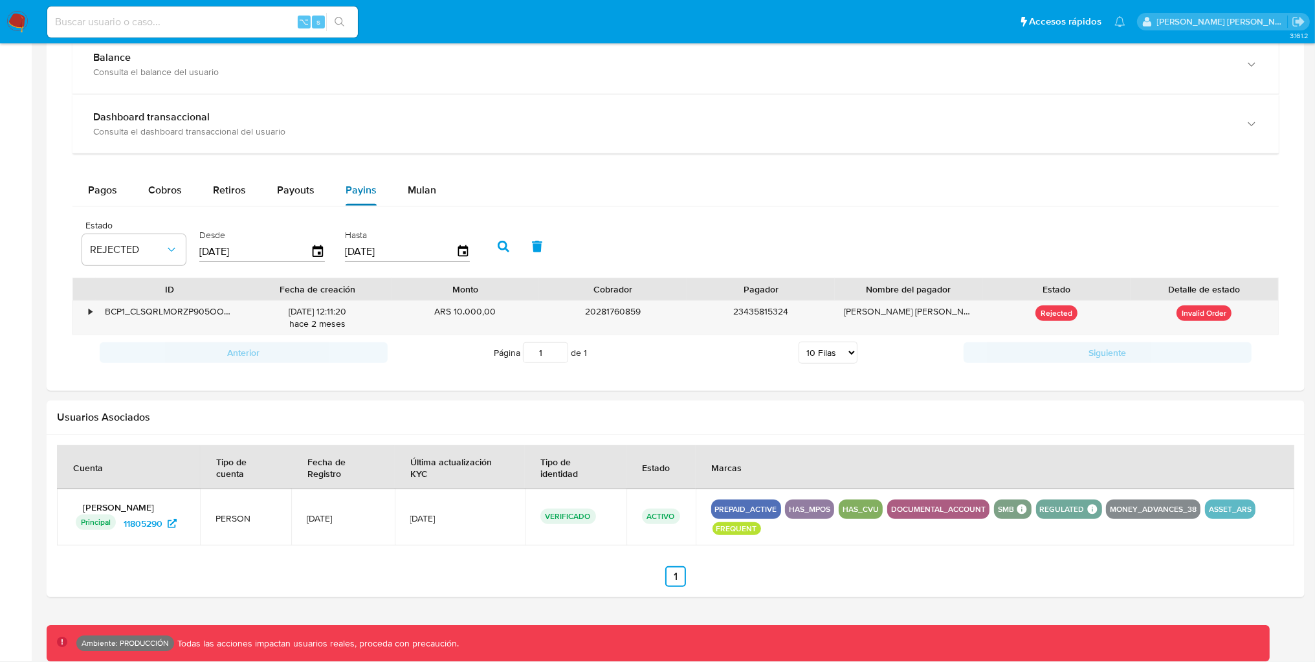
scroll to position [742, 0]
click at [105, 205] on div "Pagos" at bounding box center [102, 190] width 29 height 31
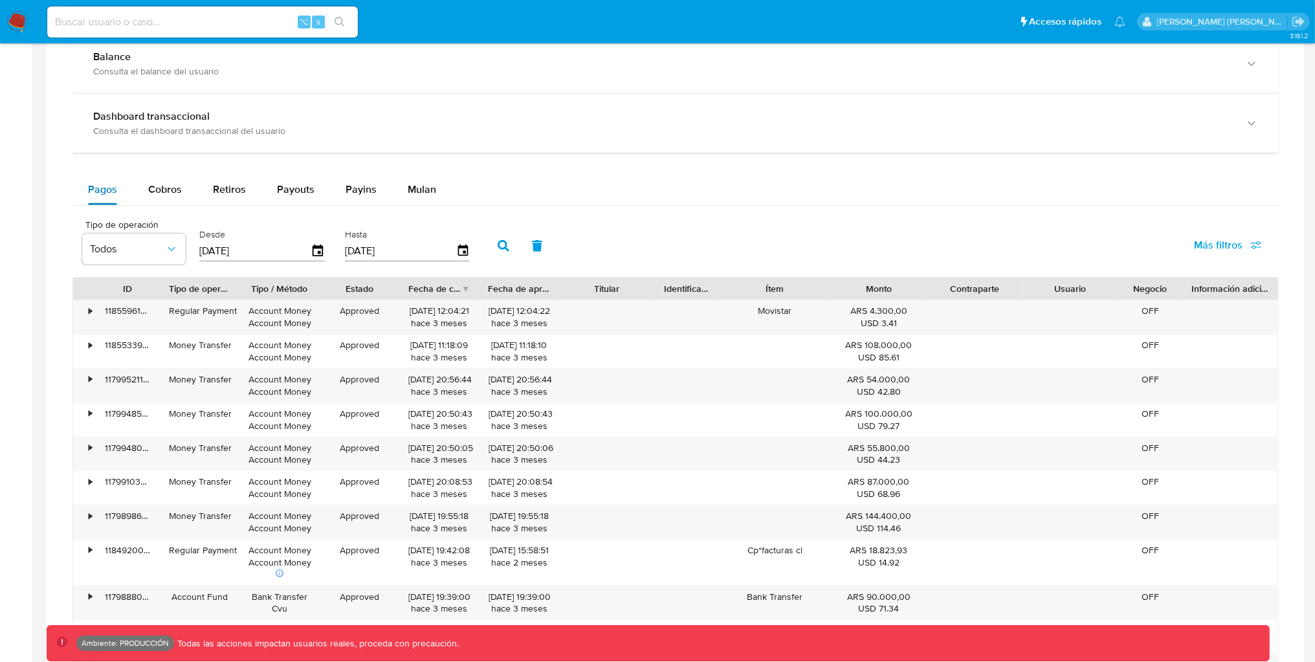
click at [105, 193] on span "Pagos" at bounding box center [102, 189] width 29 height 15
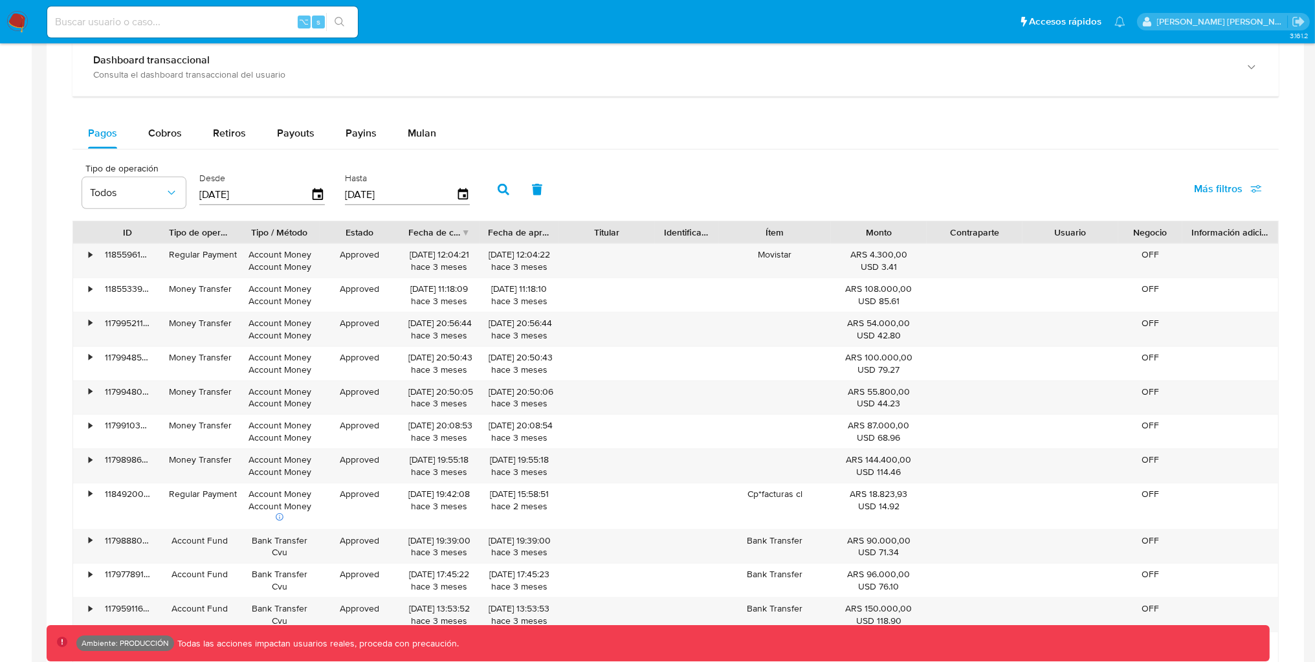
scroll to position [675, 0]
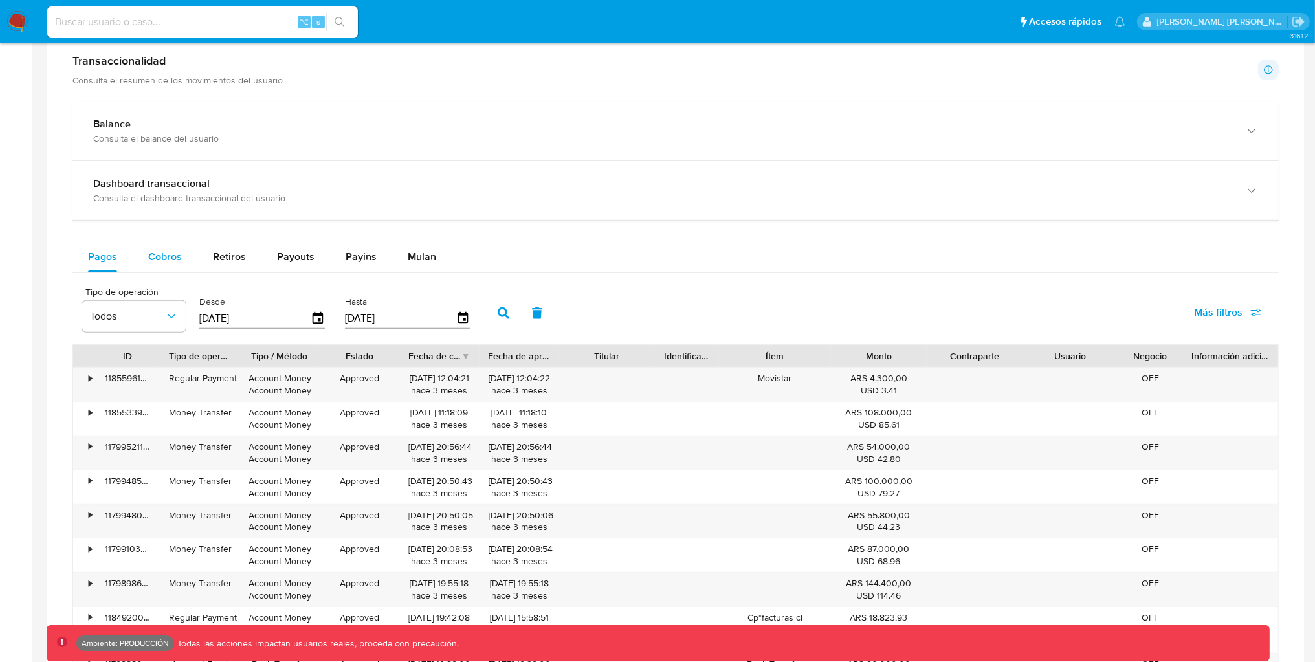
click at [162, 252] on span "Cobros" at bounding box center [165, 256] width 34 height 15
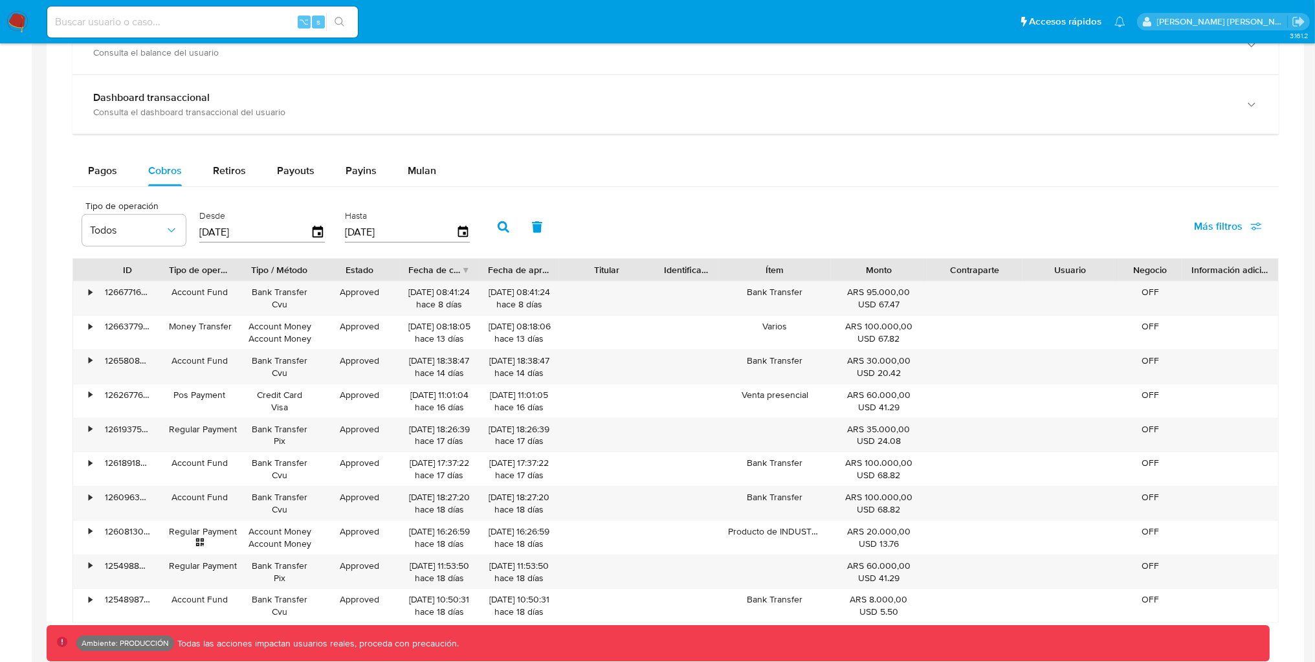
scroll to position [783, 0]
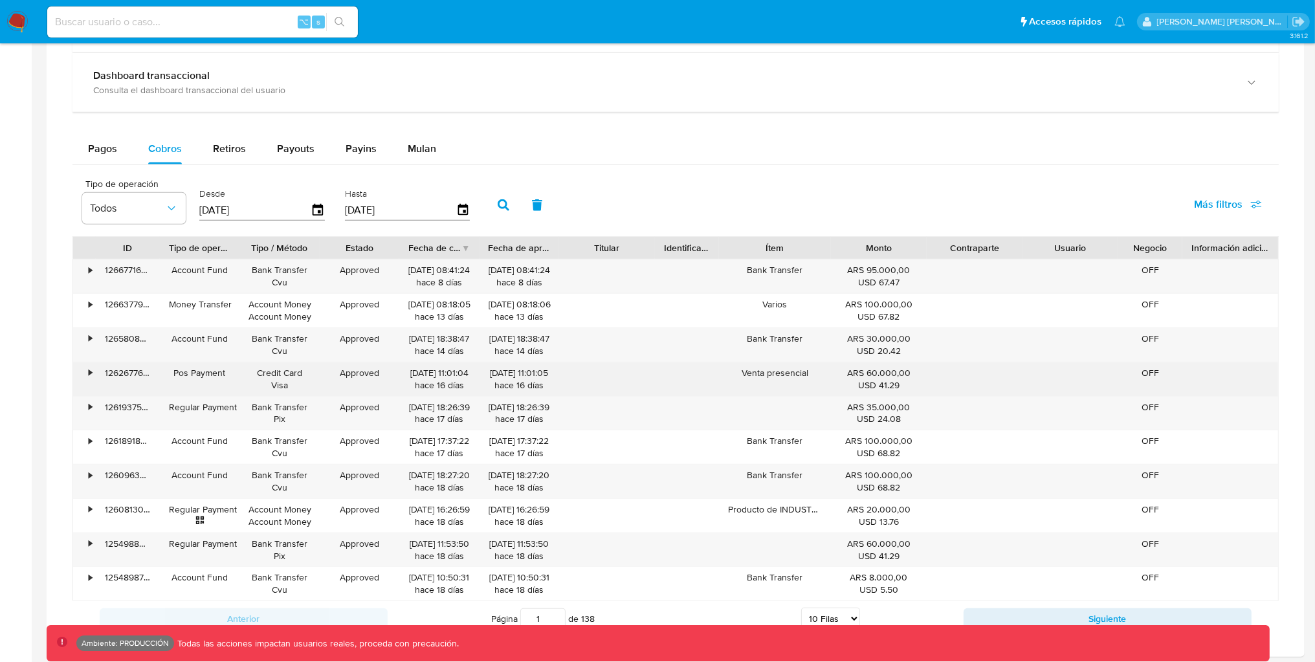
click at [89, 377] on div "•" at bounding box center [90, 373] width 3 height 12
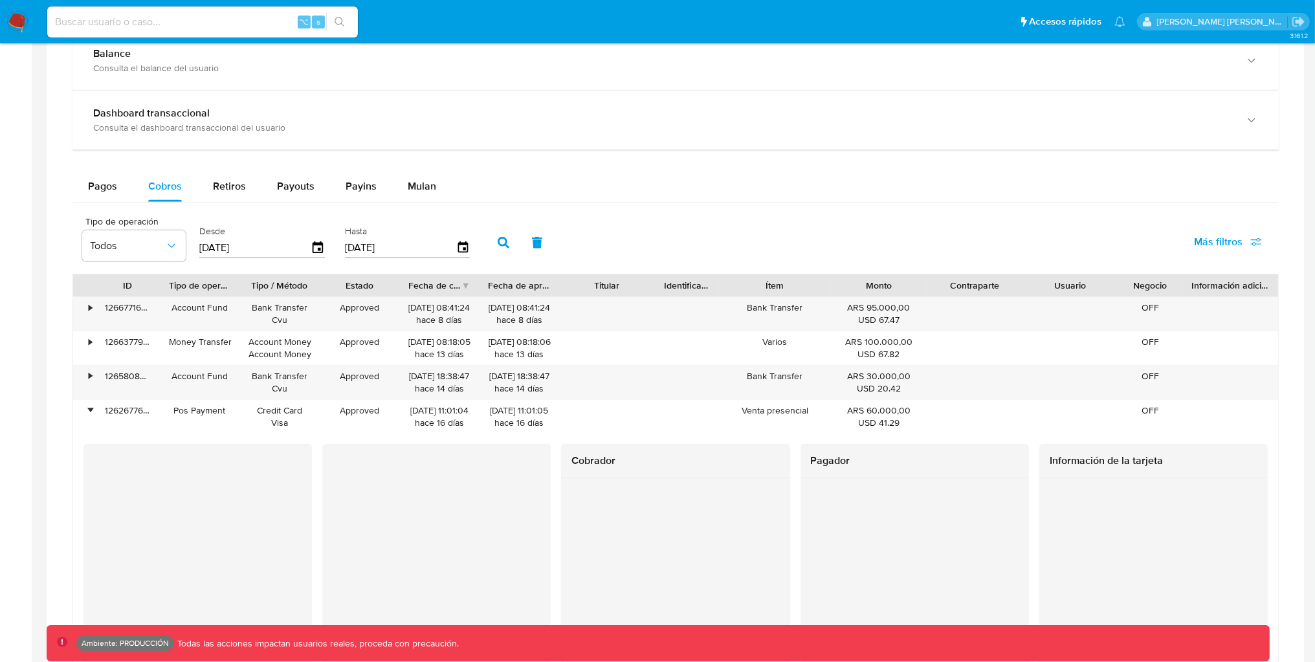
scroll to position [744, 0]
